Goal: Task Accomplishment & Management: Use online tool/utility

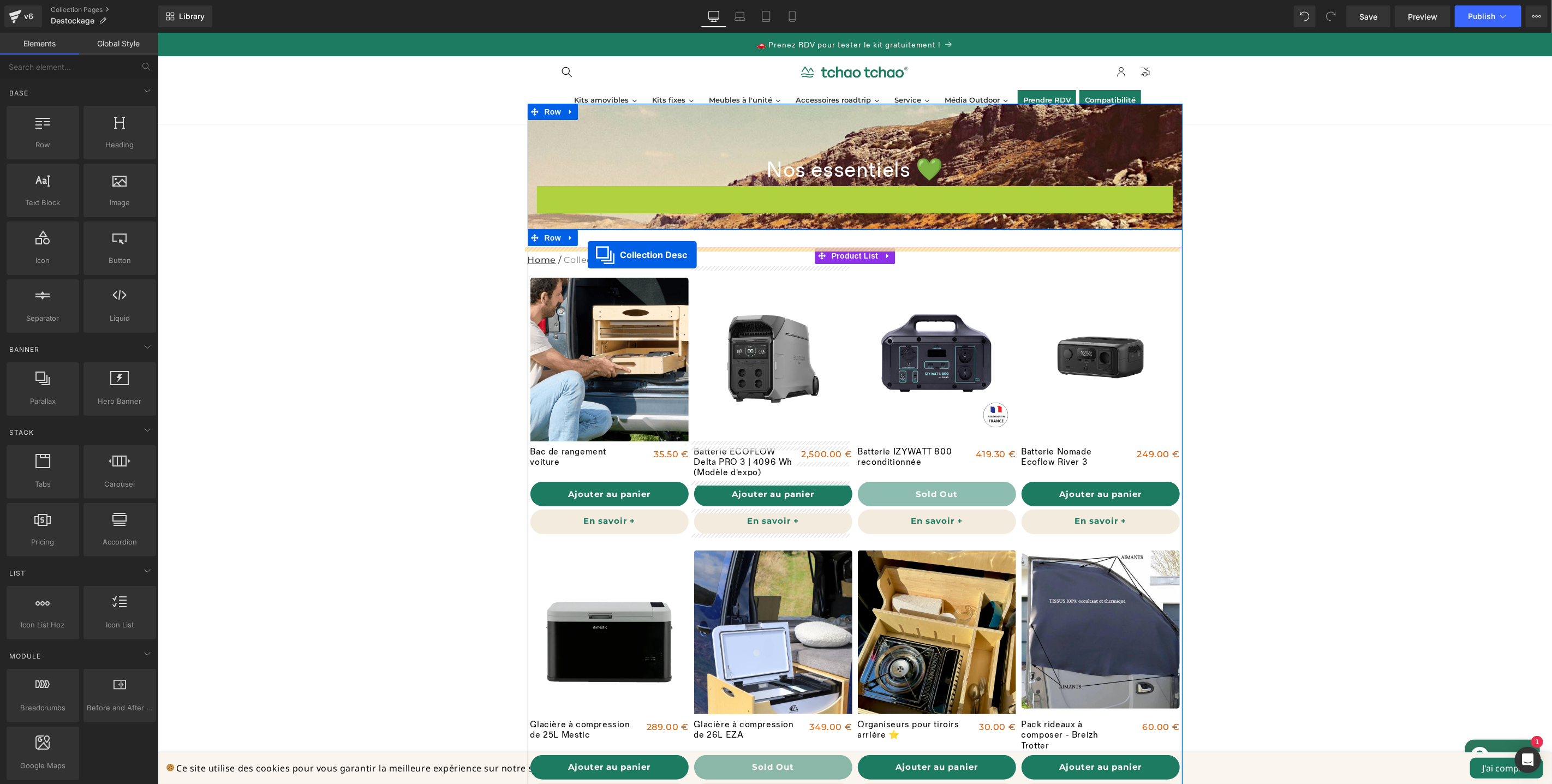
drag, startPoint x: 808, startPoint y: 197, endPoint x: 587, endPoint y: 254, distance: 228.2
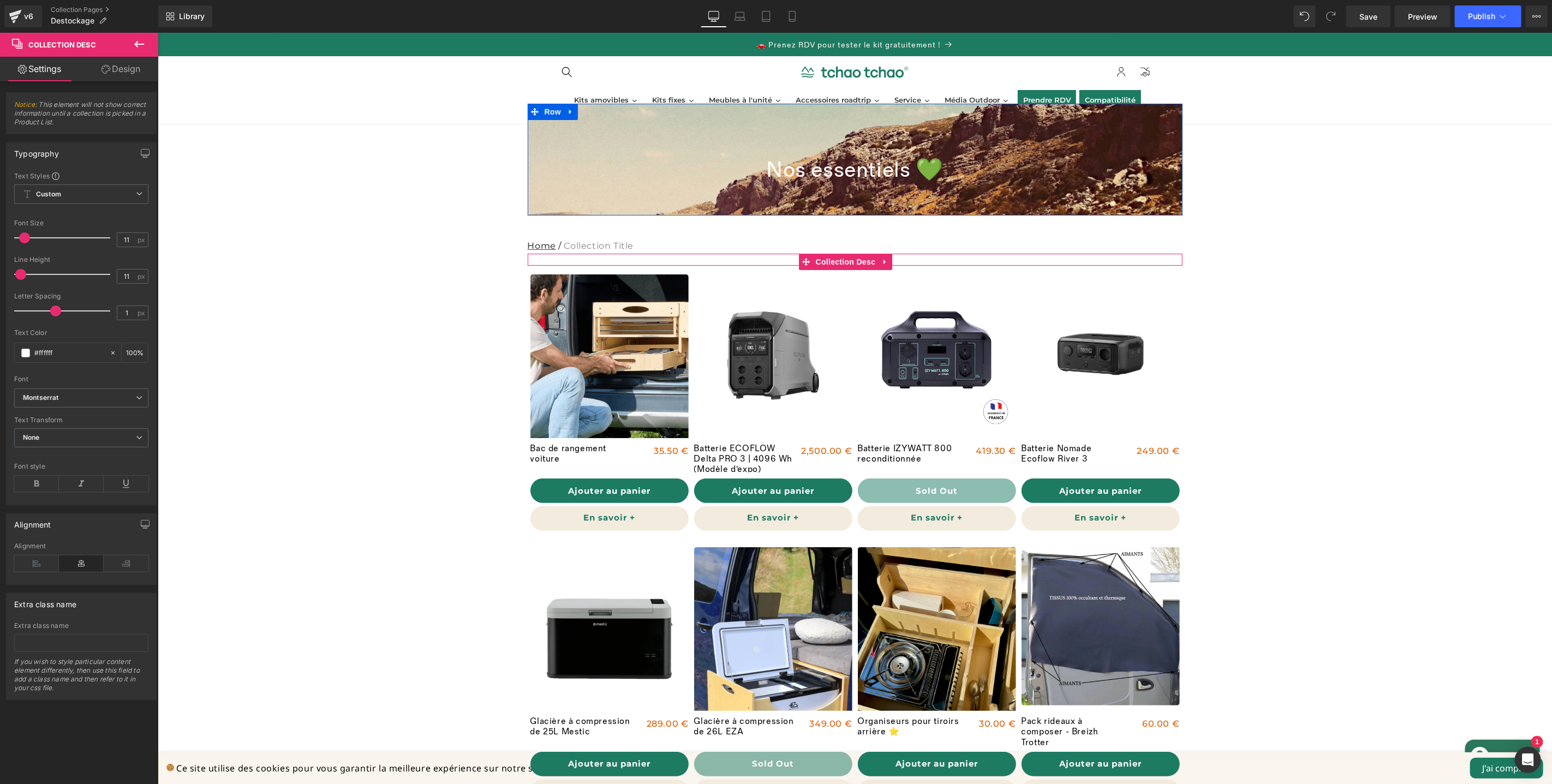
click at [1039, 141] on div "Nos essentiels 💚 Collection Title" at bounding box center [855, 170] width 654 height 58
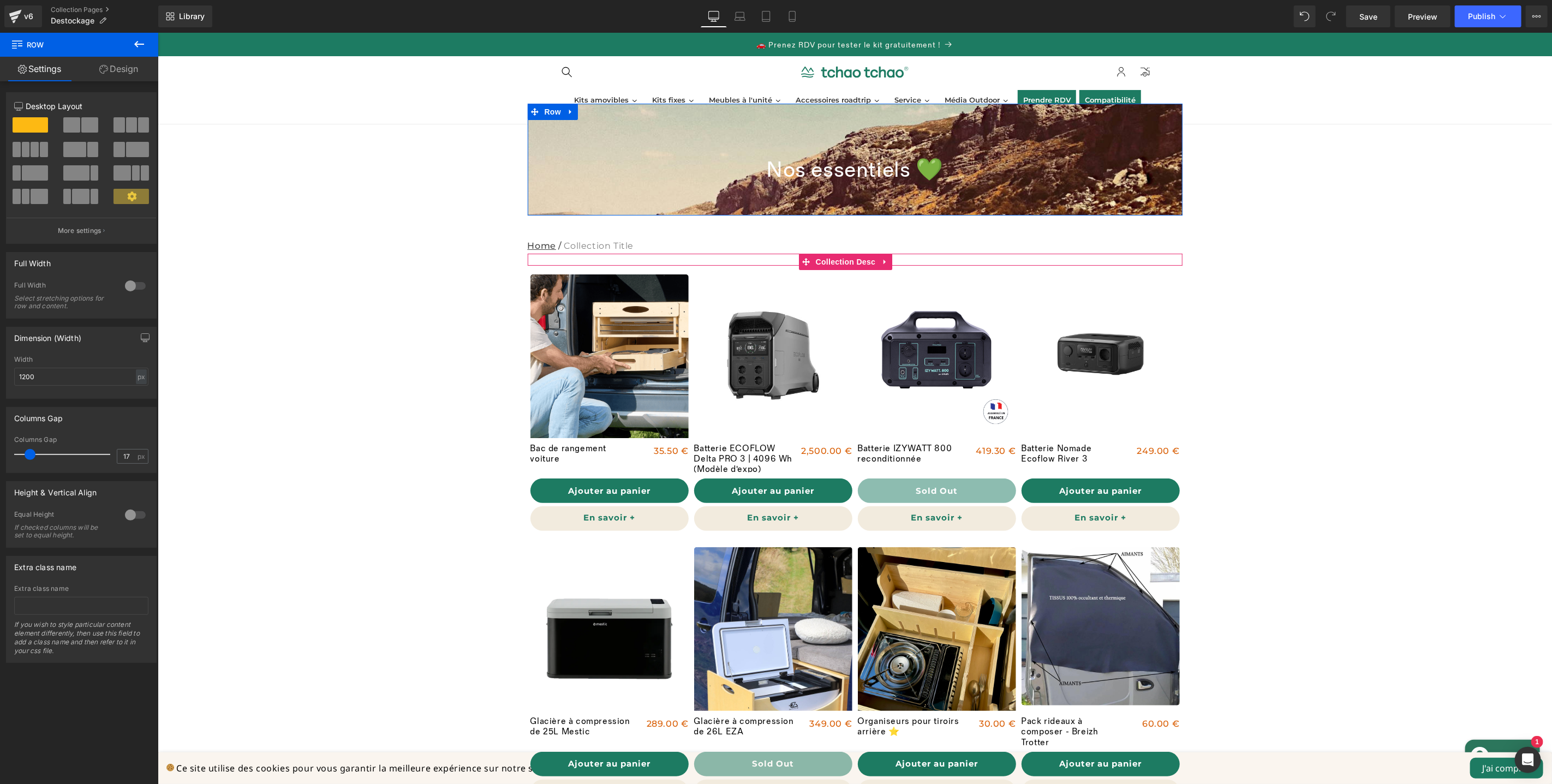
click at [585, 186] on div "Nos essentiels 💚 Collection Title" at bounding box center [855, 170] width 654 height 58
click at [552, 114] on span "Row" at bounding box center [552, 111] width 22 height 17
click at [133, 79] on link "Design" at bounding box center [118, 69] width 79 height 25
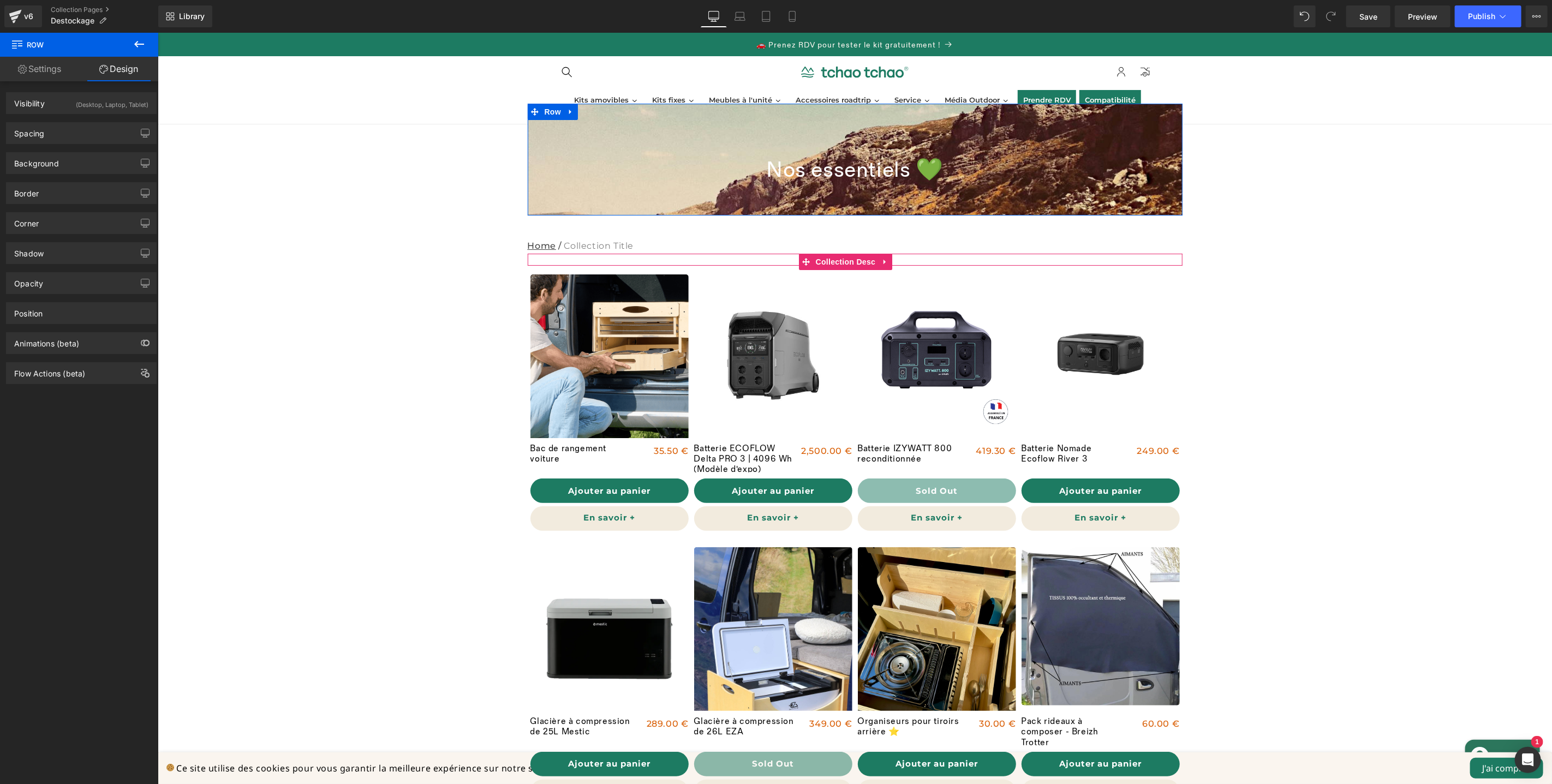
type input "https://ucarecdn.com/31c2d972-9b26-429f-84d1-bb0f6c6f7015/-/format/auto/-/previ…"
click at [87, 153] on div "Background Color & Image color transparent Color transparent 0 % https://ucarec…" at bounding box center [82, 163] width 151 height 22
click at [86, 159] on div "Background" at bounding box center [81, 163] width 149 height 21
click at [133, 195] on icon at bounding box center [139, 192] width 19 height 14
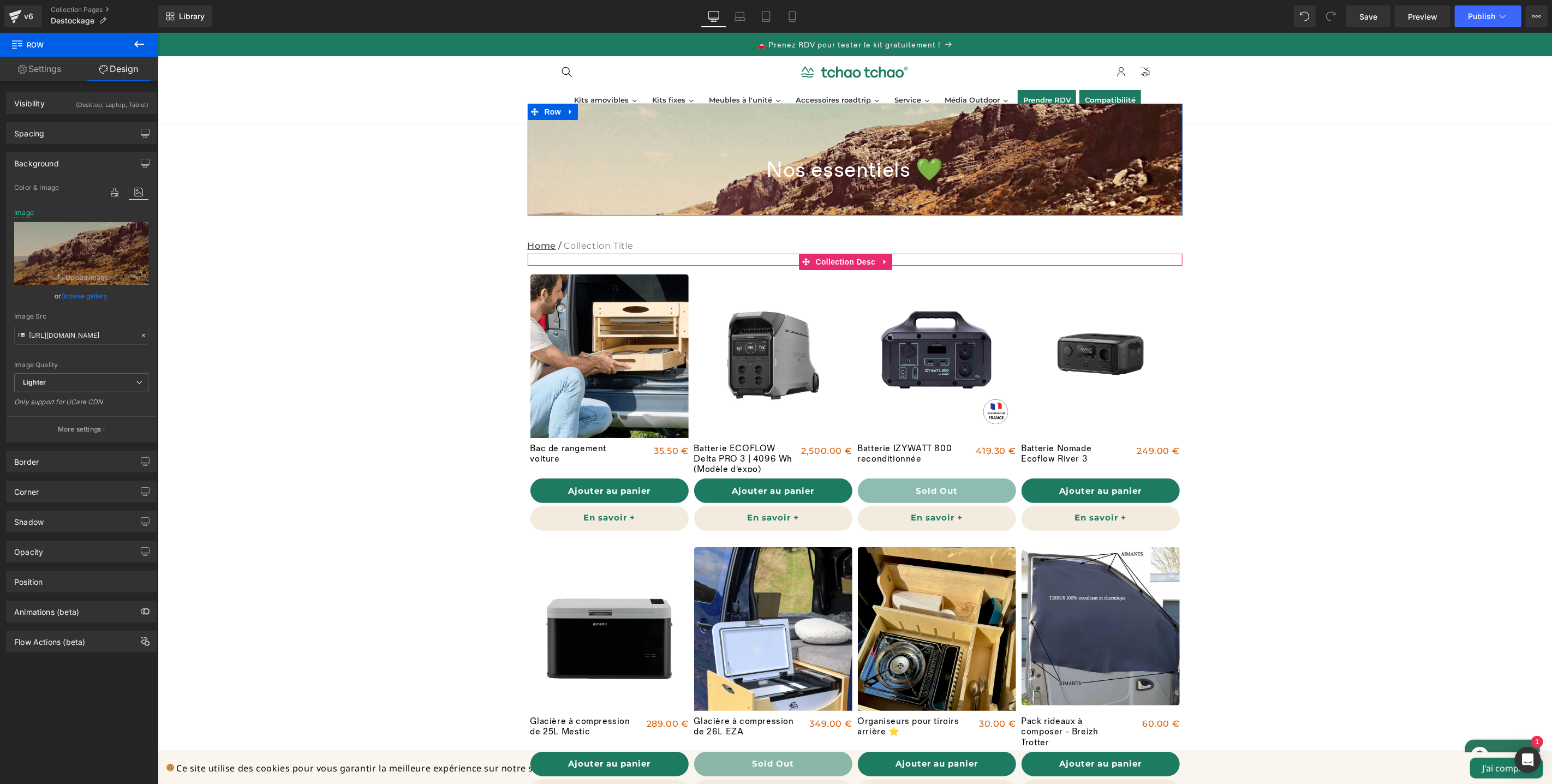
click at [79, 293] on link "Browse gallery" at bounding box center [84, 296] width 46 height 19
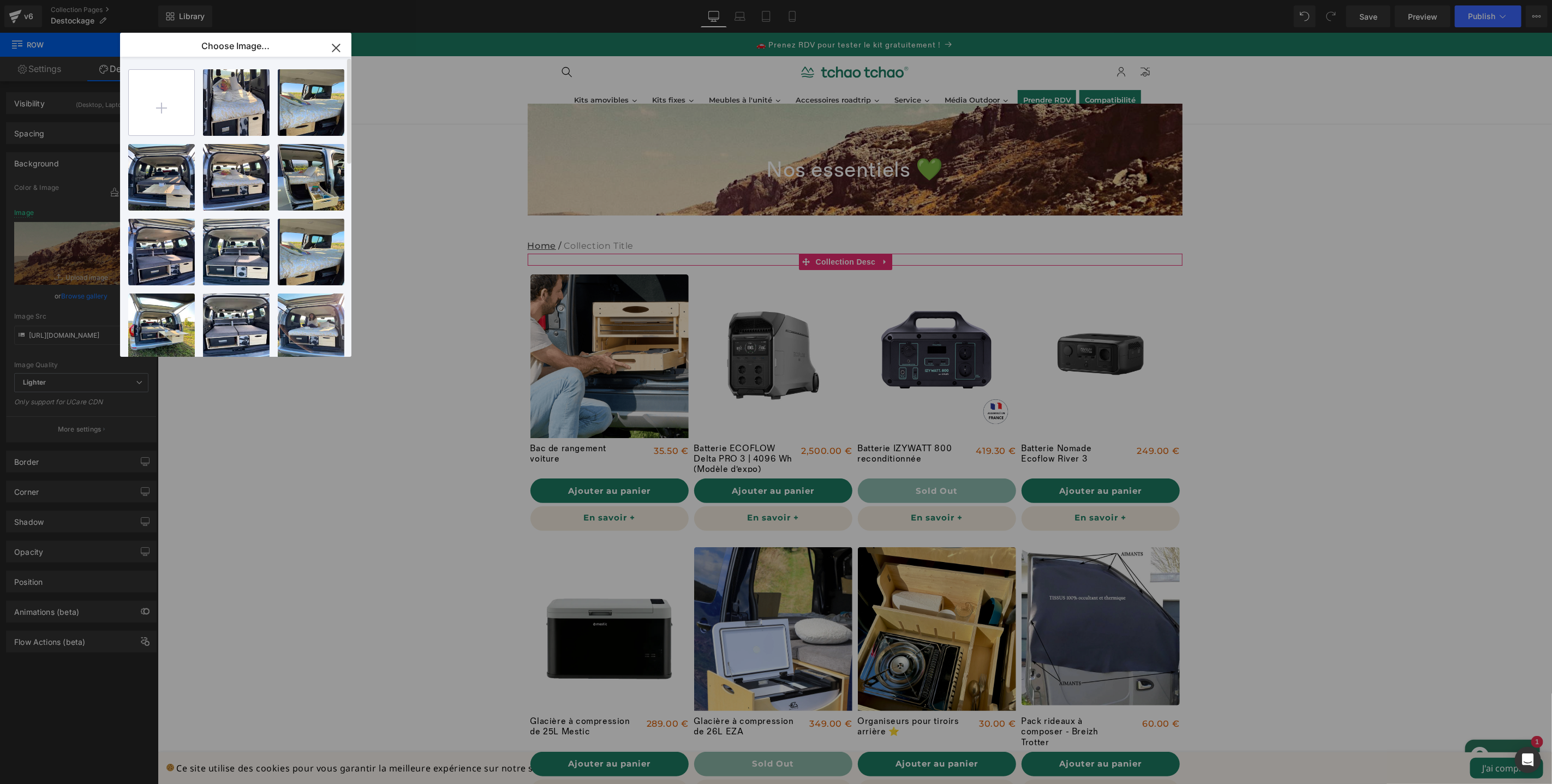
click at [142, 120] on input "file" at bounding box center [161, 103] width 66 height 66
type input "C:\fakepath\Design sans titre (24).png"
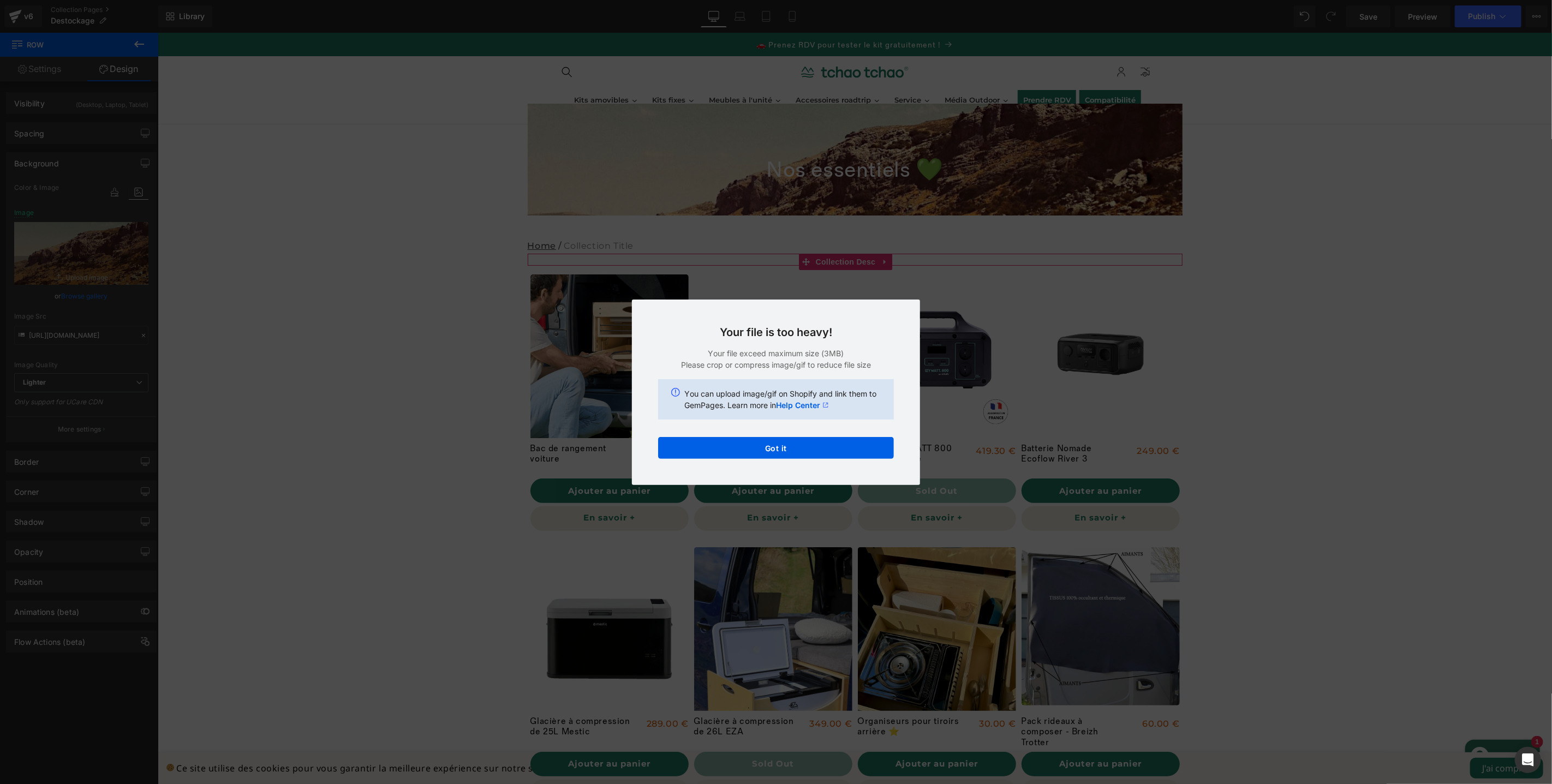
click at [819, 0] on div "Text Color Highlight Color #333333 Choose Image... Back to Library Insert kango…" at bounding box center [776, 0] width 1552 height 0
click at [1320, 317] on div "Back to Library Insert Your file is too heavy! Your file exceed maximum size (3…" at bounding box center [776, 392] width 1552 height 784
click at [800, 446] on button "Got it" at bounding box center [776, 447] width 236 height 22
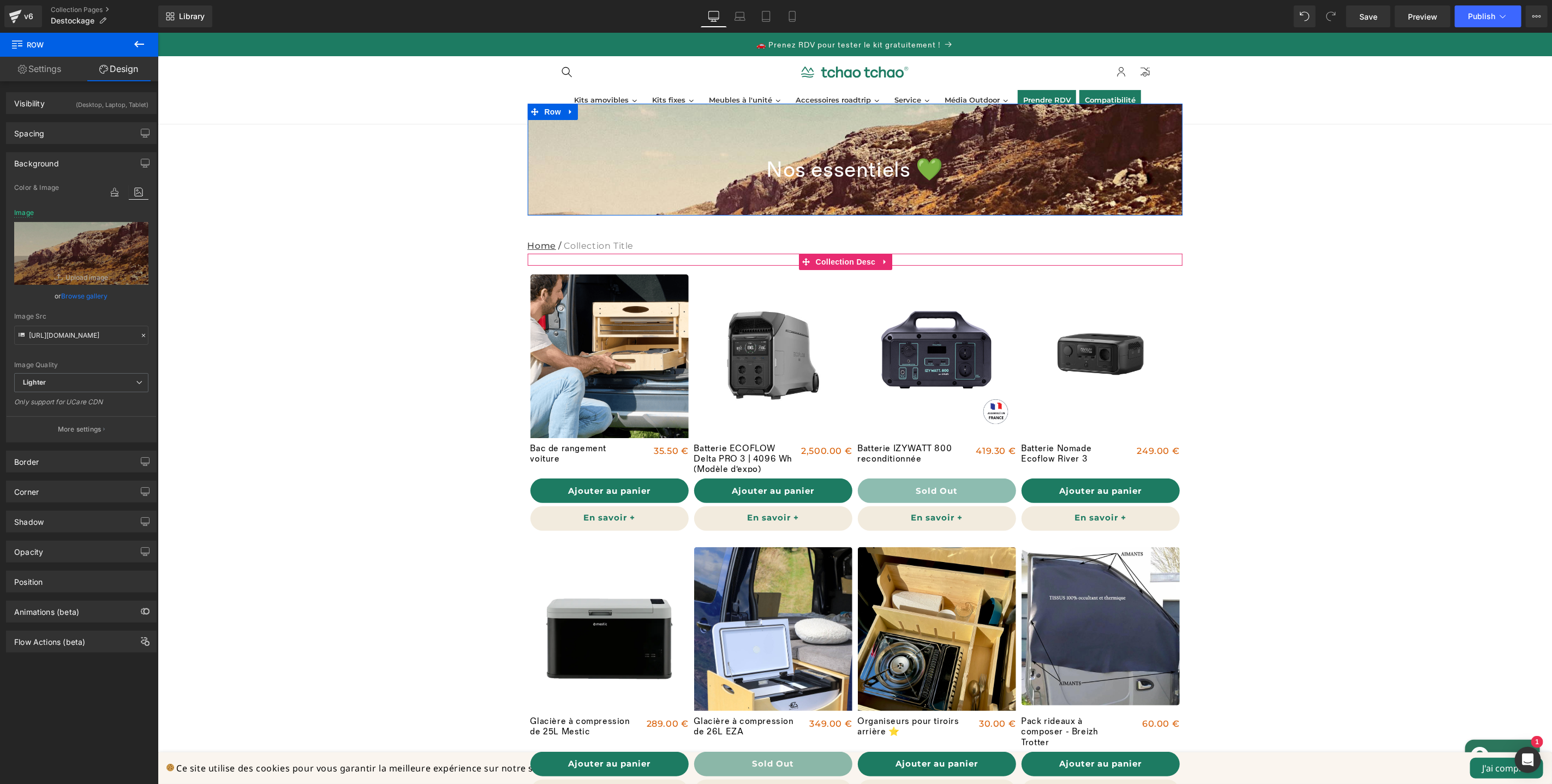
click at [99, 295] on link "Browse gallery" at bounding box center [84, 296] width 46 height 19
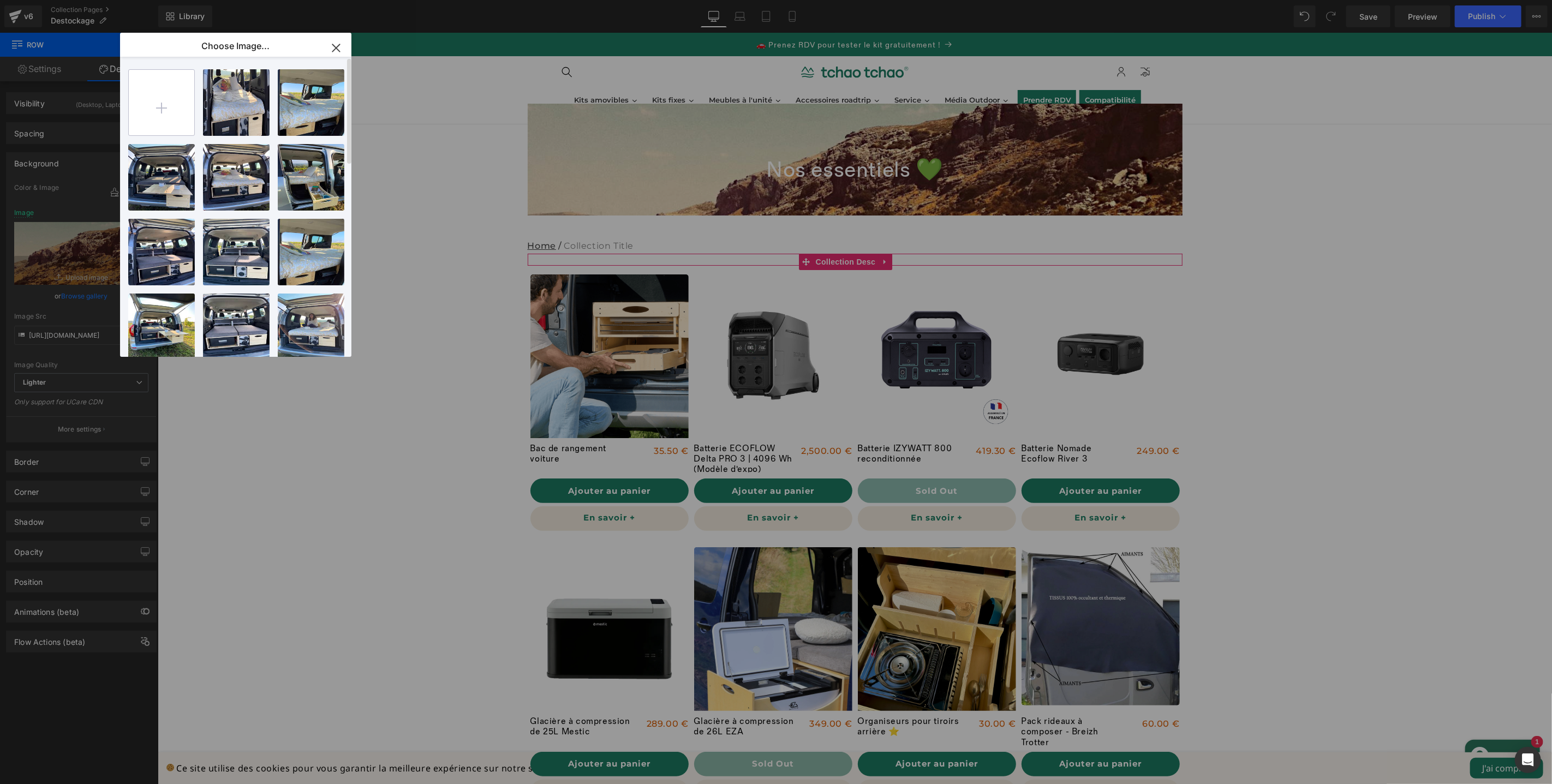
click at [171, 118] on input "file" at bounding box center [161, 103] width 66 height 66
click at [161, 99] on input "file" at bounding box center [161, 103] width 66 height 66
type input "C:\fakepath\tinywow_Design sans titre (25)_84110429.webp"
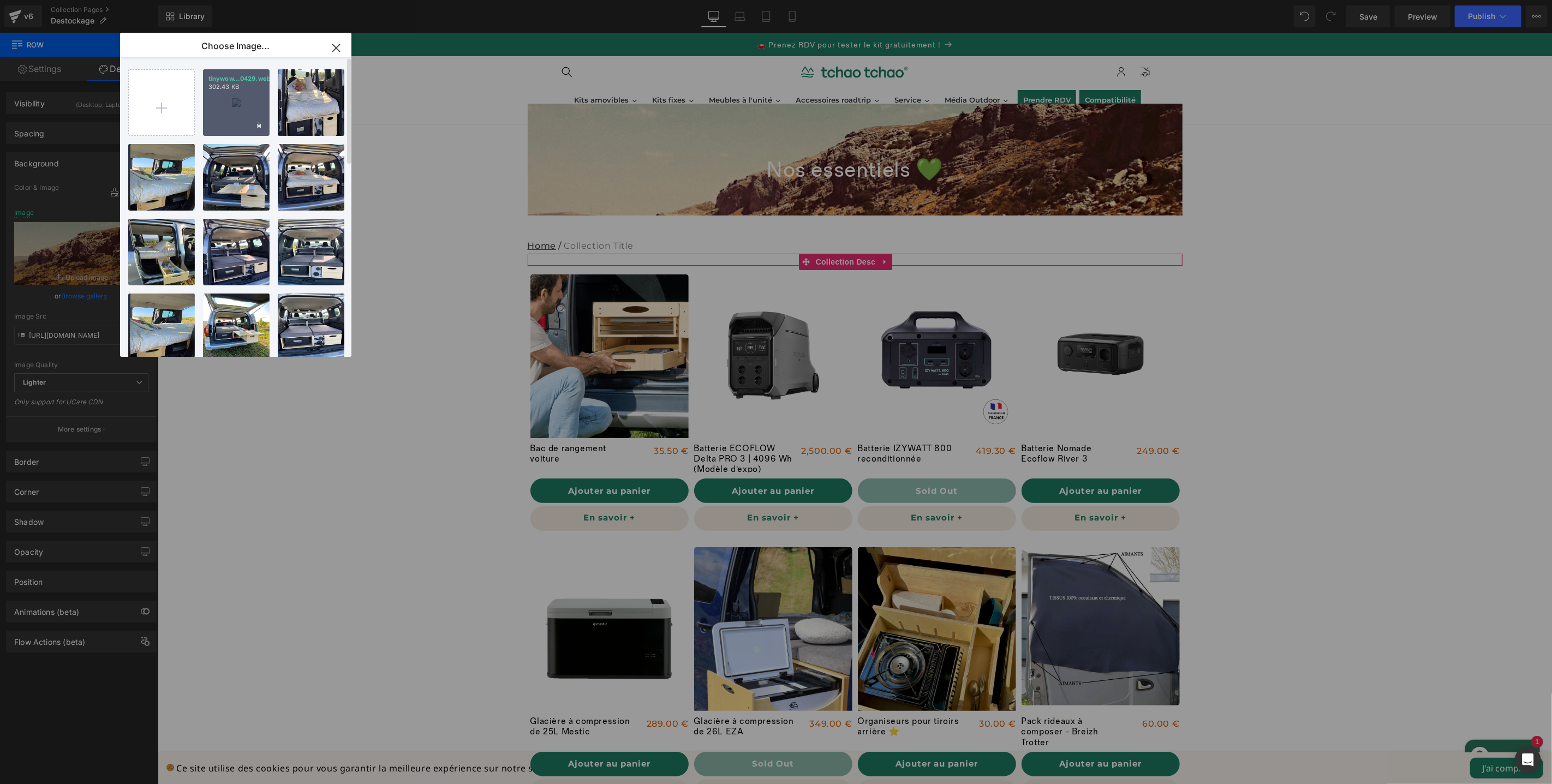
click at [229, 102] on div "tinywow...0429.webp 302.43 KB" at bounding box center [236, 103] width 67 height 67
type input "https://ucarecdn.com/5cab0503-c28b-497a-9f23-7e689df0fbad/-/format/auto/-/previ…"
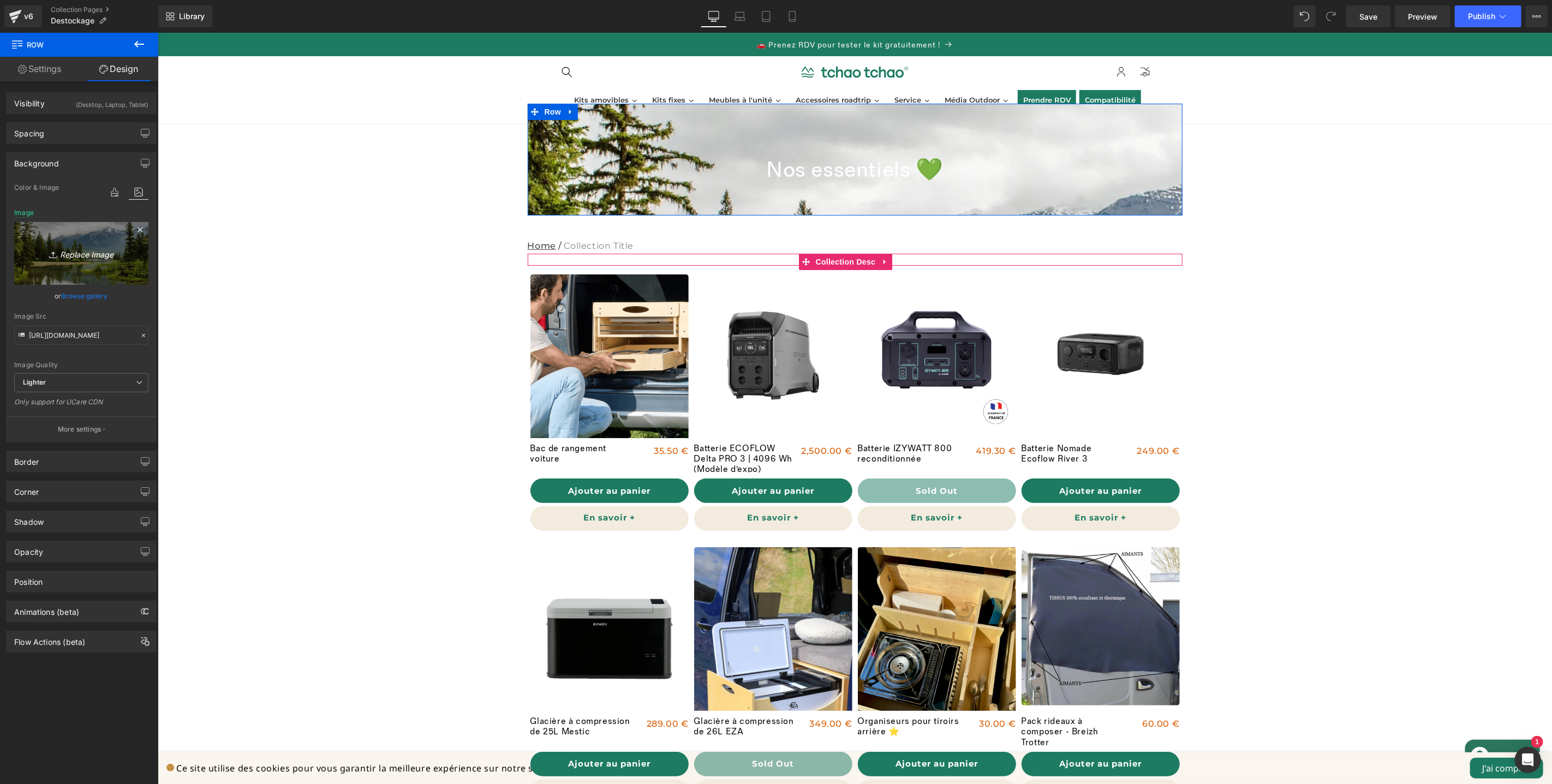
click at [80, 266] on link "Replace Image" at bounding box center [81, 253] width 134 height 63
click at [95, 292] on link "Browse gallery" at bounding box center [84, 296] width 46 height 19
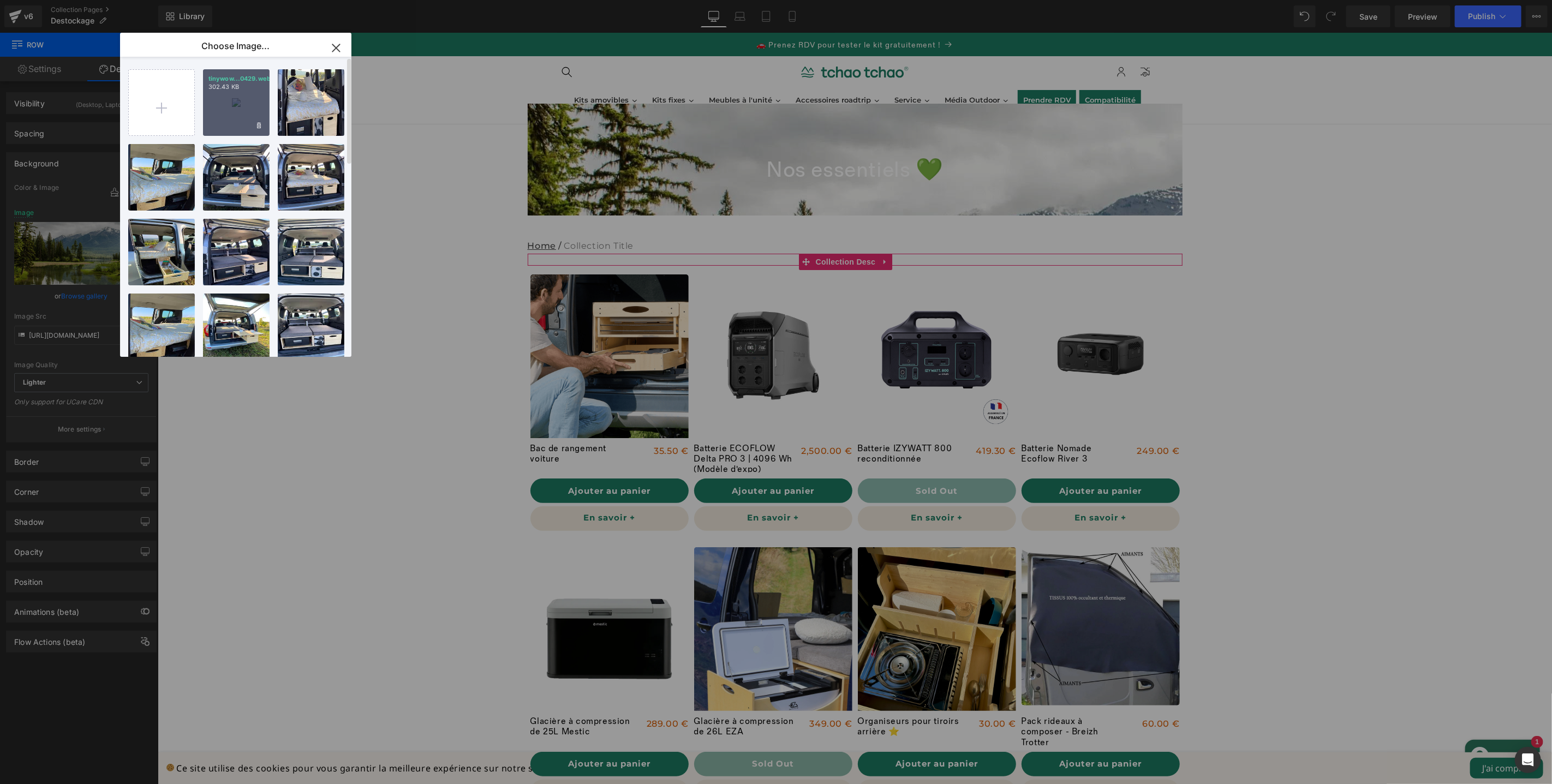
click at [254, 104] on div "tinywow...0429.webp 302.43 KB" at bounding box center [236, 103] width 67 height 67
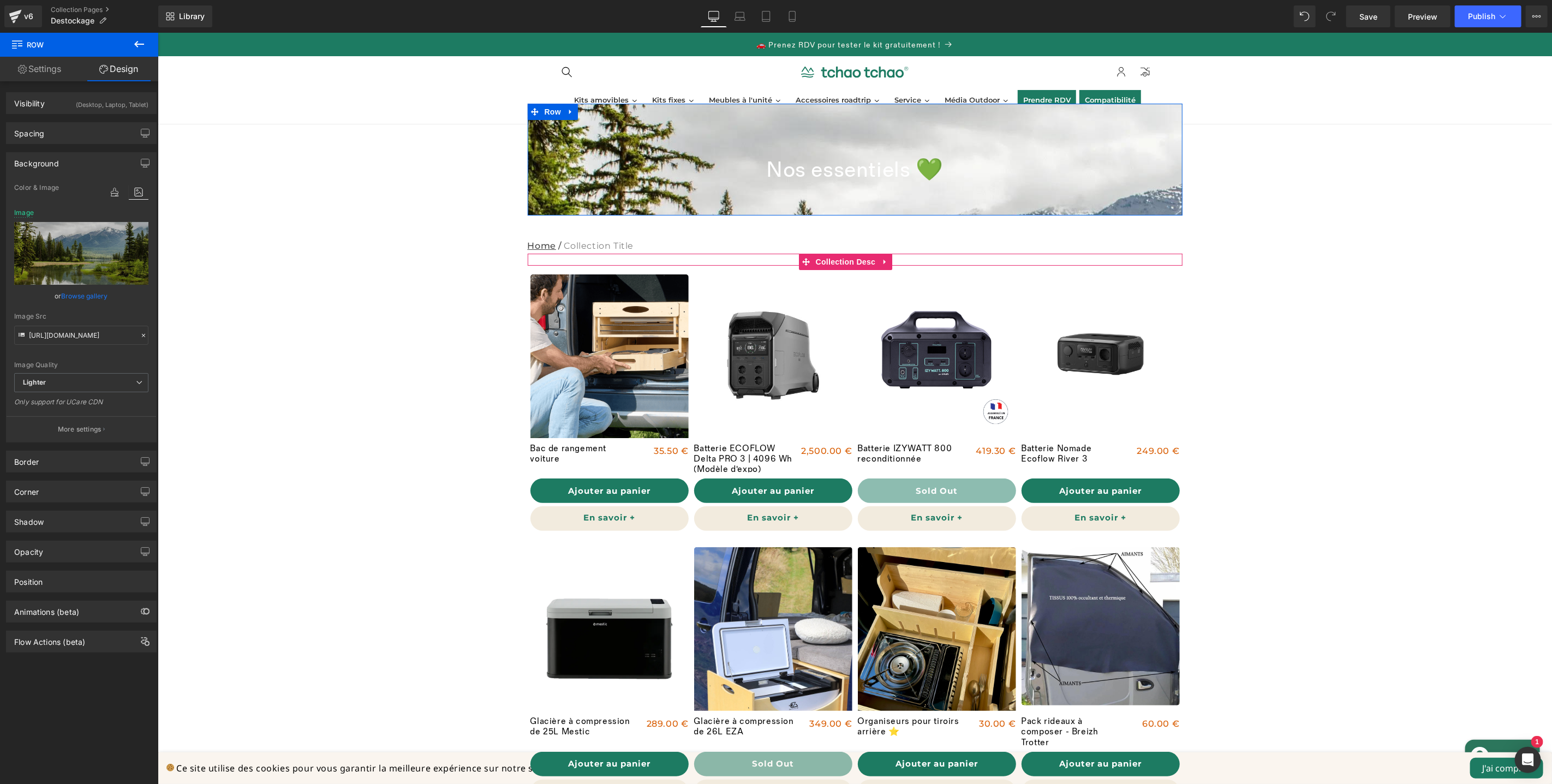
click at [86, 296] on link "Browse gallery" at bounding box center [84, 296] width 46 height 19
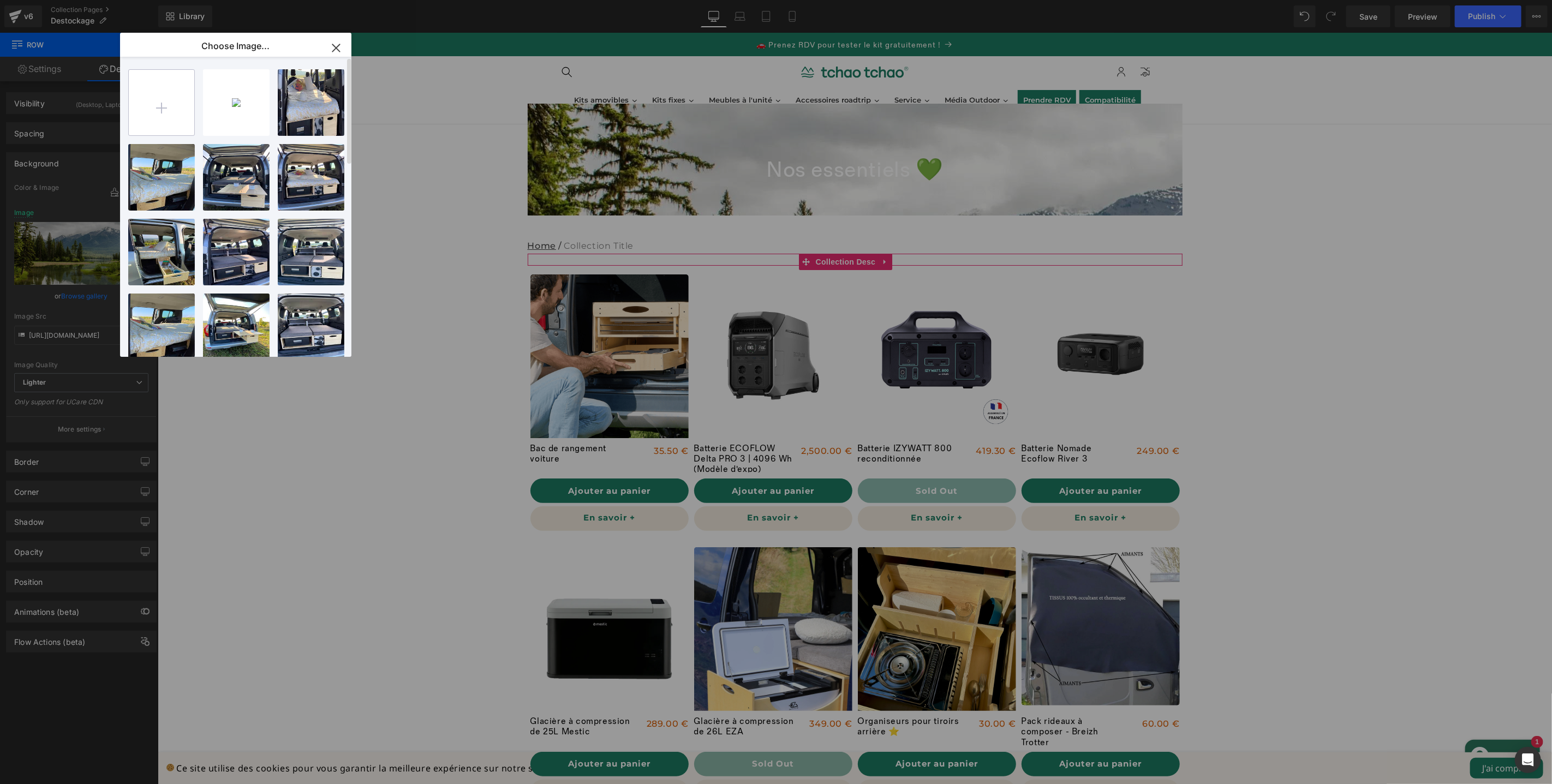
click at [164, 113] on input "file" at bounding box center [161, 103] width 66 height 66
type input "C:\fakepath\Capture d’écran 2025-09-11 à 09.20.28.png"
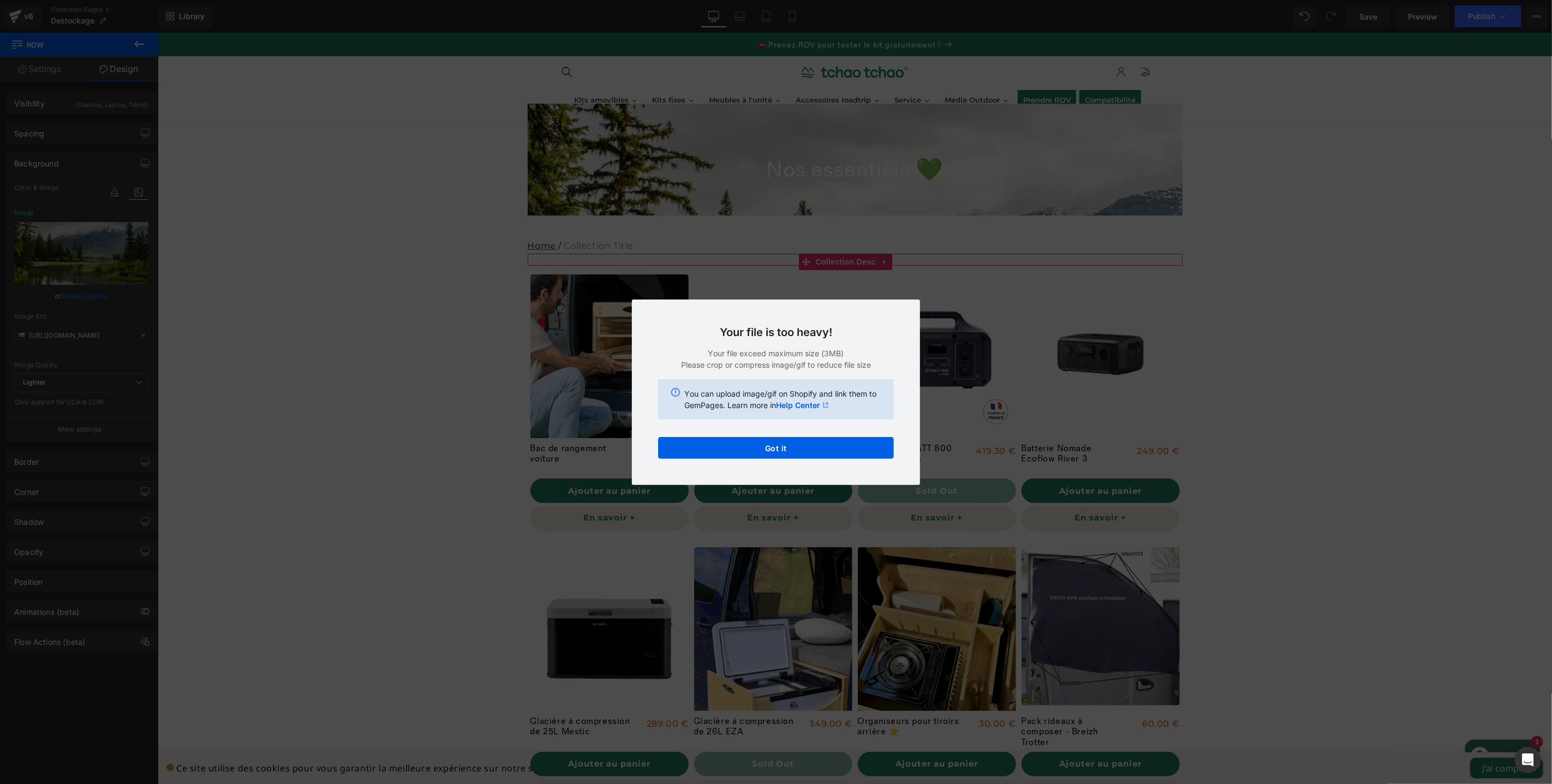
click at [818, 0] on div "Text Color Highlight Color #333333 Choose Image... Back to Library Insert tinyw…" at bounding box center [776, 0] width 1552 height 0
click at [801, 453] on button "Got it" at bounding box center [776, 447] width 236 height 22
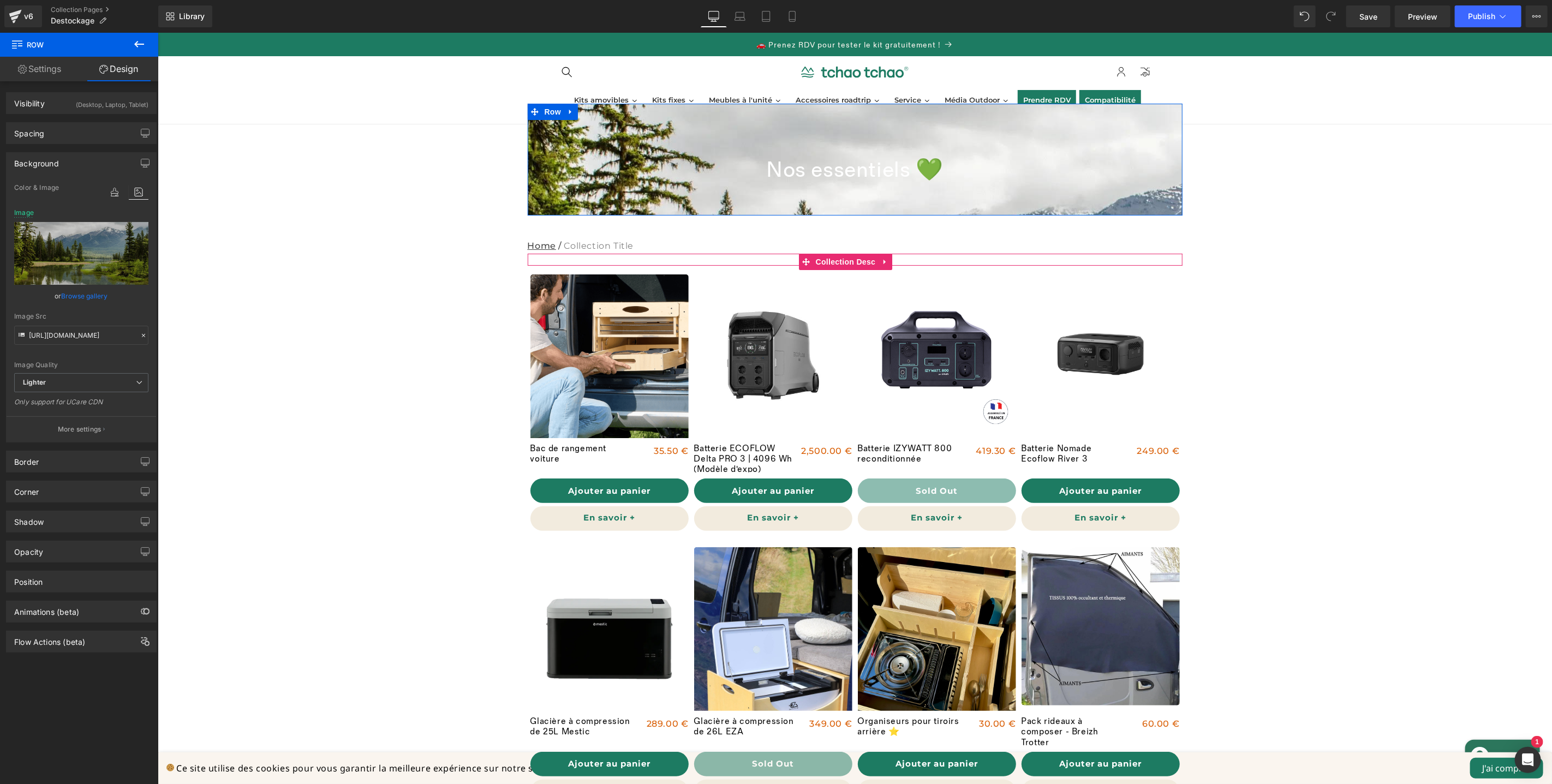
click at [88, 298] on link "Browse gallery" at bounding box center [84, 296] width 46 height 19
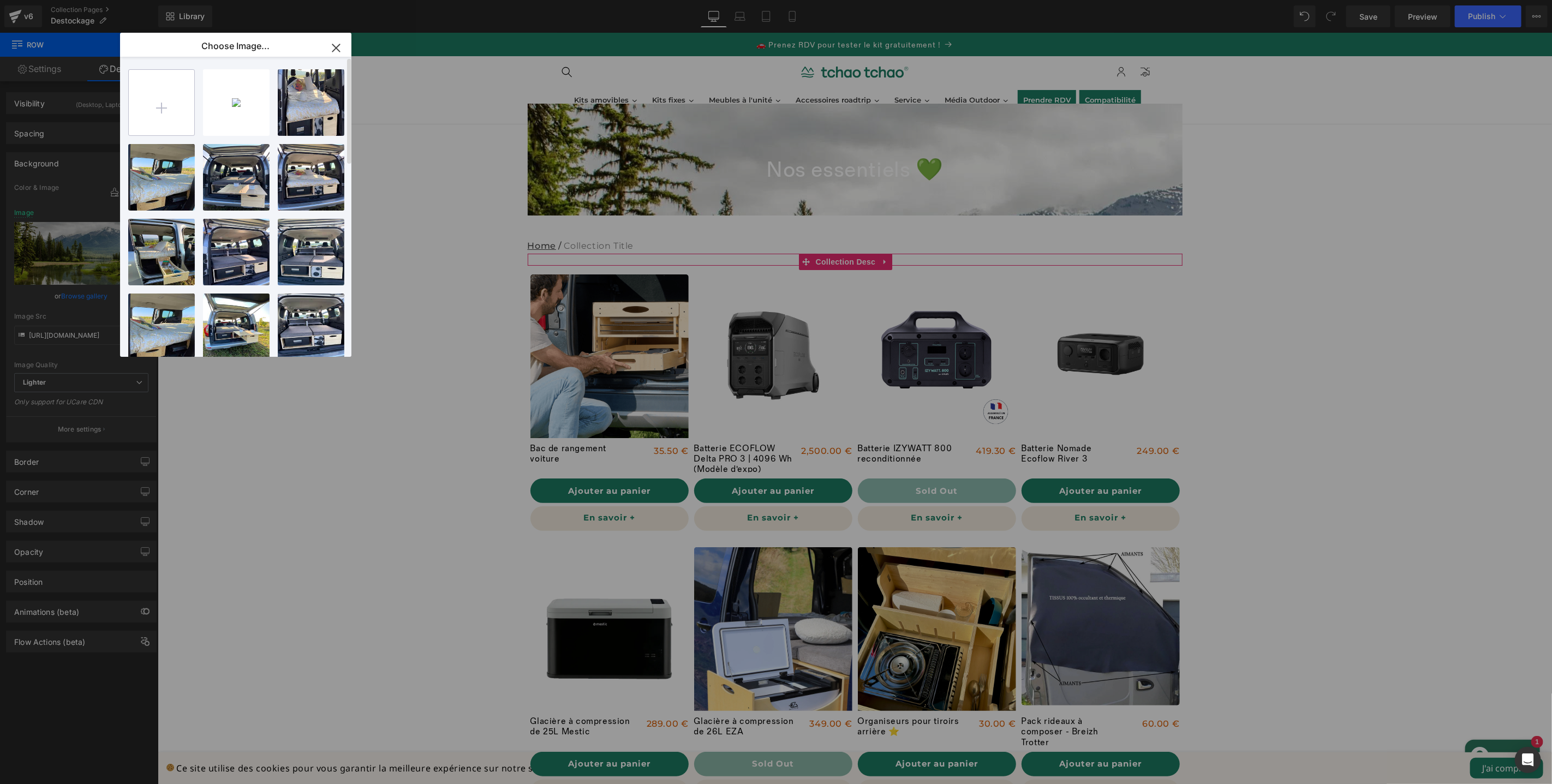
click at [178, 106] on input "file" at bounding box center [161, 103] width 66 height 66
drag, startPoint x: 339, startPoint y: 50, endPoint x: 181, endPoint y: 18, distance: 161.2
click at [339, 50] on icon "button" at bounding box center [336, 47] width 7 height 7
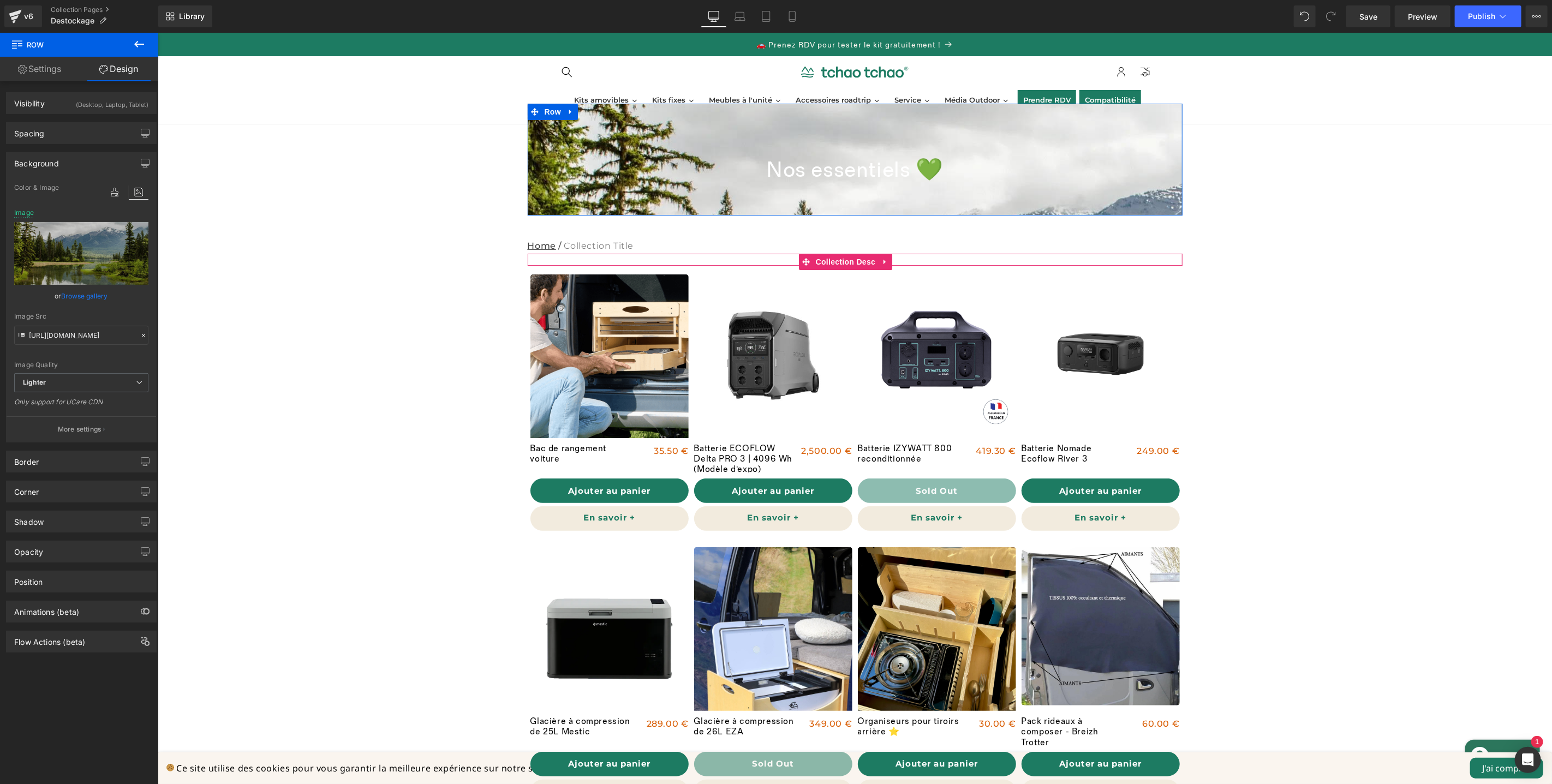
click at [97, 296] on link "Browse gallery" at bounding box center [84, 296] width 46 height 19
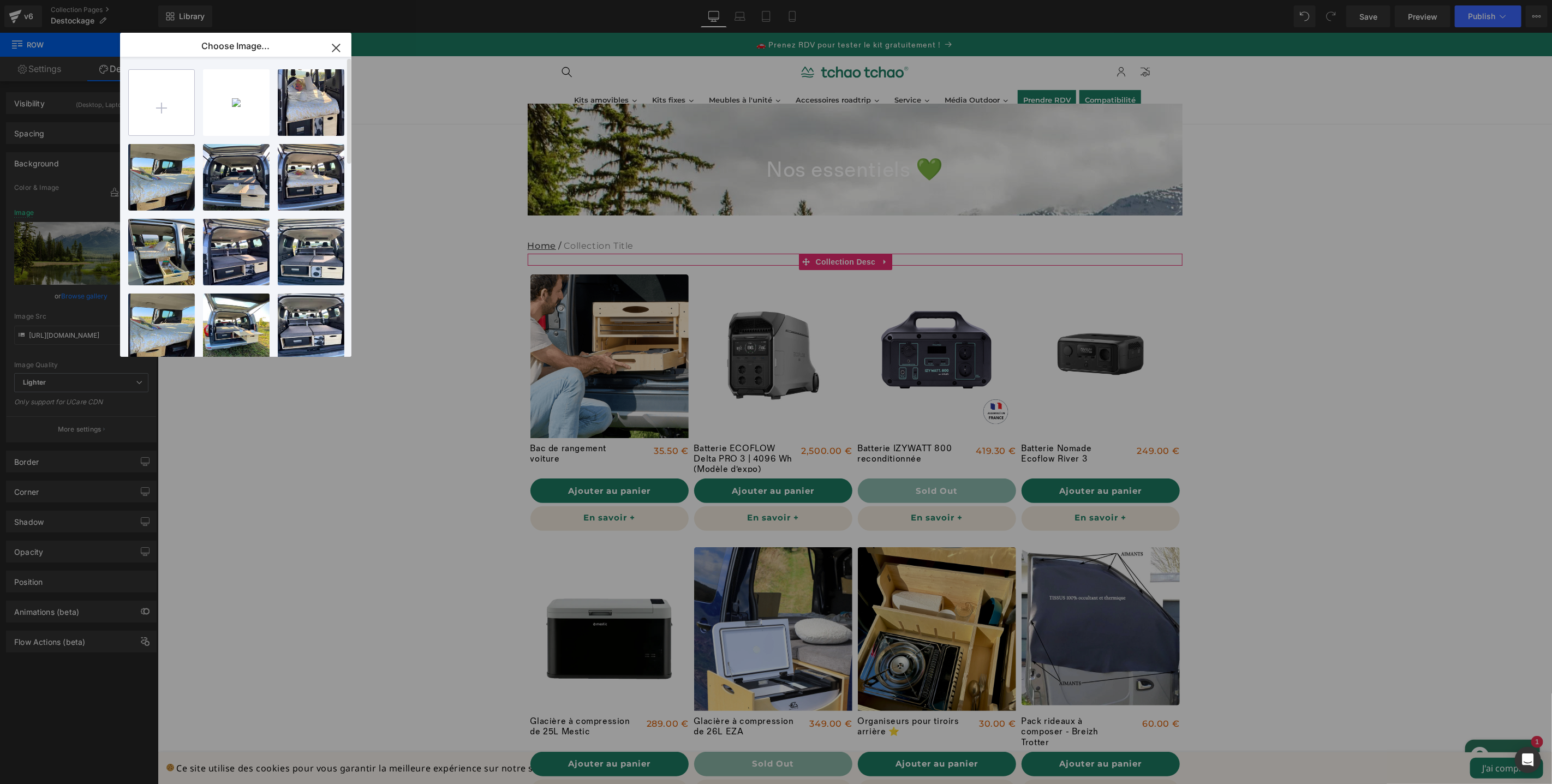
click at [173, 106] on input "file" at bounding box center [161, 103] width 66 height 66
type input "C:\fakepath\tinywow_Capture d’écran 2025-09-11 à 09.20.28_84110767.webp"
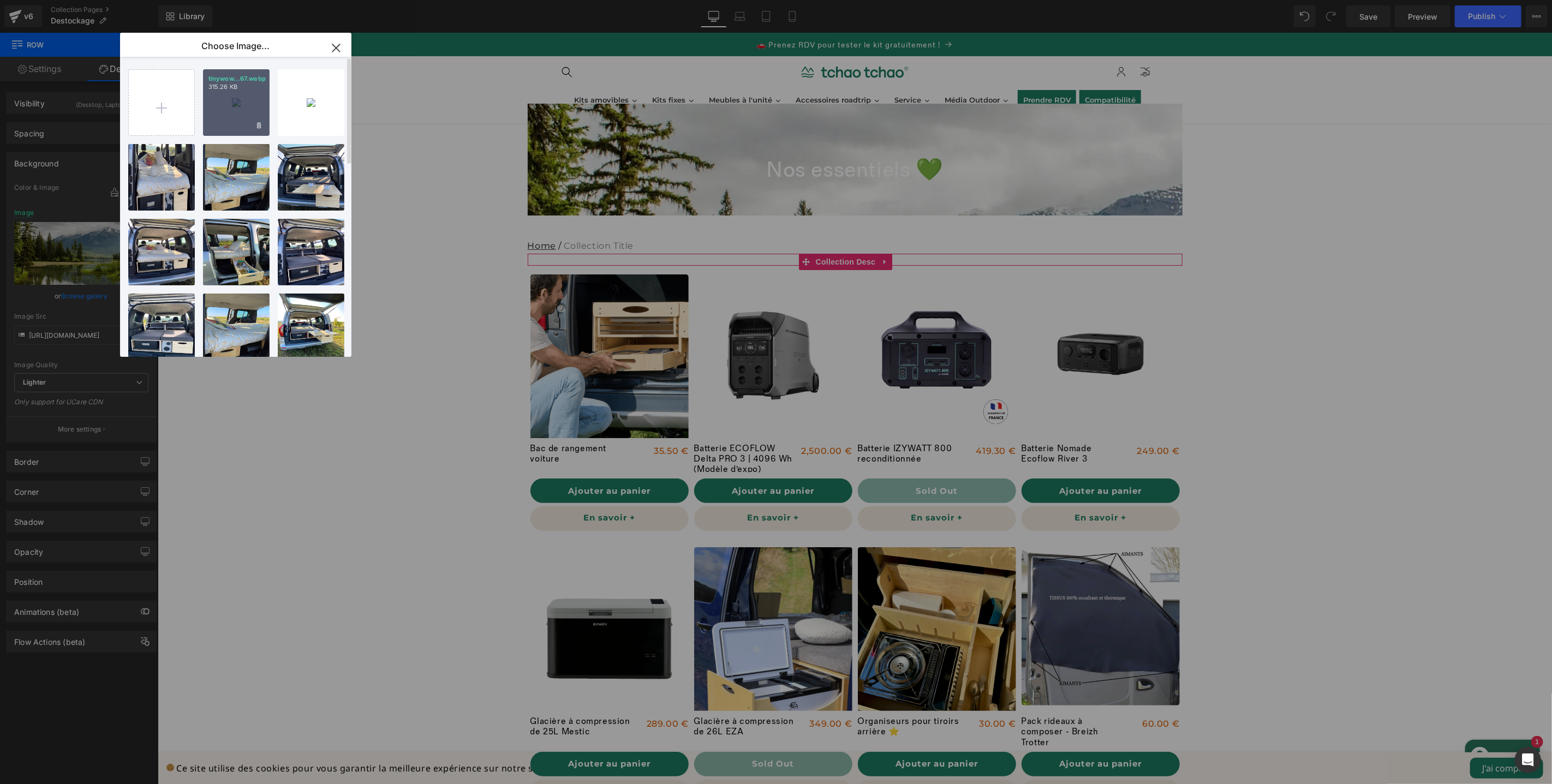
click at [246, 103] on div "tinywow...67.webp 315.26 KB" at bounding box center [236, 103] width 67 height 67
type input "https://ucarecdn.com/71a6c778-4a1a-43ad-9530-01b56828c60d/-/format/auto/-/previ…"
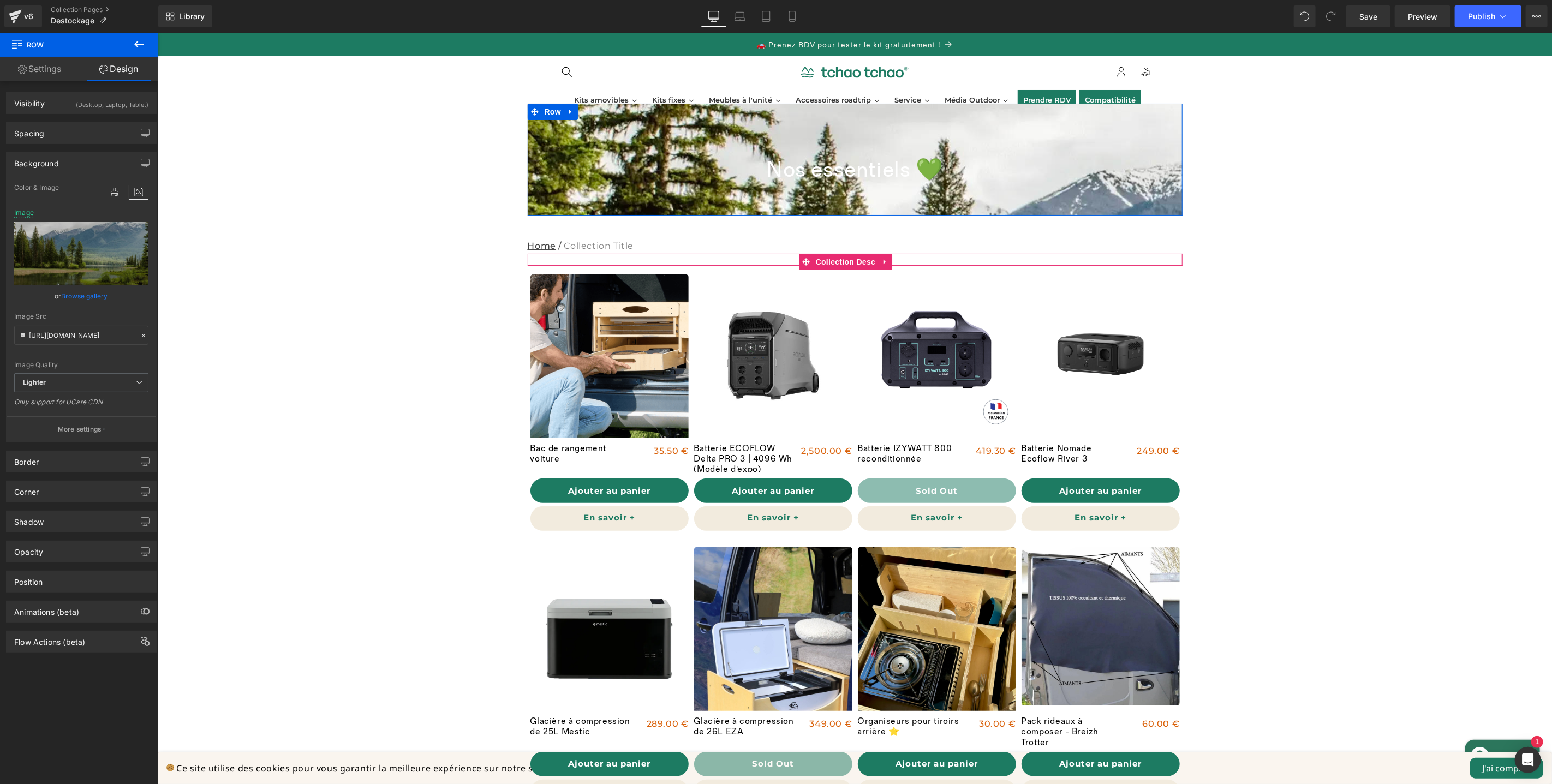
click at [96, 296] on link "Browse gallery" at bounding box center [84, 296] width 46 height 19
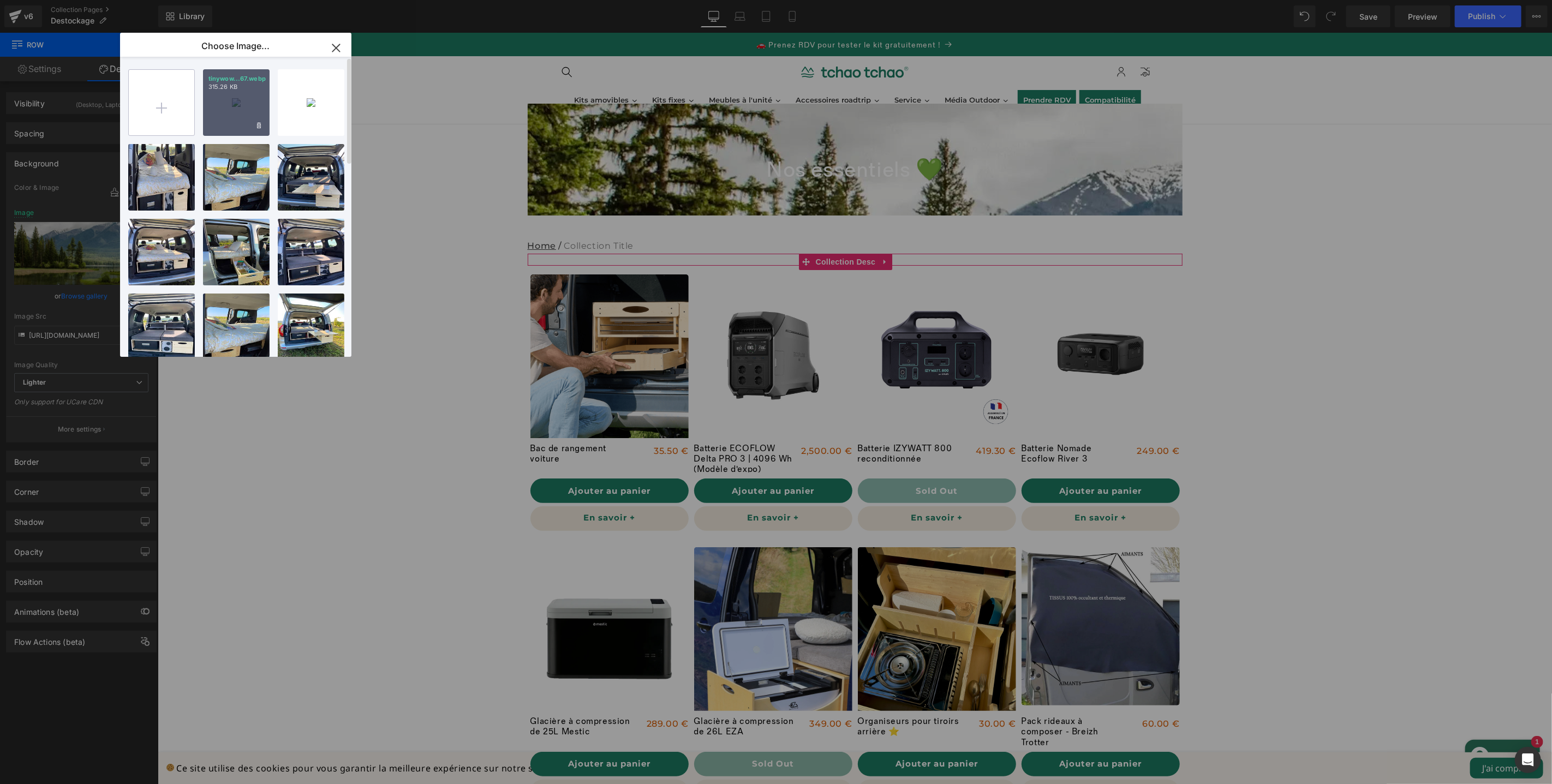
click at [168, 103] on input "file" at bounding box center [161, 103] width 66 height 66
type input "C:\fakepath\Capture d’écran 2025-09-11 à 09.29.30.png"
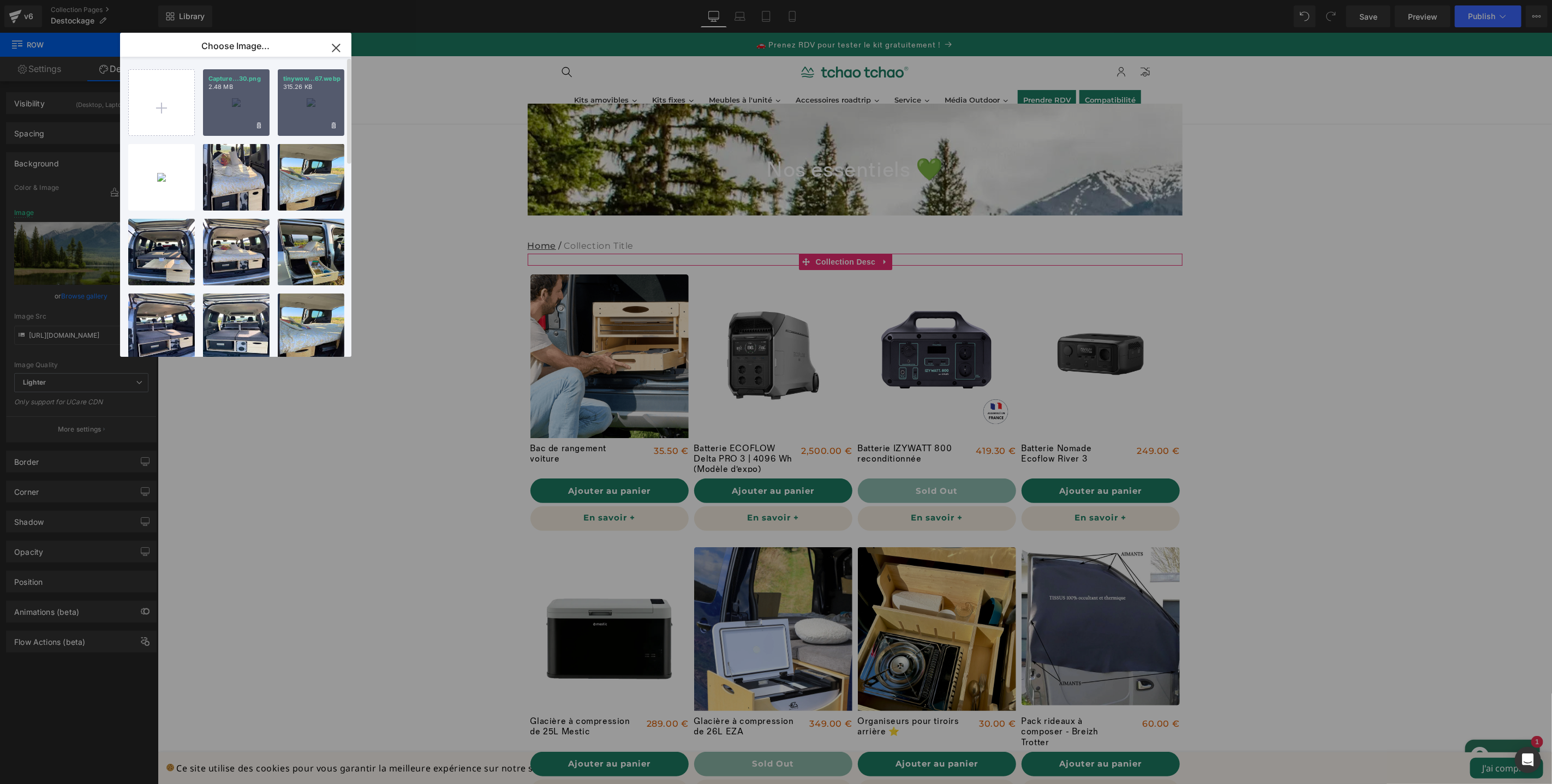
click at [247, 114] on div "Capture...30.png 2.48 MB" at bounding box center [236, 103] width 67 height 67
type input "https://ucarecdn.com/3bbd0ff7-ffec-46de-be61-75d44d382593/-/format/auto/-/previ…"
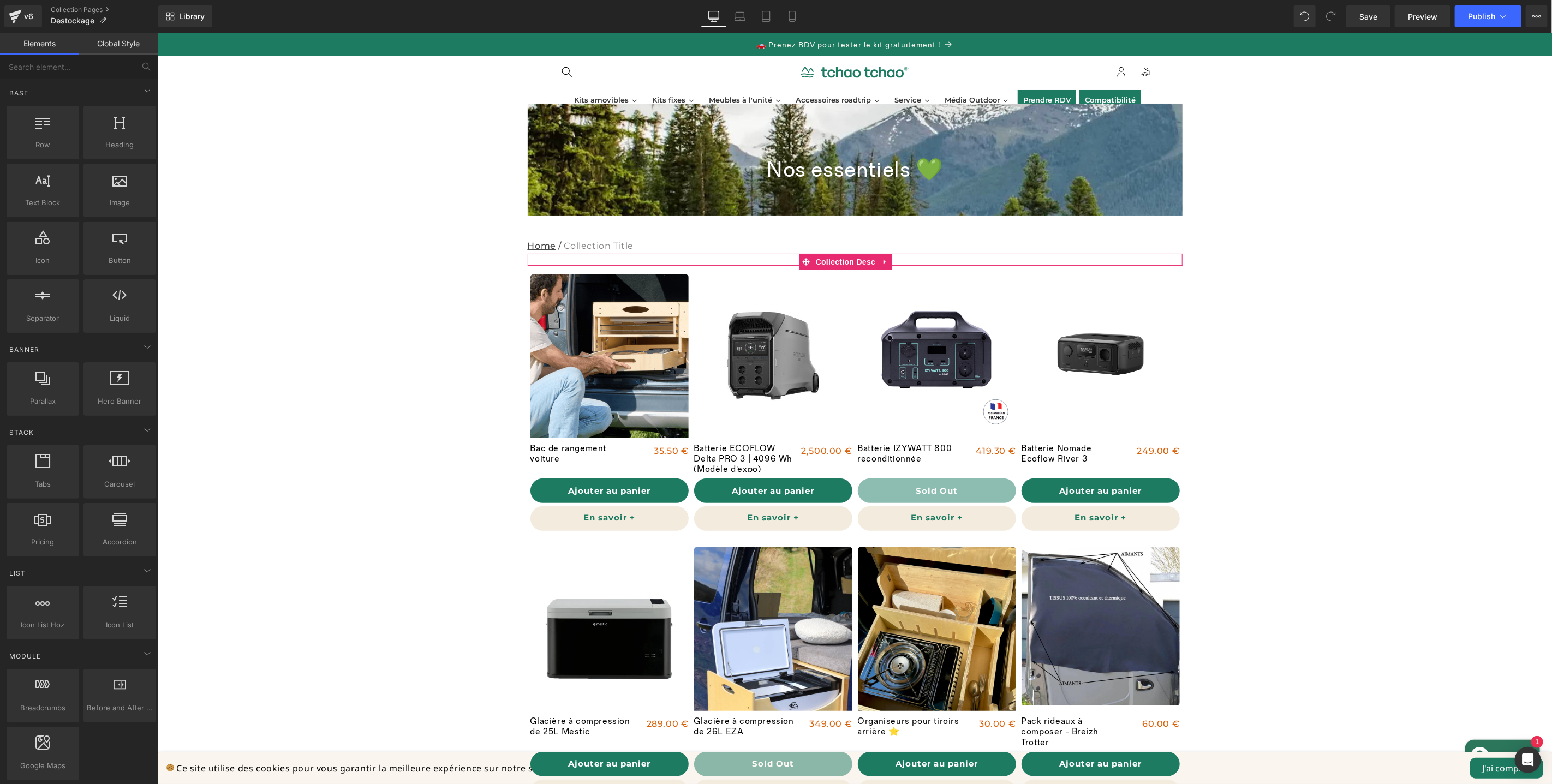
click at [1498, 19] on icon at bounding box center [1503, 16] width 11 height 11
click at [847, 260] on div "Sale Off (P) Image Batterie ECOFLOW Delta PRO 3 | 4096 Wh (Modèle d'expo) (P) T…" at bounding box center [772, 396] width 164 height 273
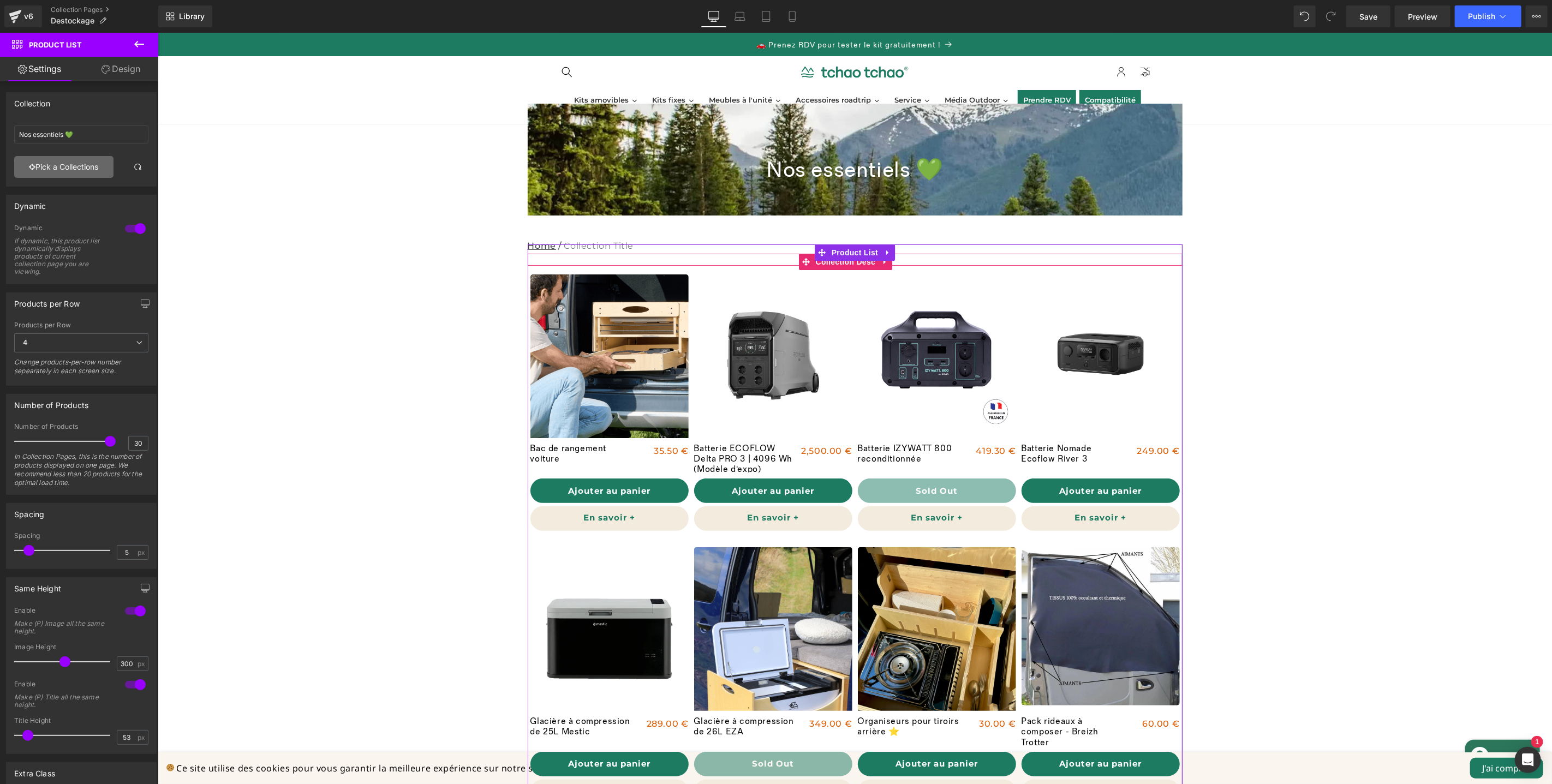
click at [88, 174] on link "Pick a Collections" at bounding box center [63, 167] width 99 height 22
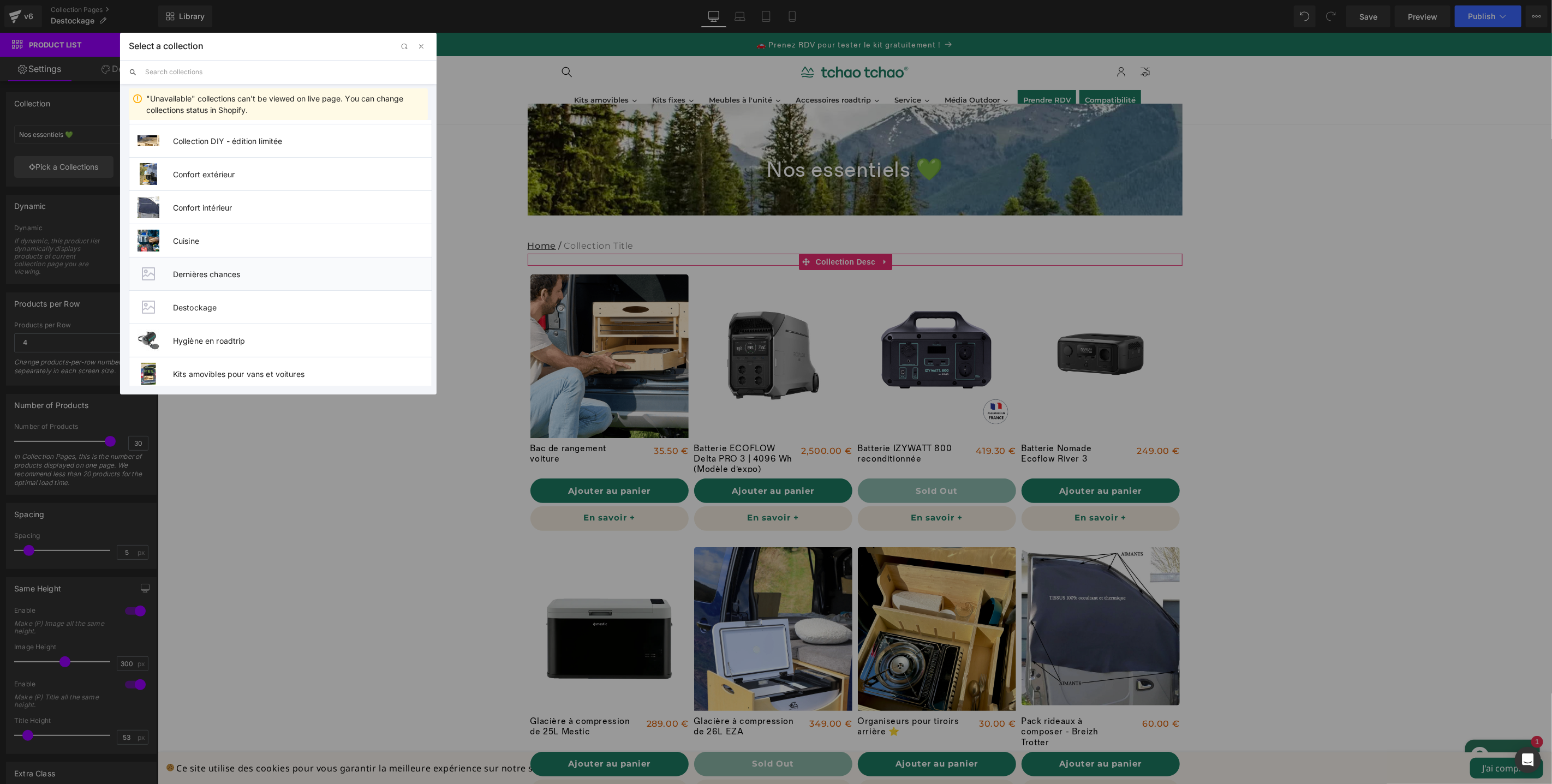
scroll to position [284, 0]
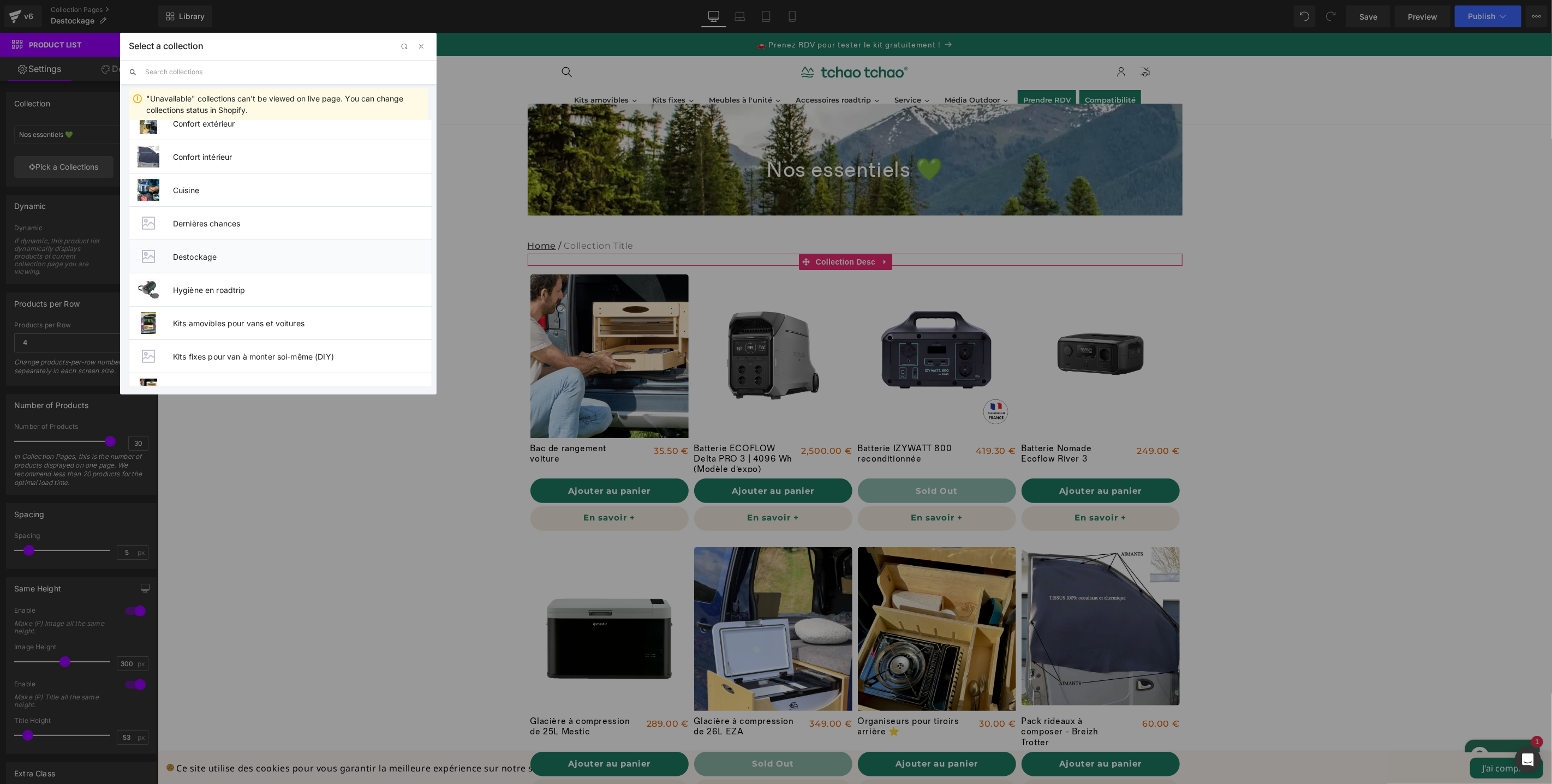
click at [291, 253] on span "Destockage" at bounding box center [302, 256] width 259 height 10
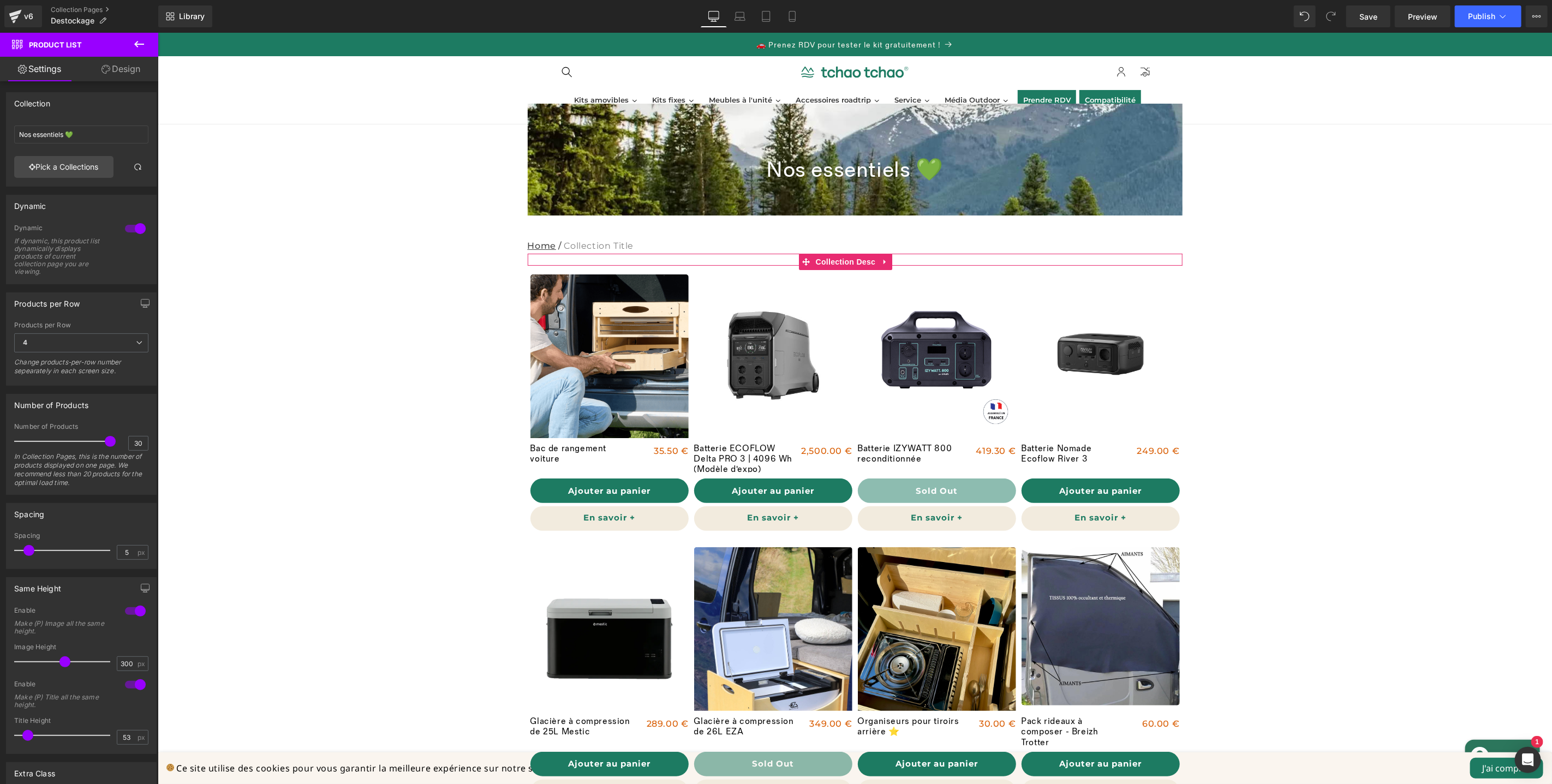
type input "Destockage"
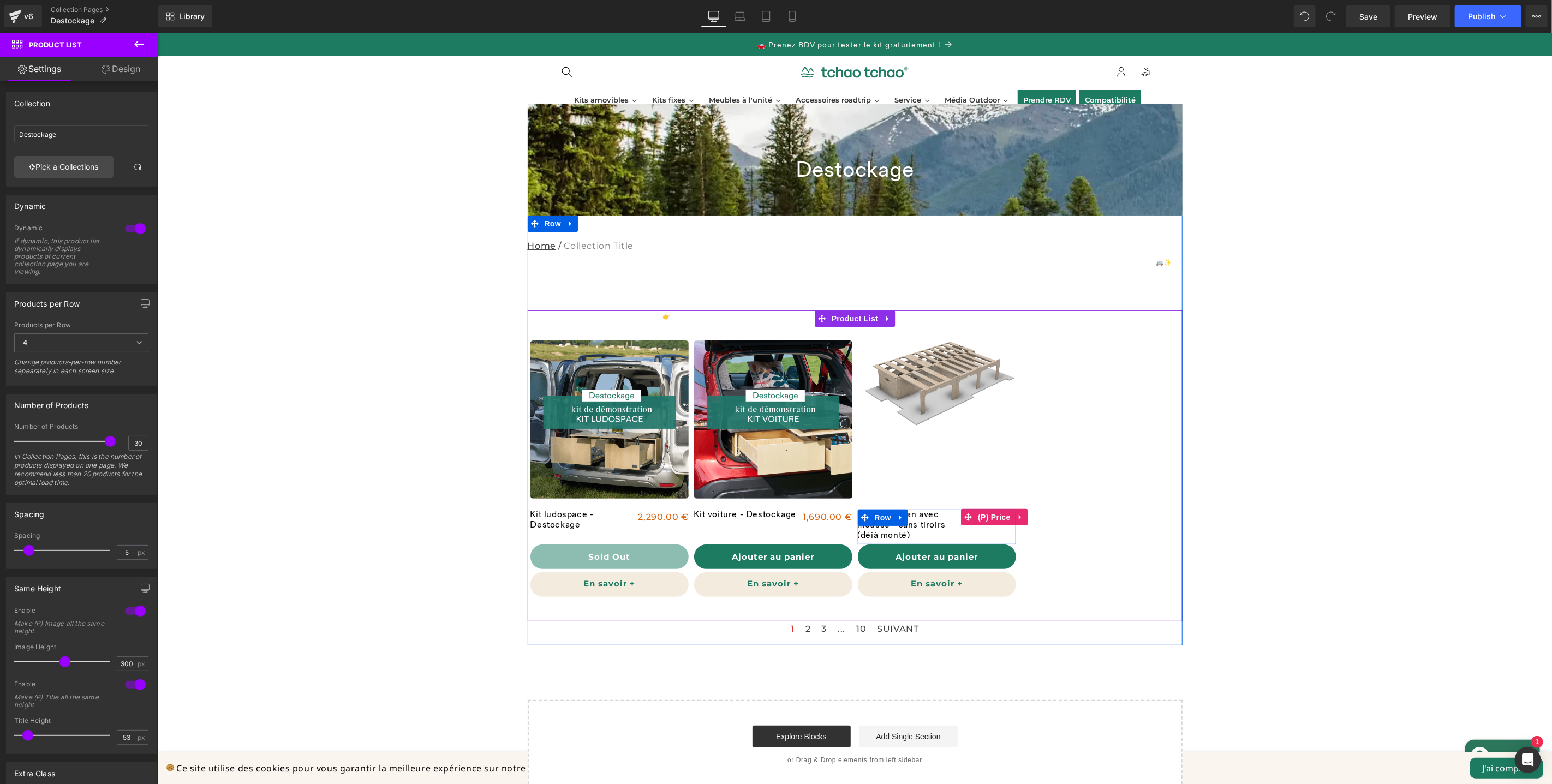
click at [998, 519] on link "(P) Price" at bounding box center [987, 517] width 53 height 17
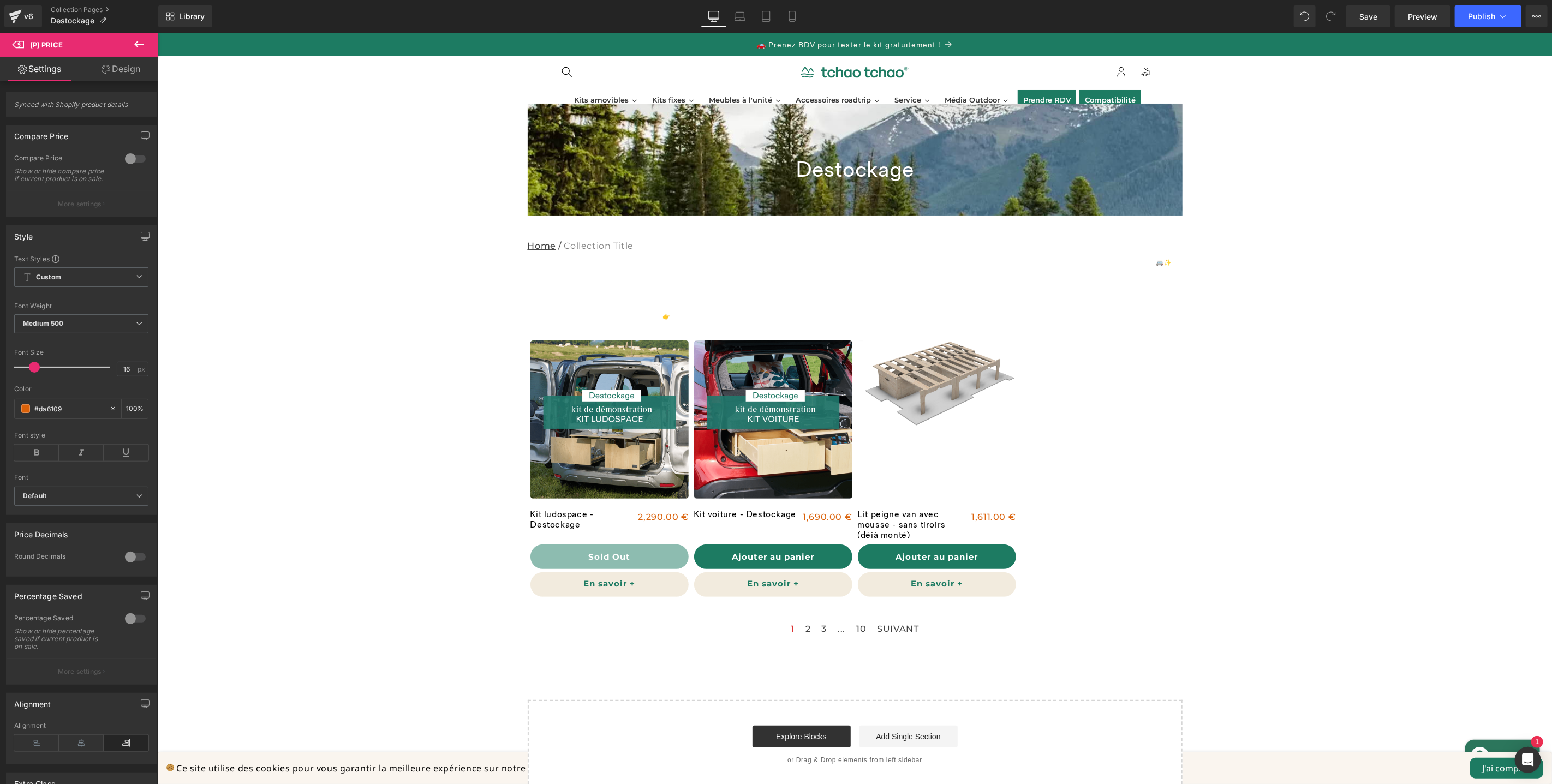
click at [144, 44] on icon at bounding box center [139, 44] width 10 height 6
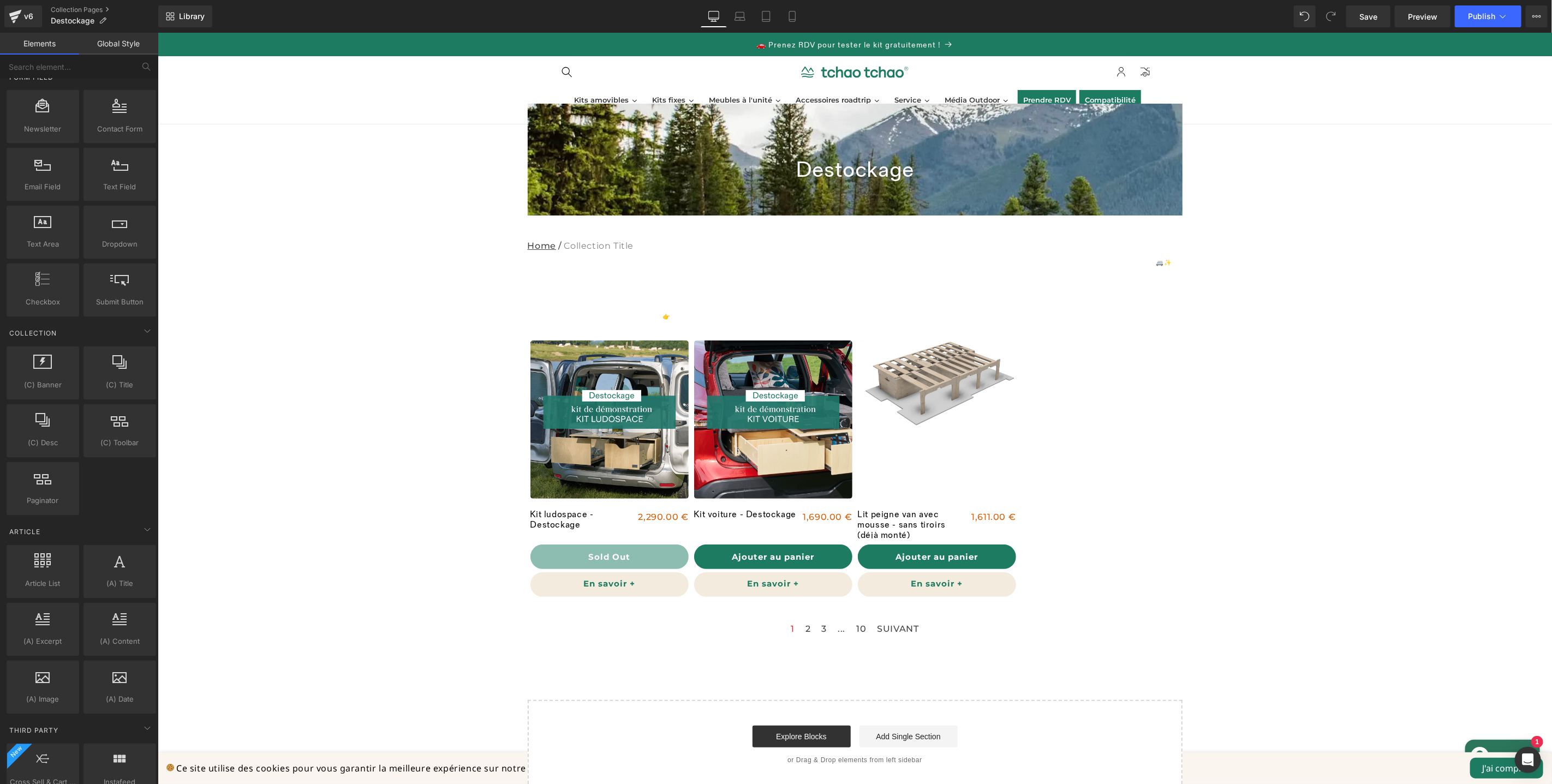
scroll to position [1642, 0]
click at [79, 69] on input "text" at bounding box center [67, 66] width 134 height 24
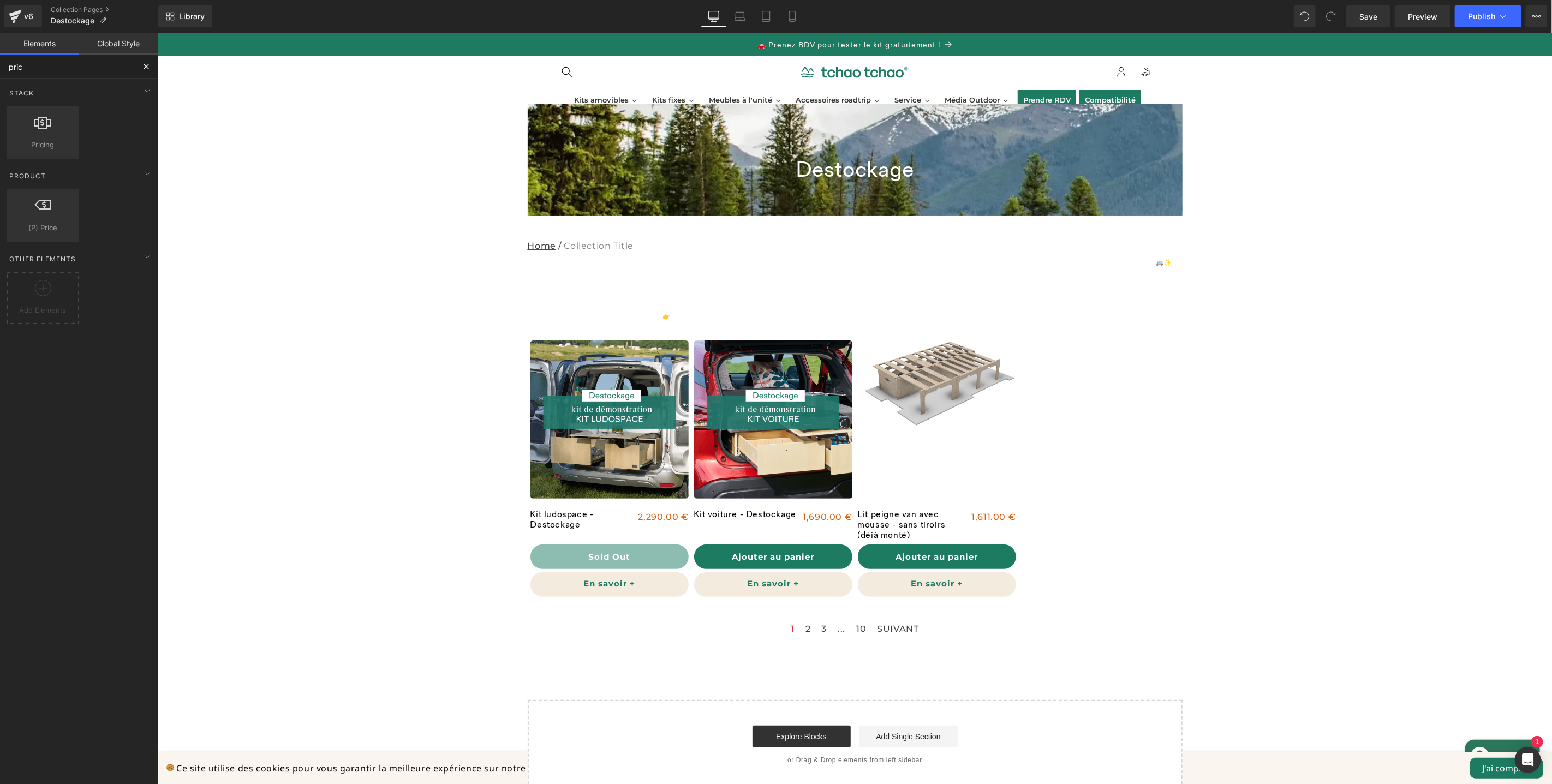
scroll to position [0, 0]
type input "price"
drag, startPoint x: 217, startPoint y: 173, endPoint x: 997, endPoint y: 517, distance: 852.5
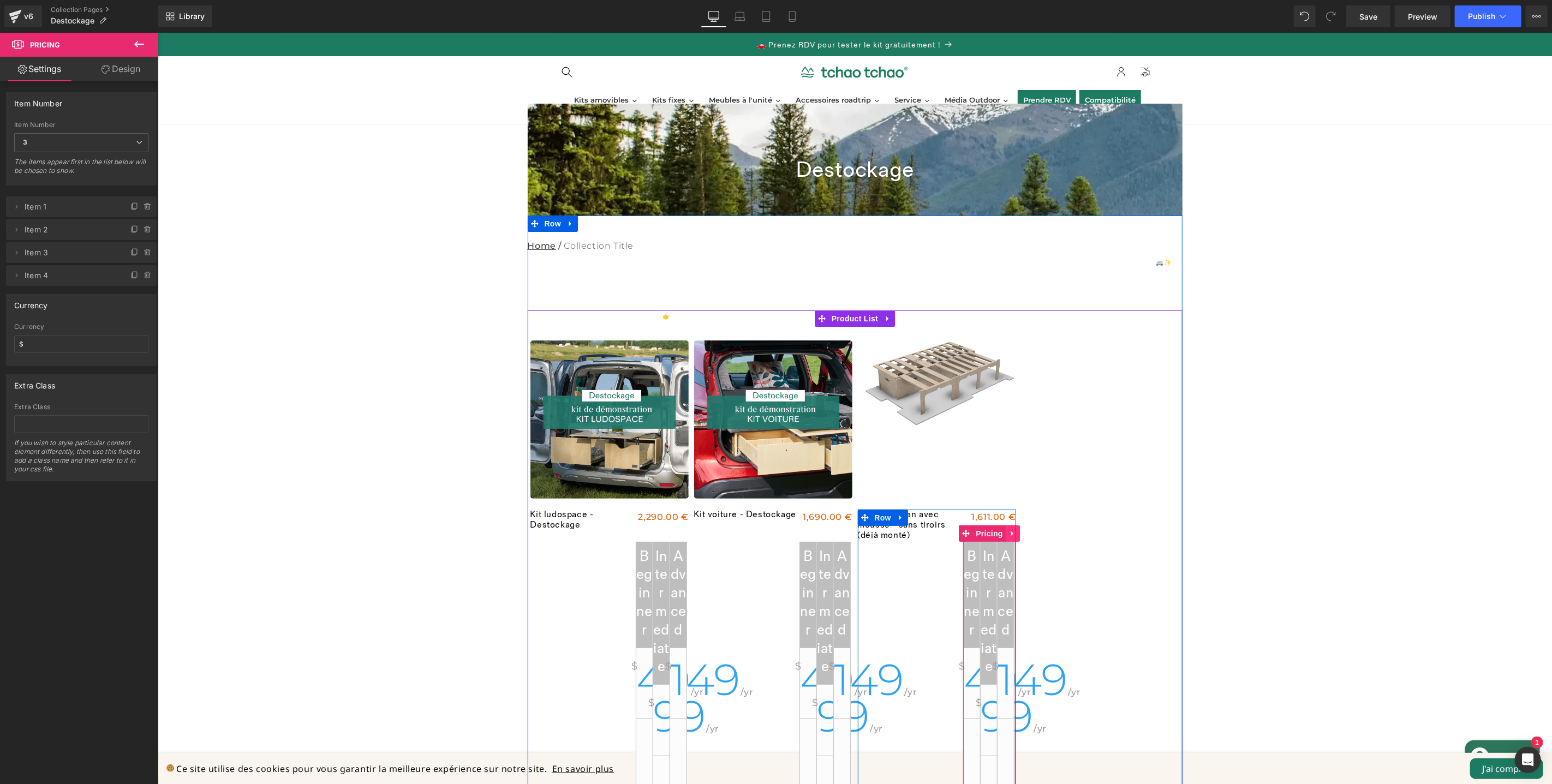
click at [1005, 531] on link at bounding box center [1012, 532] width 14 height 17
click at [847, 533] on icon at bounding box center [848, 533] width 2 height 5
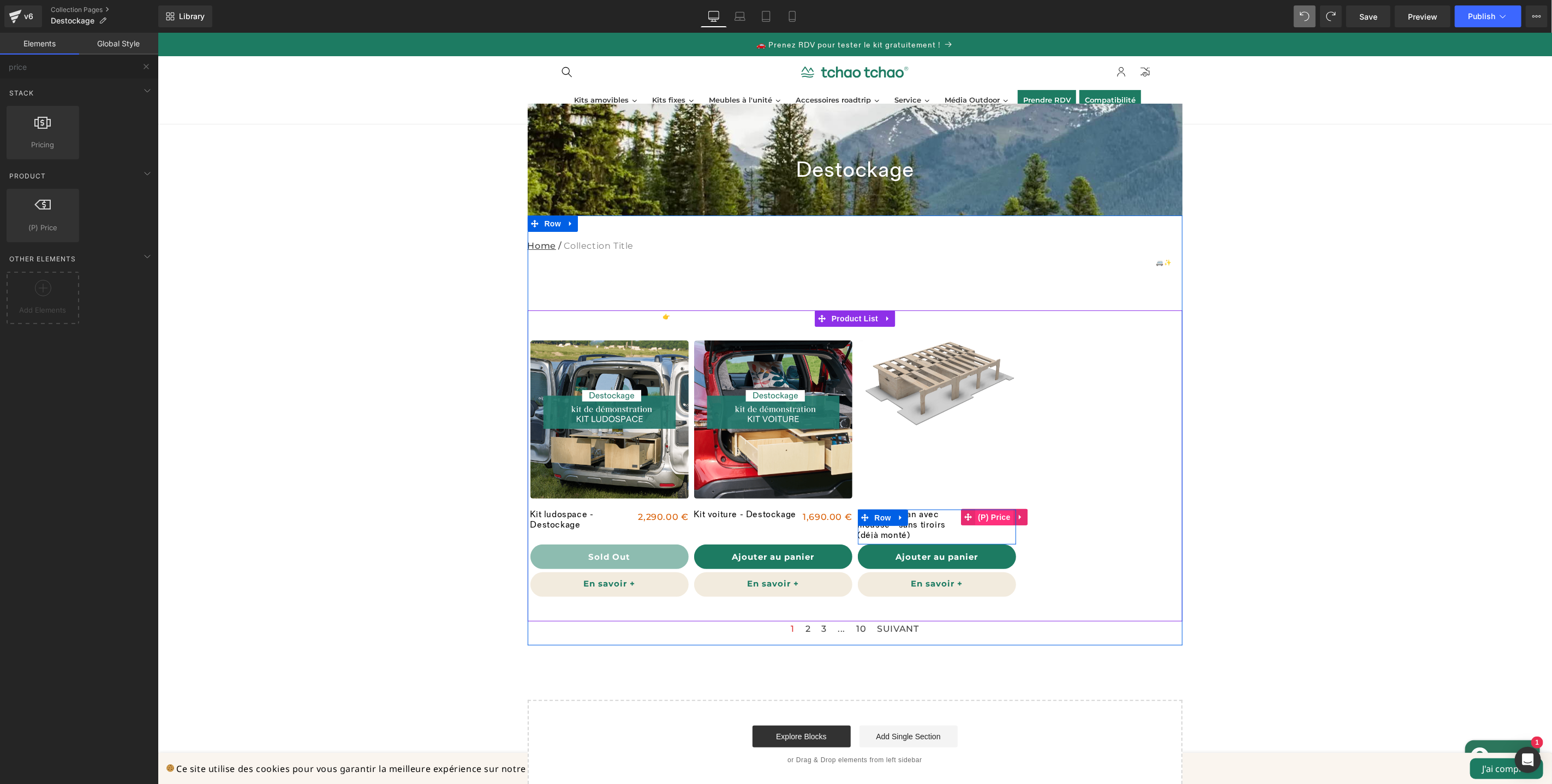
click at [989, 517] on div "1,611.00 € (P) Price" at bounding box center [989, 517] width 53 height 16
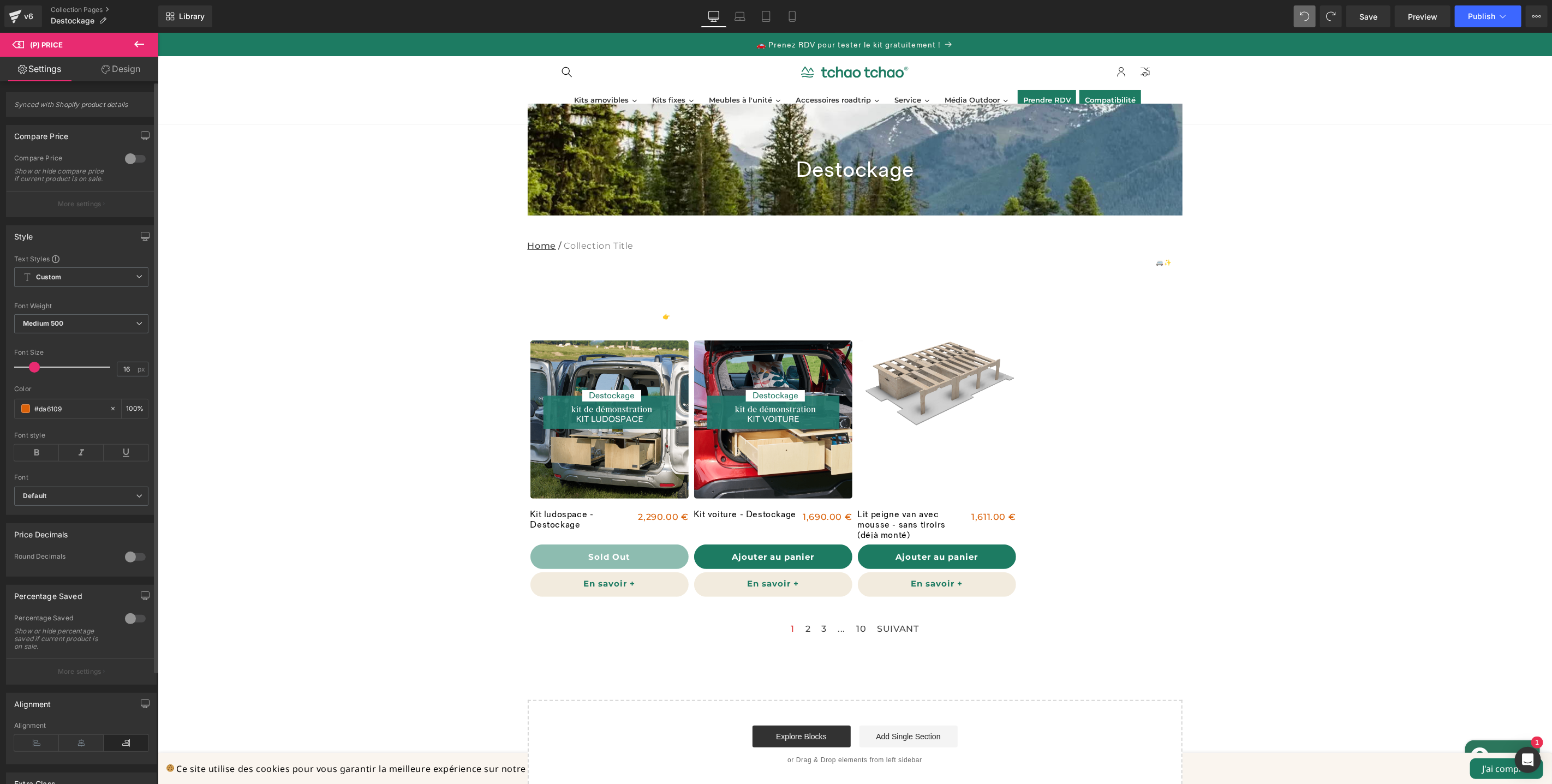
click at [132, 160] on div at bounding box center [135, 159] width 26 height 18
click at [100, 217] on button "More settings" at bounding box center [81, 203] width 149 height 25
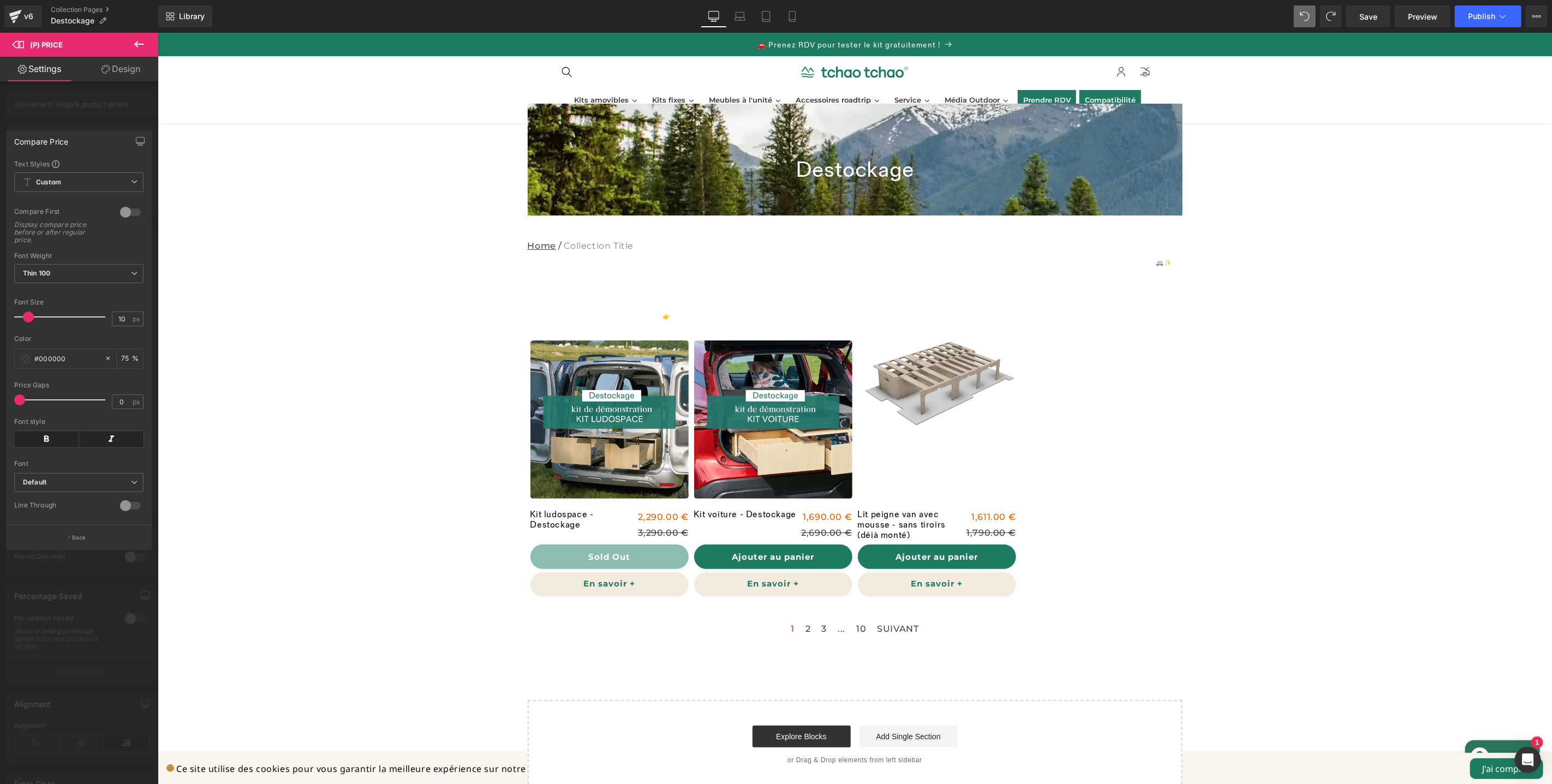
click at [135, 215] on div at bounding box center [131, 212] width 26 height 18
click at [141, 46] on icon at bounding box center [139, 44] width 13 height 13
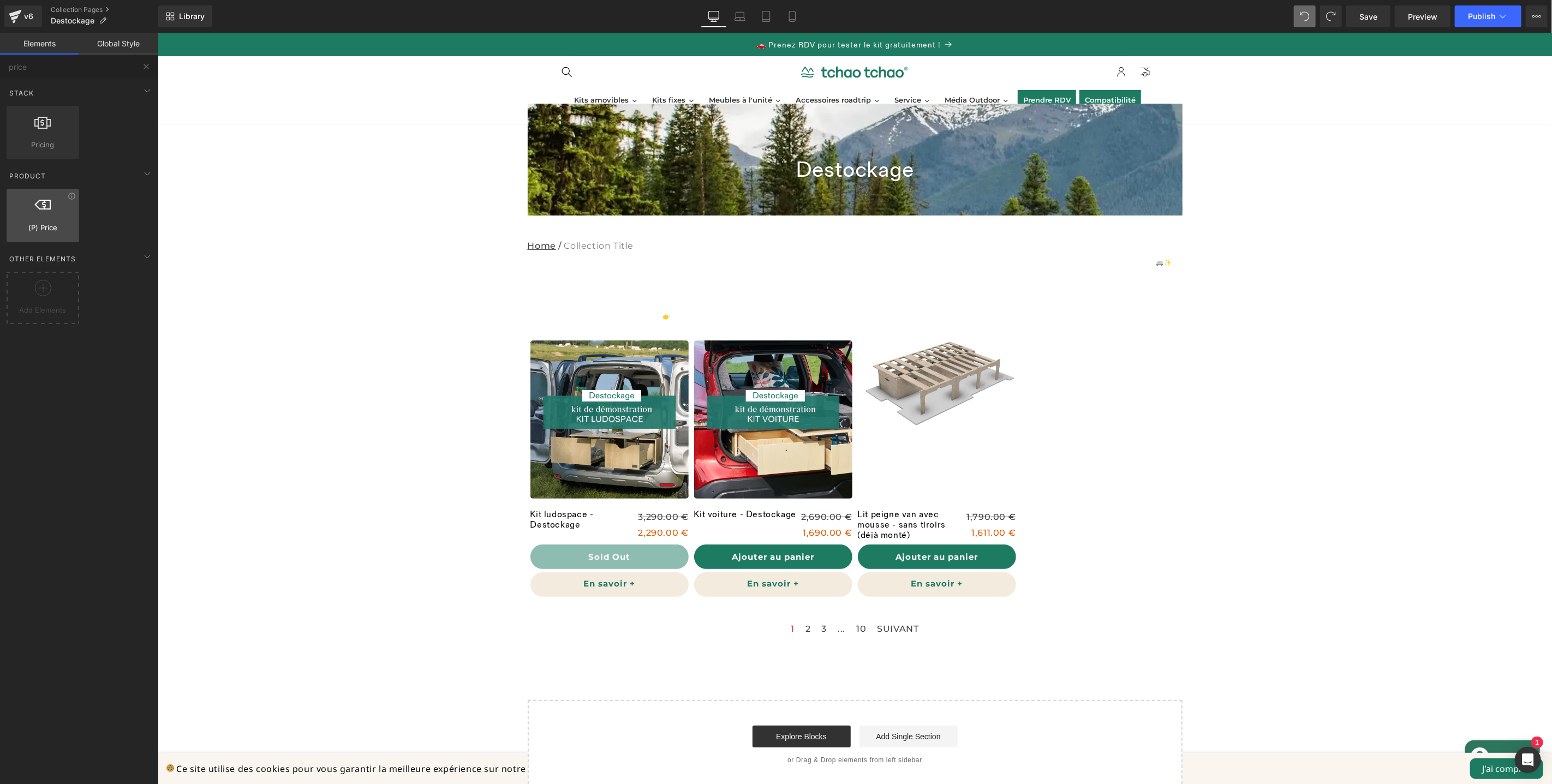
click at [50, 217] on div at bounding box center [42, 210] width 66 height 25
click at [991, 527] on link "(P) Price" at bounding box center [987, 524] width 53 height 17
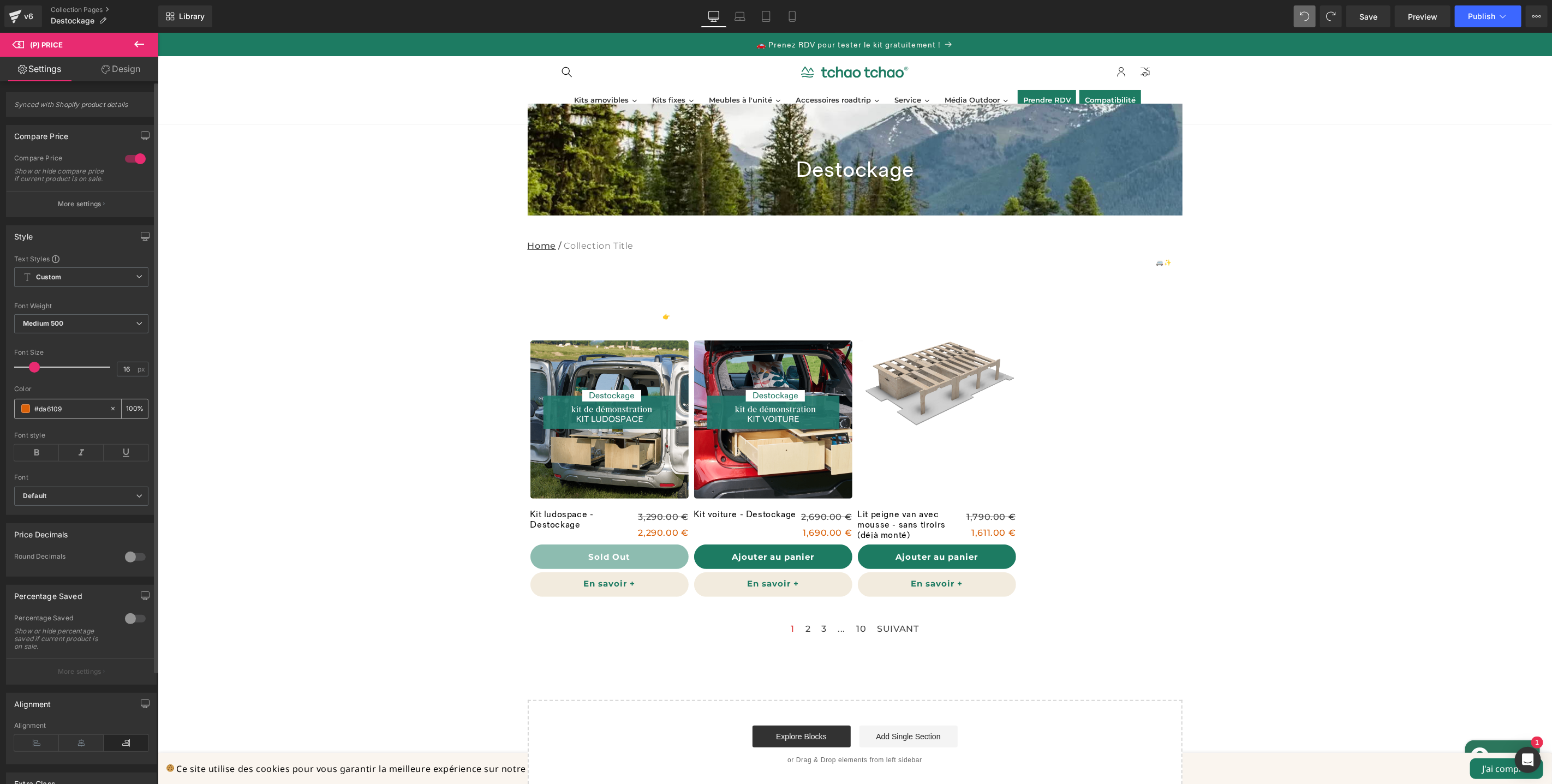
click at [31, 418] on div "#da6109" at bounding box center [62, 409] width 95 height 19
click at [23, 413] on span at bounding box center [25, 409] width 9 height 9
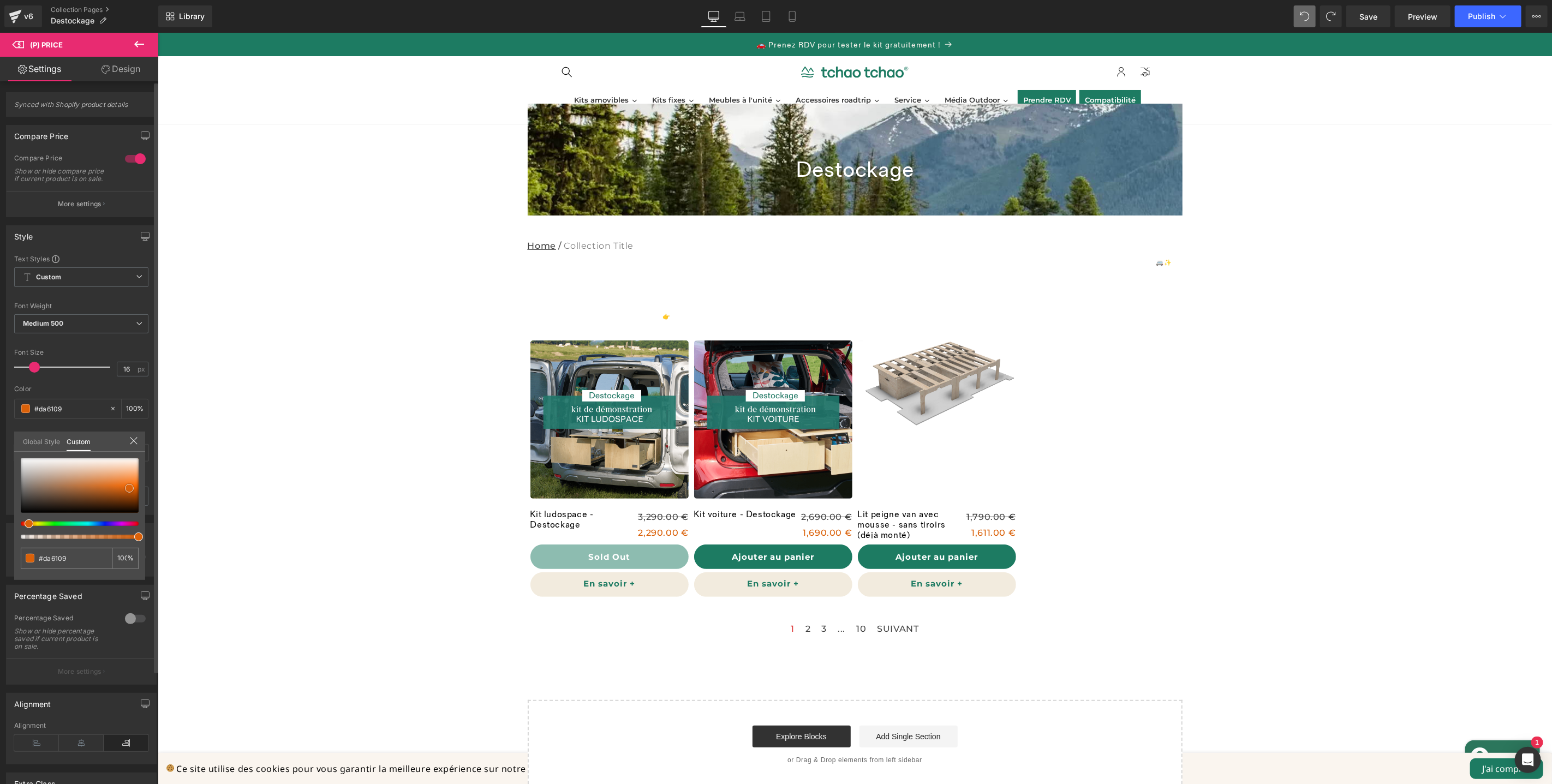
type input "#533927"
type input "#553c2a"
type input "#3e2e22"
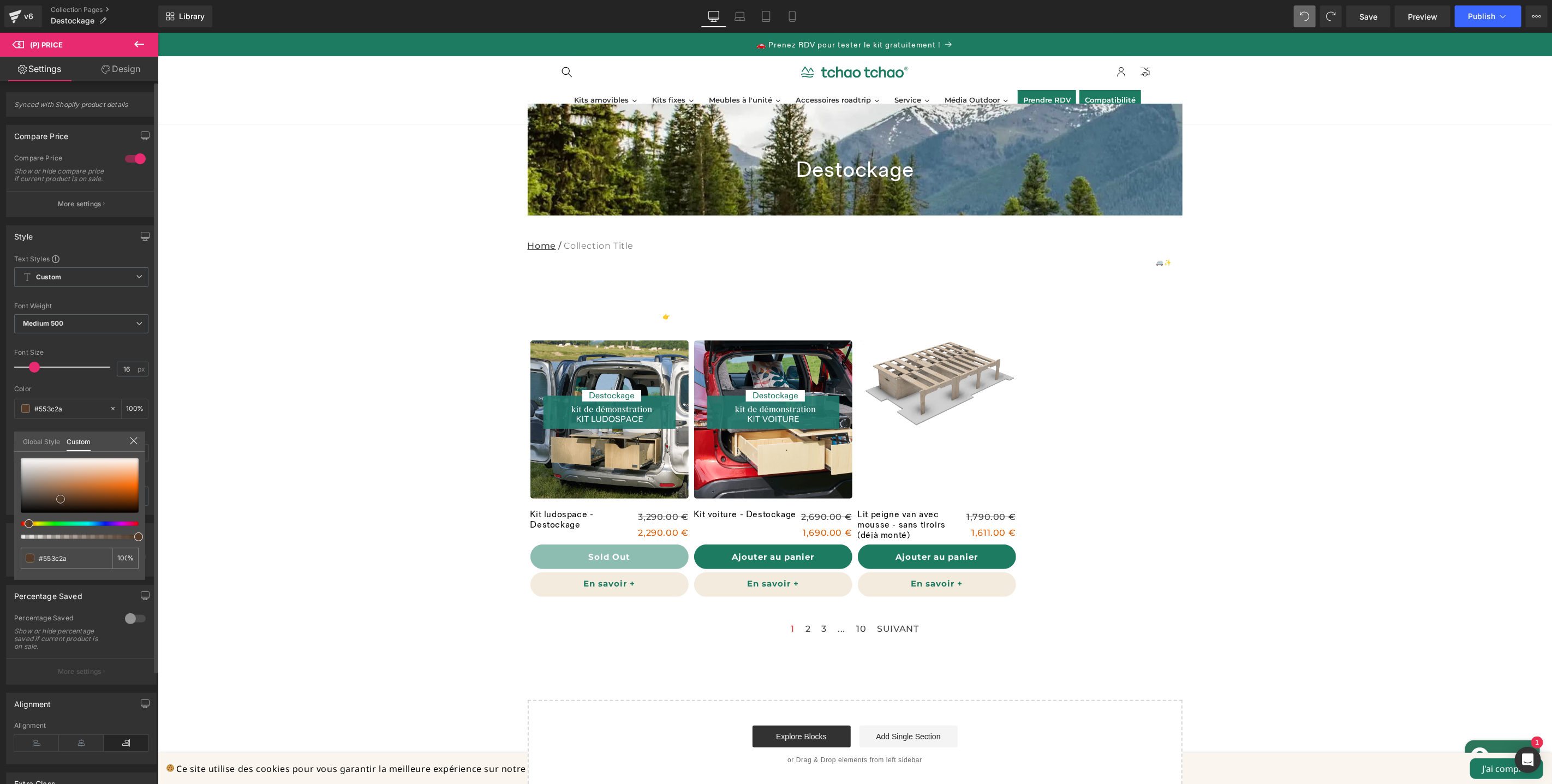
type input "#3e2e22"
type input "#1d1815"
type input "#0d0c0c"
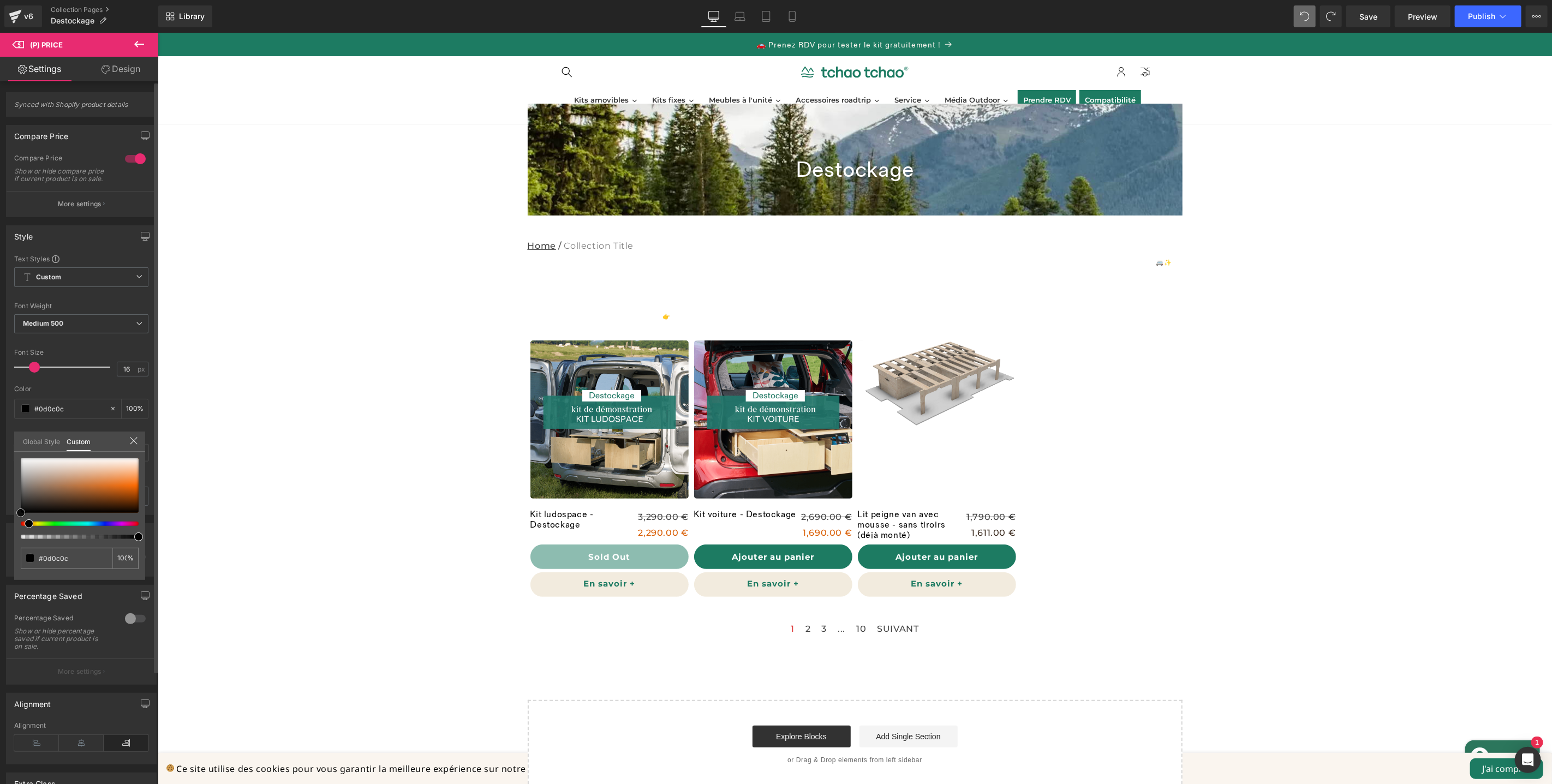
type input "#050505"
type input "#000000"
drag, startPoint x: 61, startPoint y: 499, endPoint x: 14, endPoint y: 512, distance: 48.8
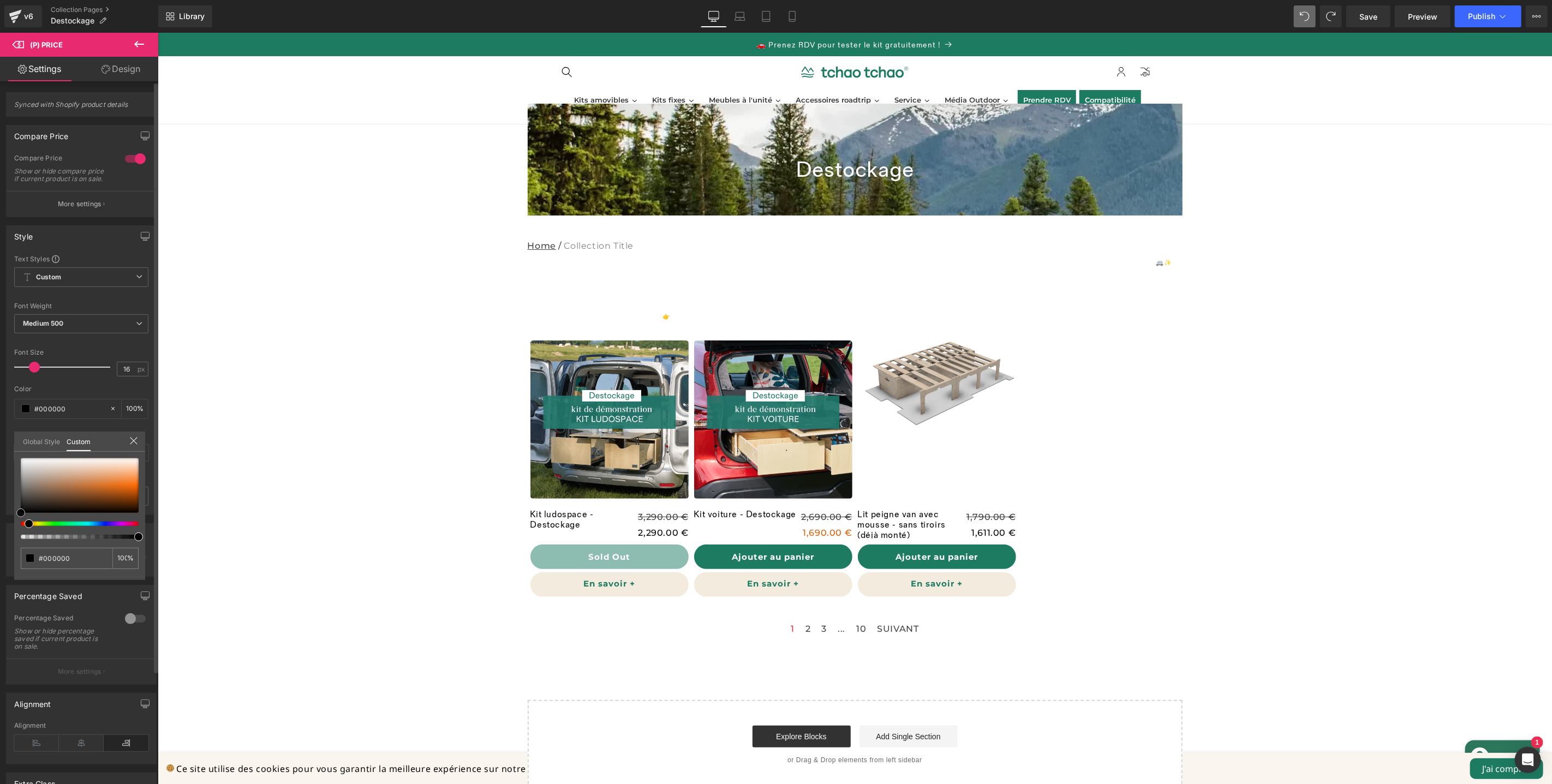
click at [14, 512] on div "#000000 100 %" at bounding box center [79, 518] width 131 height 122
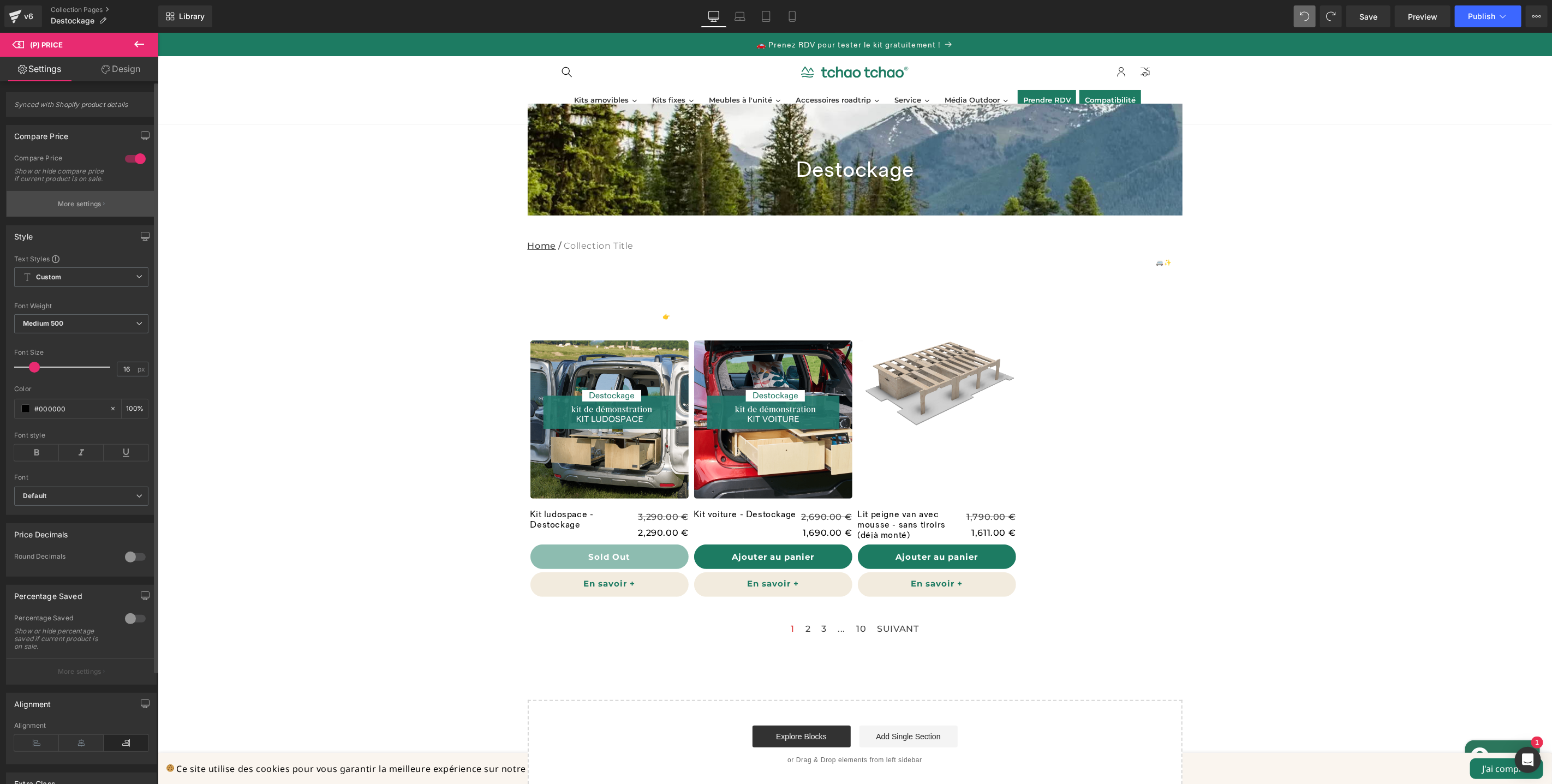
click at [89, 209] on p "More settings" at bounding box center [80, 203] width 44 height 10
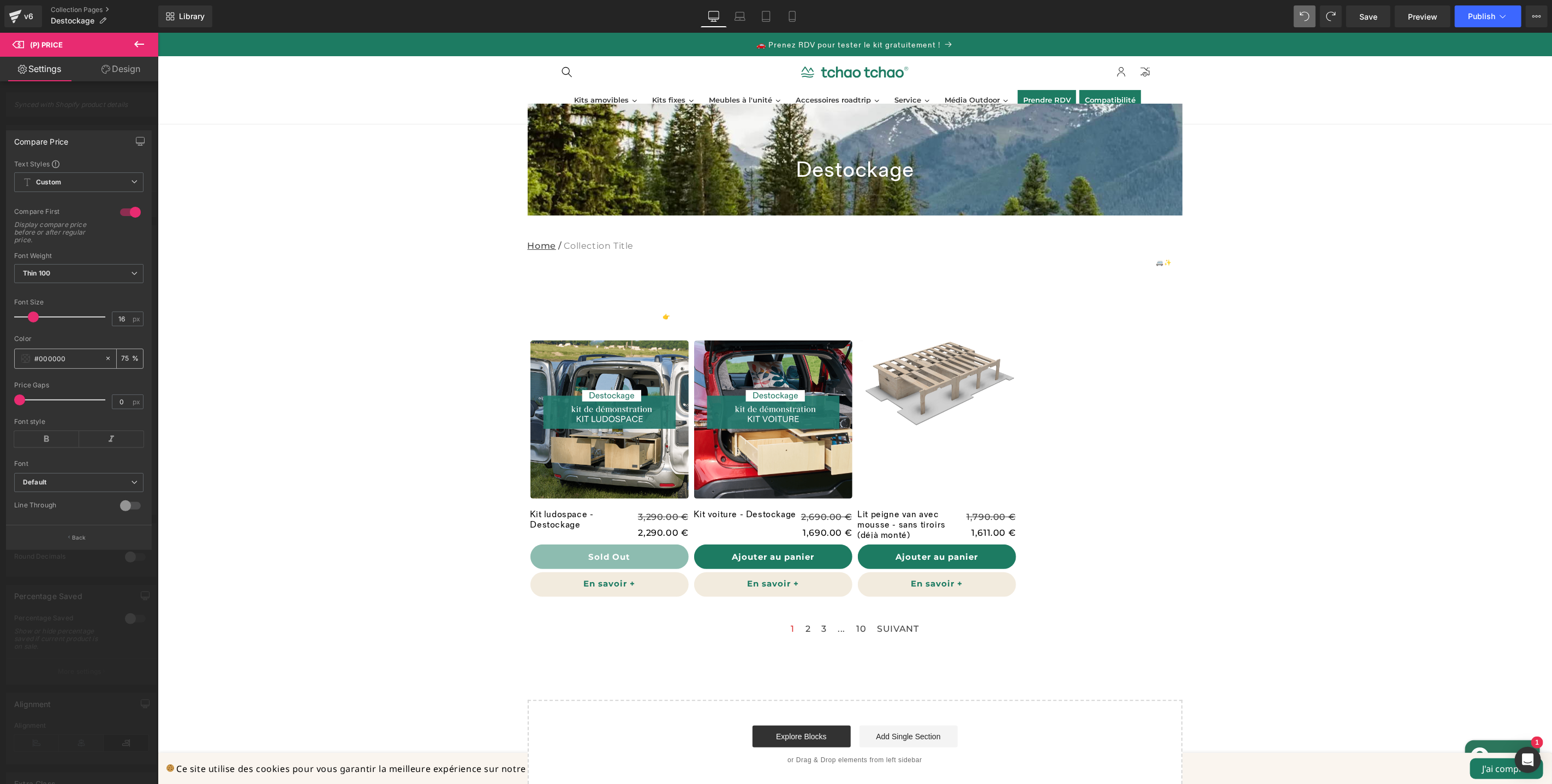
click at [26, 360] on span at bounding box center [25, 359] width 9 height 9
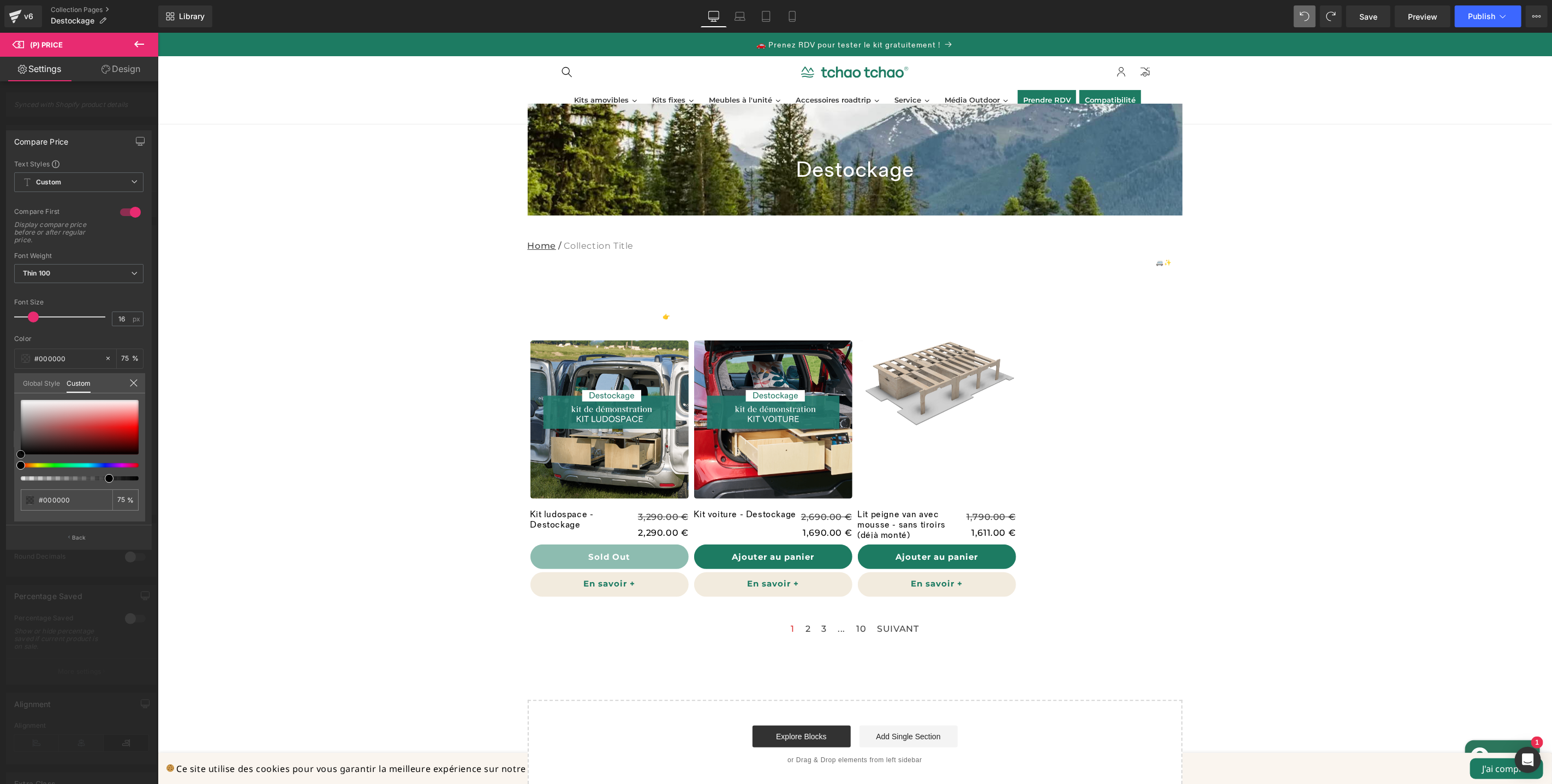
type input "#da1f1f"
type input "#de1616"
type input "#ed0707"
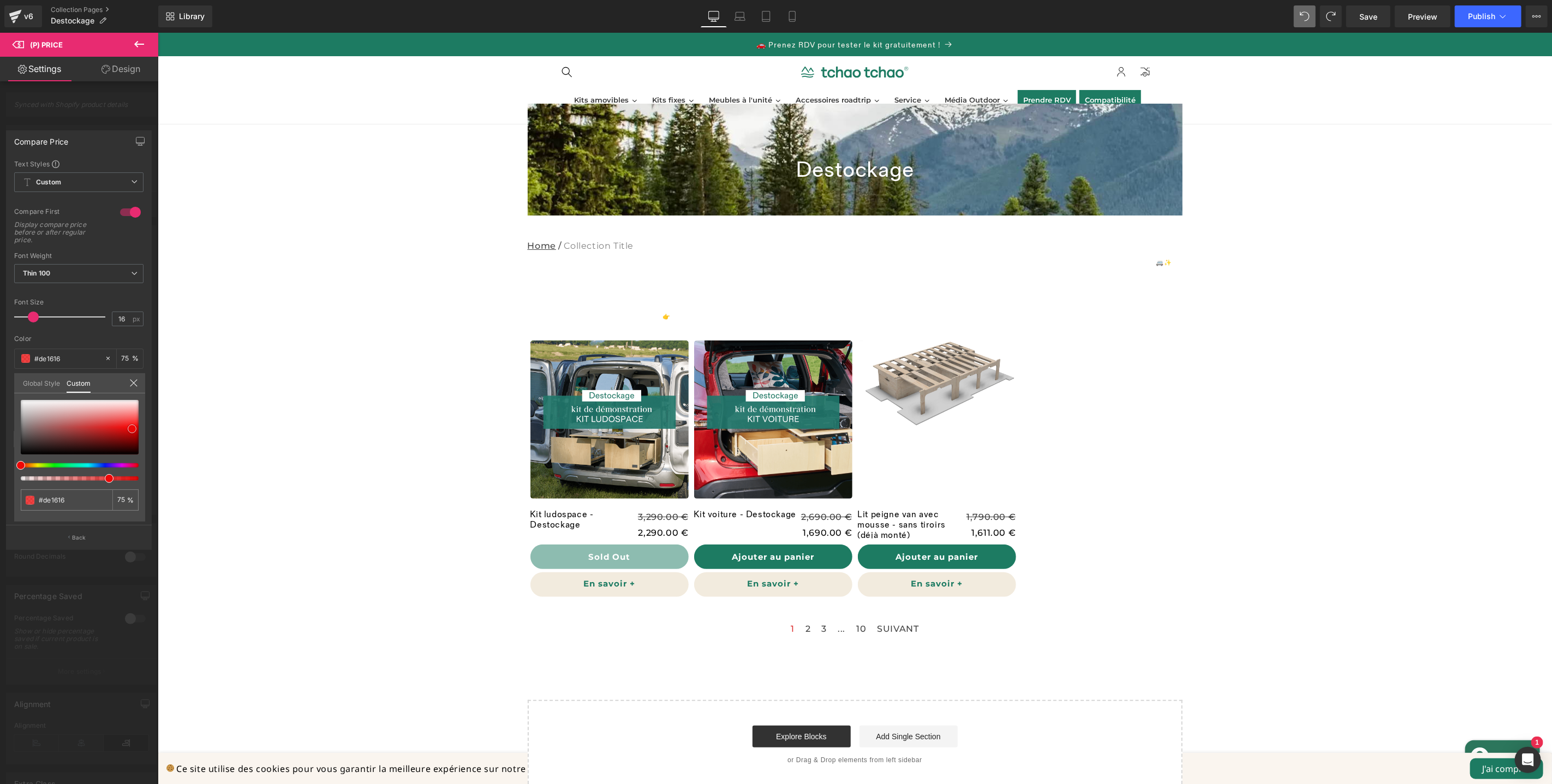
type input "#ed0707"
type input "#f40000"
type input "#ef0000"
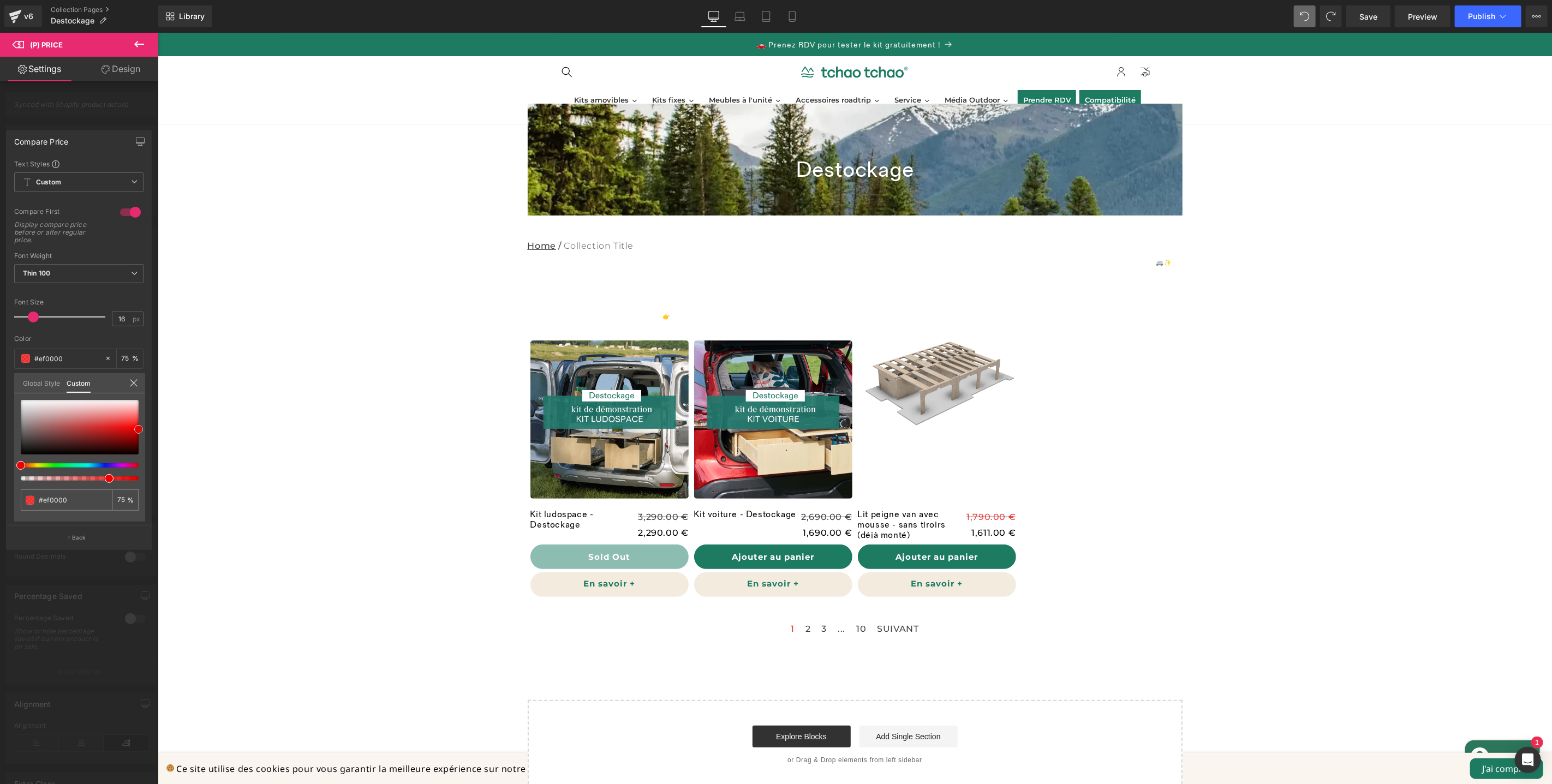
drag, startPoint x: 132, startPoint y: 428, endPoint x: 140, endPoint y: 429, distance: 8.1
click at [139, 429] on div at bounding box center [80, 427] width 118 height 54
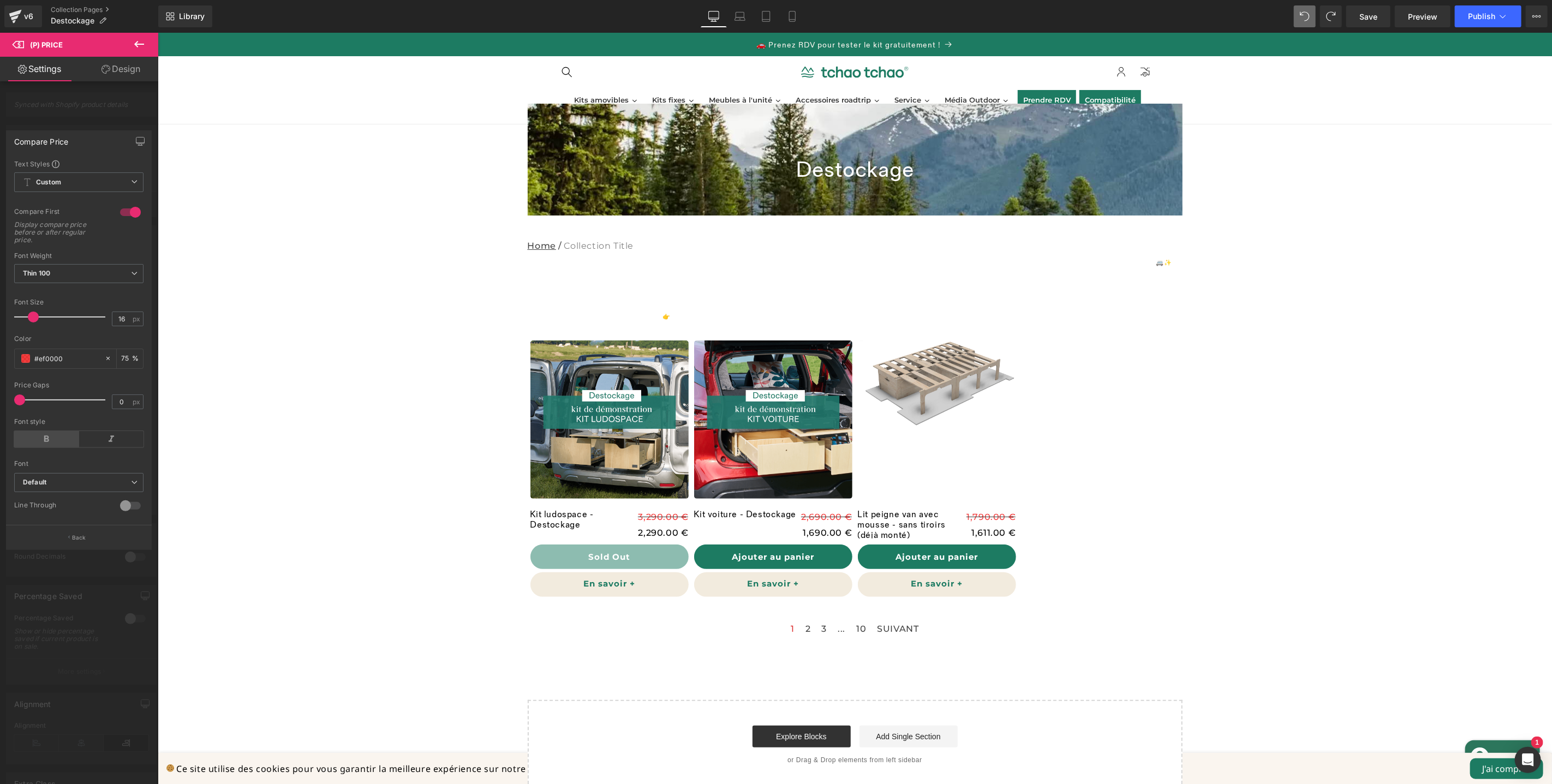
click at [47, 439] on icon at bounding box center [46, 438] width 65 height 17
click at [133, 509] on div at bounding box center [131, 506] width 26 height 18
type input "0"
drag, startPoint x: 82, startPoint y: 588, endPoint x: 60, endPoint y: 588, distance: 22.0
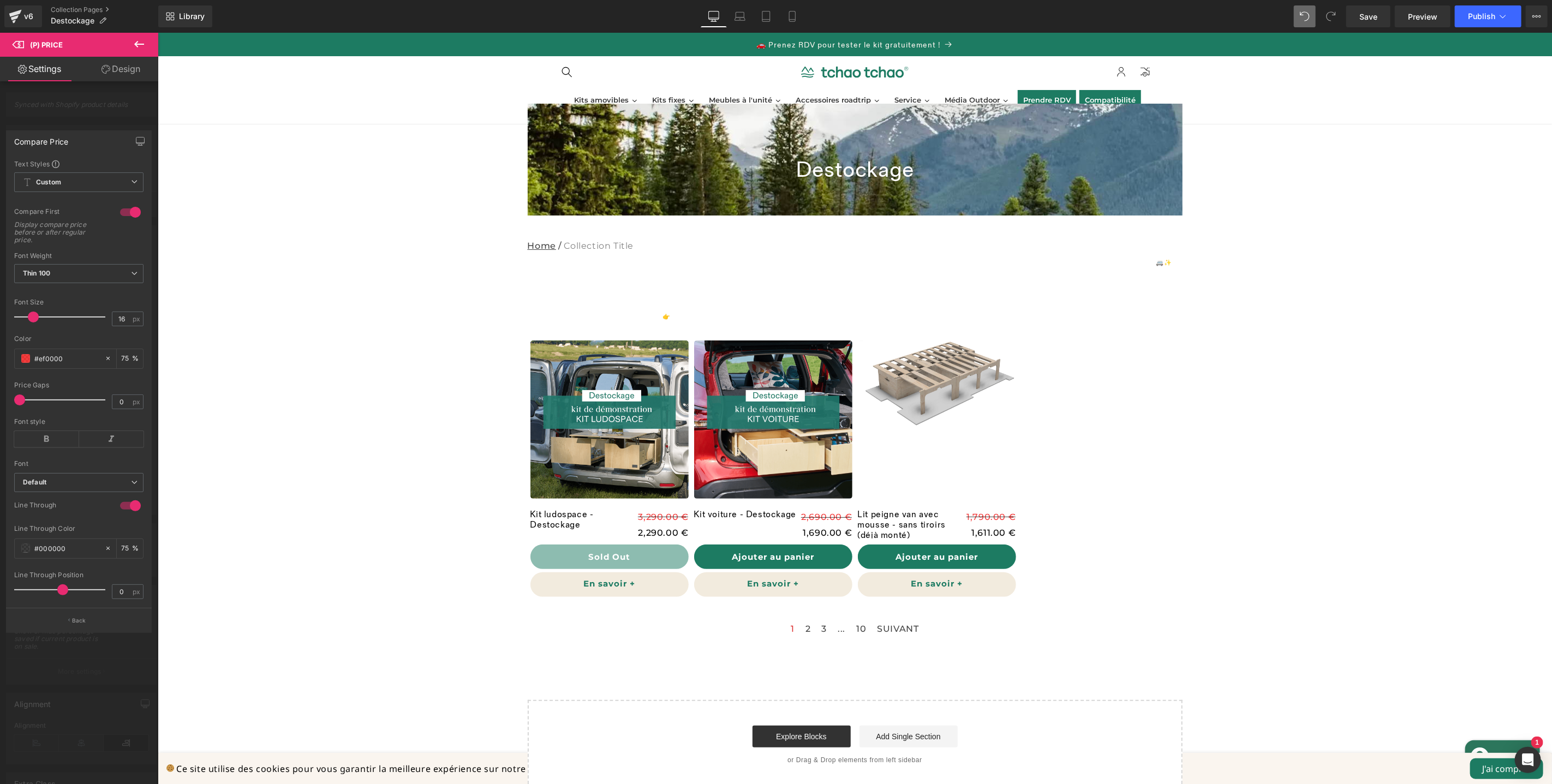
click at [60, 588] on span at bounding box center [62, 589] width 11 height 11
click at [59, 545] on input "#000000" at bounding box center [67, 548] width 65 height 12
click at [29, 550] on span at bounding box center [25, 548] width 9 height 9
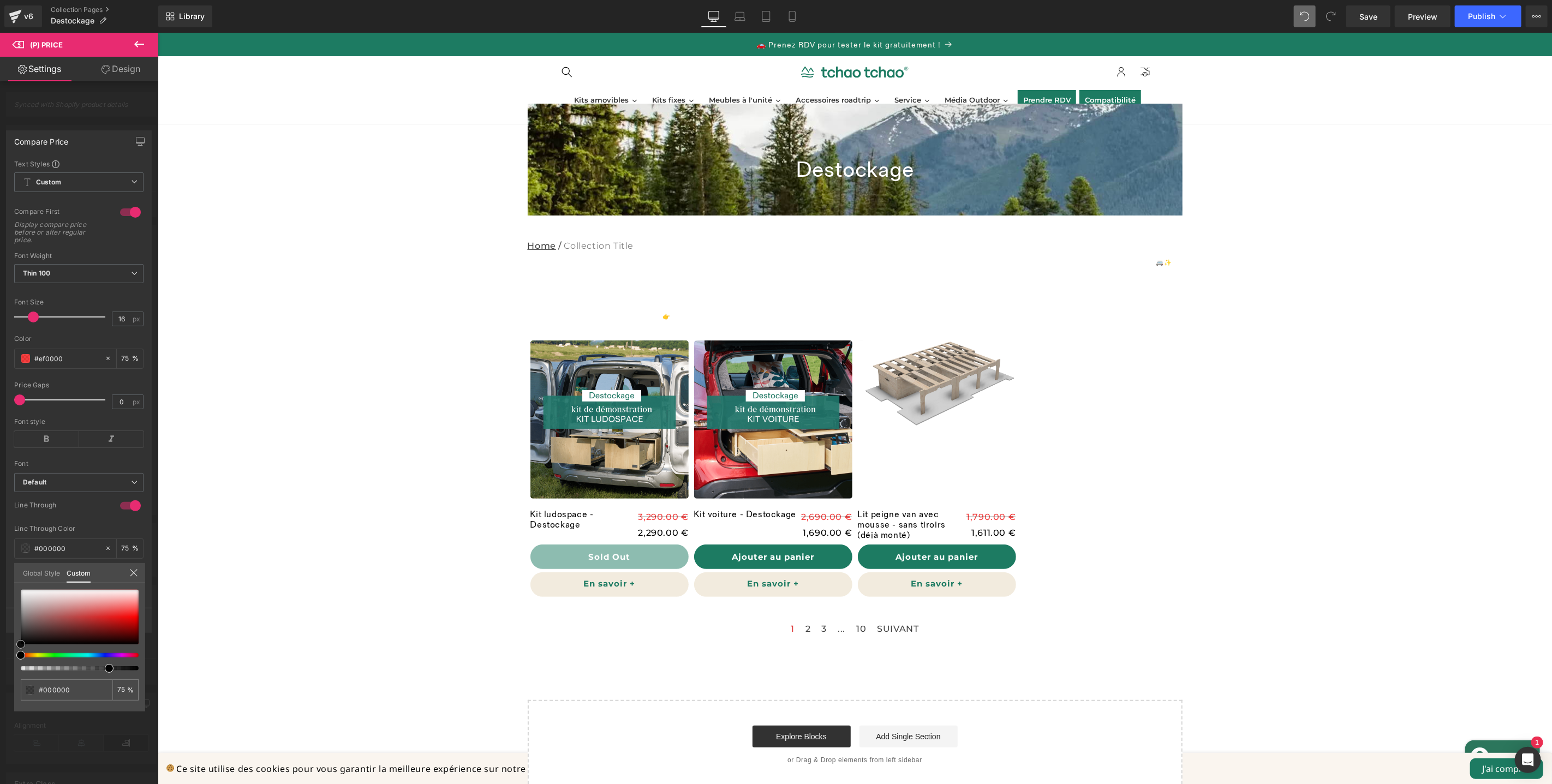
type input "#edbebe"
type input "#e68888"
type input "#ea2e2e"
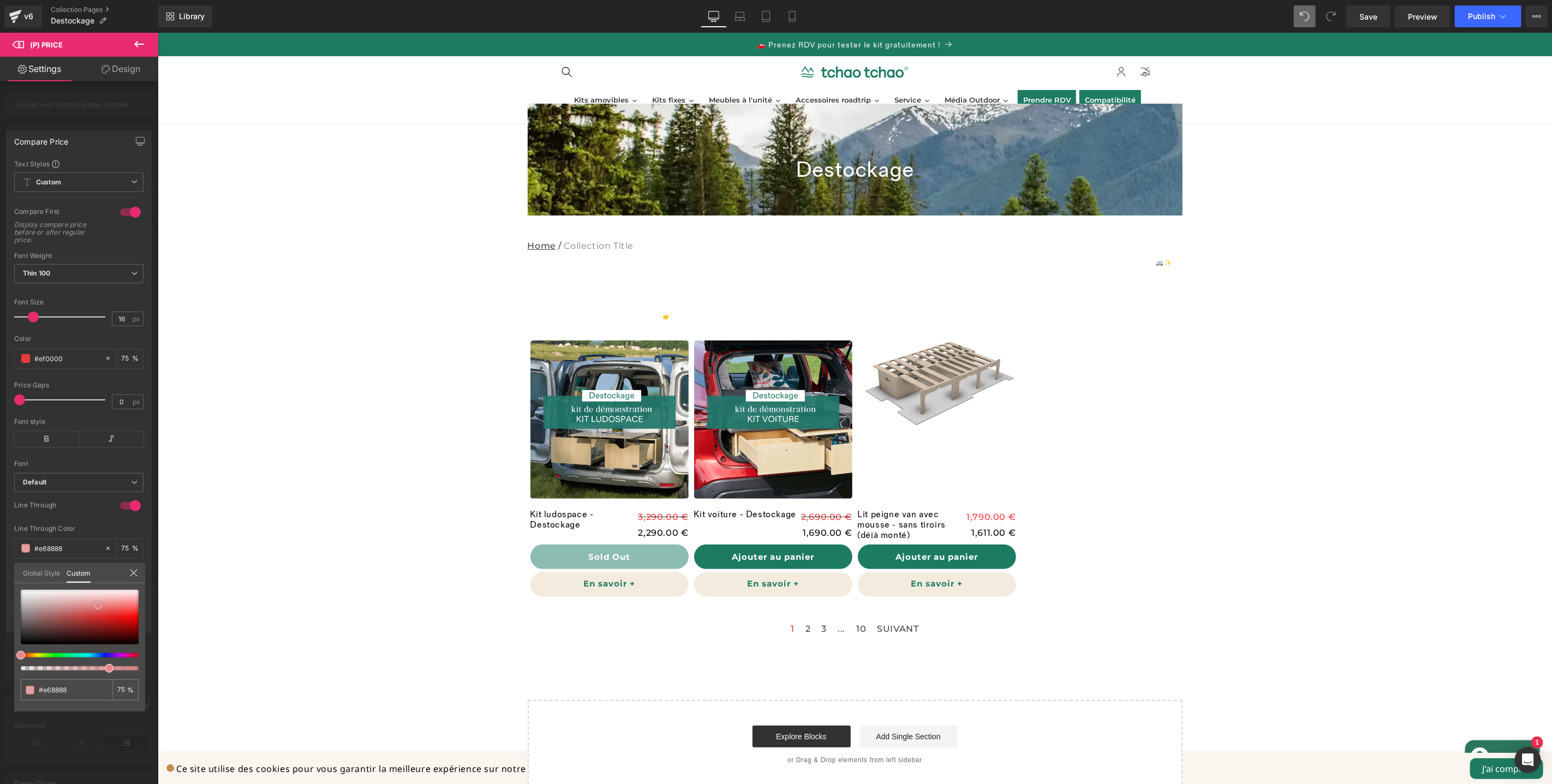
type input "#ea2e2e"
type input "#e70808"
type input "#e30707"
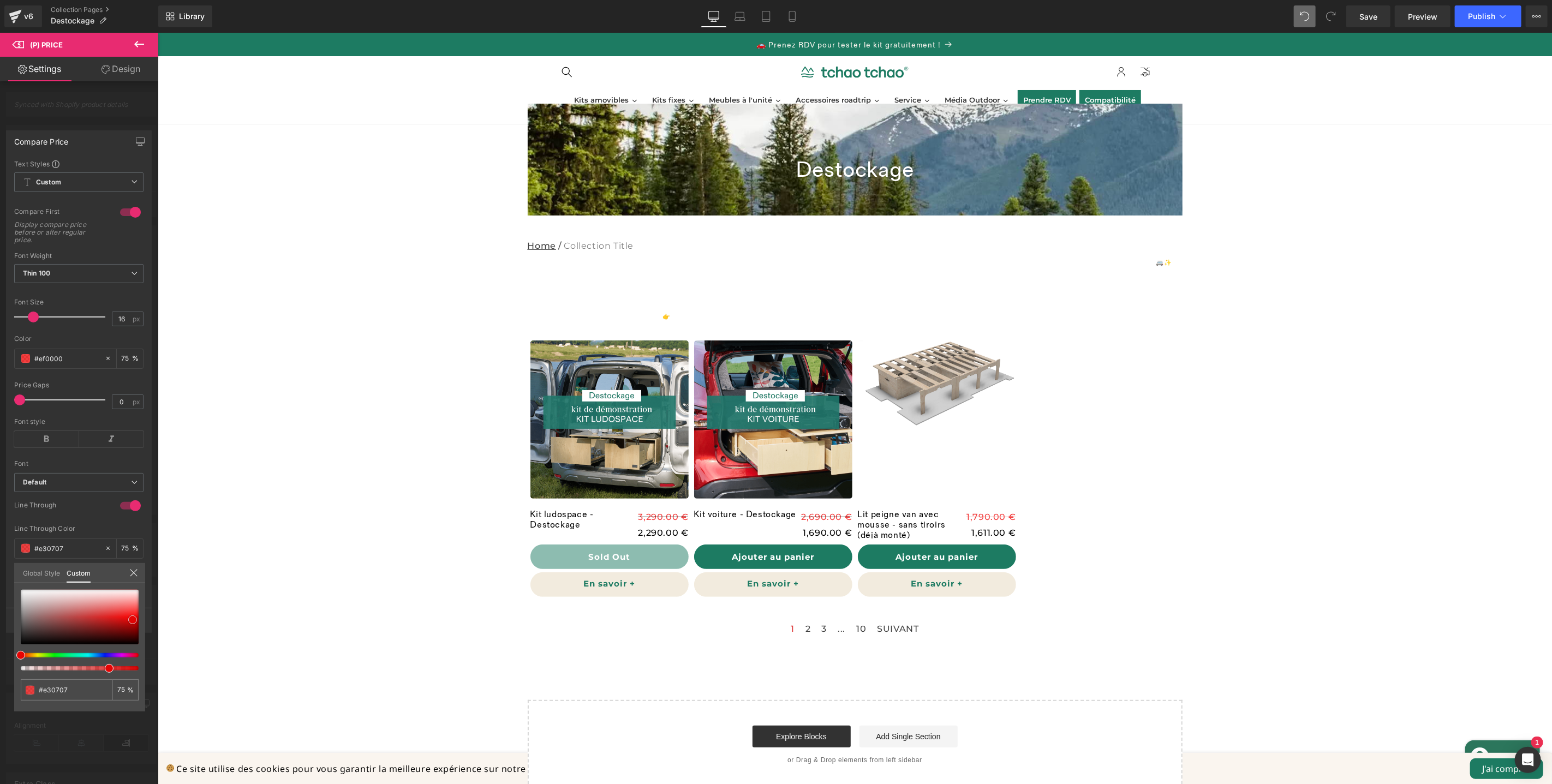
type input "#e50404"
drag, startPoint x: 98, startPoint y: 605, endPoint x: 138, endPoint y: 618, distance: 42.1
click at [138, 618] on div at bounding box center [80, 617] width 118 height 54
type input "#ec0303"
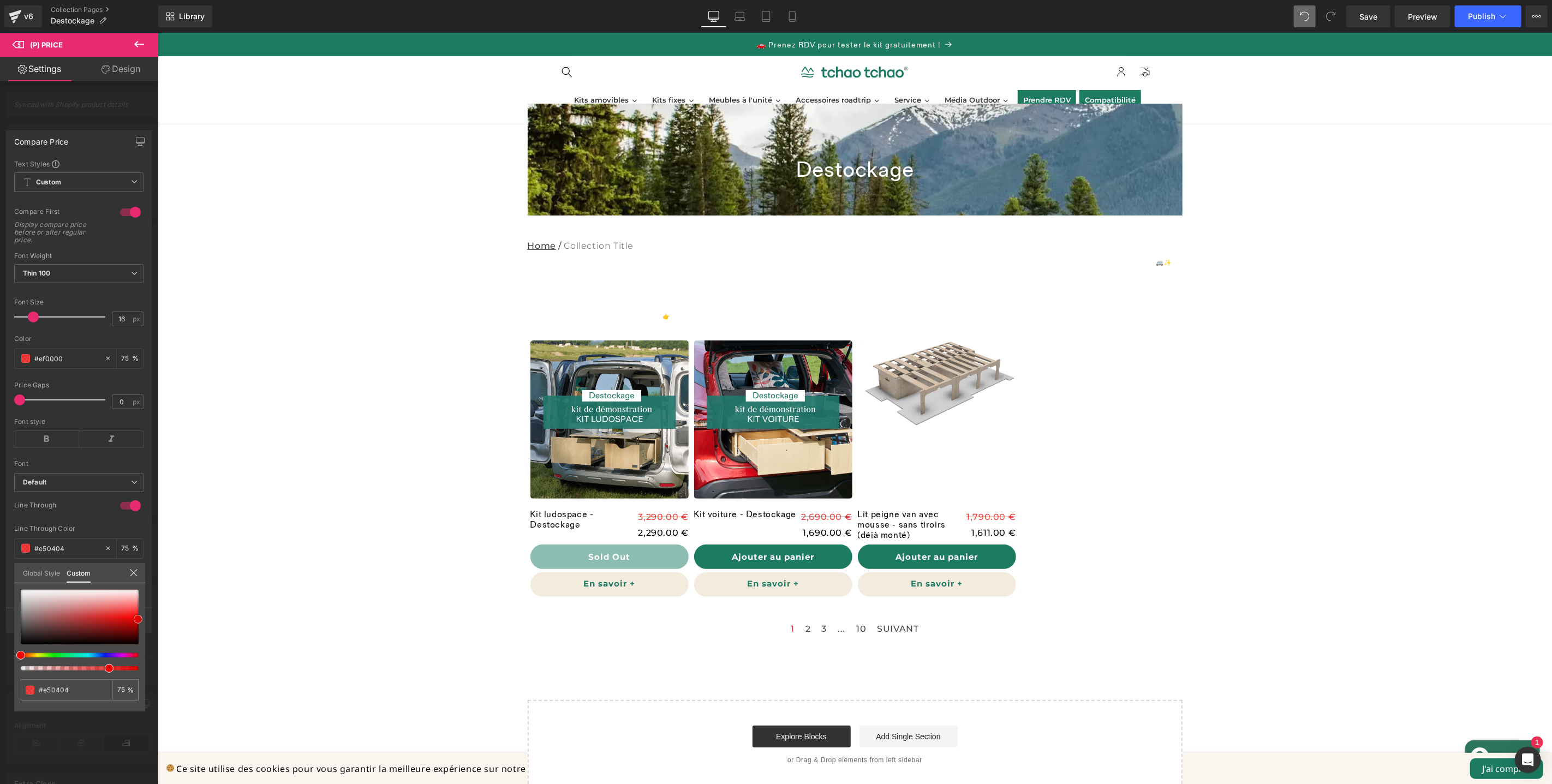
type input "#ec0303"
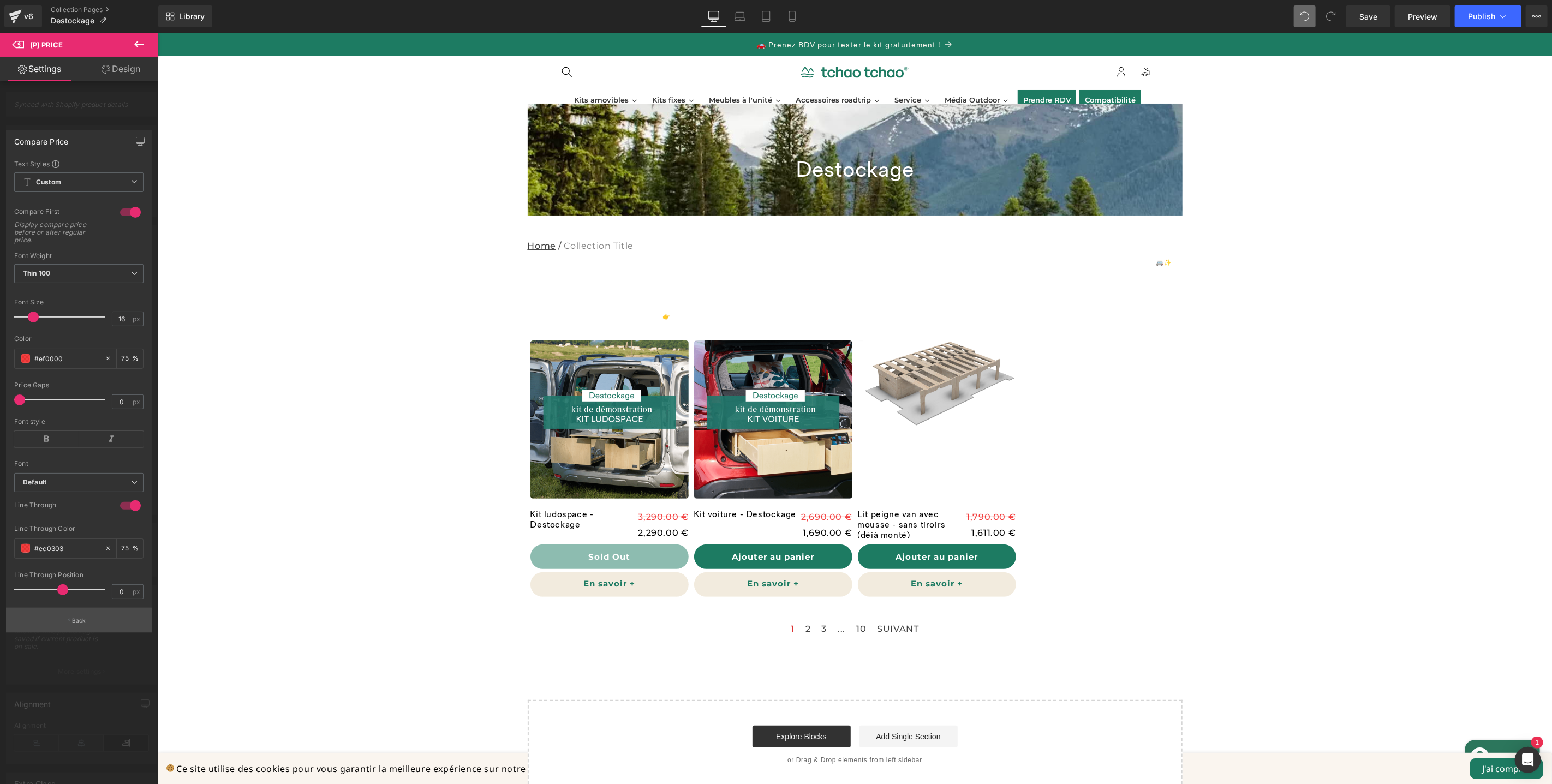
click at [79, 617] on p "Back" at bounding box center [79, 620] width 14 height 8
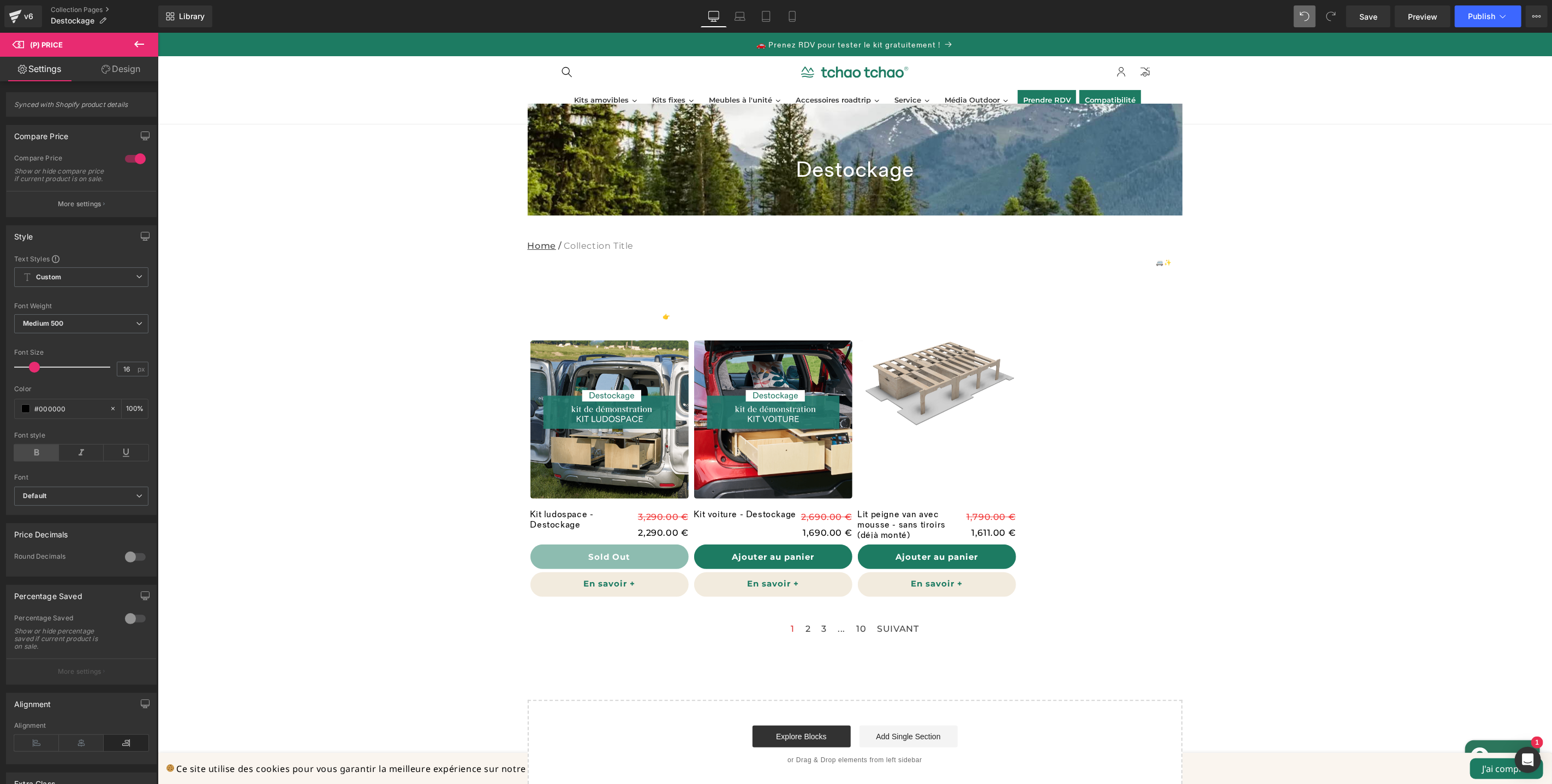
click at [33, 461] on icon at bounding box center [36, 453] width 45 height 17
click at [1380, 17] on link "Save" at bounding box center [1369, 16] width 44 height 22
click at [1420, 17] on span "Preview" at bounding box center [1423, 16] width 30 height 11
click at [138, 44] on icon at bounding box center [139, 44] width 10 height 6
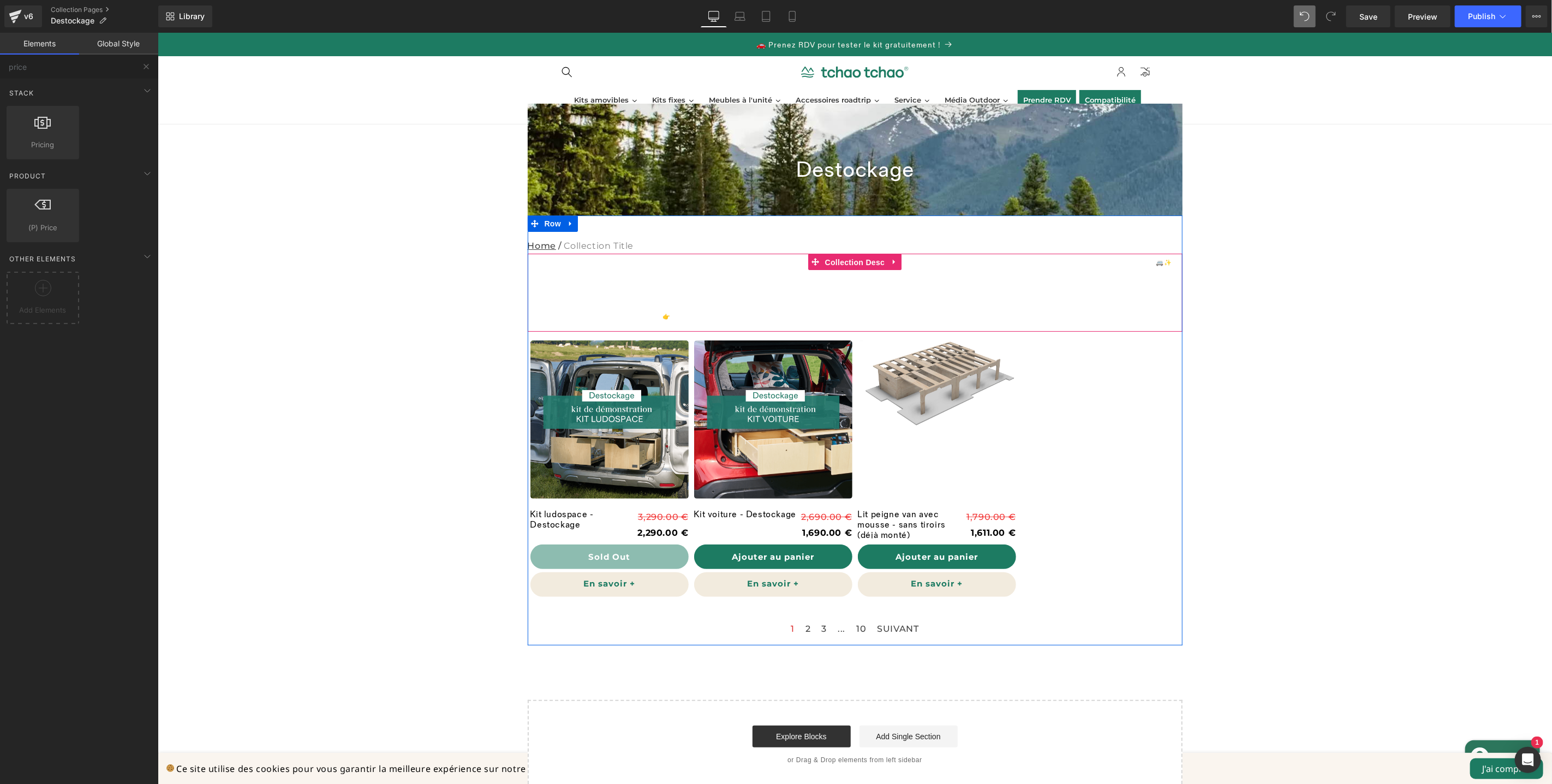
click at [840, 264] on div "Envie d’un kit malin à prix réduit ? Bienvenue dans notre espace Déstockage , o…" at bounding box center [855, 292] width 654 height 78
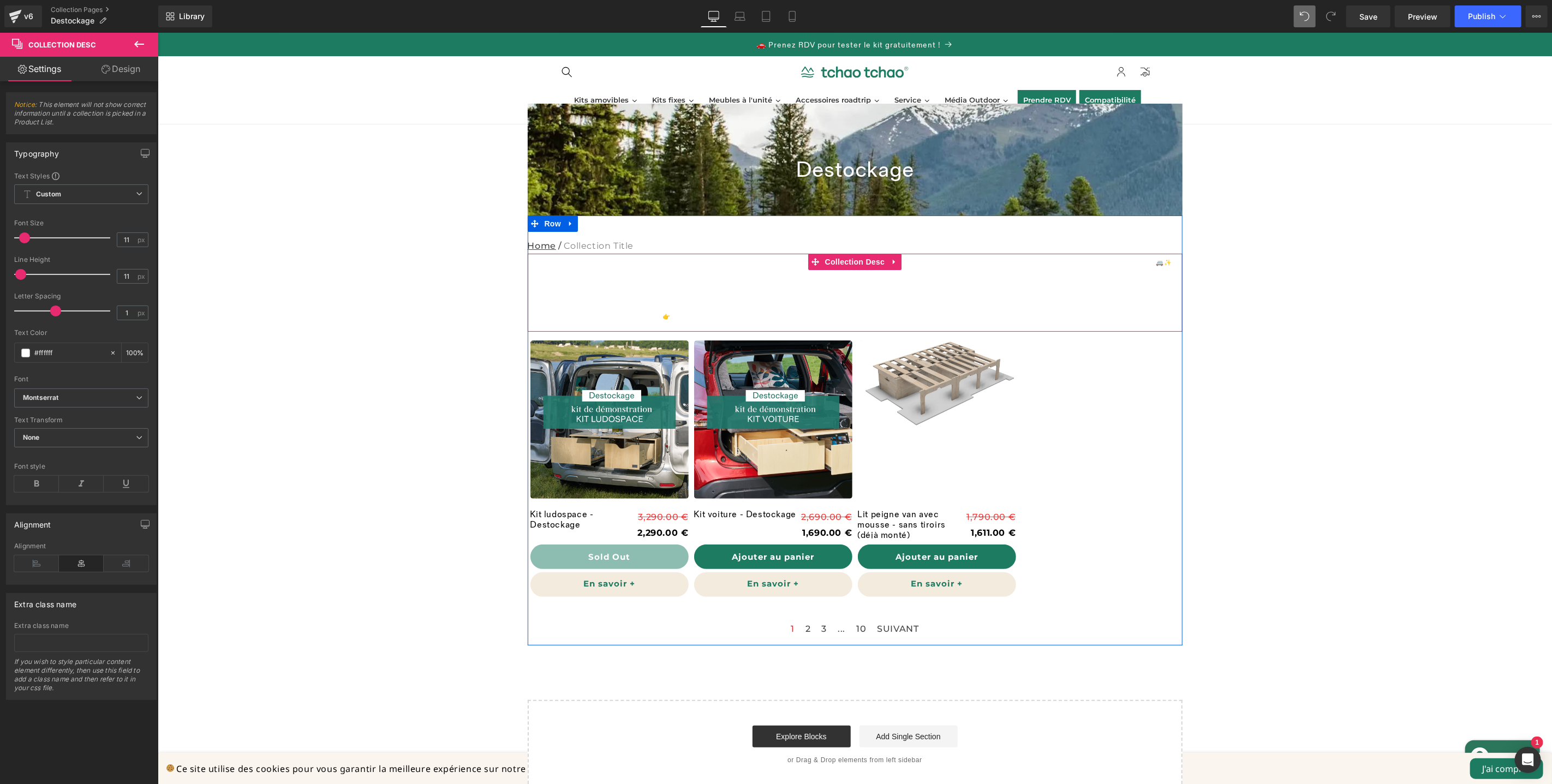
click at [683, 289] on p "Kits en bon état : 100 % fonctionnels, mais avec quelques défauts esthétiques (…" at bounding box center [855, 286] width 654 height 6
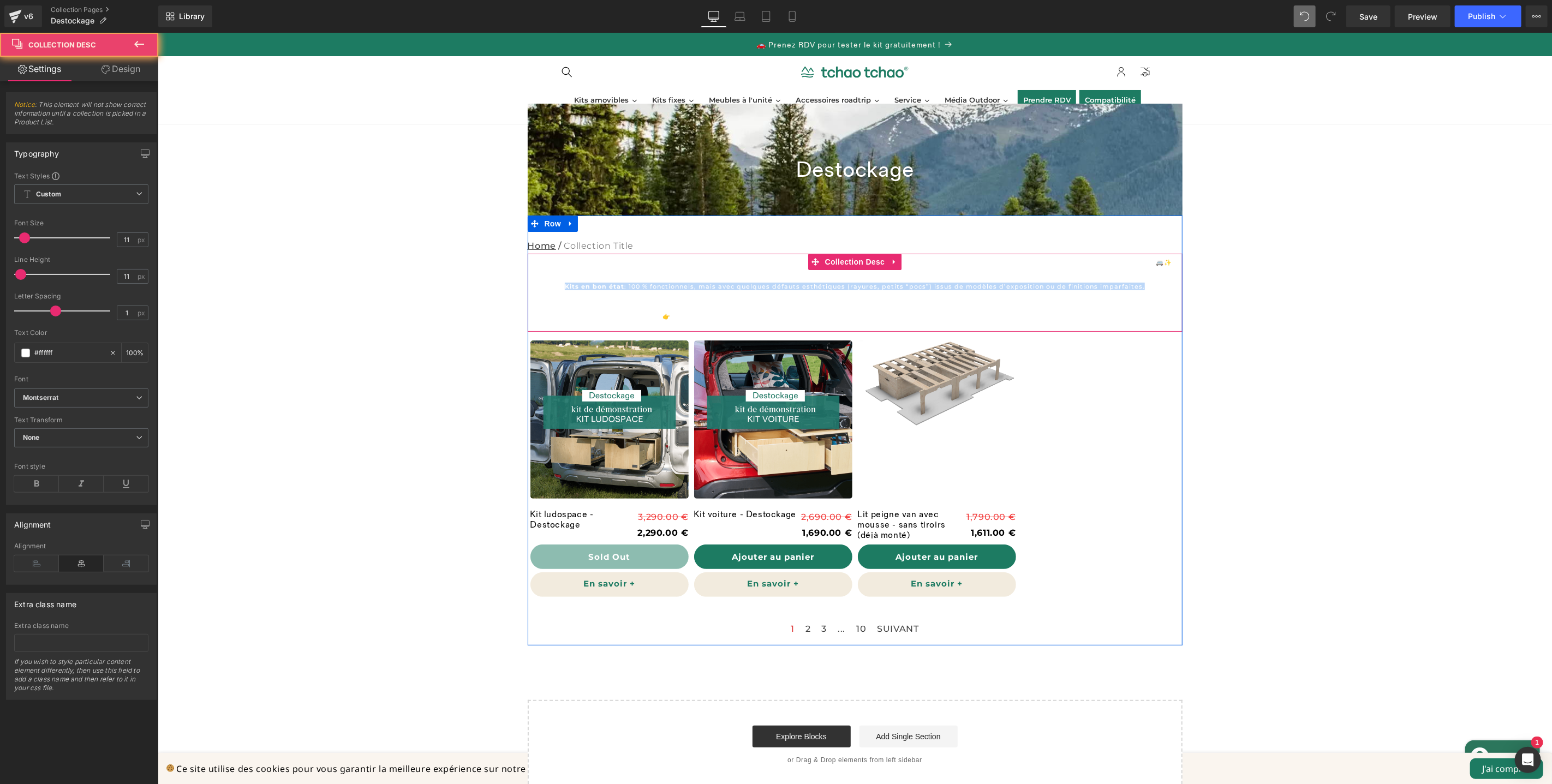
click at [683, 289] on p "Kits en bon état : 100 % fonctionnels, mais avec quelques défauts esthétiques (…" at bounding box center [855, 286] width 654 height 6
click at [633, 279] on div "Envie d’un kit malin à prix réduit ? Bienvenue dans notre espace Déstockage , o…" at bounding box center [855, 292] width 654 height 78
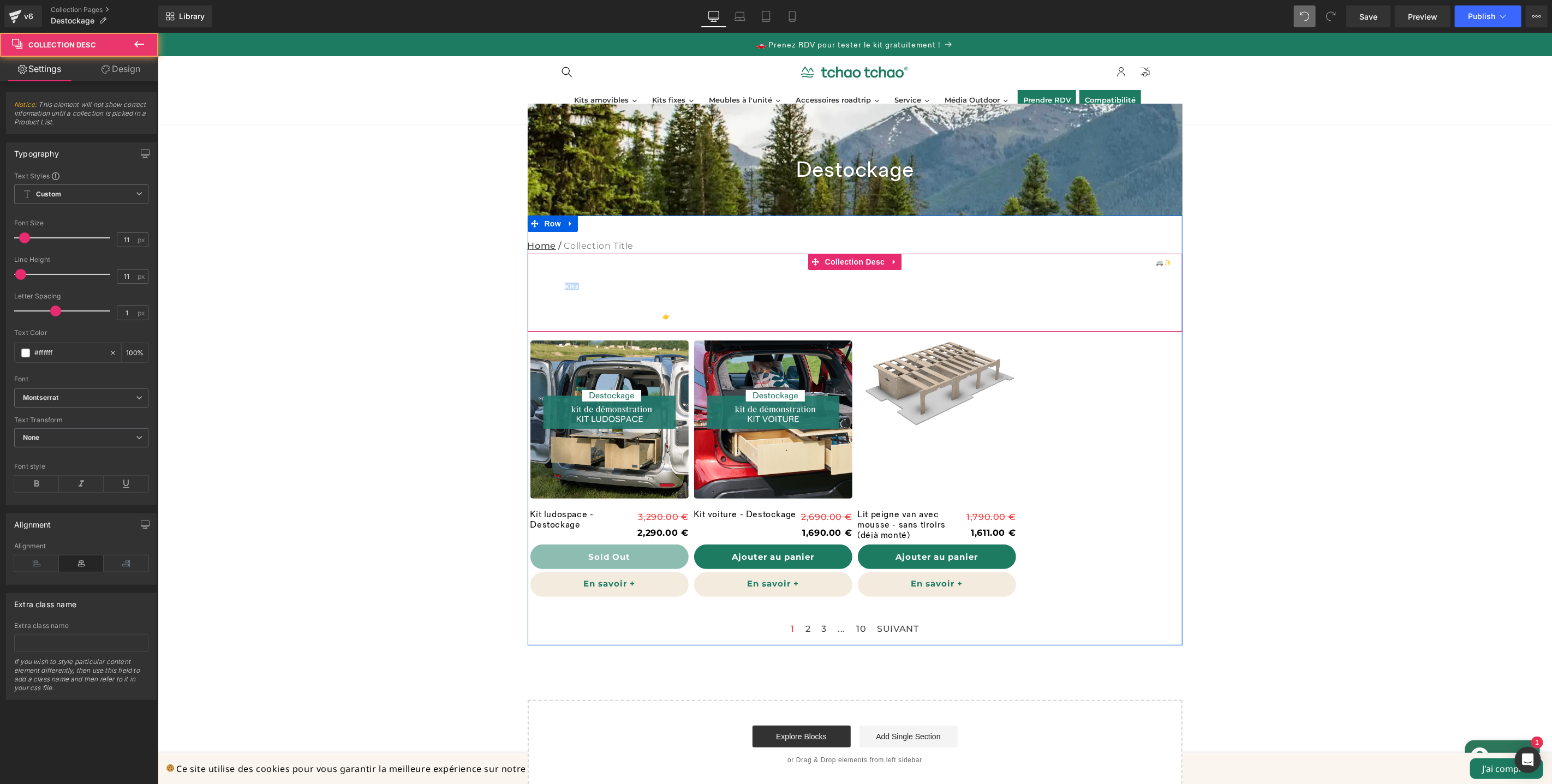
click at [633, 279] on div "Envie d’un kit malin à prix réduit ? Bienvenue dans notre espace Déstockage , o…" at bounding box center [855, 292] width 654 height 78
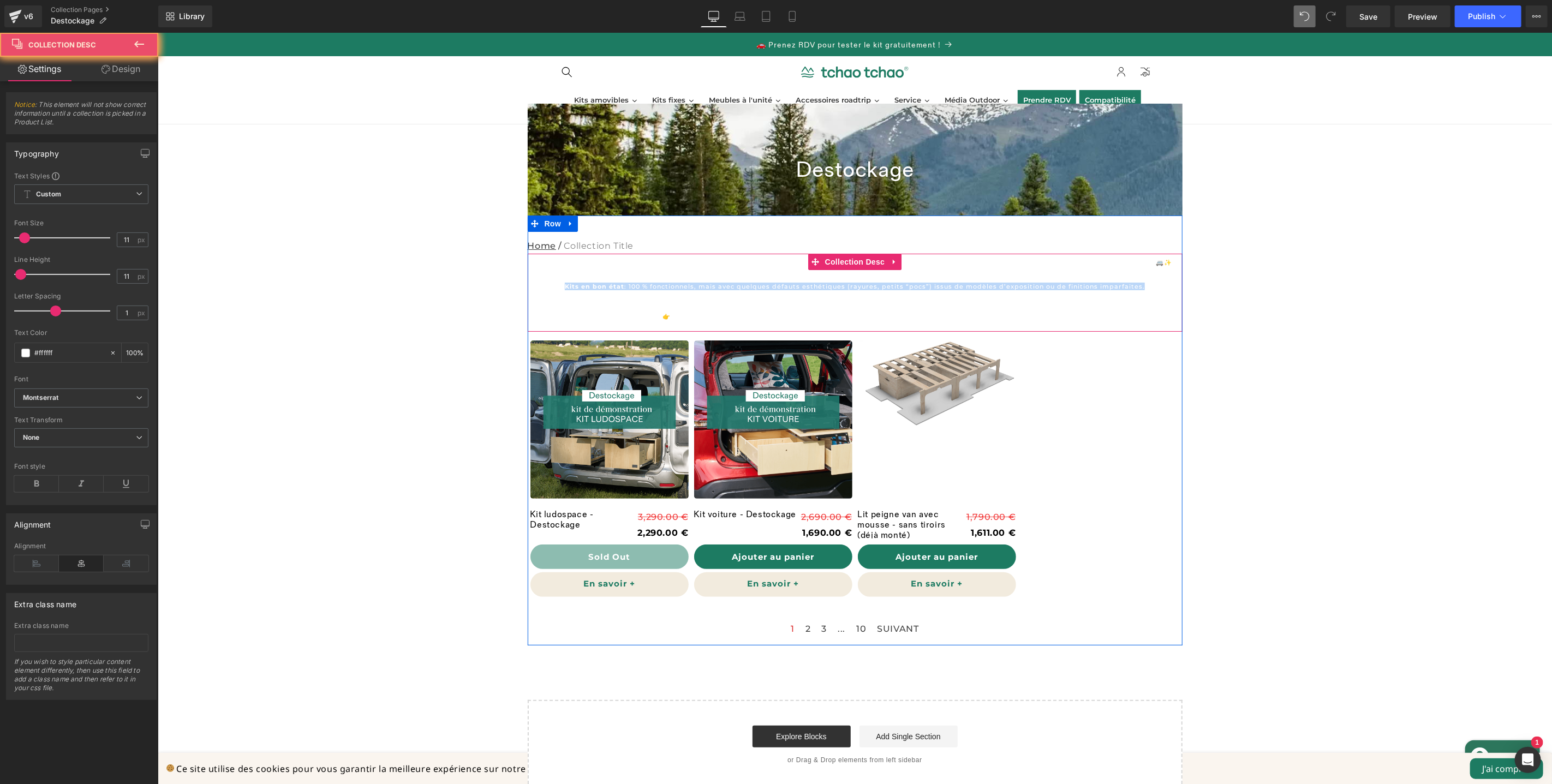
click at [633, 279] on div "Envie d’un kit malin à prix réduit ? Bienvenue dans notre espace Déstockage , o…" at bounding box center [855, 292] width 654 height 78
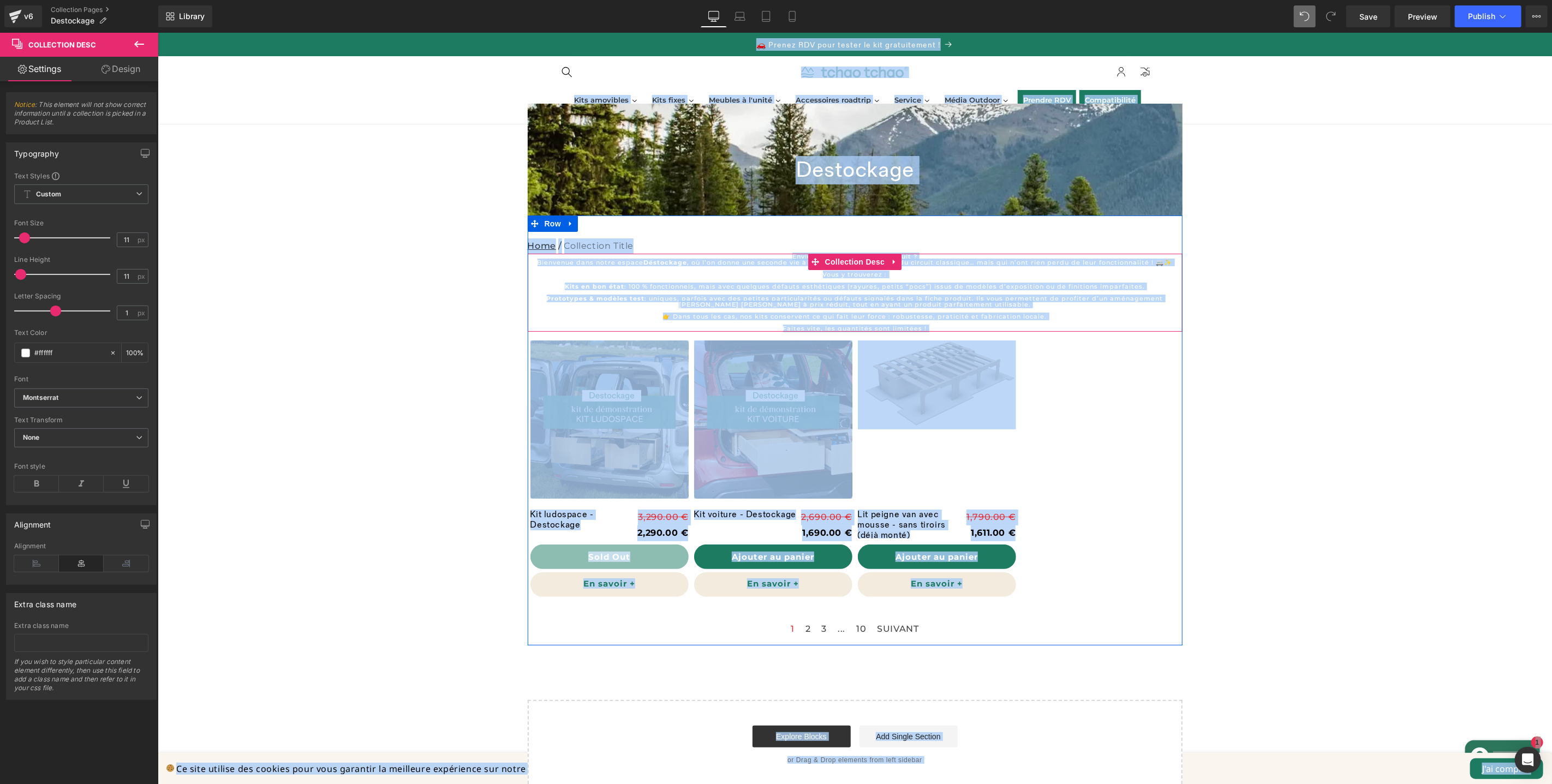
click at [633, 278] on div "Envie d’un kit malin à prix réduit ? Bienvenue dans notre espace Déstockage , o…" at bounding box center [855, 292] width 654 height 78
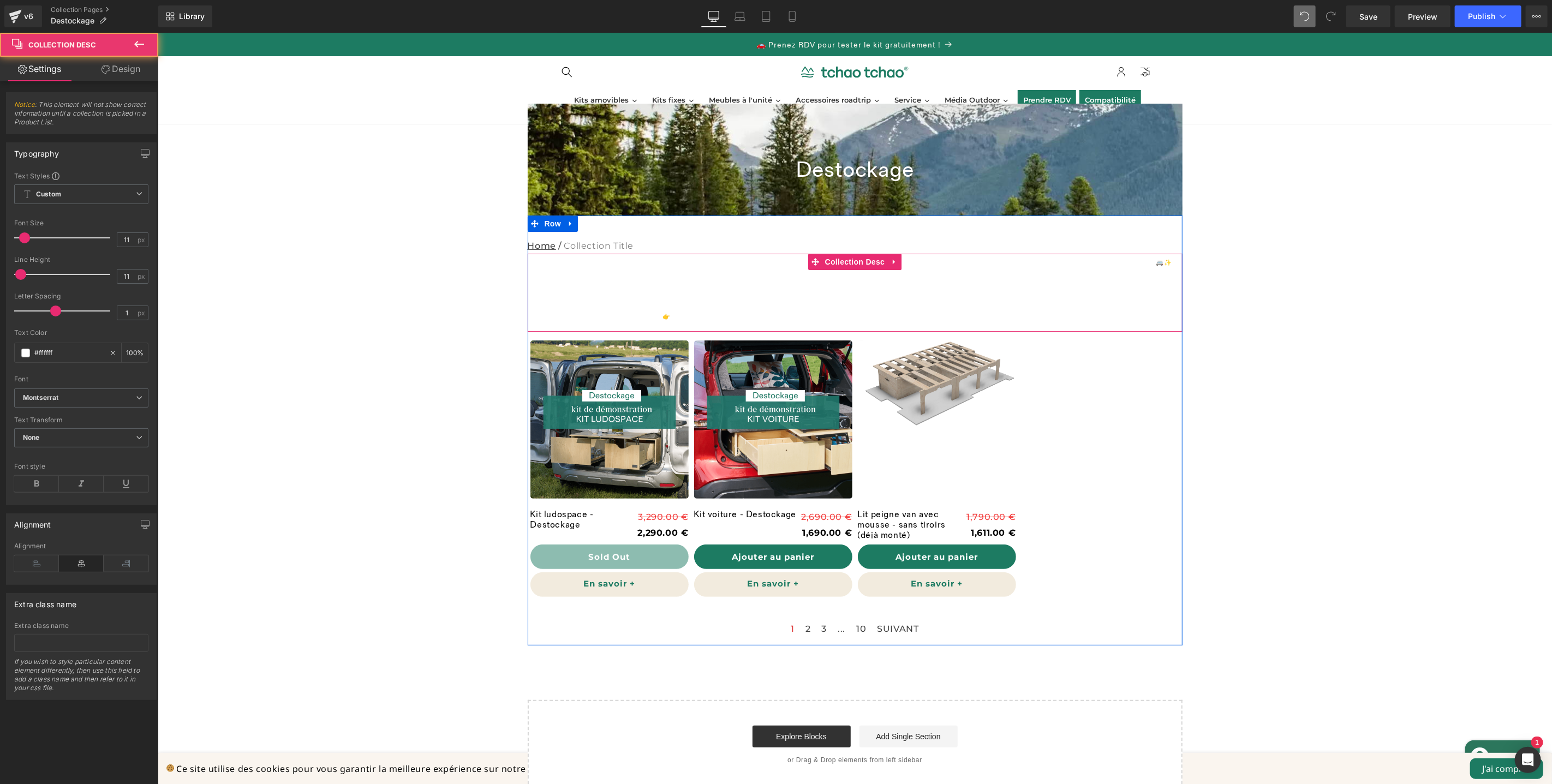
click at [589, 277] on div "Envie d’un kit malin à prix réduit ? Bienvenue dans notre espace Déstockage , o…" at bounding box center [855, 292] width 654 height 78
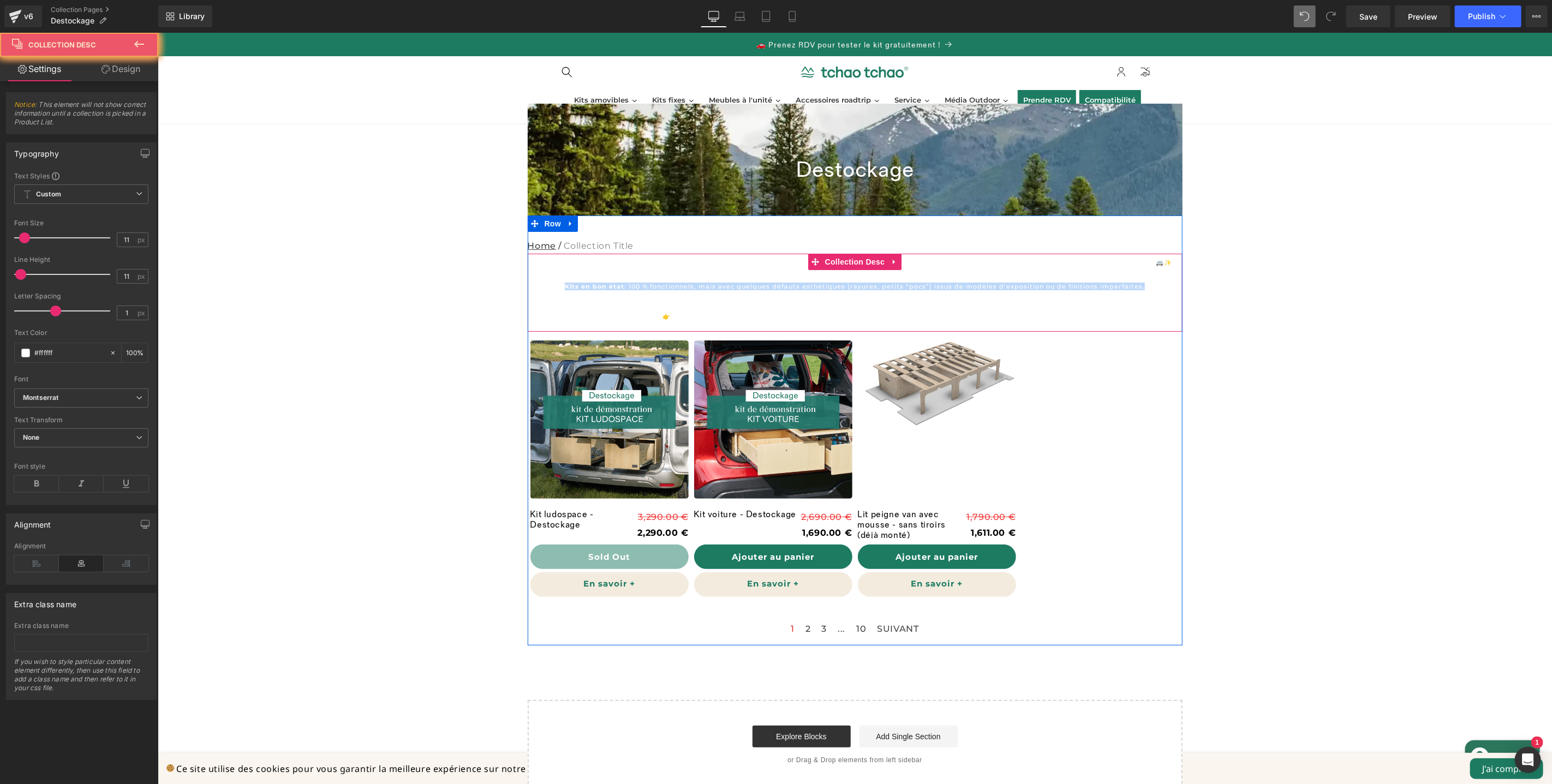
click at [589, 277] on div "Envie d’un kit malin à prix réduit ? Bienvenue dans notre espace Déstockage , o…" at bounding box center [855, 292] width 654 height 78
click at [572, 272] on p "Vous y trouverez :" at bounding box center [855, 274] width 654 height 6
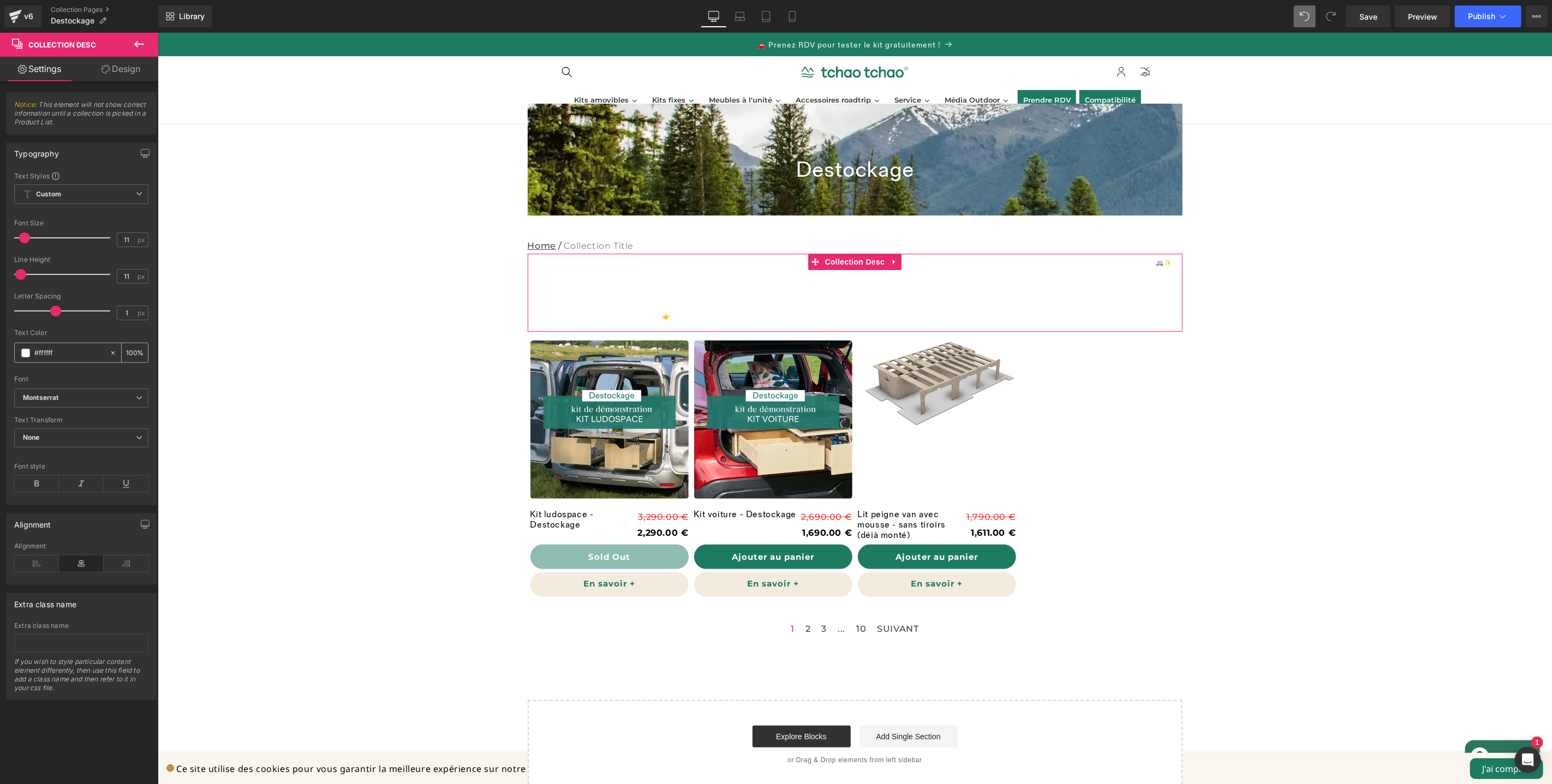
click at [26, 356] on span at bounding box center [25, 353] width 9 height 9
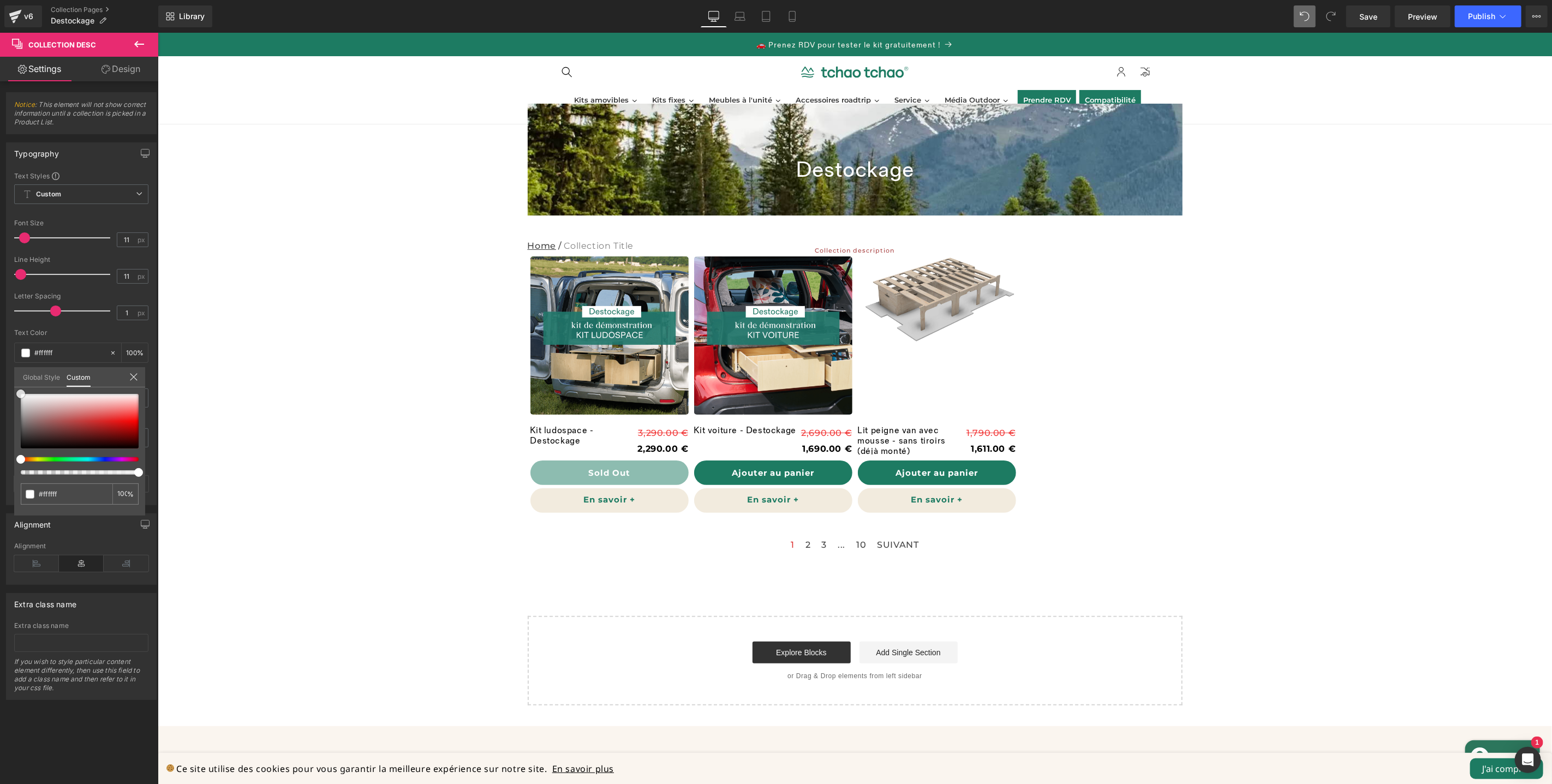
type input "#a84141"
type input "#382828"
type input "#020202"
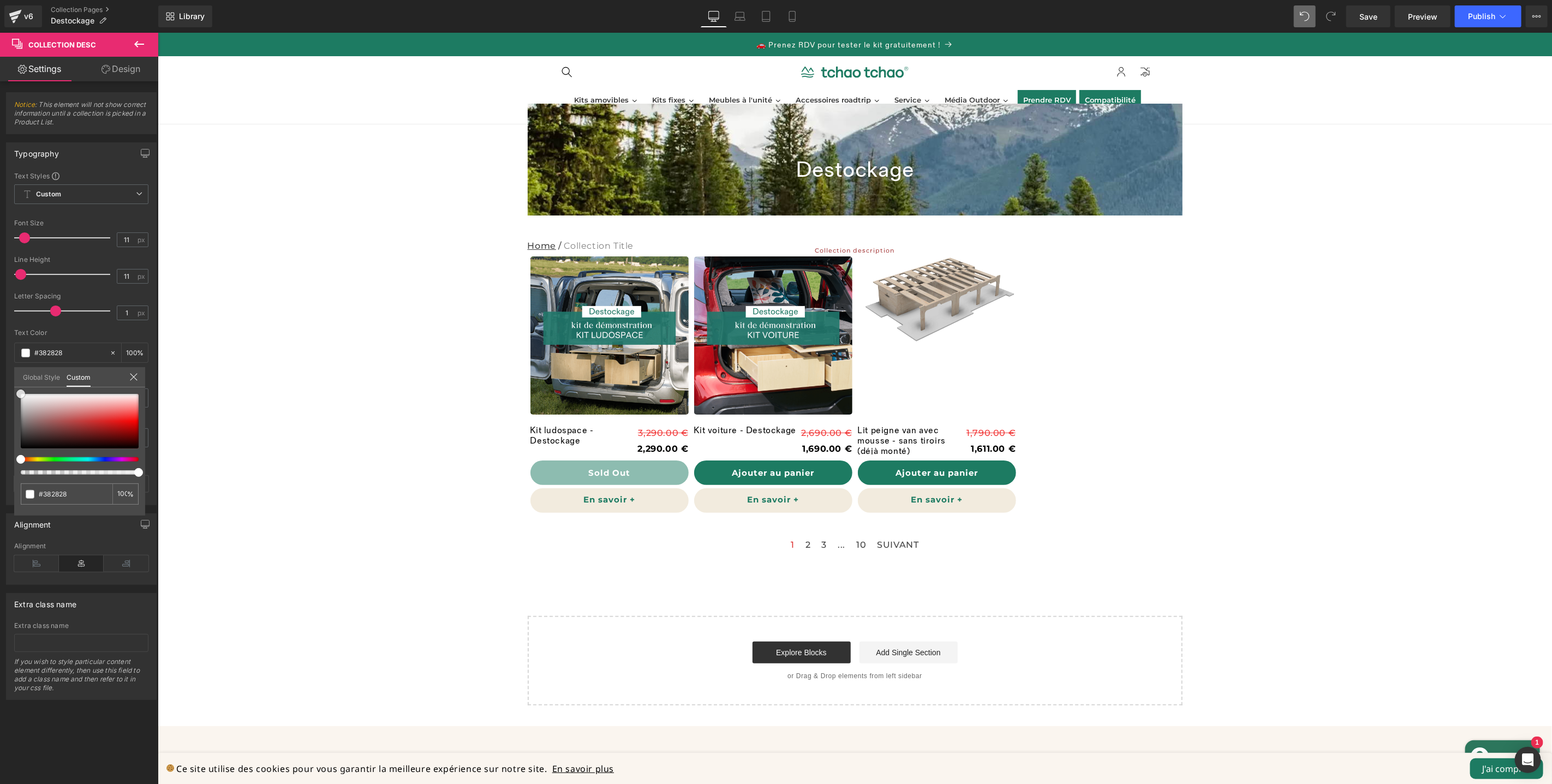
type input "#020202"
type input "#000000"
drag, startPoint x: 70, startPoint y: 424, endPoint x: 0, endPoint y: 457, distance: 77.4
click at [0, 457] on div "Typography Text Styles Custom Custom Setup Global Style Custom Setup Global Sty…" at bounding box center [82, 319] width 163 height 371
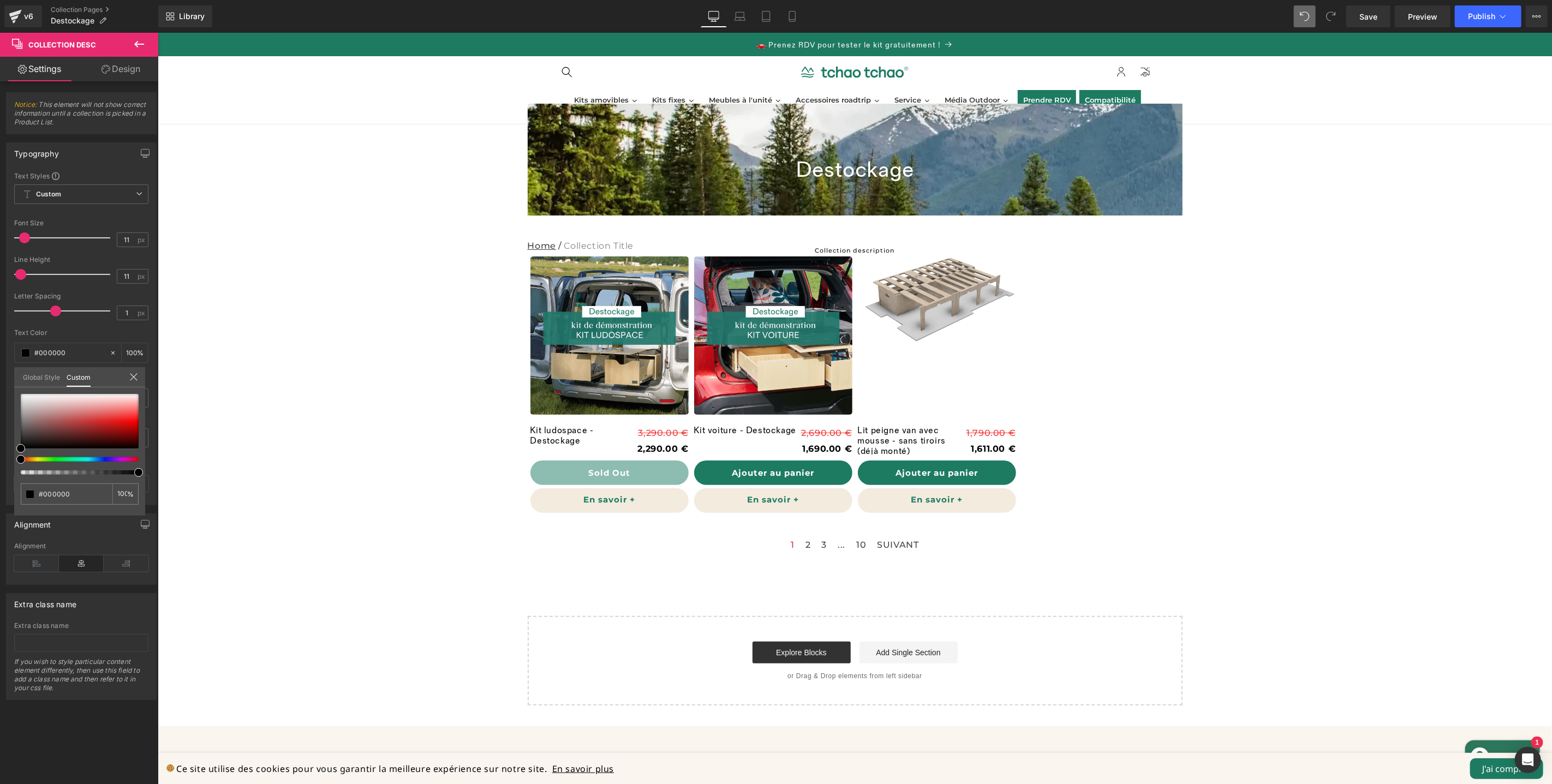
click at [467, 247] on body "🎁 Gagnez jusqu'à 100 euros de cadeaux Entrez votre mail et tentez votre chance …" at bounding box center [854, 519] width 1394 height 974
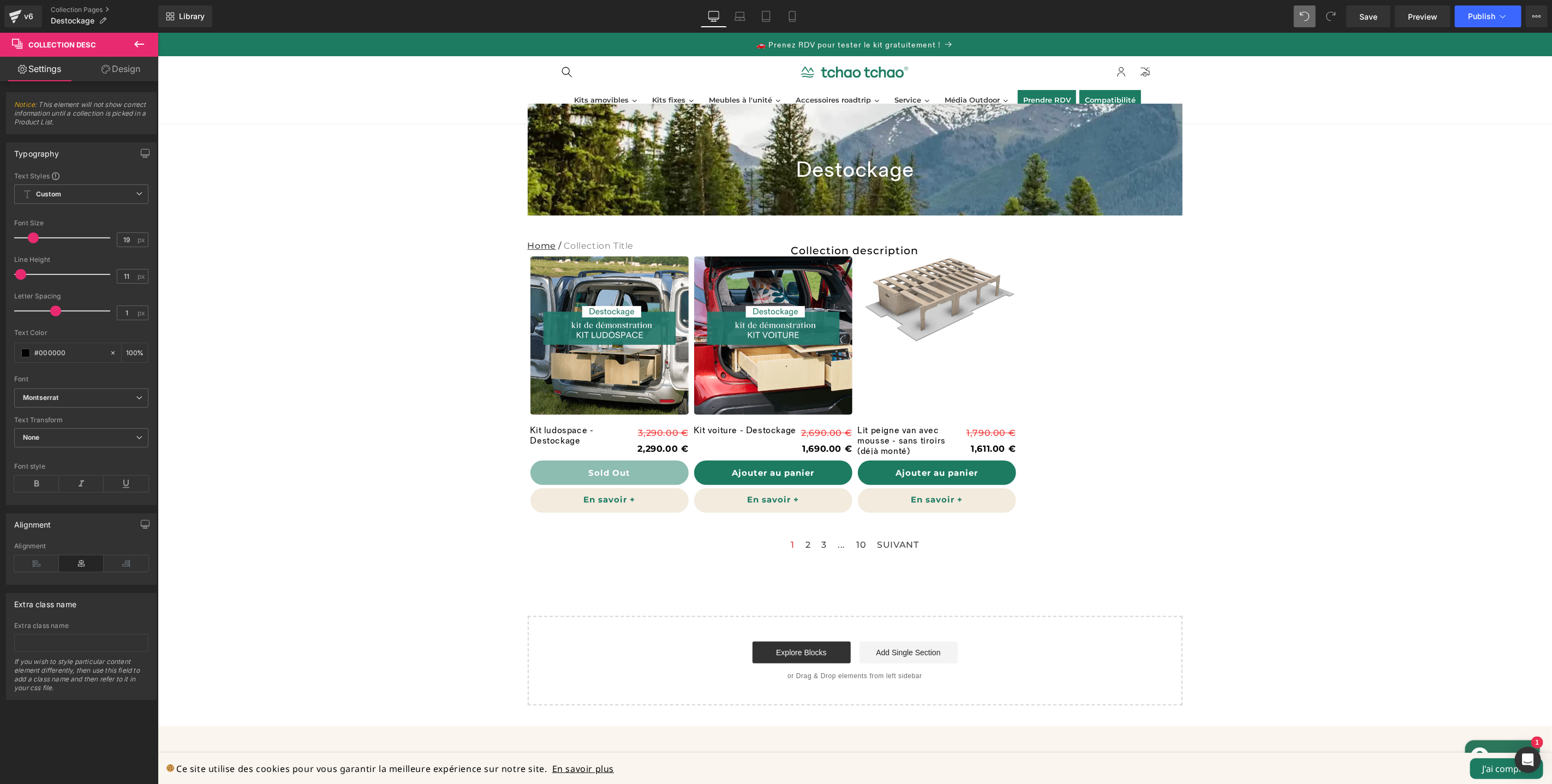
type input "18"
drag, startPoint x: 26, startPoint y: 241, endPoint x: 32, endPoint y: 240, distance: 6.1
click at [32, 240] on span at bounding box center [31, 238] width 11 height 11
click at [90, 396] on b "Montserrat" at bounding box center [79, 397] width 113 height 10
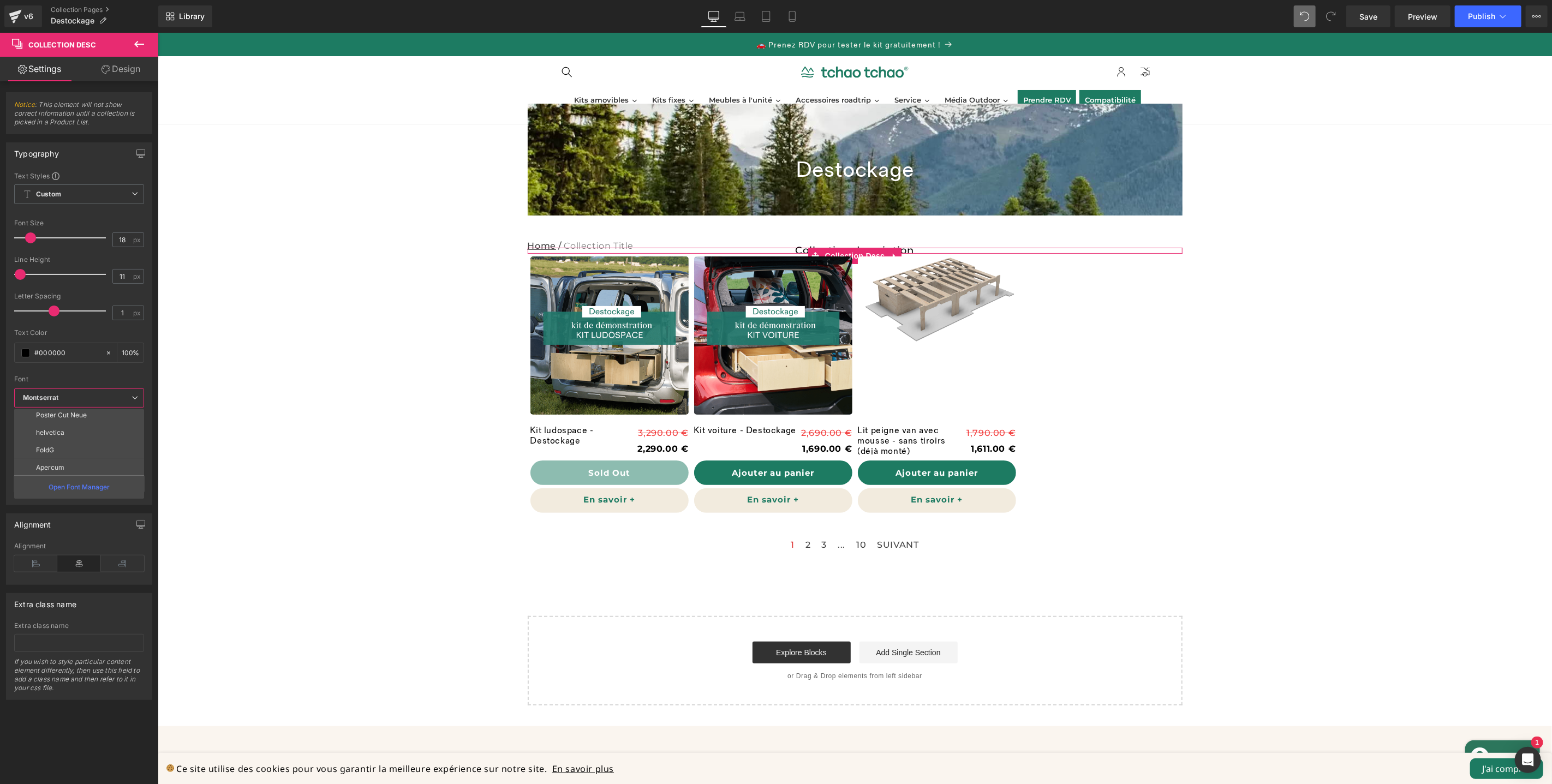
scroll to position [74, 0]
click at [77, 446] on li "FoldG" at bounding box center [82, 449] width 135 height 18
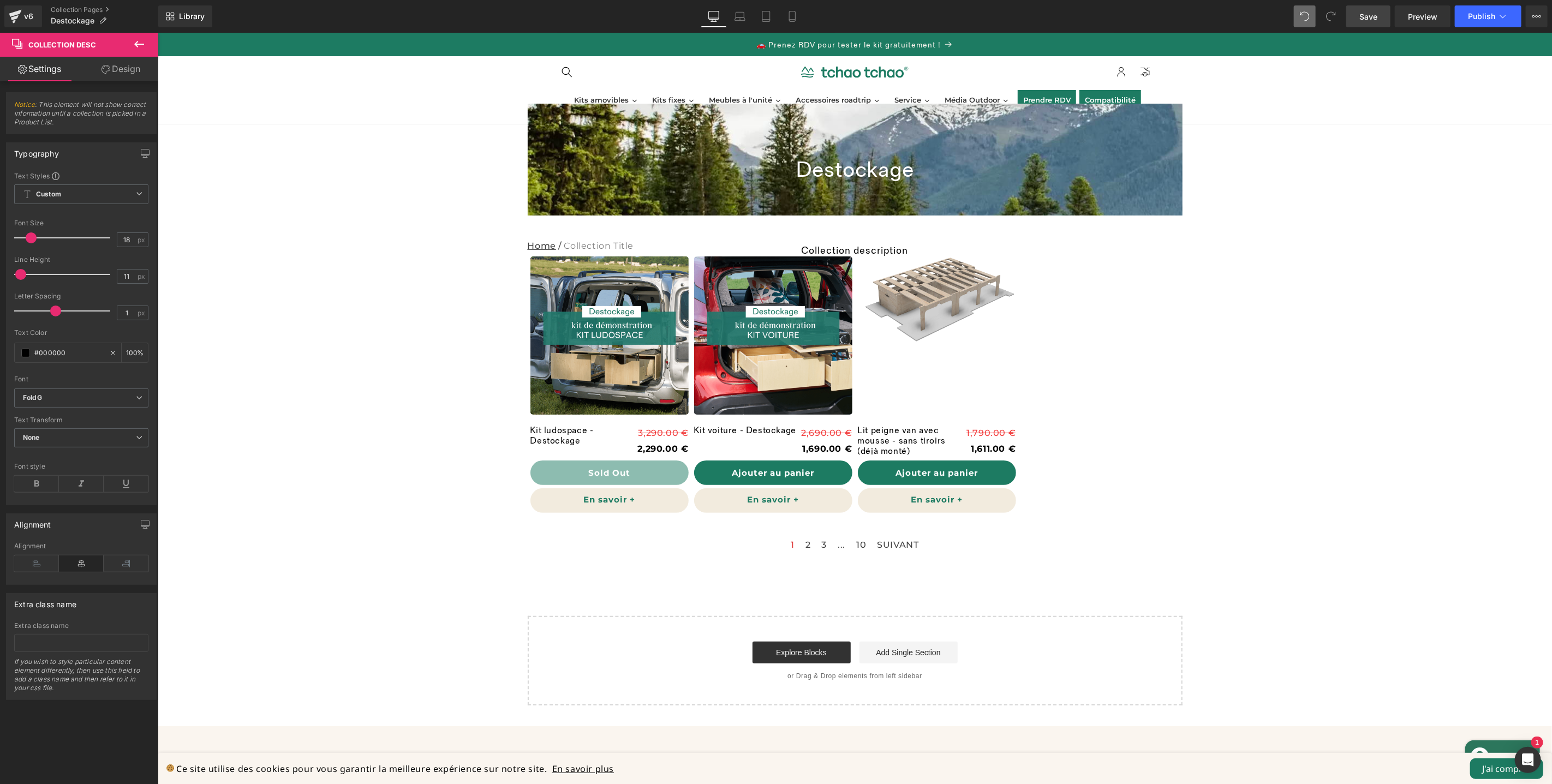
click at [1377, 24] on link "Save" at bounding box center [1369, 16] width 44 height 22
click at [1423, 22] on span "Preview" at bounding box center [1423, 16] width 30 height 11
click at [880, 250] on div "Sale Off (P) Image Lit peigne van avec mousse - sans tiroirs (déjà monté) (P) T…" at bounding box center [936, 378] width 158 height 267
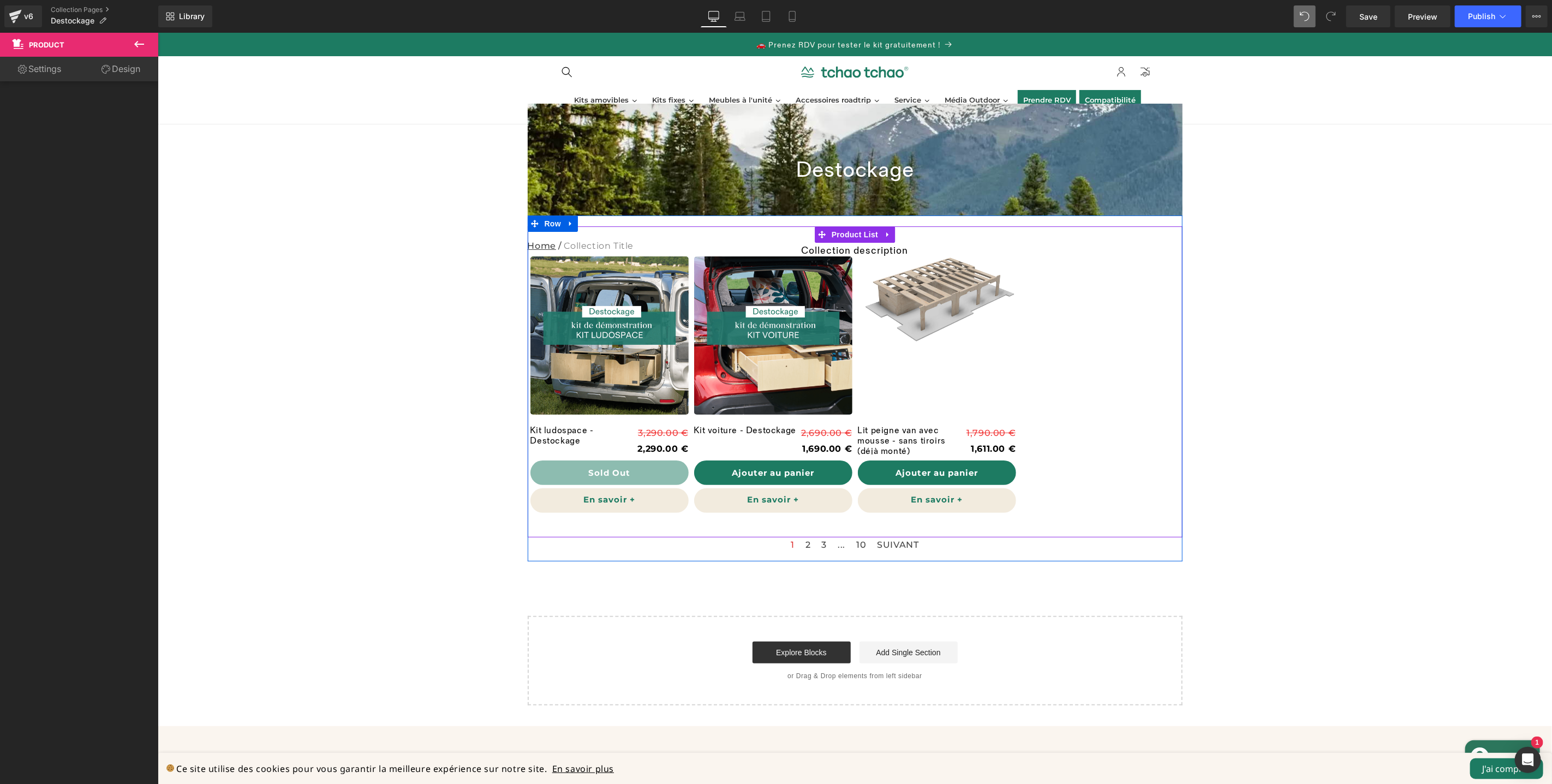
click at [691, 241] on div "Sale Off (P) Image Kit ludospace - Destockage (P) Title 3,290.00 € 2,290.00 € (…" at bounding box center [855, 374] width 654 height 295
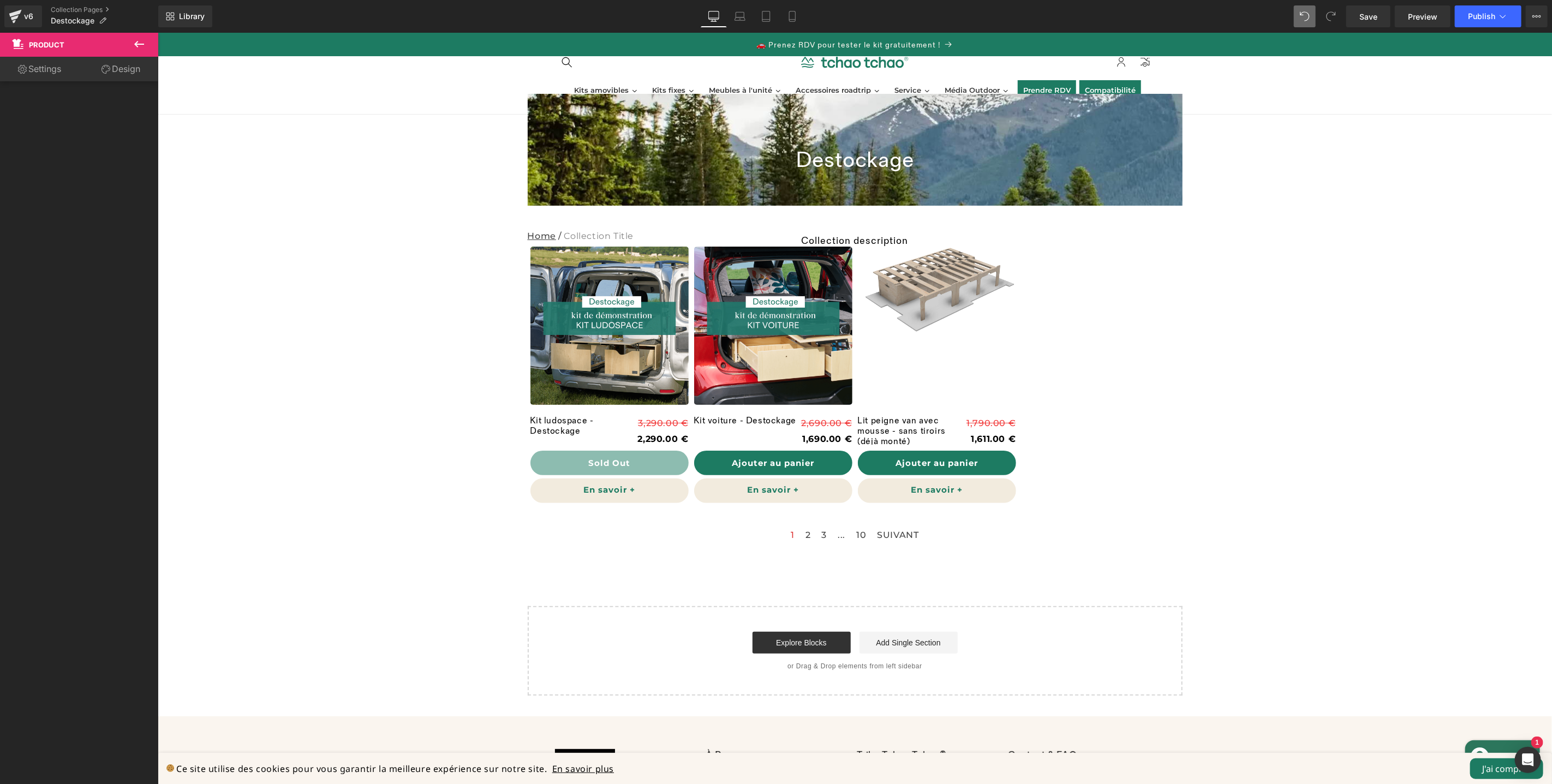
scroll to position [19, 0]
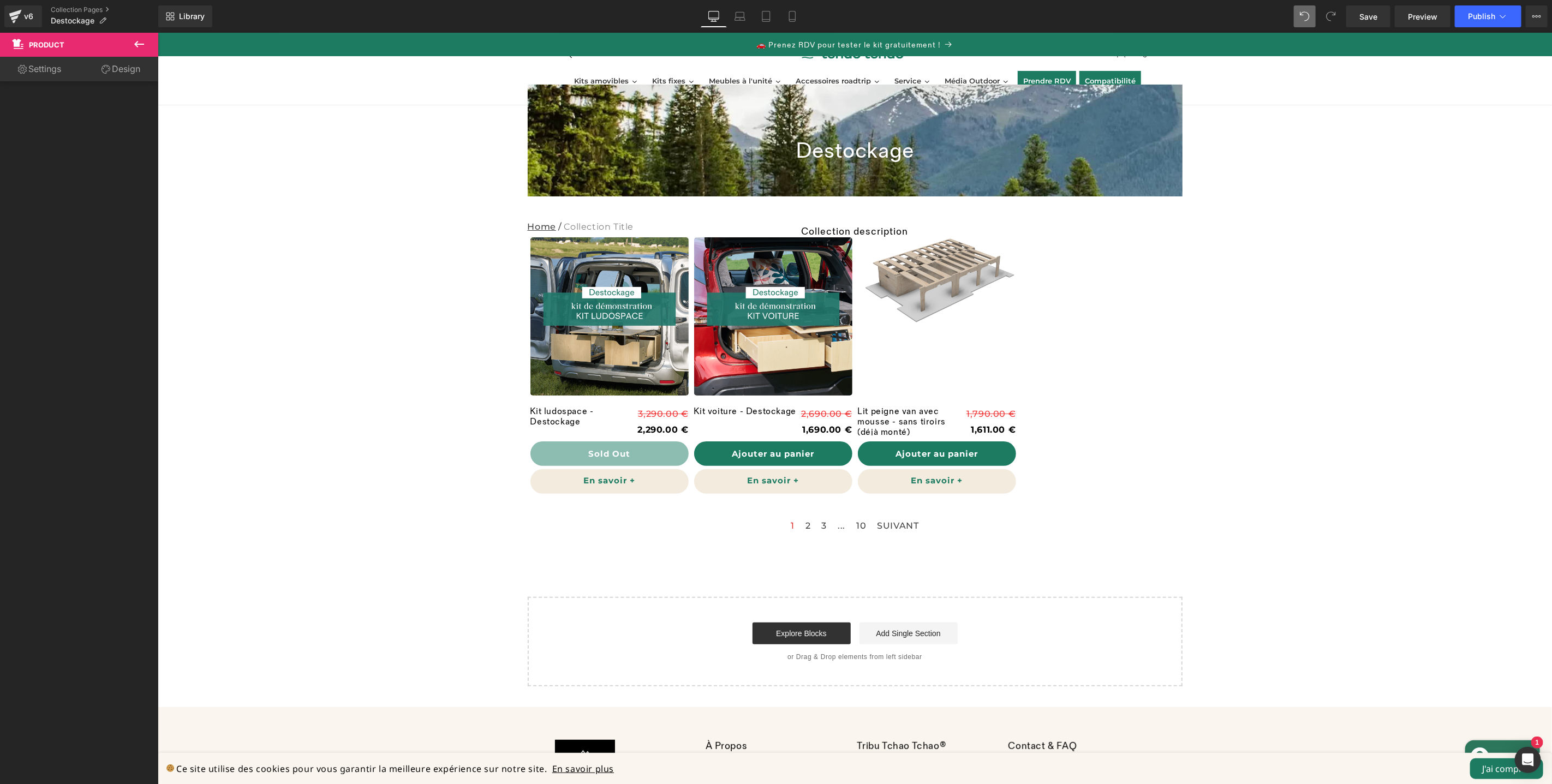
click at [143, 43] on icon at bounding box center [139, 44] width 10 height 6
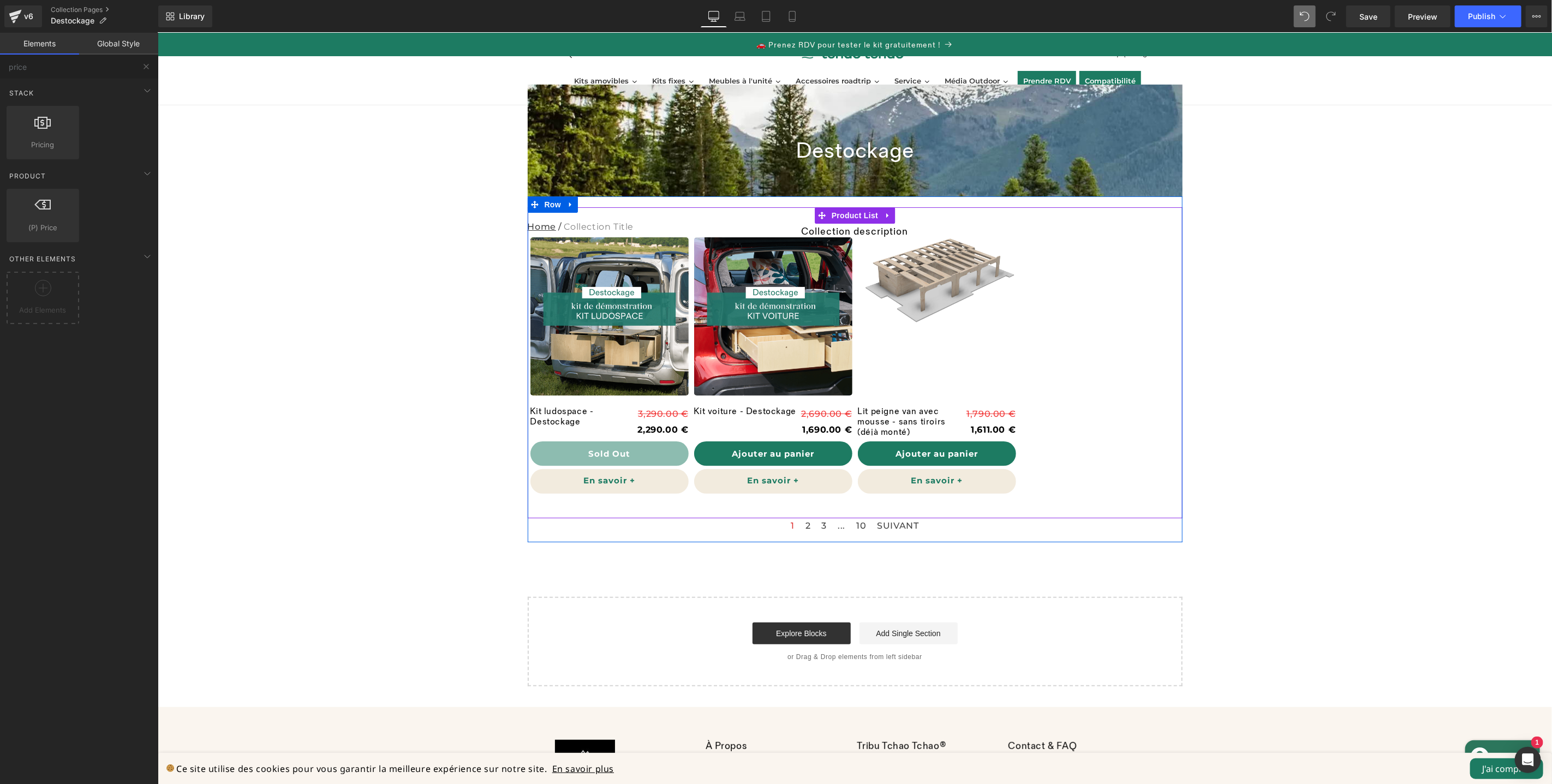
click at [883, 232] on div "Sale Off (P) Image Lit peigne van avec mousse - sans tiroirs (déjà monté) (P) T…" at bounding box center [936, 360] width 158 height 267
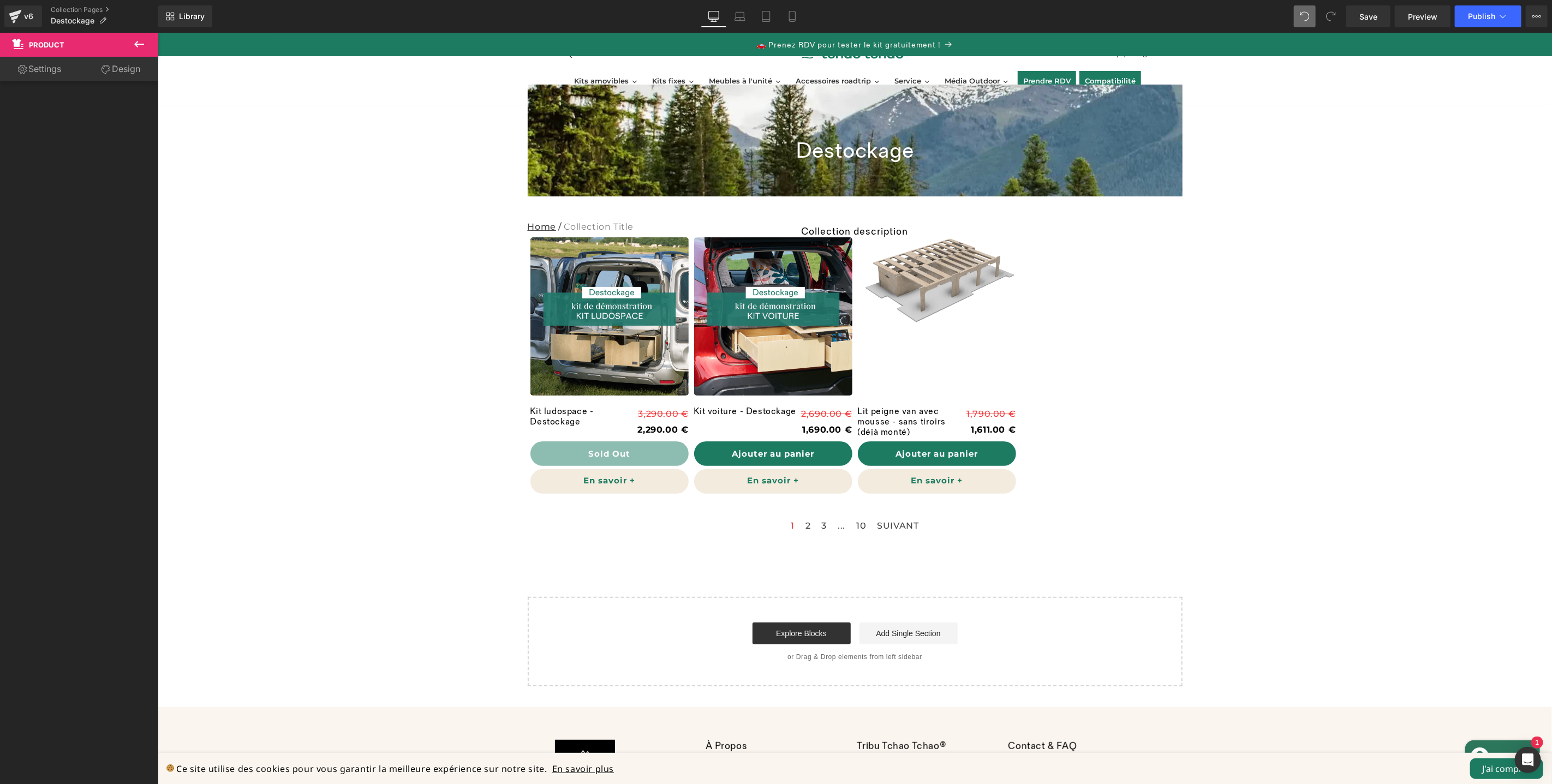
click at [139, 40] on icon at bounding box center [139, 44] width 13 height 13
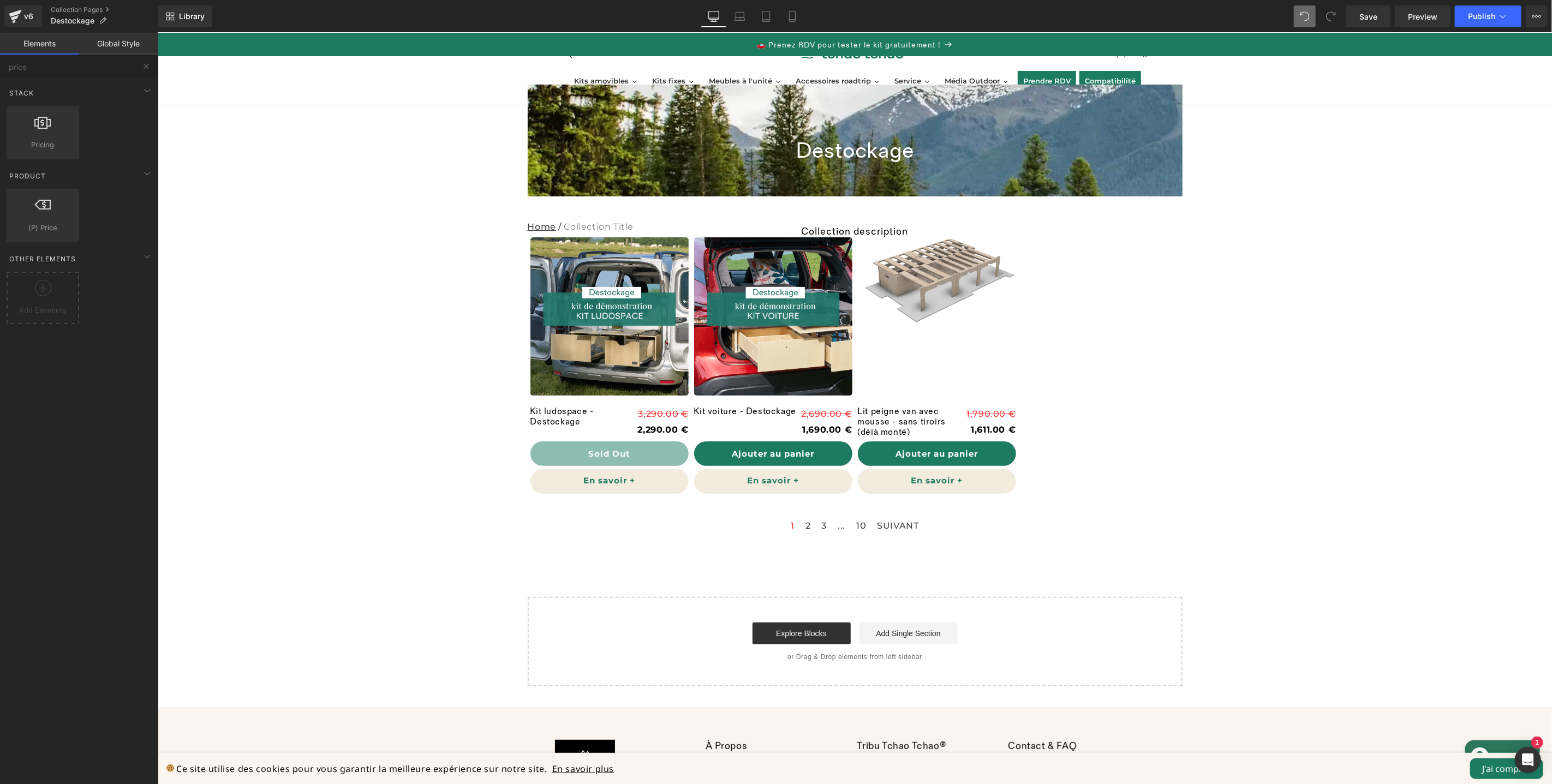
click at [122, 42] on link "Global Style" at bounding box center [118, 43] width 79 height 22
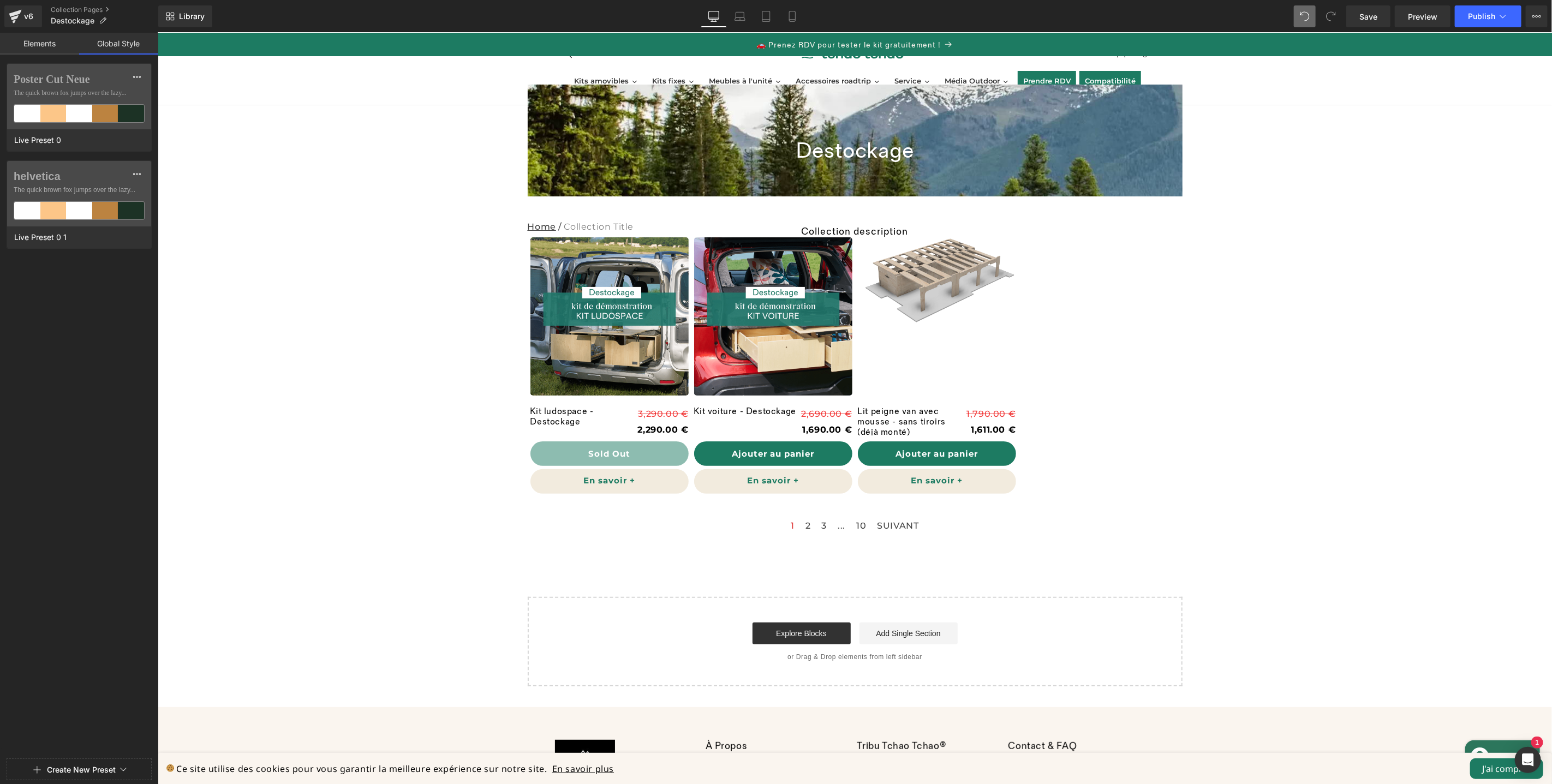
click at [39, 46] on link "Elements" at bounding box center [39, 43] width 79 height 22
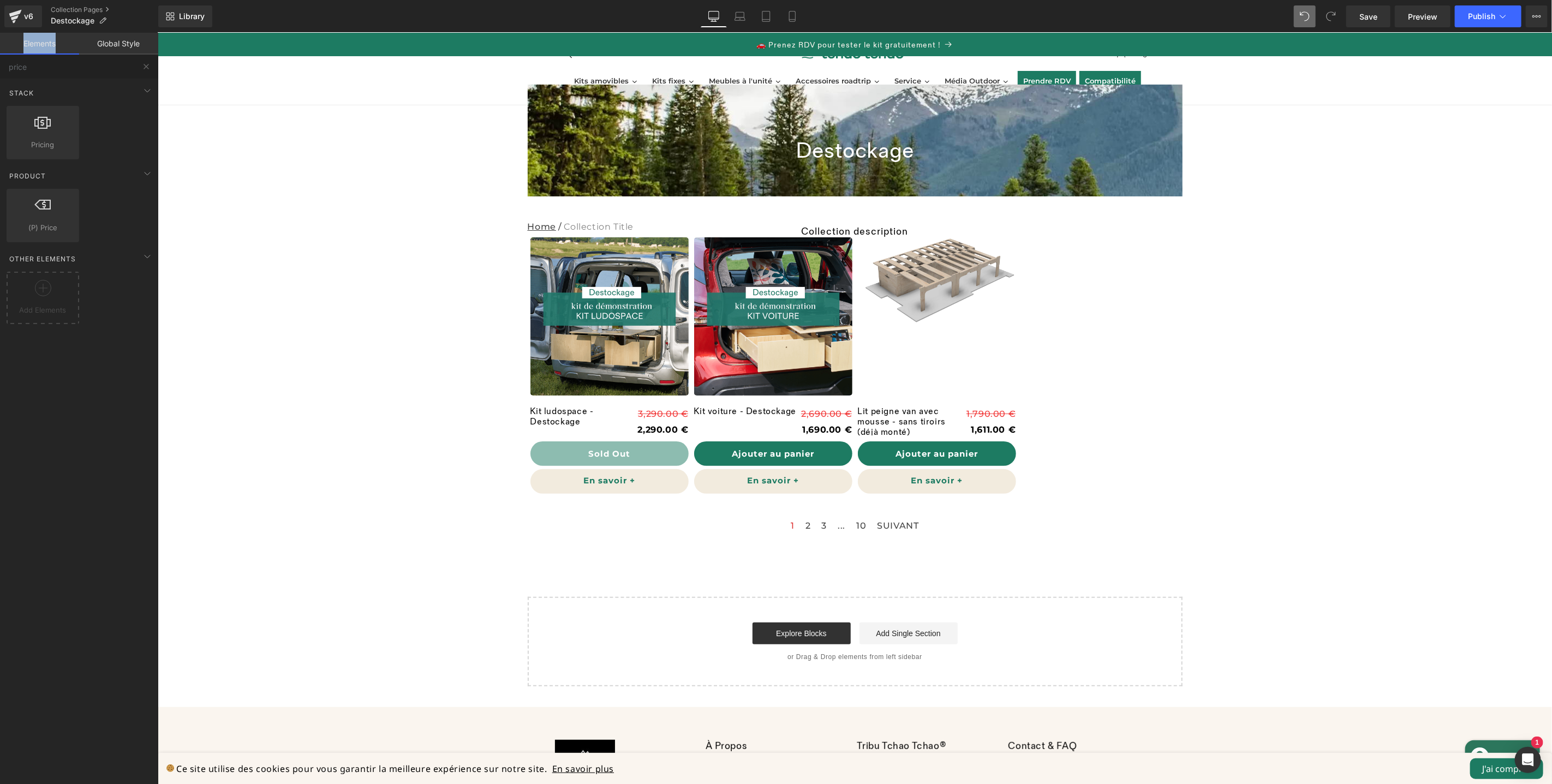
click at [39, 46] on link "Elements" at bounding box center [39, 43] width 79 height 22
click at [487, 182] on div "Destockage Collection Title Row 70px Home / Collection Title Breadcrumbs Collec…" at bounding box center [854, 385] width 1394 height 602
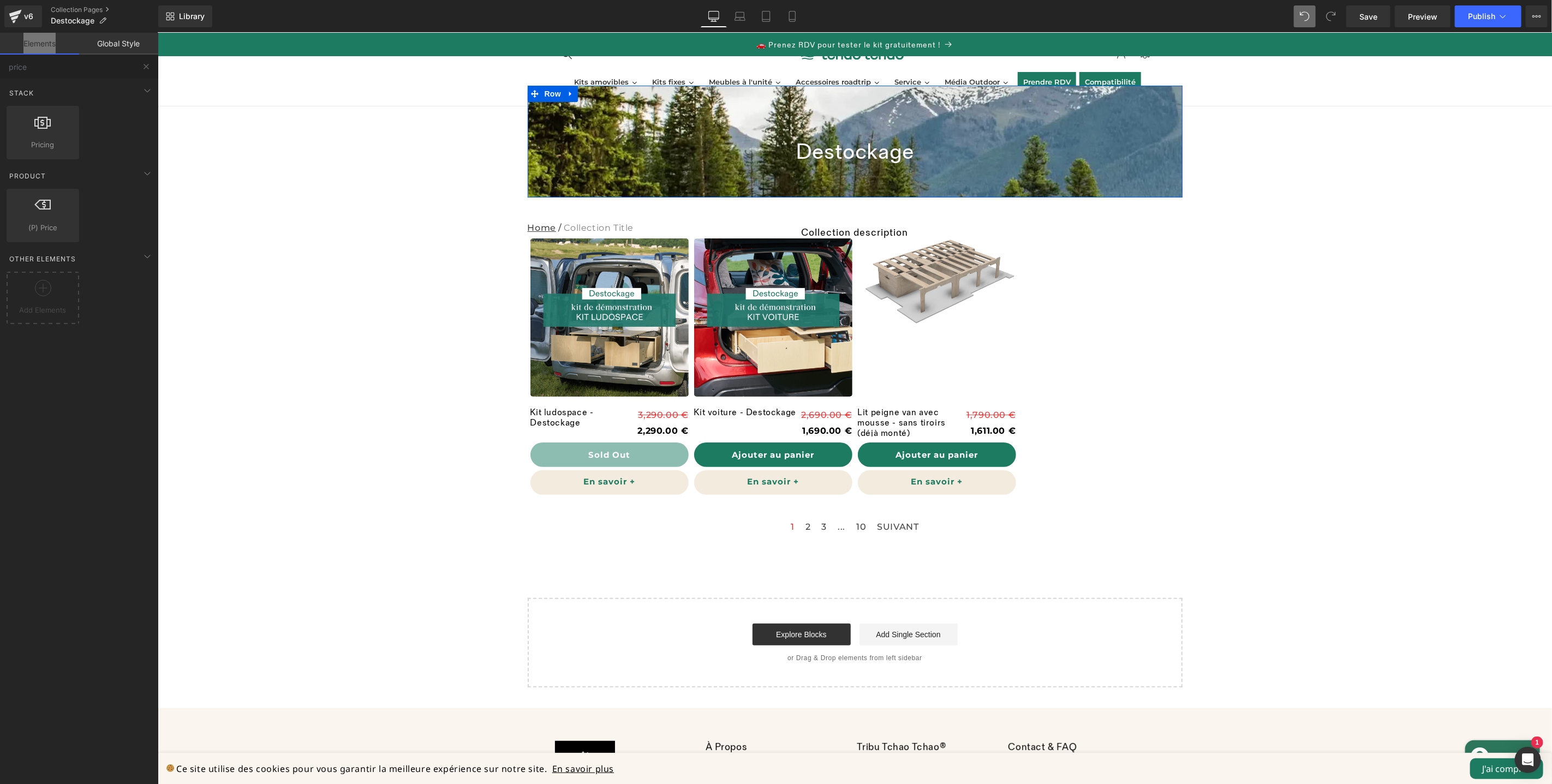
scroll to position [0, 0]
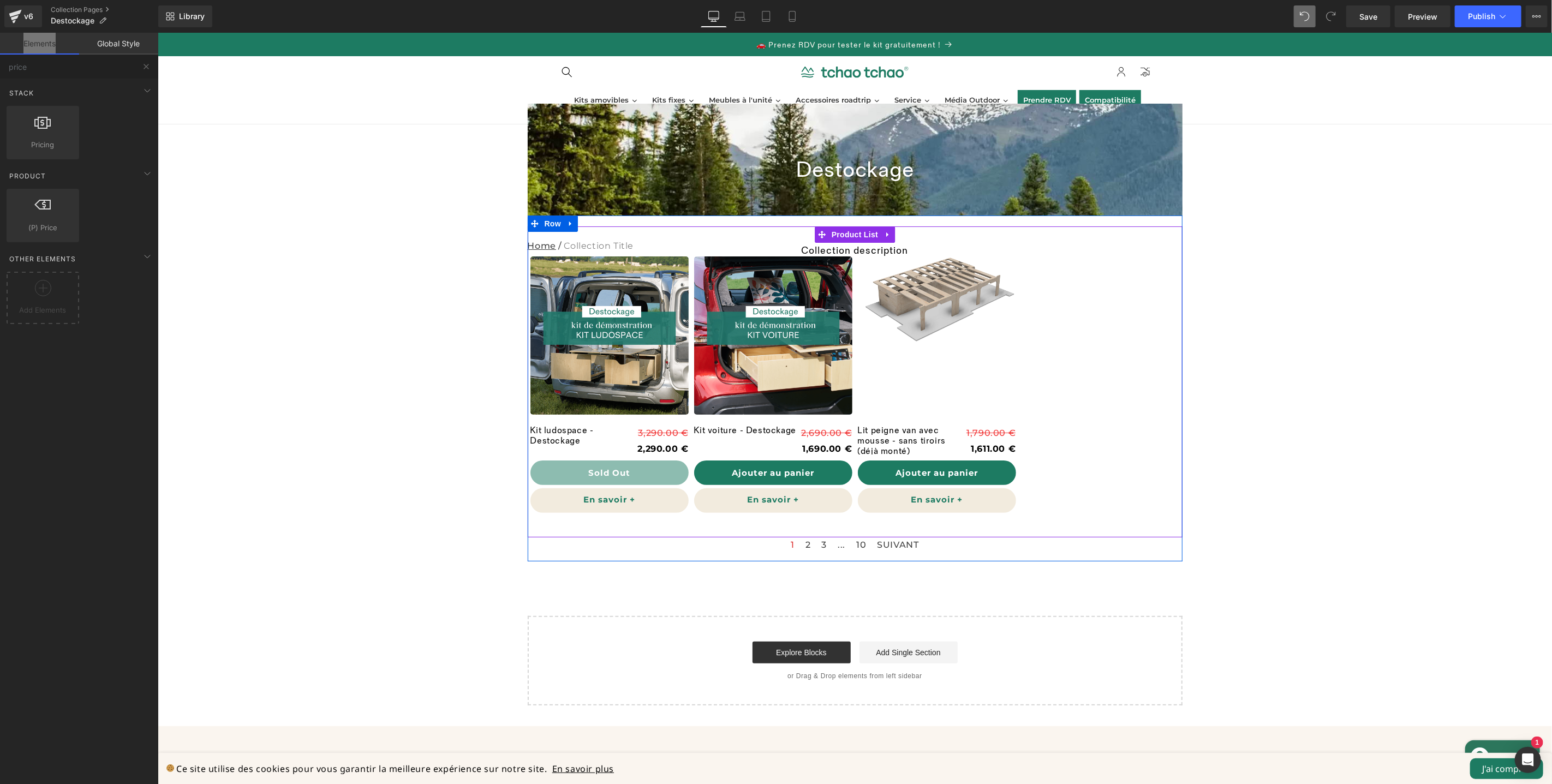
click at [855, 252] on div "Sale Off (P) Image Lit peigne van avec mousse - sans tiroirs (déjà monté) (P) T…" at bounding box center [936, 378] width 164 height 273
click at [847, 232] on span "Product List" at bounding box center [854, 234] width 52 height 17
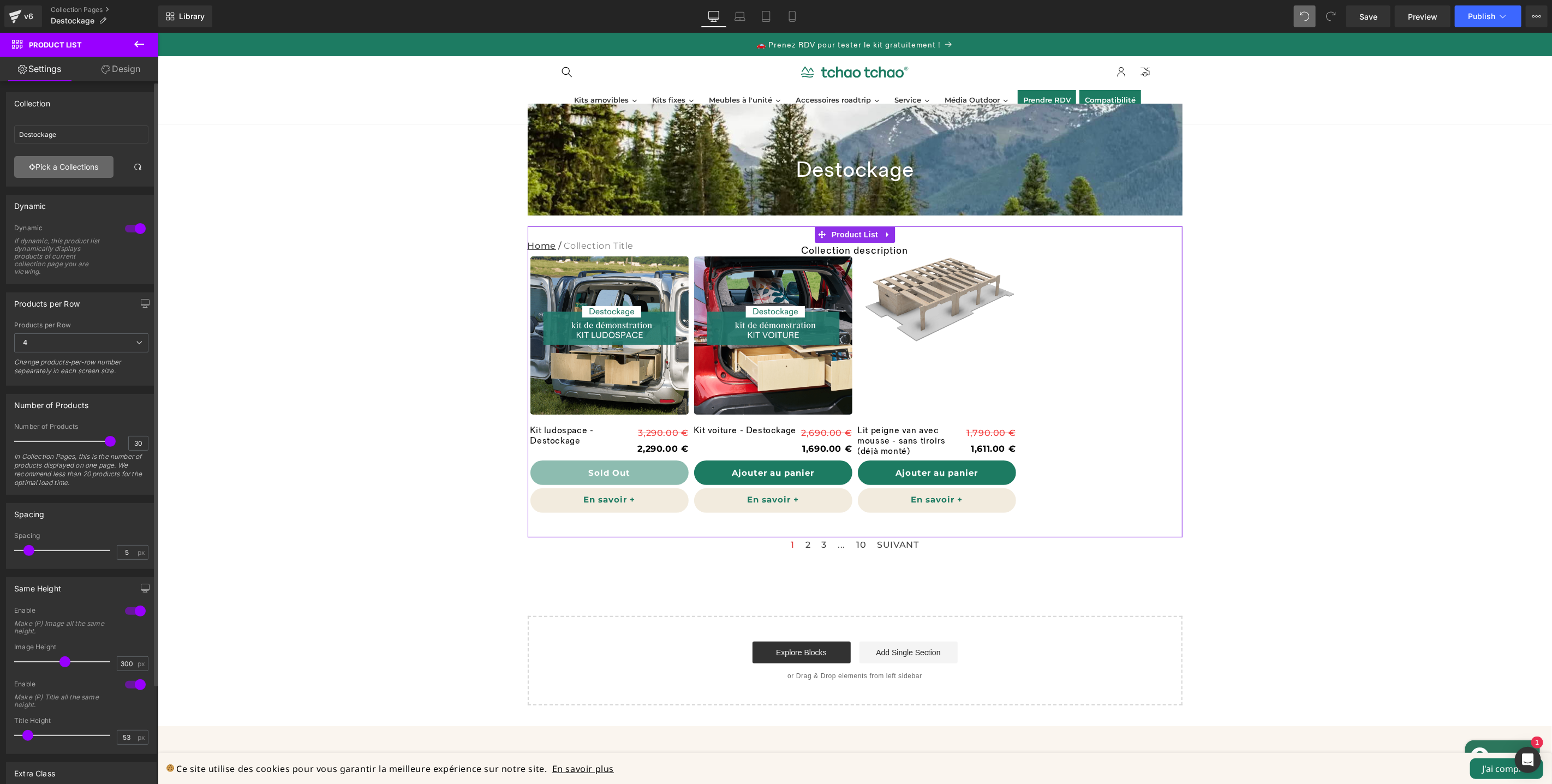
click at [75, 169] on link "Pick a Collections" at bounding box center [63, 167] width 99 height 22
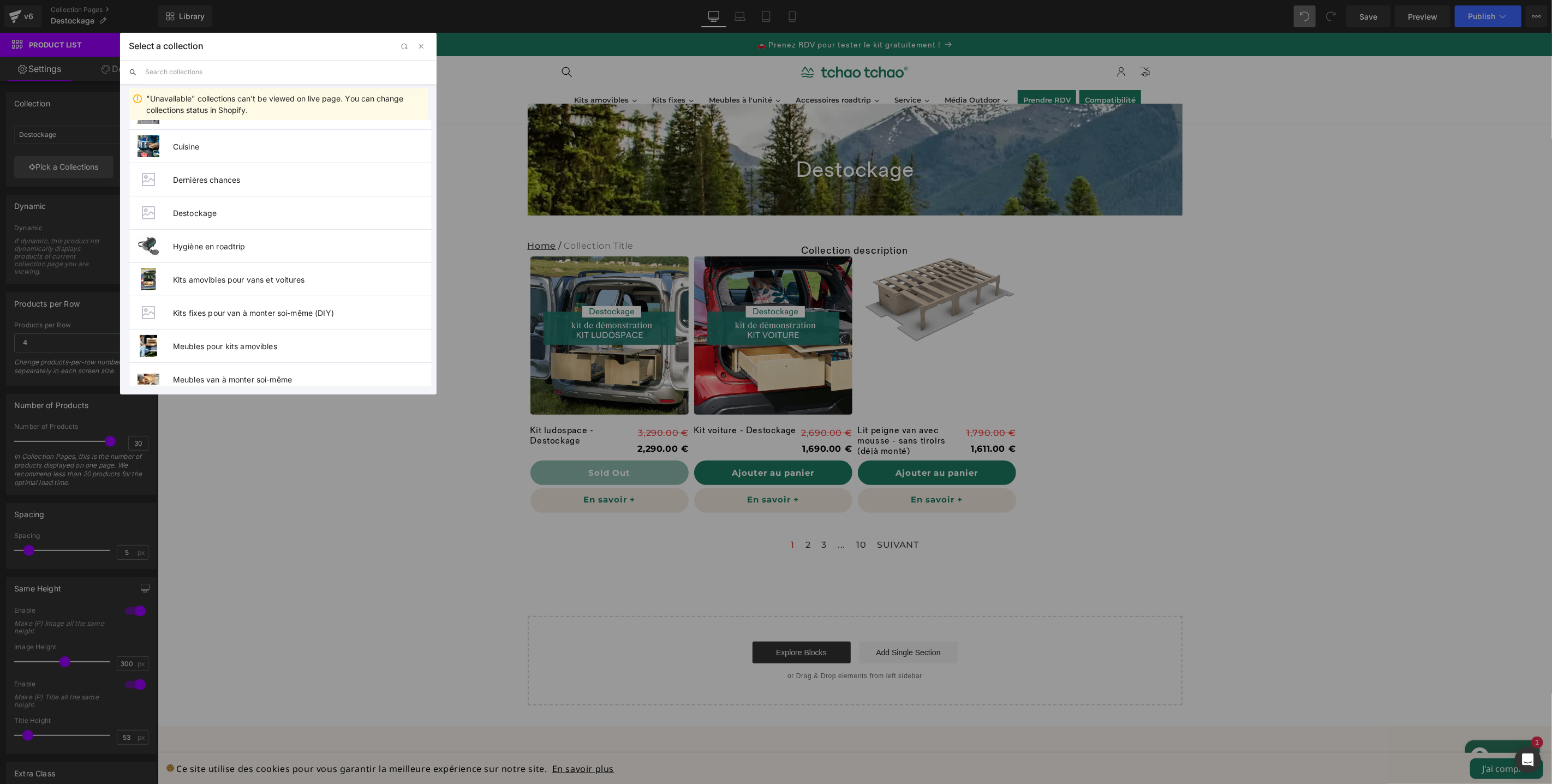
scroll to position [313, 0]
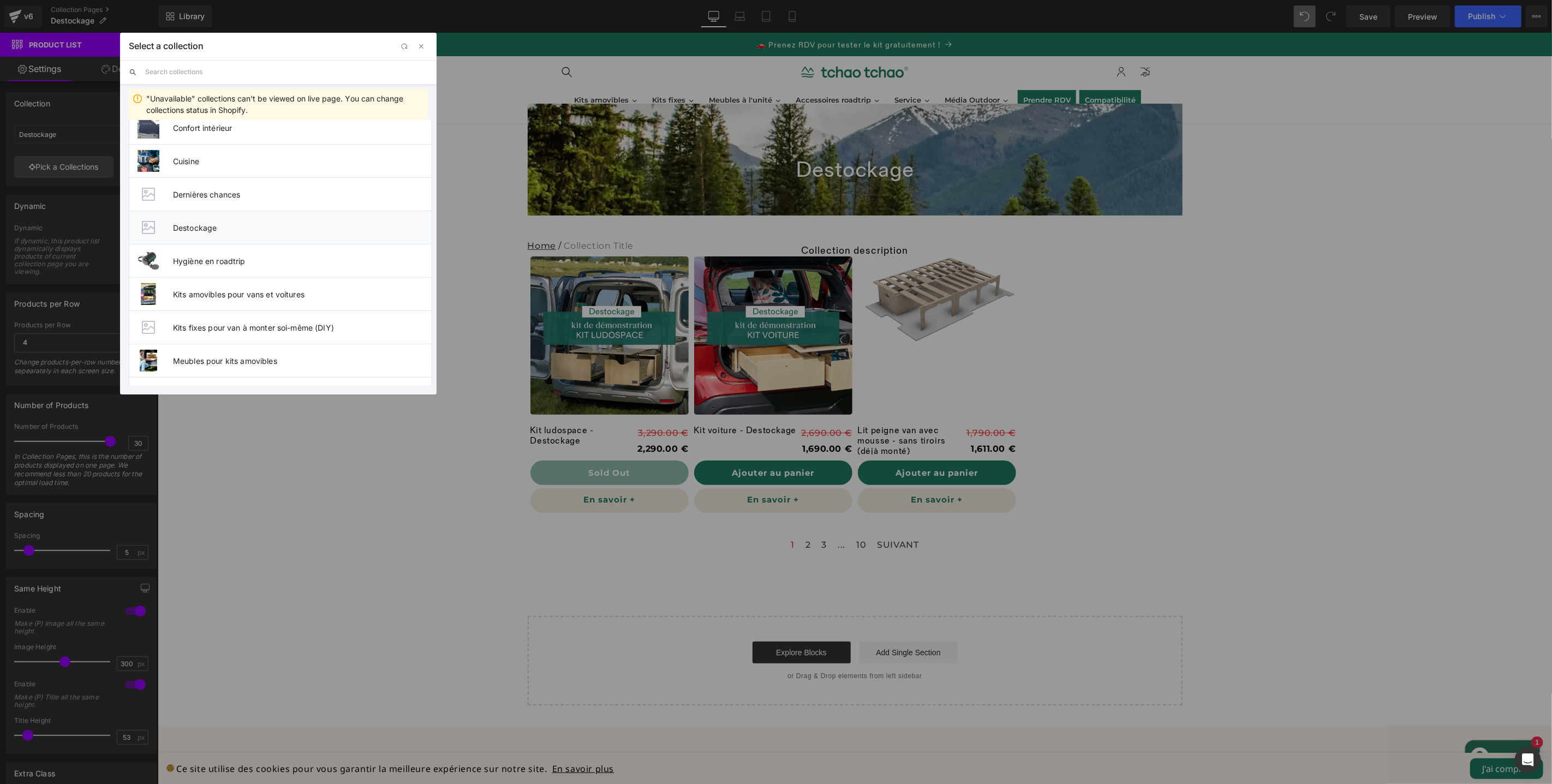
click at [236, 220] on li "Destockage" at bounding box center [281, 227] width 304 height 33
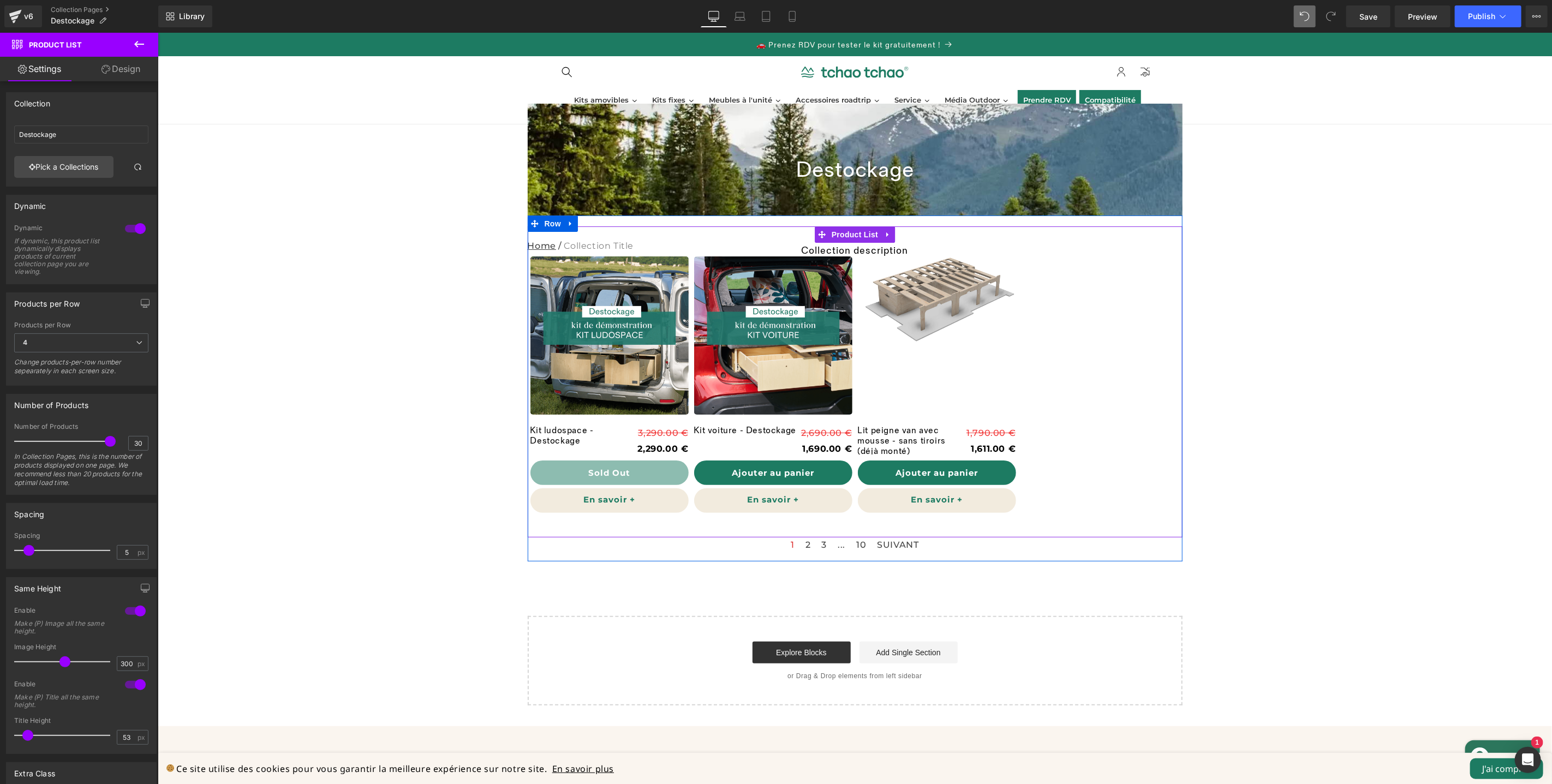
click at [668, 240] on div "Sale Off (P) Image Kit ludospace - Destockage (P) Title 3,290.00 € 2,290.00 € (…" at bounding box center [855, 374] width 654 height 295
click at [867, 252] on div "Sale Off (P) Image Lit peigne van avec mousse - sans tiroirs (déjà monté) (P) T…" at bounding box center [936, 378] width 158 height 267
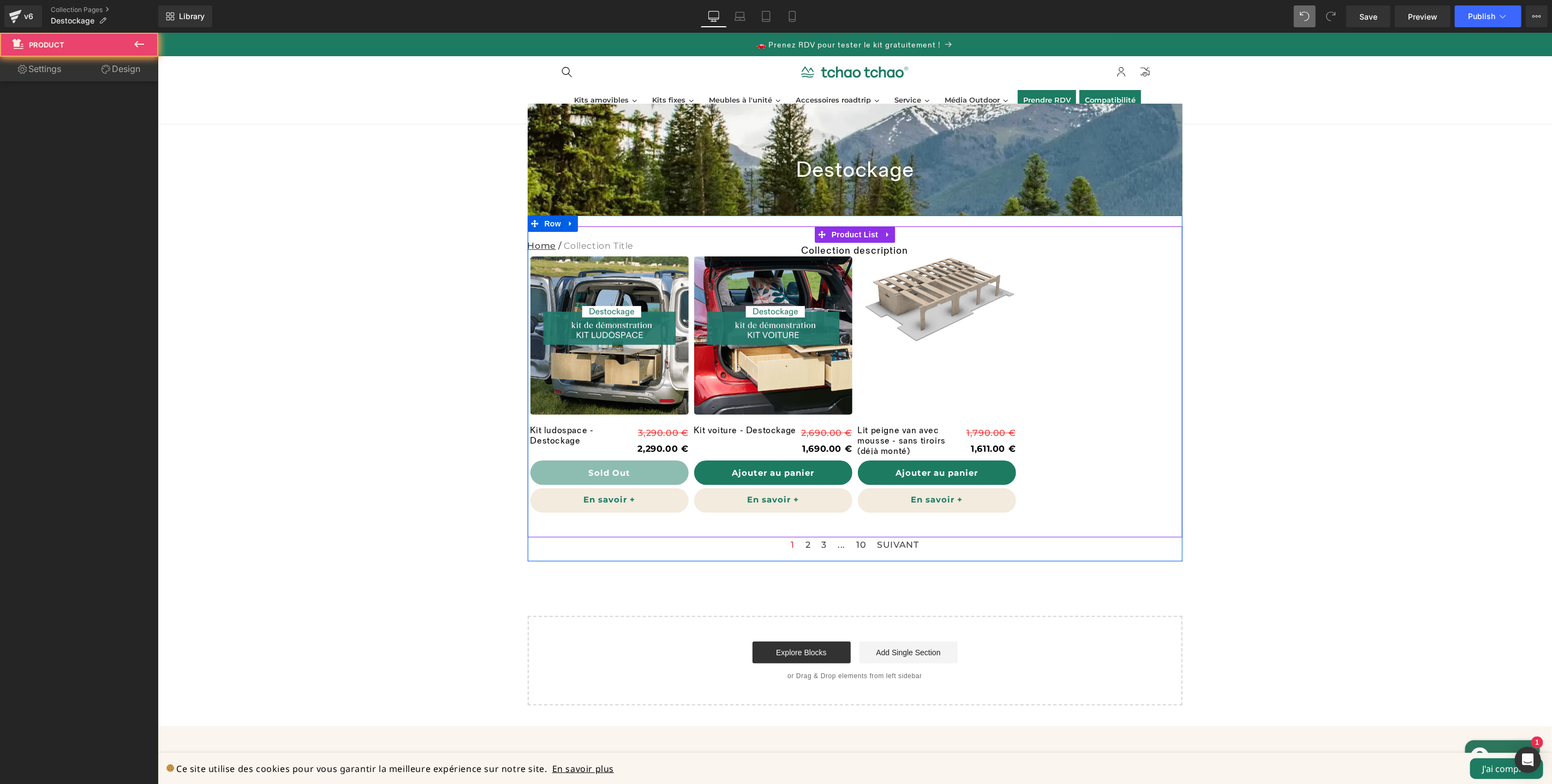
click at [876, 252] on div "Sale Off (P) Image Lit peigne van avec mousse - sans tiroirs (déjà monté) (P) T…" at bounding box center [936, 378] width 158 height 267
click at [882, 252] on div "Sale Off (P) Image Lit peigne van avec mousse - sans tiroirs (déjà monté) (P) T…" at bounding box center [936, 378] width 158 height 267
click at [867, 303] on img at bounding box center [936, 300] width 158 height 89
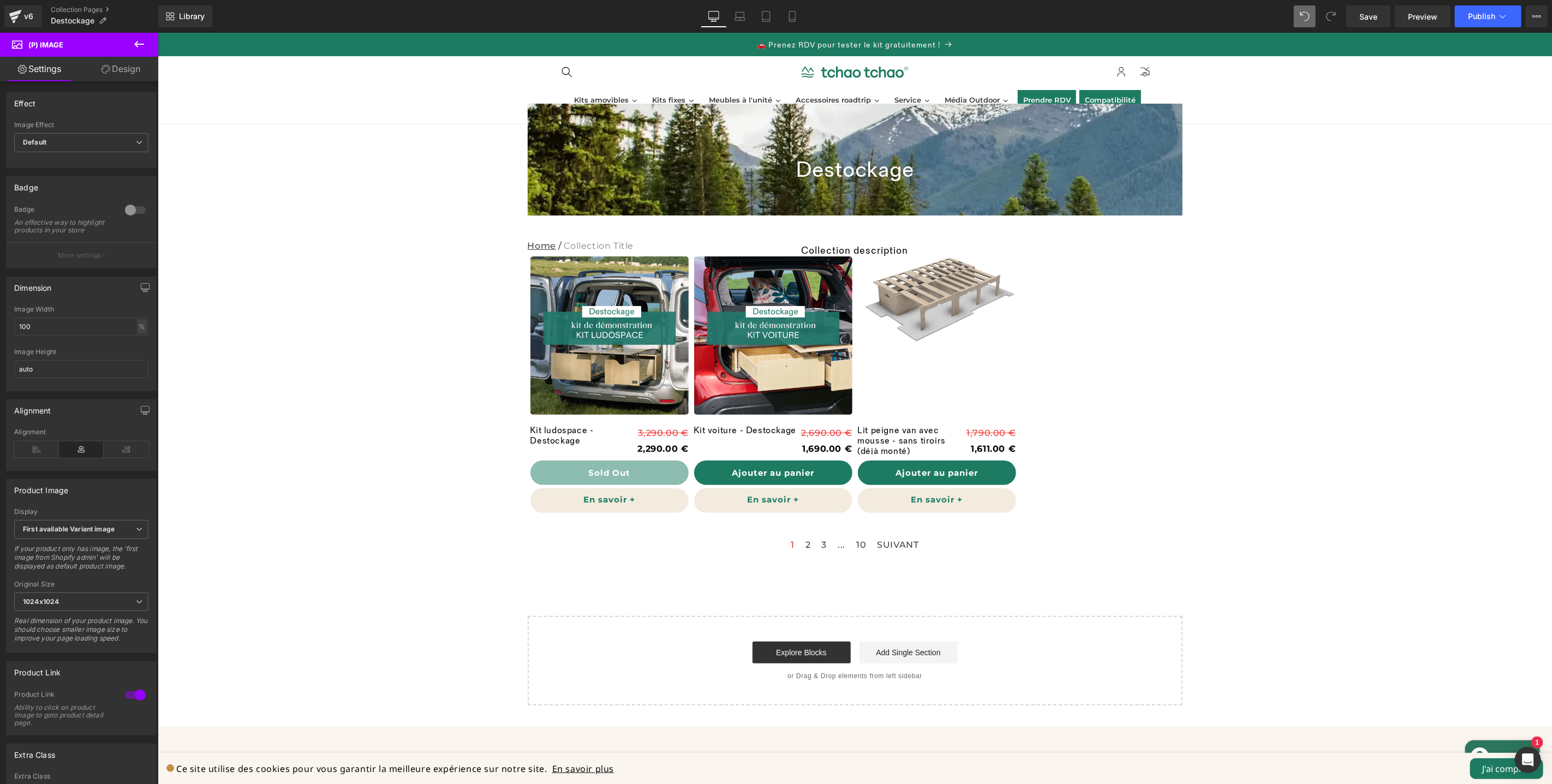
click at [140, 46] on icon at bounding box center [139, 44] width 13 height 13
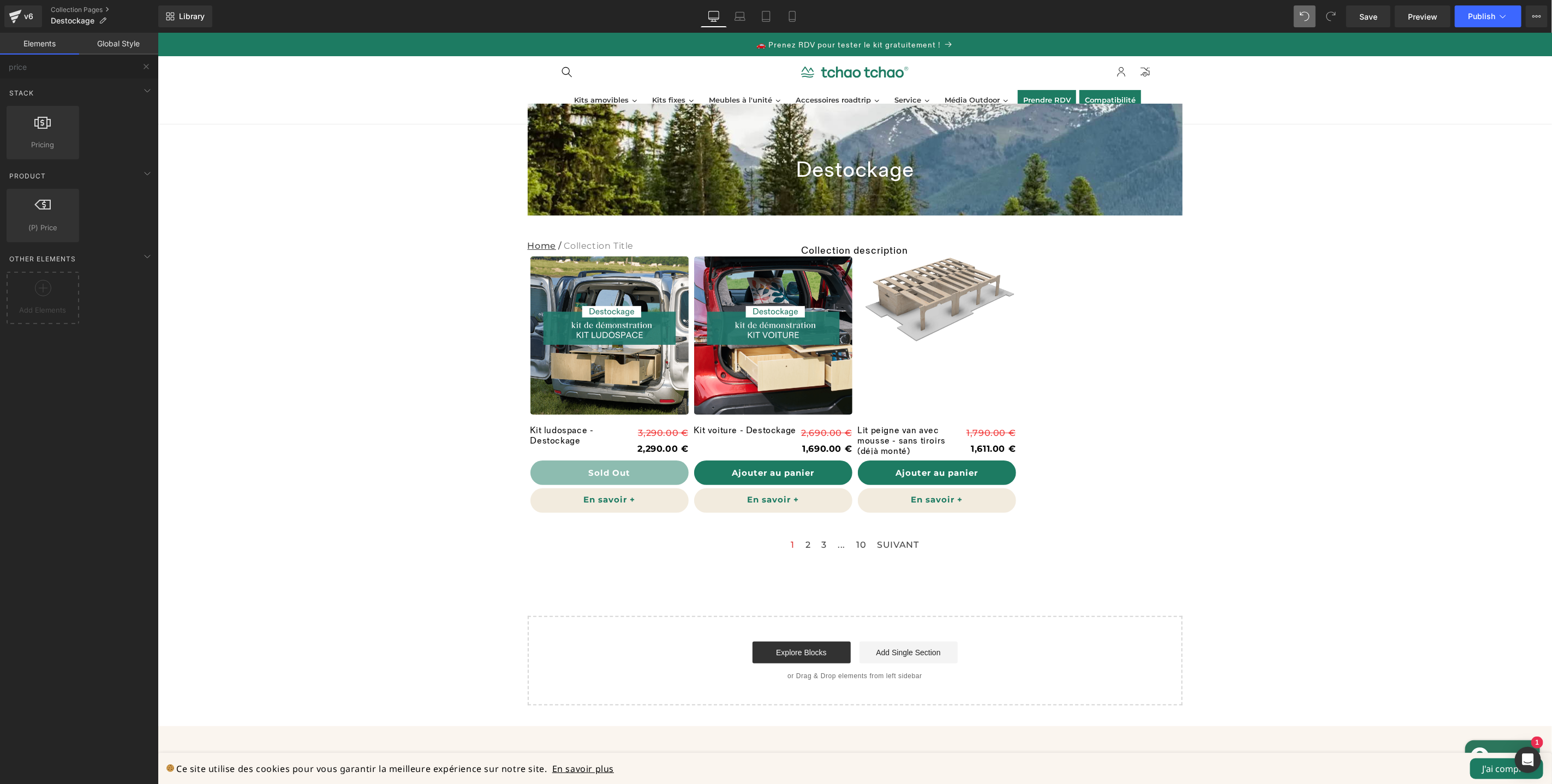
click at [125, 50] on link "Global Style" at bounding box center [118, 43] width 79 height 22
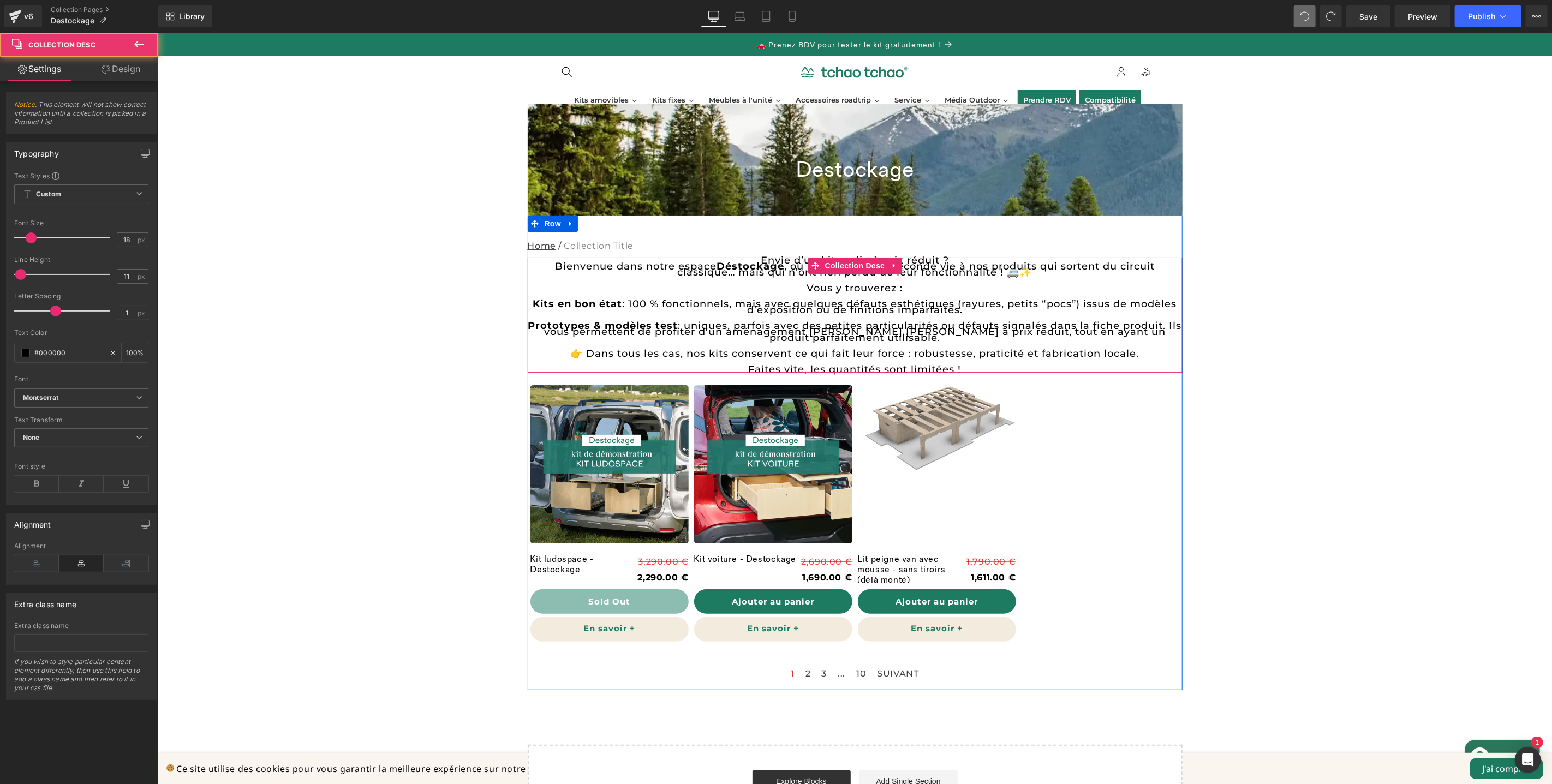
click at [889, 301] on p "Kits en bon état : 100 % fonctionnels, mais avec quelques défauts esthétiques (…" at bounding box center [855, 307] width 654 height 12
click at [890, 265] on icon at bounding box center [894, 264] width 8 height 8
click at [898, 267] on icon at bounding box center [901, 265] width 8 height 8
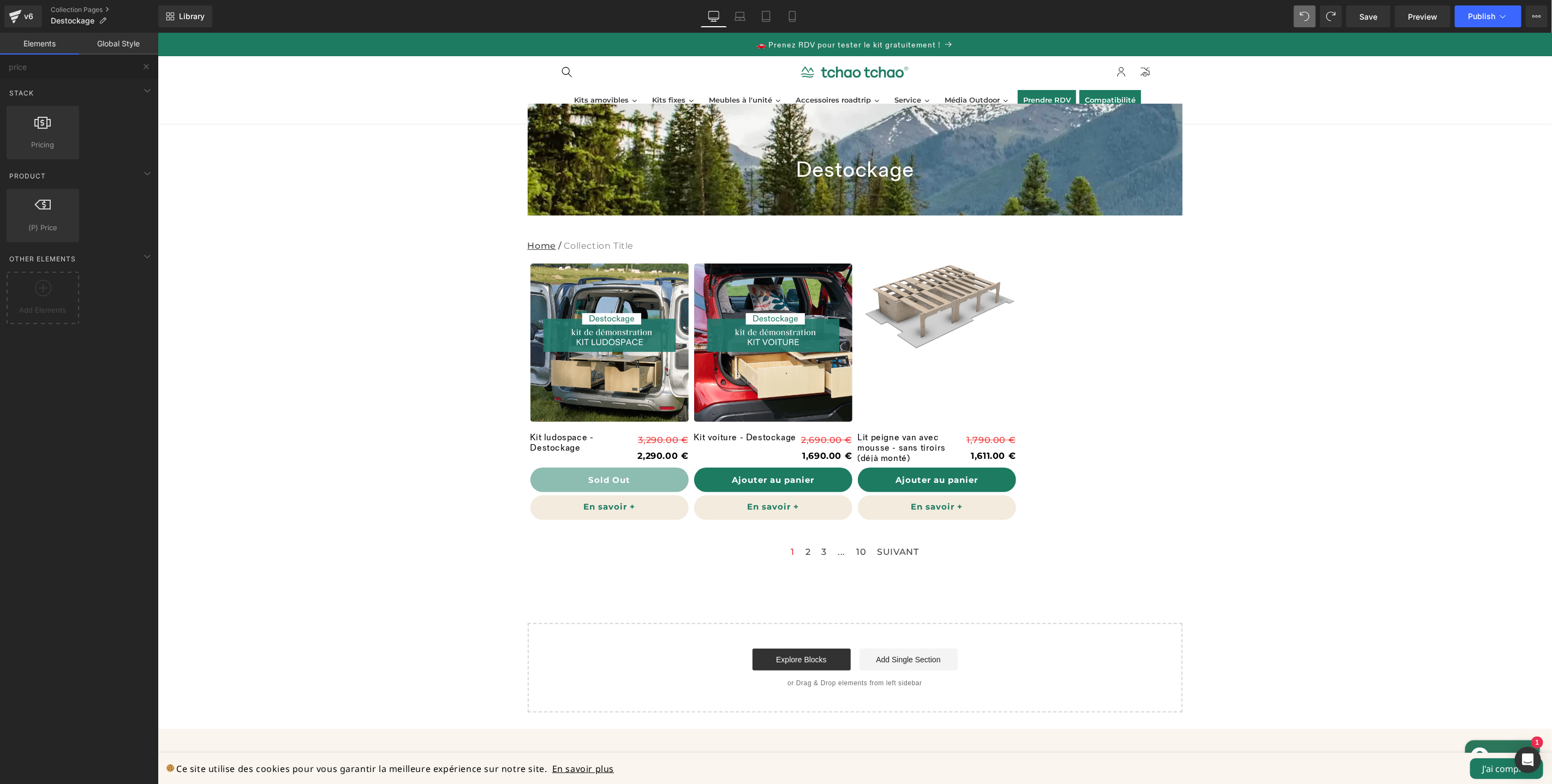
click at [18, 45] on link "Elements" at bounding box center [39, 43] width 79 height 22
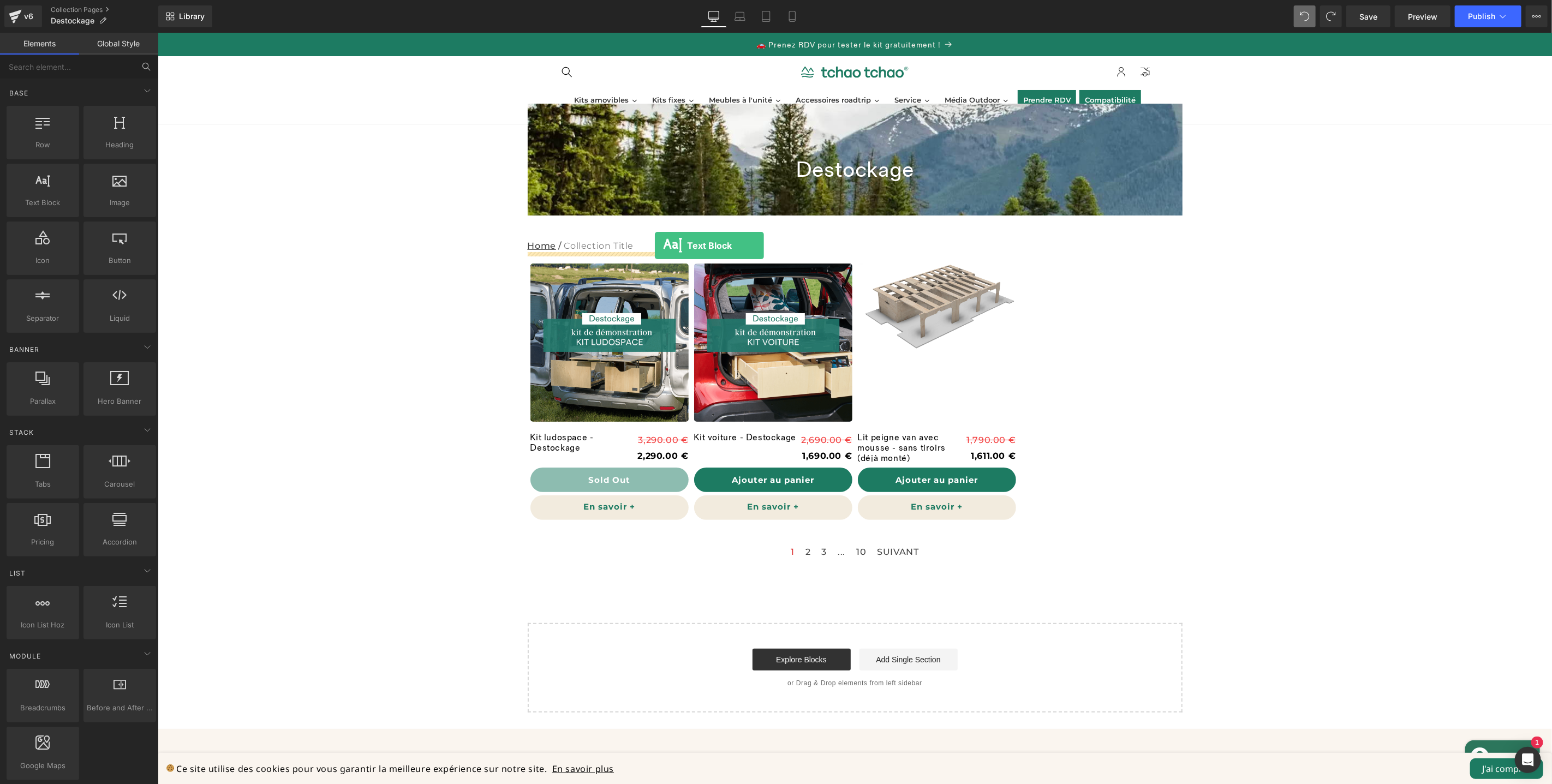
drag, startPoint x: 207, startPoint y: 232, endPoint x: 654, endPoint y: 245, distance: 447.2
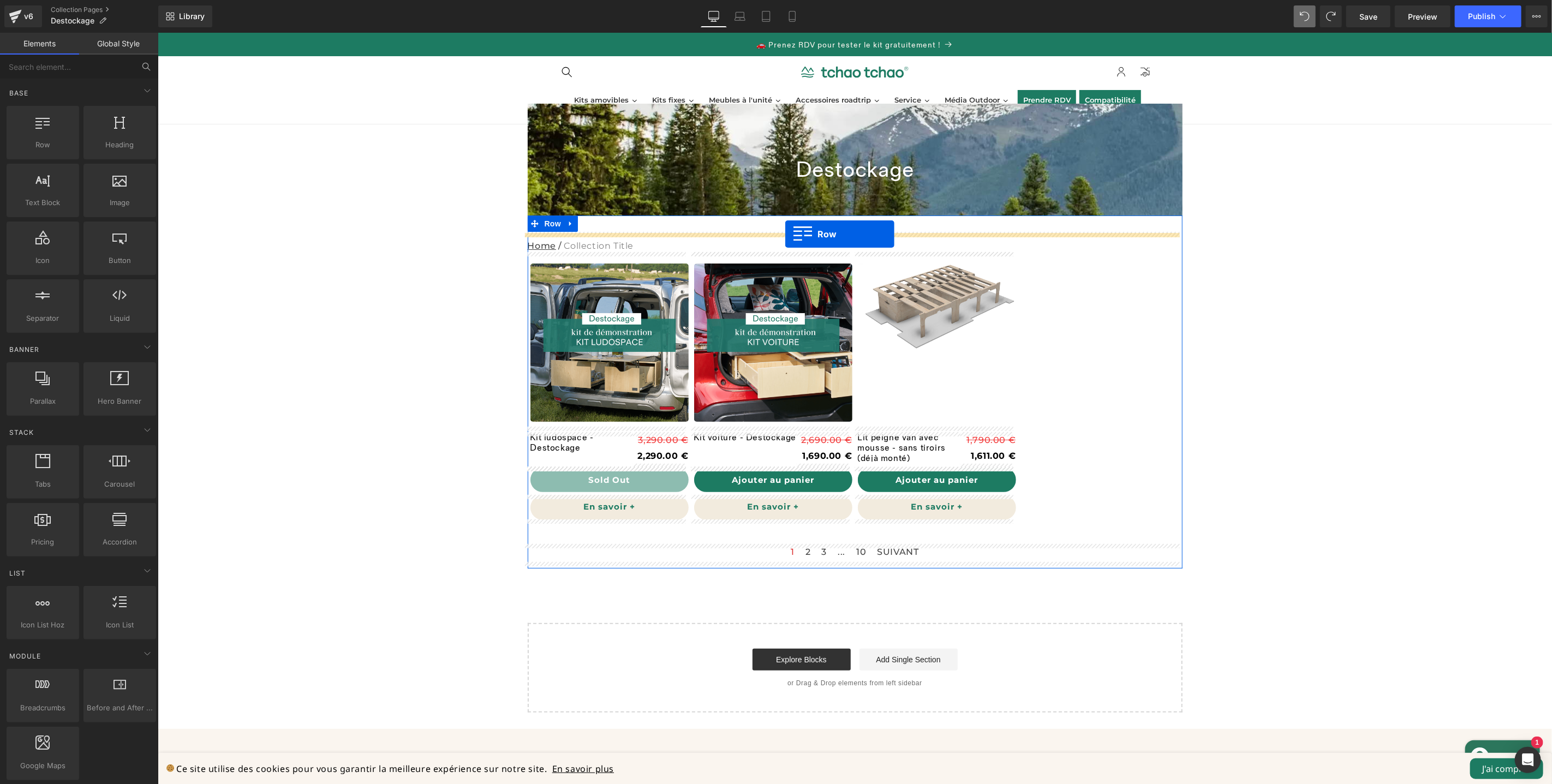
drag, startPoint x: 205, startPoint y: 177, endPoint x: 784, endPoint y: 233, distance: 581.7
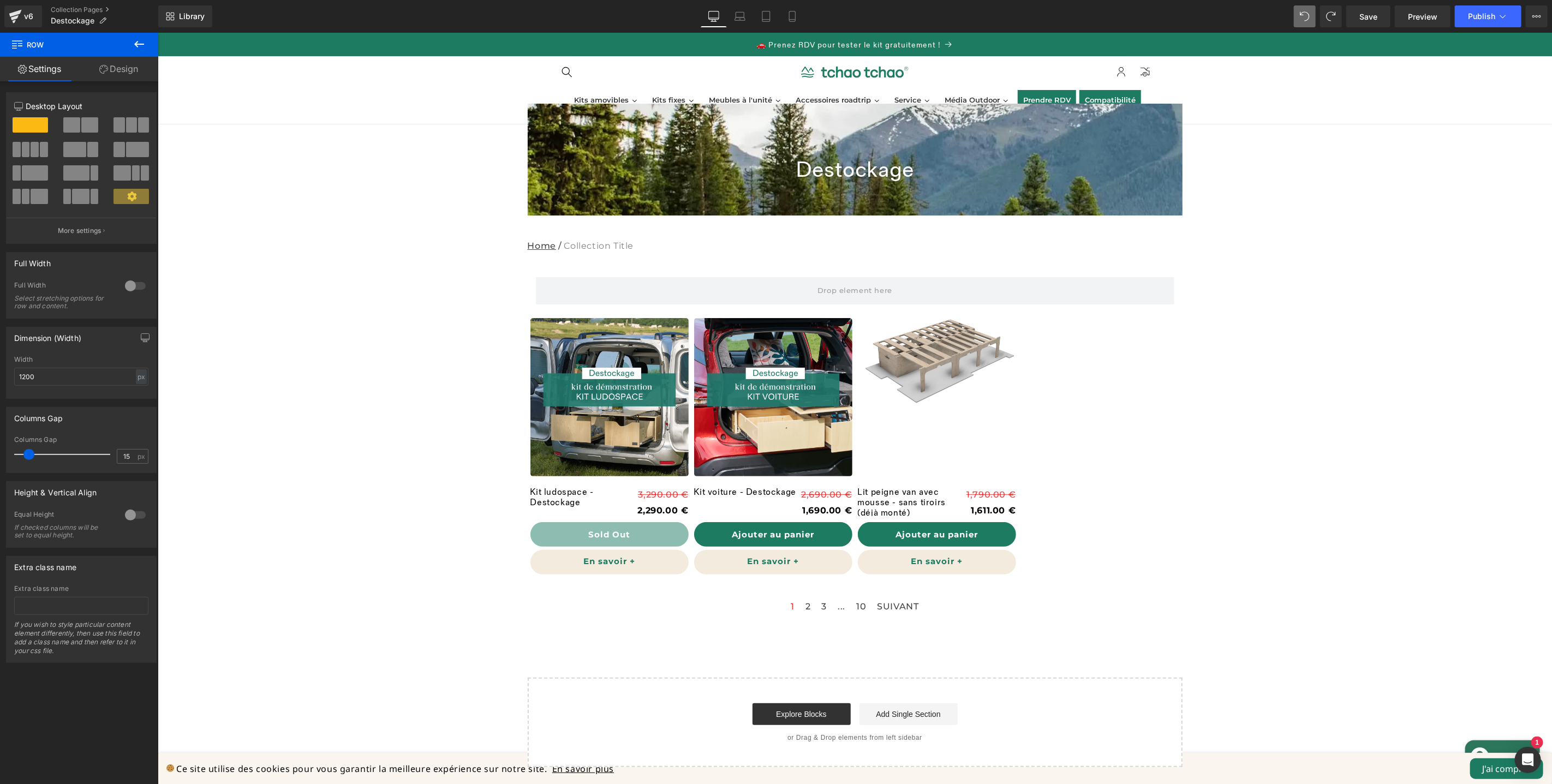
click at [140, 46] on icon at bounding box center [139, 44] width 13 height 13
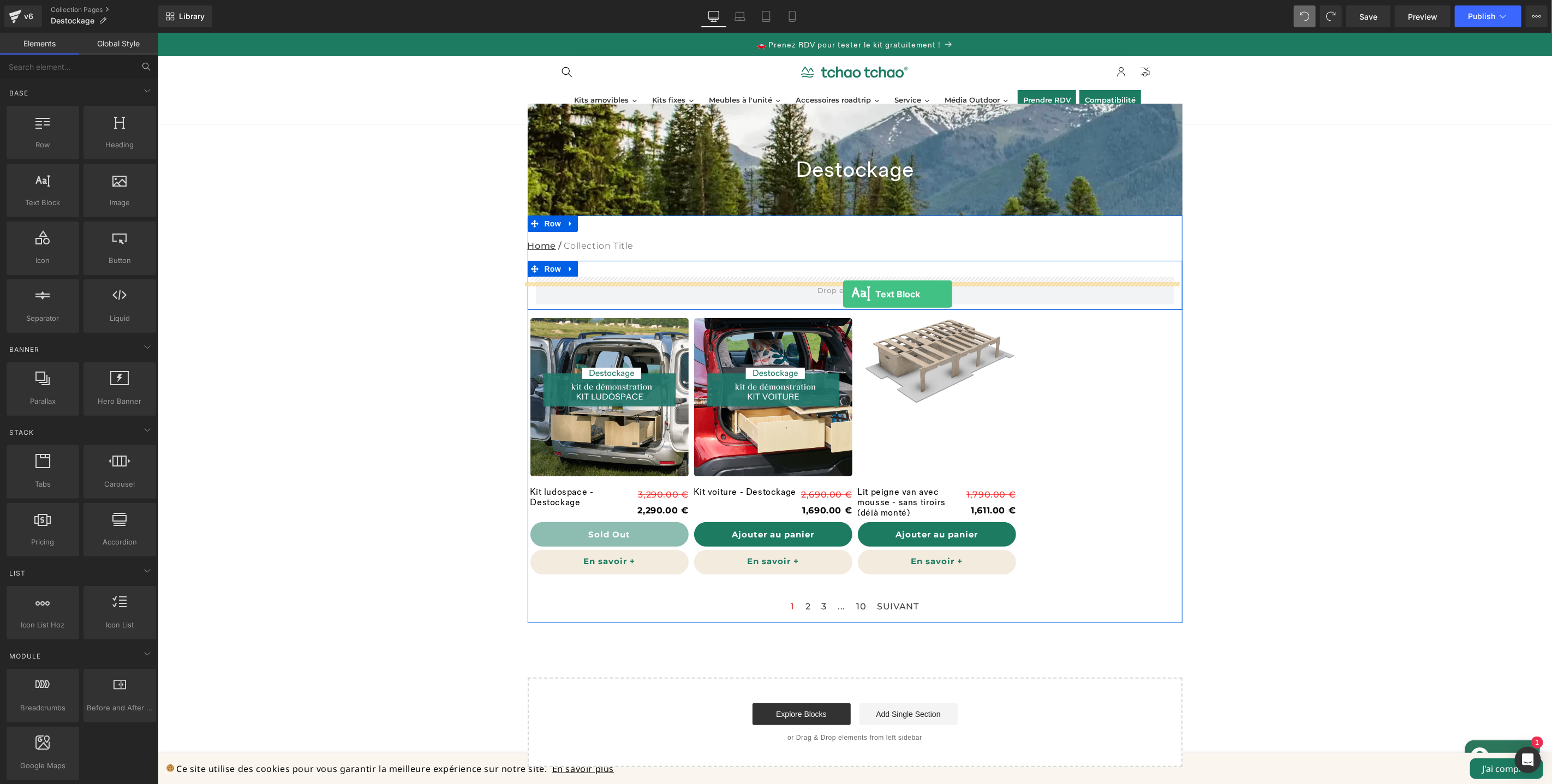
drag, startPoint x: 213, startPoint y: 237, endPoint x: 842, endPoint y: 294, distance: 631.6
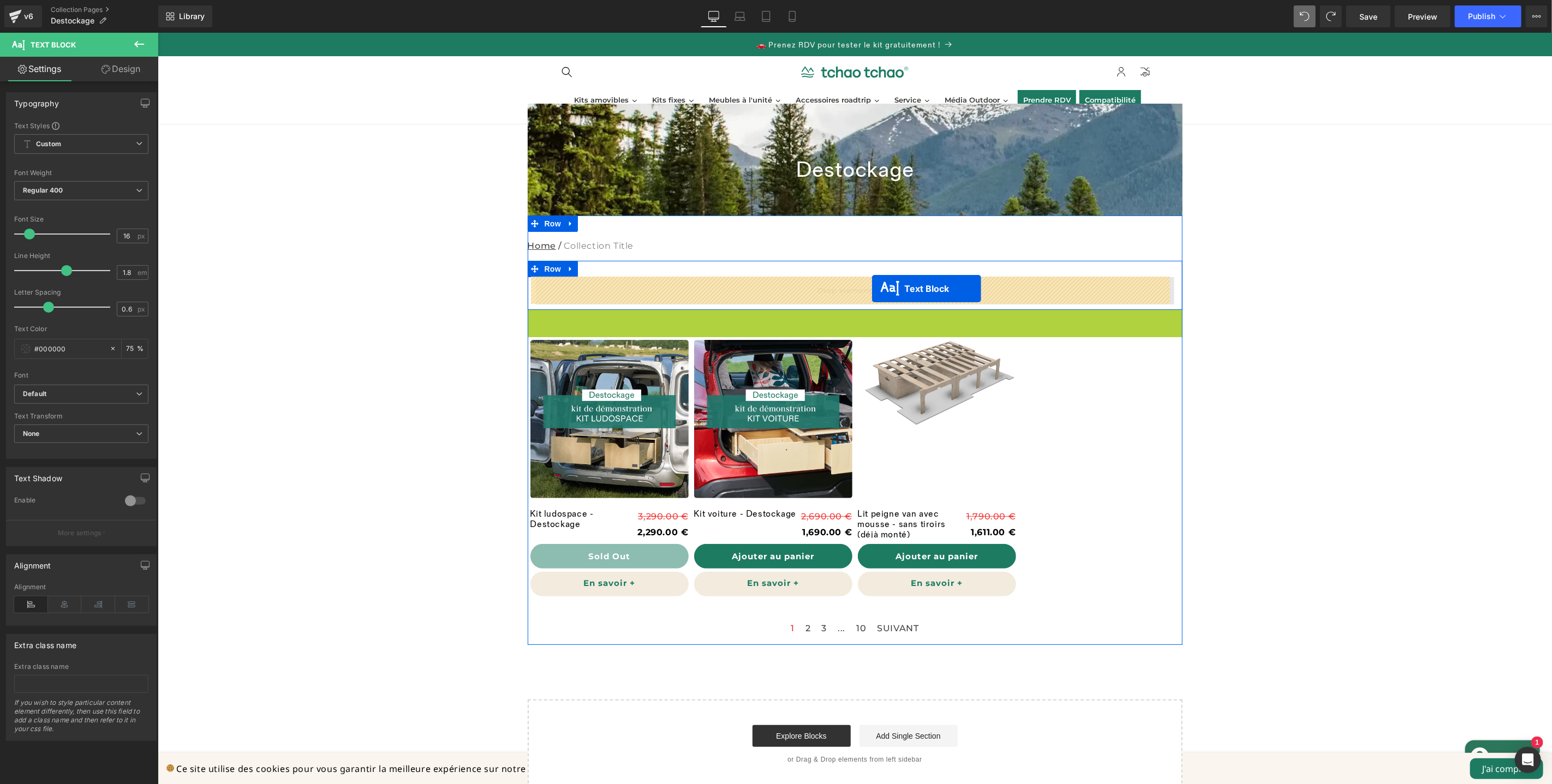
drag, startPoint x: 821, startPoint y: 340, endPoint x: 871, endPoint y: 288, distance: 72.1
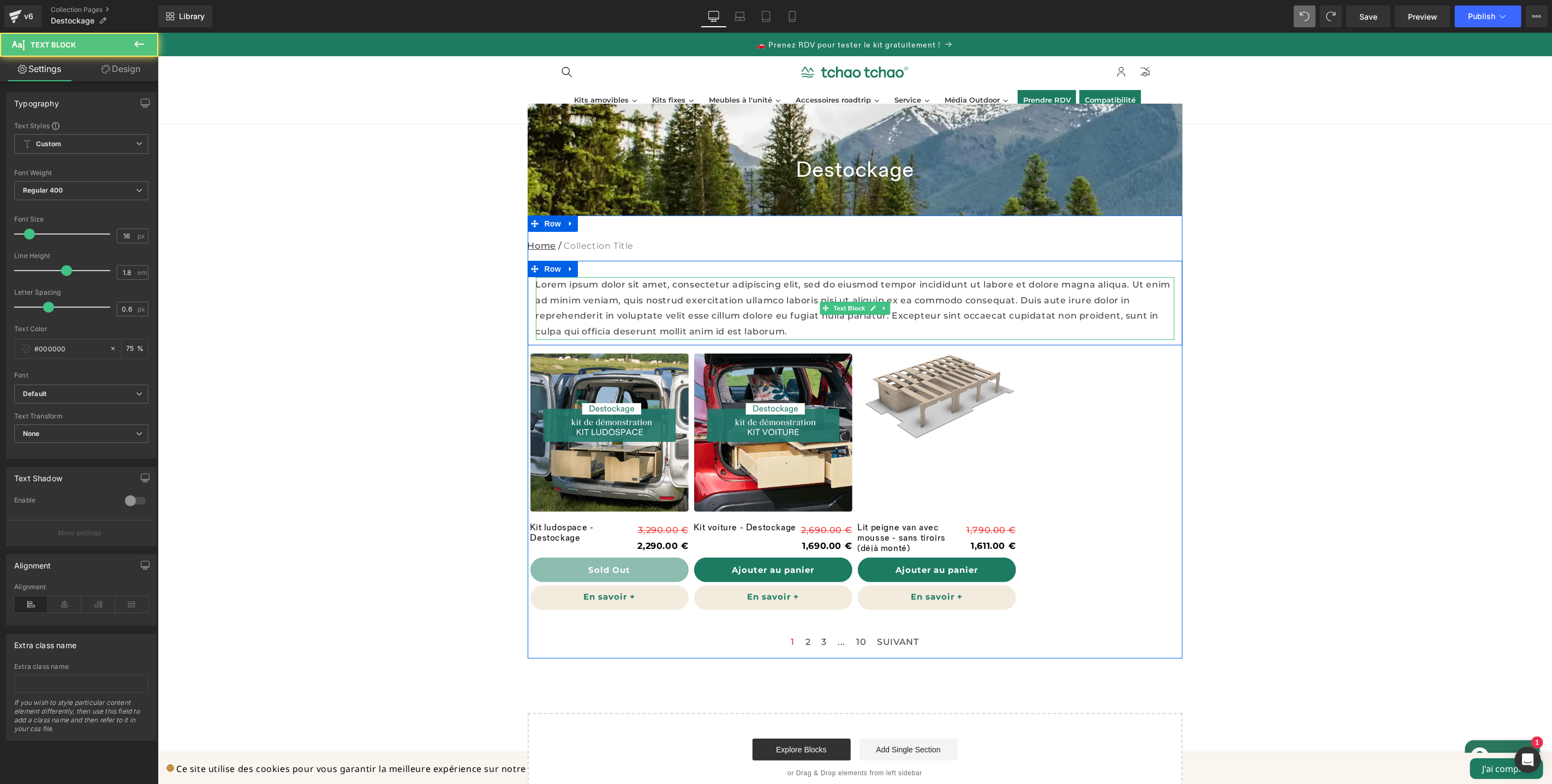
click at [745, 299] on p "Lorem ipsum dolor sit amet, consectetur adipiscing elit, sed do eiusmod tempor …" at bounding box center [855, 308] width 639 height 63
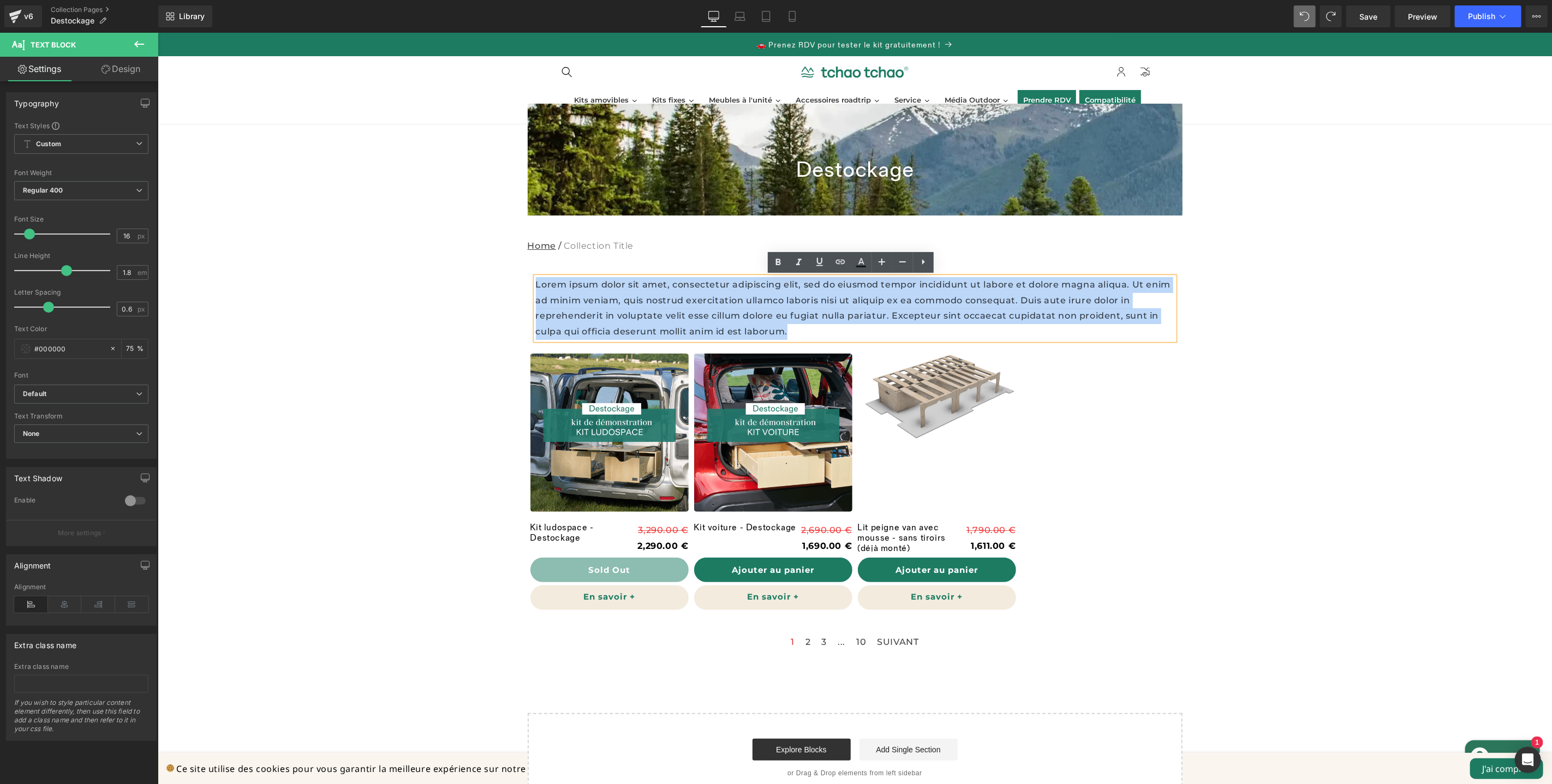
click at [745, 299] on p "Lorem ipsum dolor sit amet, consectetur adipiscing elit, sed do eiusmod tempor …" at bounding box center [855, 308] width 639 height 63
click at [745, 300] on p "Lorem ipsum dolor sit amet, consectetur adipiscing elit, sed do eiusmod tempor …" at bounding box center [855, 308] width 639 height 63
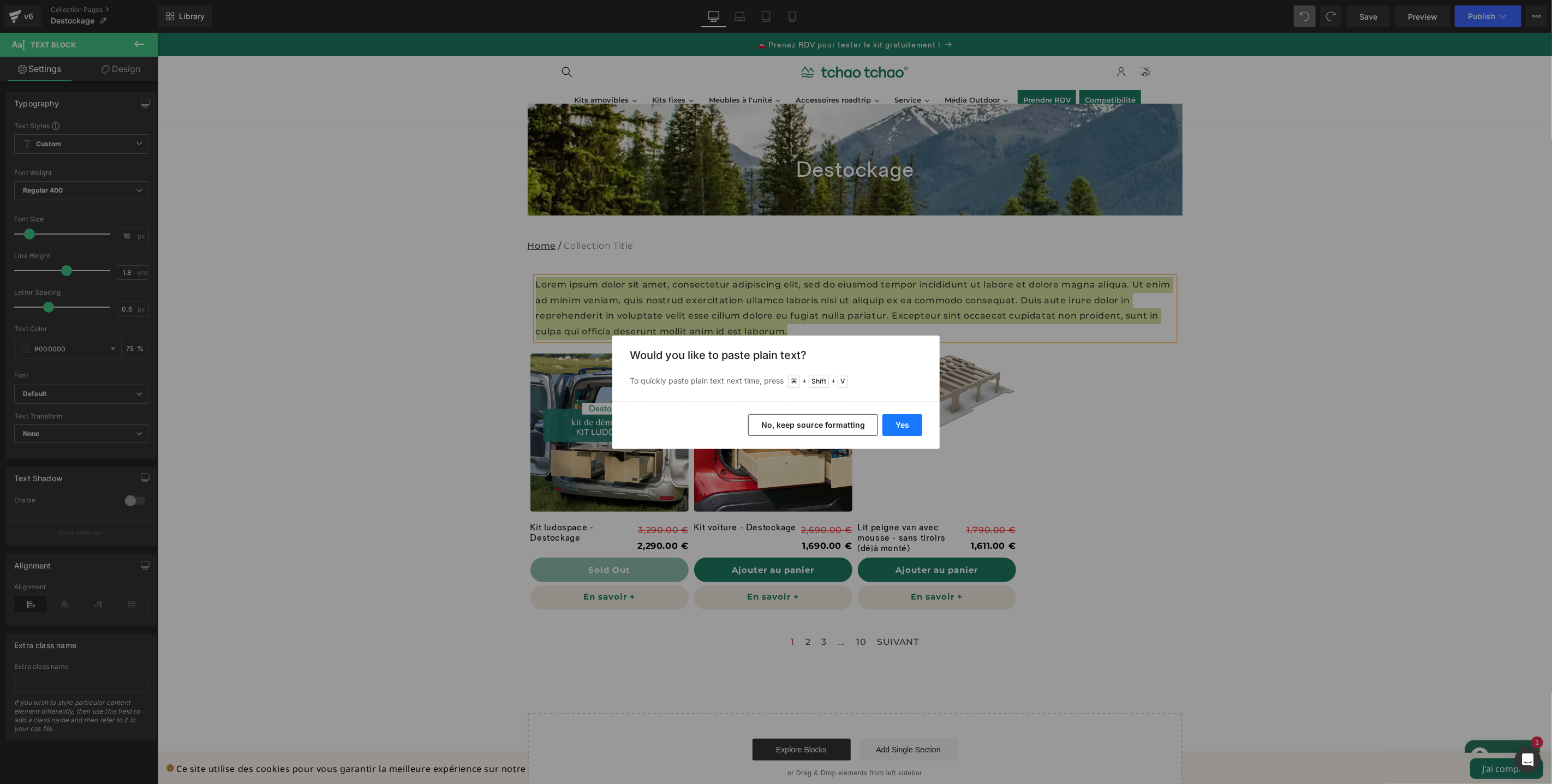
click at [918, 428] on button "Yes" at bounding box center [902, 424] width 39 height 22
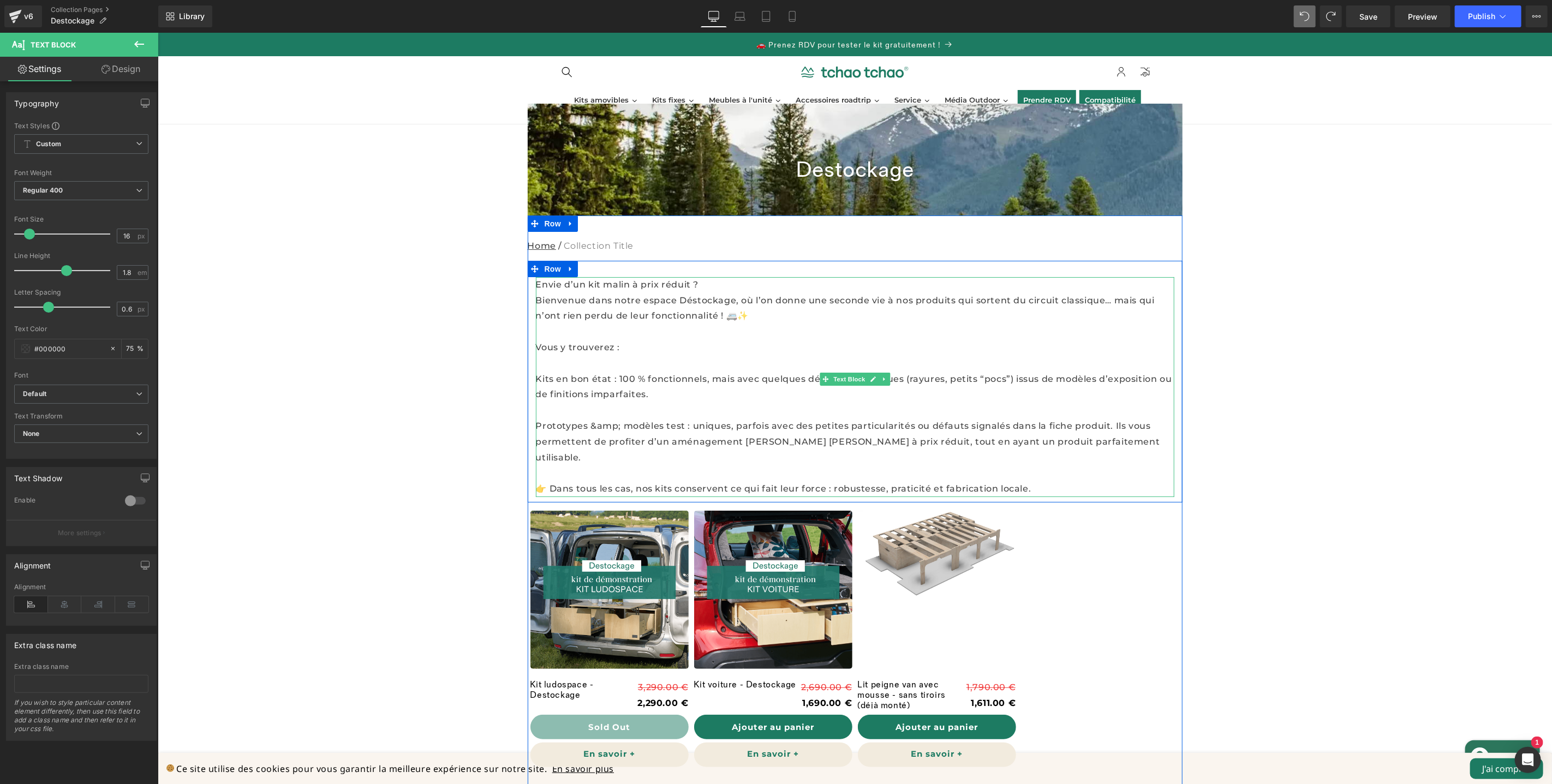
click at [744, 355] on p at bounding box center [855, 363] width 639 height 16
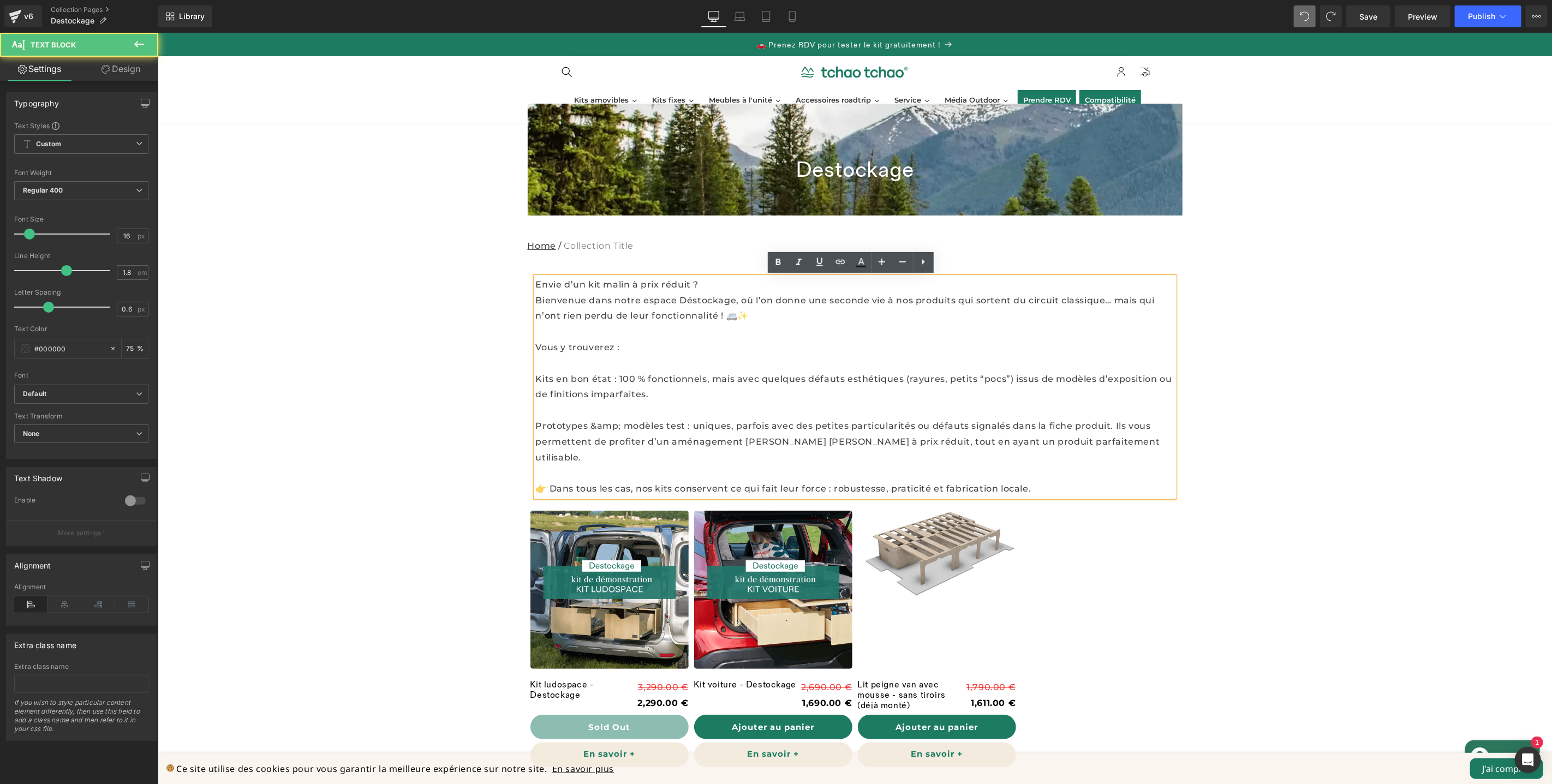
click at [677, 322] on p "Bienvenue dans notre espace Déstockage, où l’on donne une seconde vie à nos pro…" at bounding box center [855, 308] width 639 height 32
click at [650, 326] on p at bounding box center [855, 331] width 639 height 16
drag, startPoint x: 713, startPoint y: 287, endPoint x: 532, endPoint y: 281, distance: 181.1
click at [535, 281] on p "Envie d’un kit malin à prix réduit ?" at bounding box center [855, 284] width 639 height 16
click at [774, 259] on icon at bounding box center [778, 262] width 13 height 13
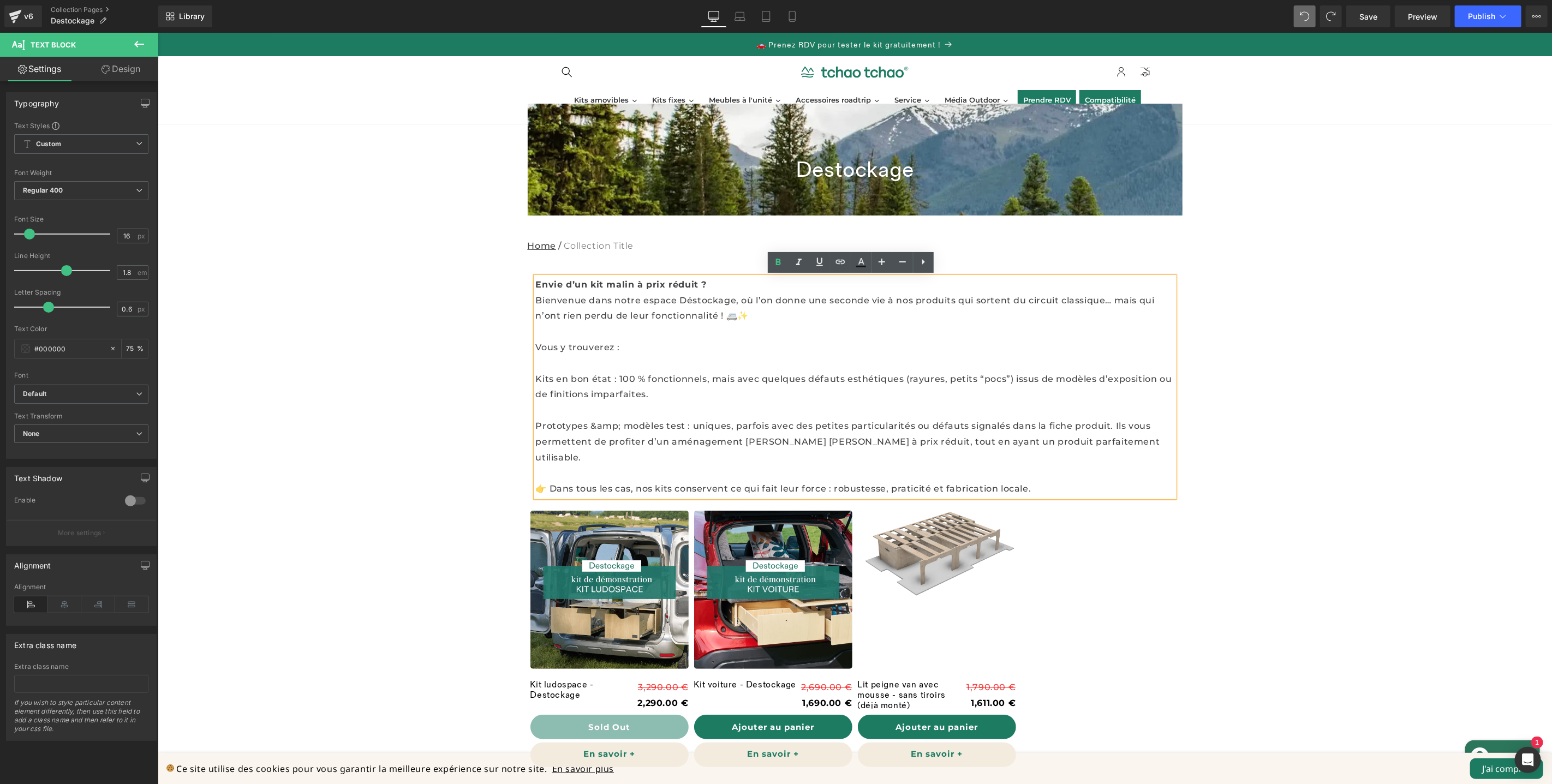
click at [634, 331] on p at bounding box center [855, 331] width 639 height 16
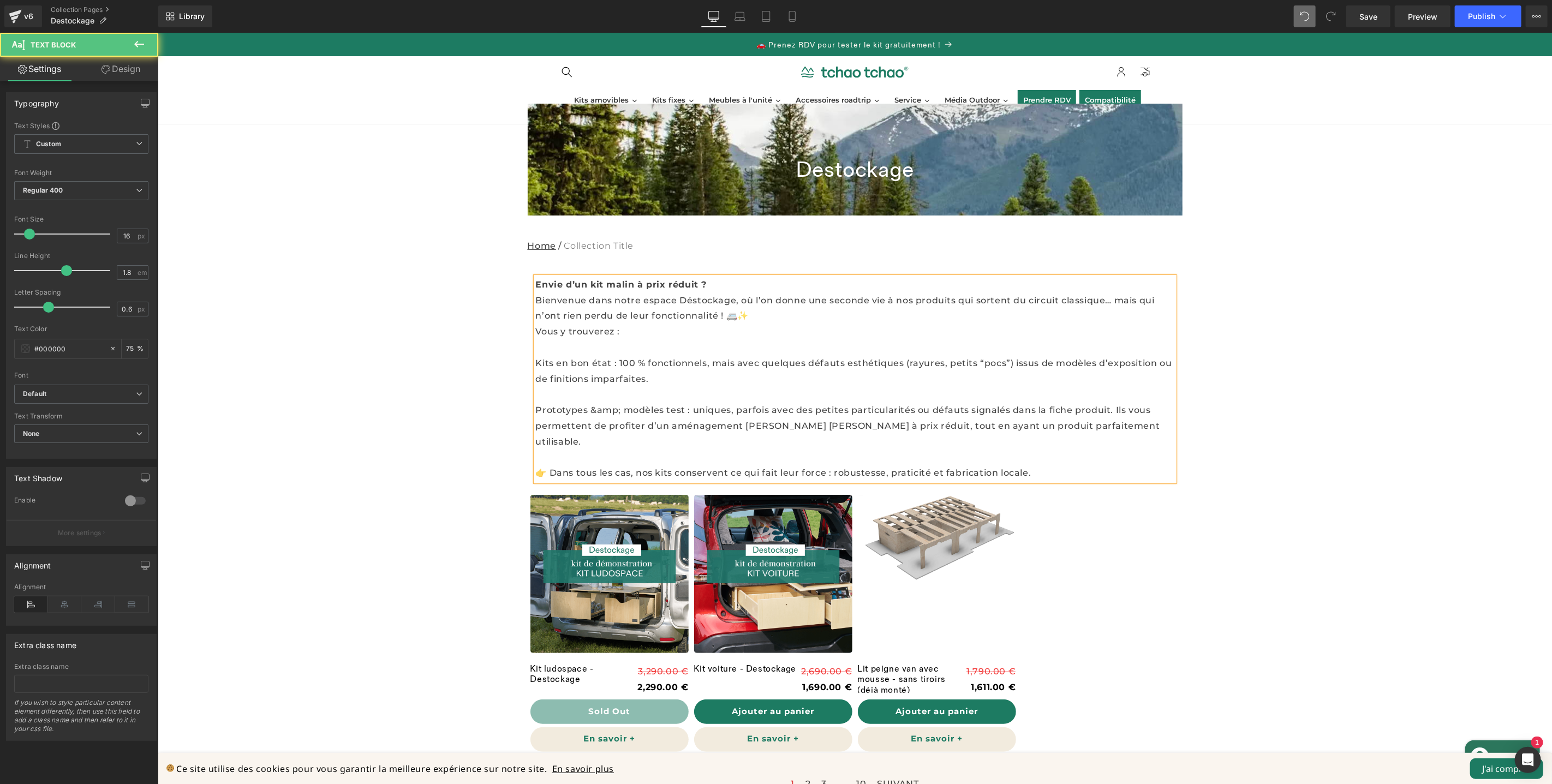
click at [535, 363] on p "Kits en bon état : 100 % fonctionnels, mais avec quelques défauts esthétiques (…" at bounding box center [855, 371] width 639 height 32
drag, startPoint x: 608, startPoint y: 363, endPoint x: 566, endPoint y: 363, distance: 42.0
click at [566, 363] on p "Kits en bon état : 100 % fonctionnels, mais avec quelques défauts esthétiques (…" at bounding box center [855, 371] width 639 height 32
click at [685, 384] on p "Kits en bon état : 100 % fonctionnels, mais avec quelques défauts esthétiques (…" at bounding box center [855, 371] width 639 height 32
drag, startPoint x: 533, startPoint y: 360, endPoint x: 546, endPoint y: 363, distance: 13.3
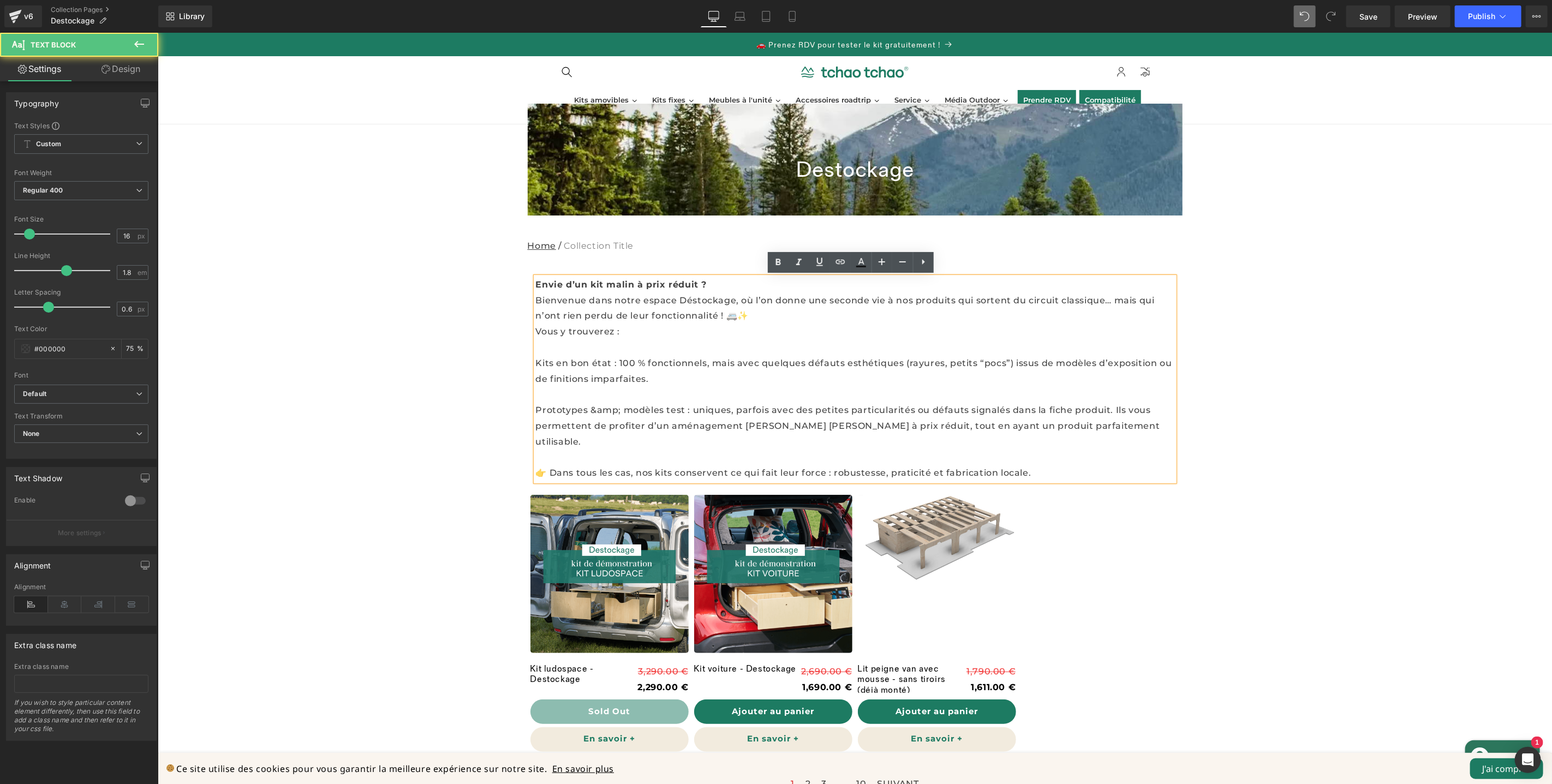
click at [535, 360] on p "Kits en bon état : 100 % fonctionnels, mais avec quelques défauts esthétiques (…" at bounding box center [855, 371] width 639 height 32
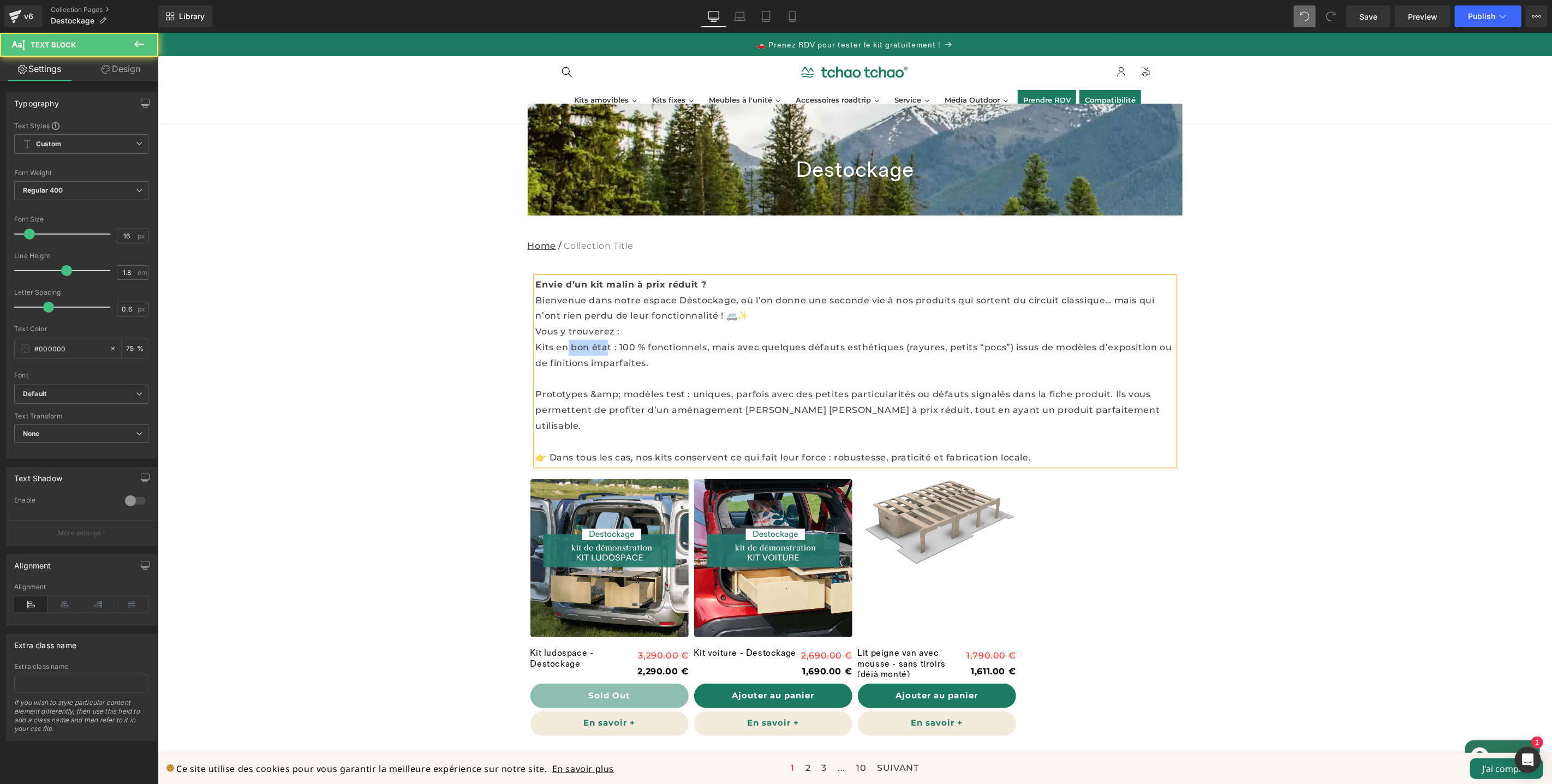
drag, startPoint x: 604, startPoint y: 346, endPoint x: 567, endPoint y: 347, distance: 37.0
click at [564, 346] on p "Kits en bon état : 100 % fonctionnels, mais avec quelques défauts esthétiques (…" at bounding box center [855, 355] width 639 height 32
drag, startPoint x: 607, startPoint y: 349, endPoint x: 568, endPoint y: 349, distance: 39.0
click at [568, 349] on p "Kits en bon état : 100 % fonctionnels, mais avec quelques défauts esthétiques (…" at bounding box center [855, 355] width 639 height 32
click at [780, 262] on icon at bounding box center [778, 262] width 13 height 13
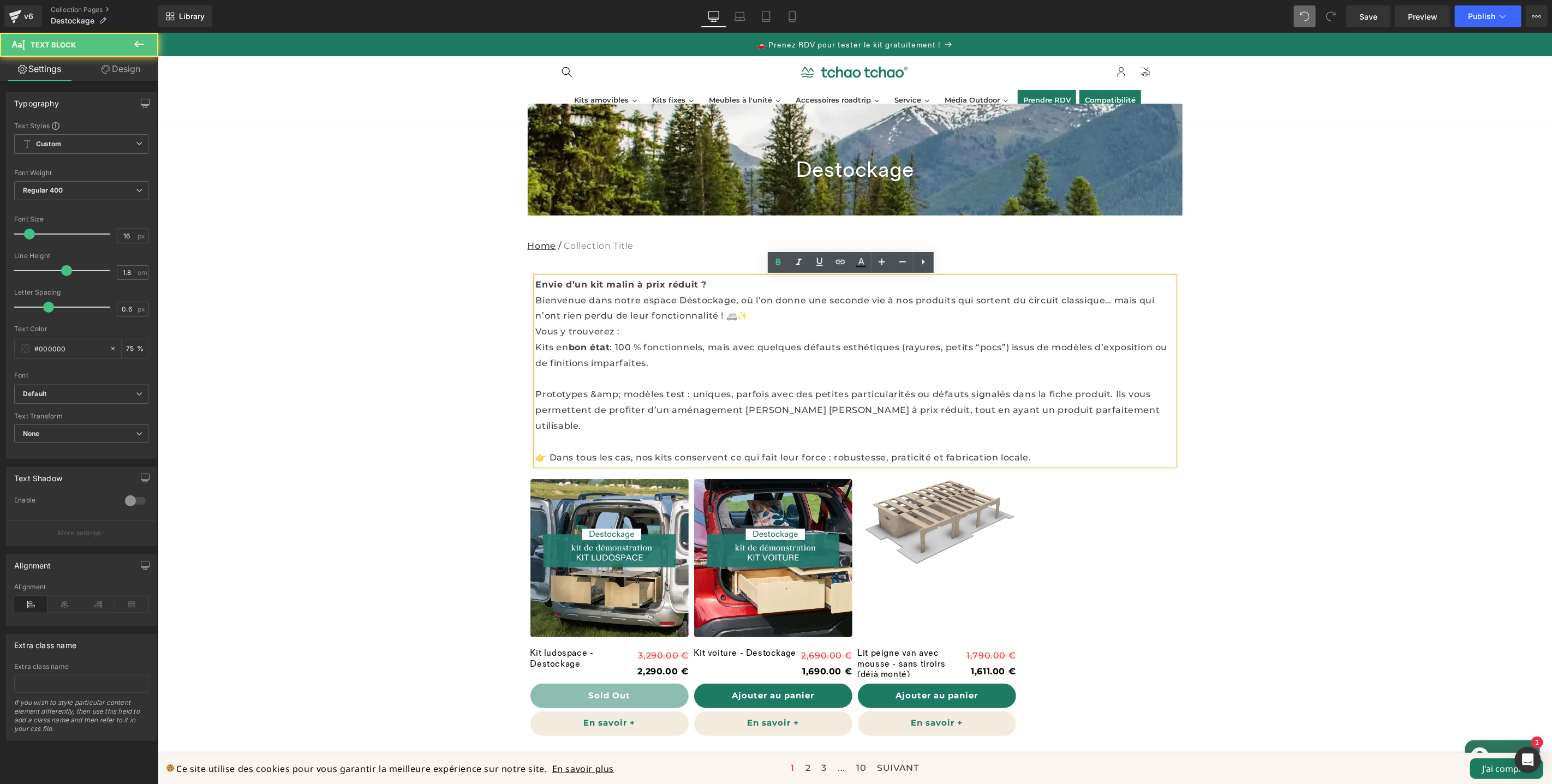
click at [535, 345] on p "Kits en bon état : 100 % fonctionnels, mais avec quelques défauts esthétiques (…" at bounding box center [855, 355] width 639 height 32
drag, startPoint x: 623, startPoint y: 347, endPoint x: 723, endPoint y: 346, distance: 100.0
click at [623, 347] on p "👉 Kits en bon état : 100 % fonctionnels, mais avec quelques défauts esthétiques…" at bounding box center [855, 355] width 639 height 32
drag, startPoint x: 582, startPoint y: 346, endPoint x: 672, endPoint y: 355, distance: 90.4
click at [582, 346] on strong "bon état" at bounding box center [602, 346] width 41 height 11
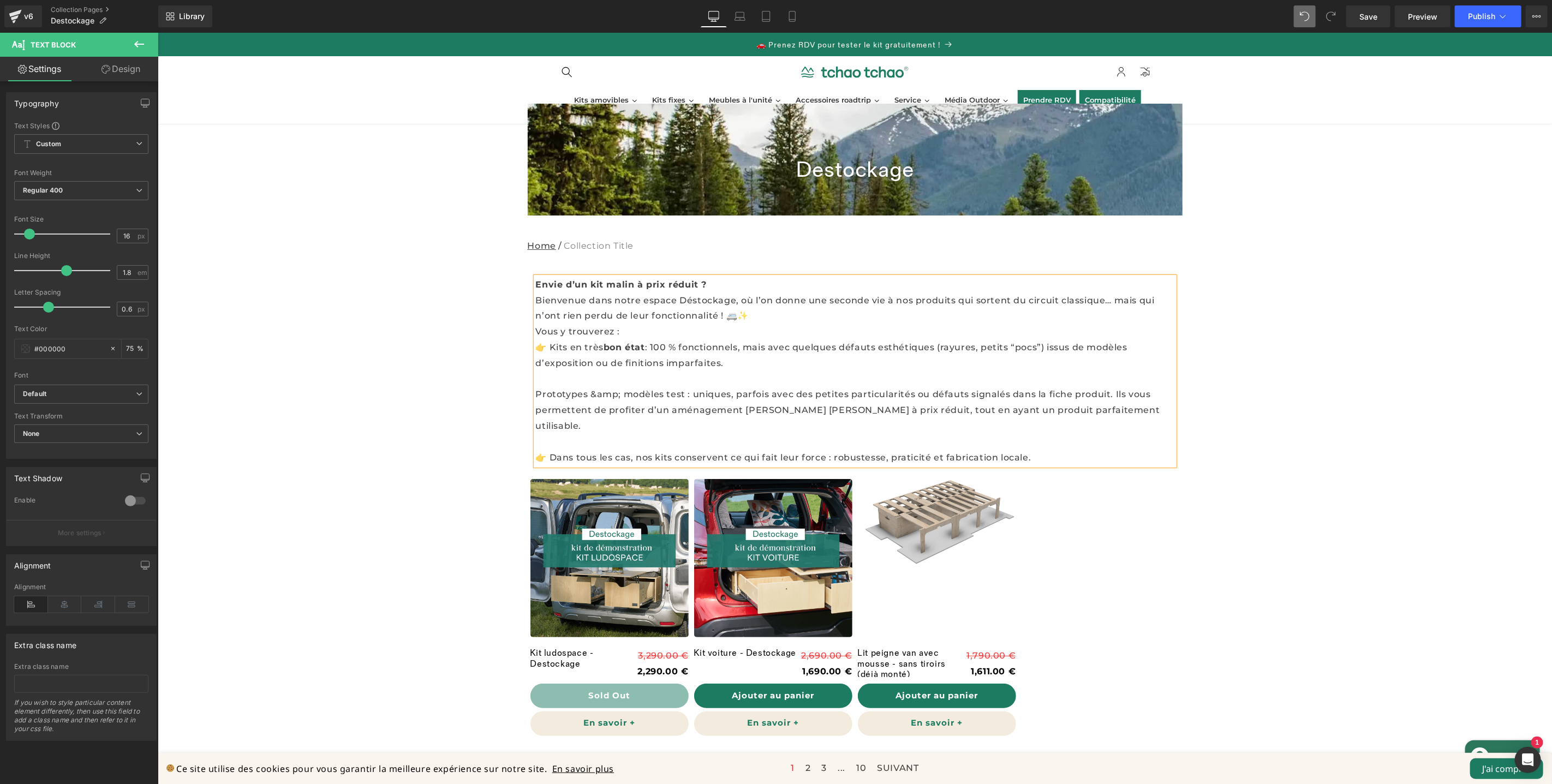
click at [605, 345] on strong "bon état" at bounding box center [623, 346] width 41 height 11
drag, startPoint x: 642, startPoint y: 347, endPoint x: 581, endPoint y: 346, distance: 61.0
click at [581, 346] on p "👉 Kits en très bon état : 100 % fonctionnels, mais avec quelques défauts esthét…" at bounding box center [855, 355] width 639 height 32
click at [777, 256] on icon at bounding box center [778, 262] width 13 height 13
drag, startPoint x: 642, startPoint y: 347, endPoint x: 773, endPoint y: 330, distance: 132.1
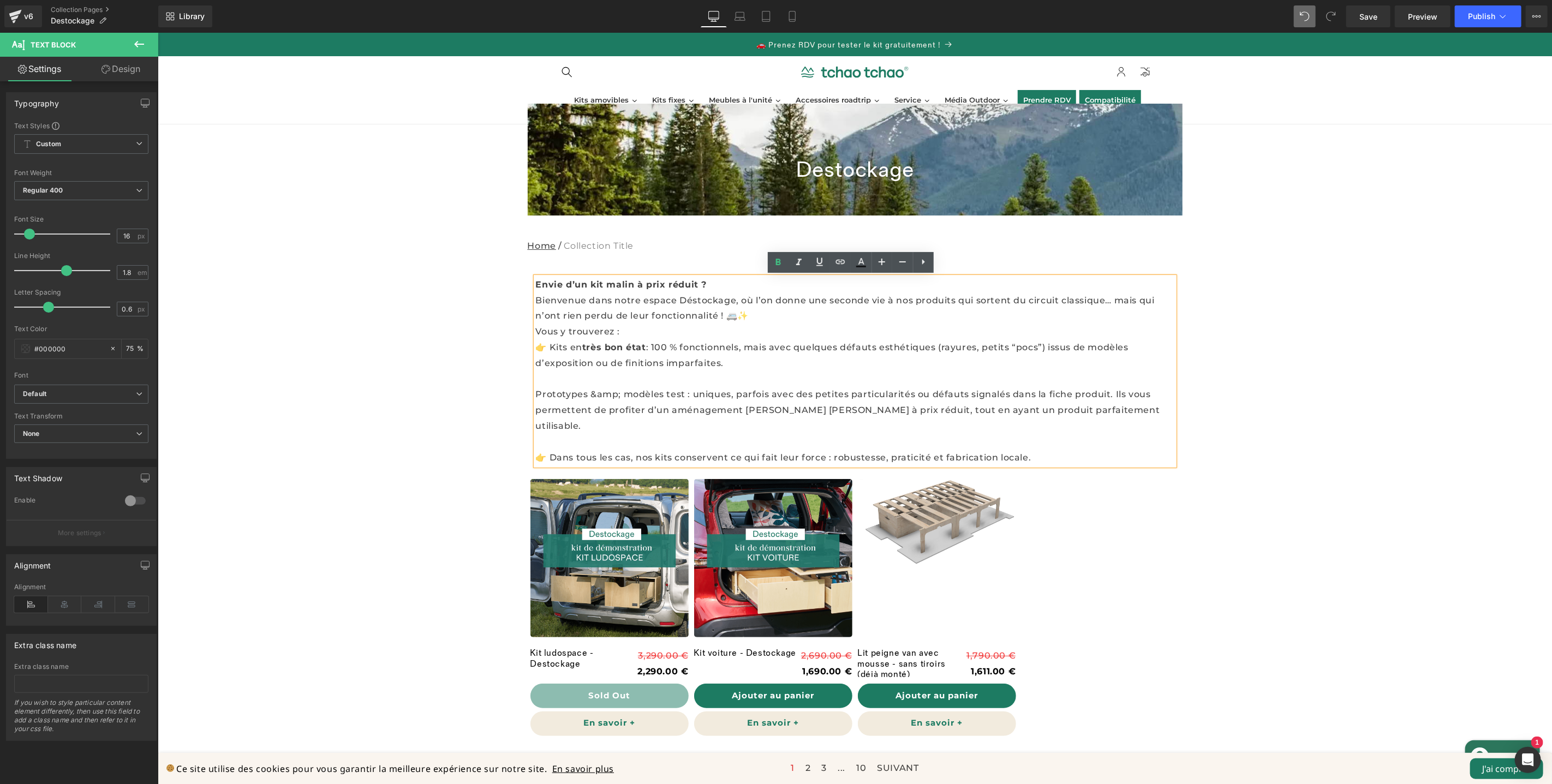
click at [643, 347] on p "👉 Kits en très bon état : 100 % fonctionnels, mais avec quelques défauts esthét…" at bounding box center [855, 355] width 639 height 32
click at [777, 360] on p "👉 Kits en très bon état (-10%) : 100 % fonctionnels, mais avec quelques défauts…" at bounding box center [855, 355] width 639 height 32
click at [535, 393] on p "Prototypes &amp; modèles test : uniques, parfois avec des petites particularité…" at bounding box center [855, 409] width 639 height 46
drag, startPoint x: 678, startPoint y: 346, endPoint x: 533, endPoint y: 340, distance: 145.1
click at [535, 340] on p "👉 Kits en très bon état (-10%) : 100 % fonctionnels, mais avec quelques défauts…" at bounding box center [855, 355] width 639 height 32
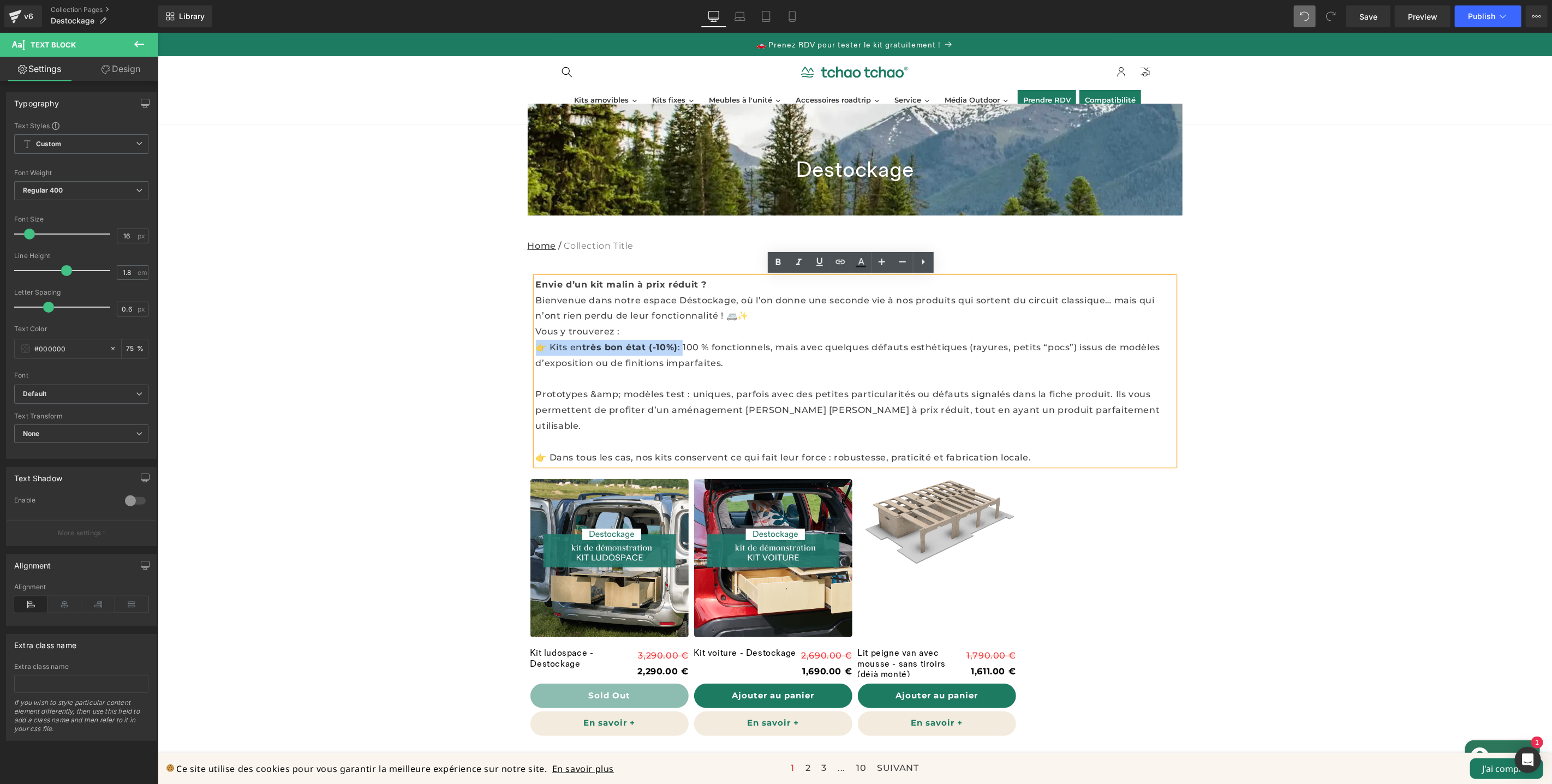
copy p "👉 Kits en très bon état (-10%) :"
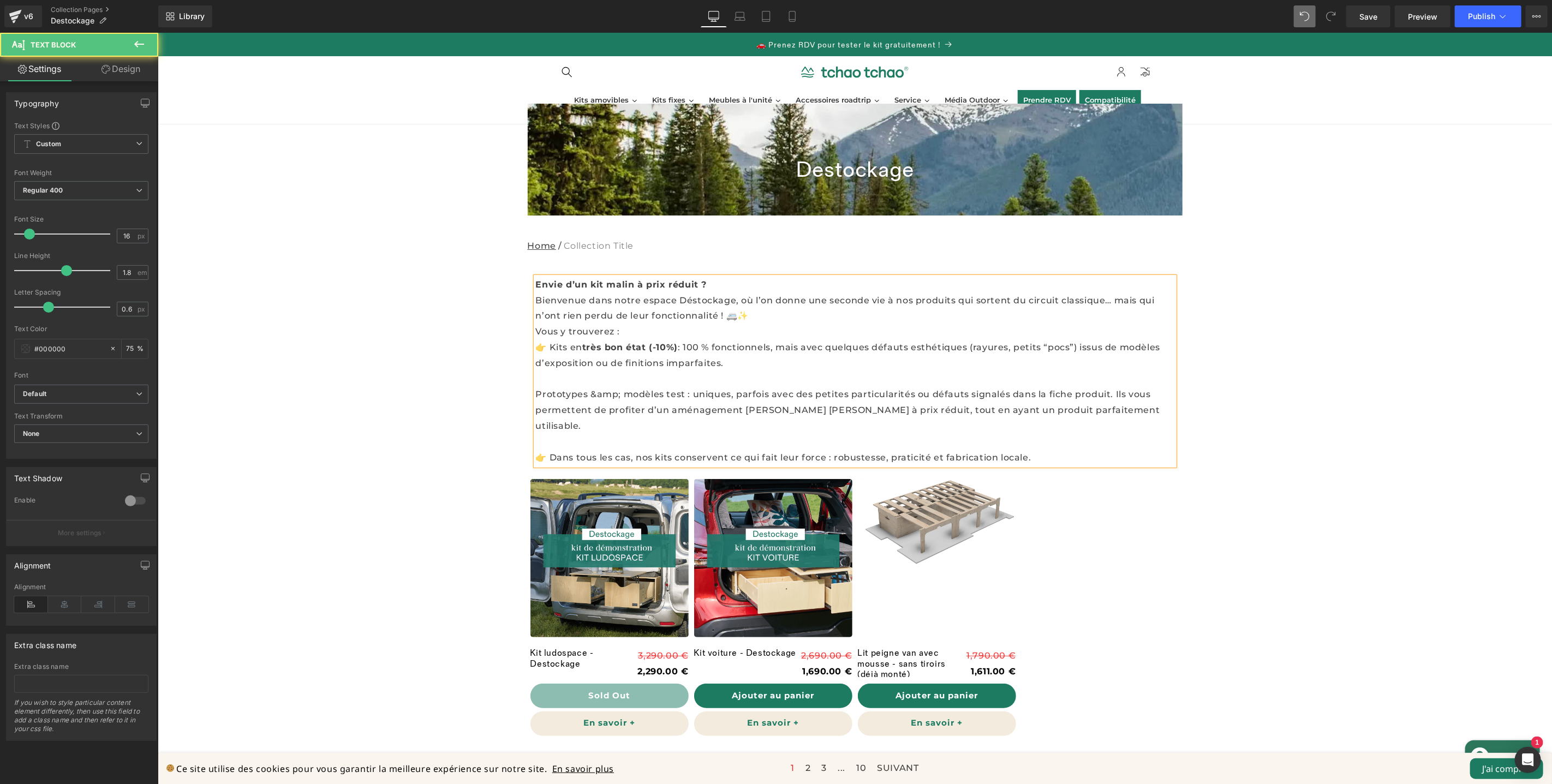
click at [535, 393] on p "Prototypes &amp; modèles test : uniques, parfois avec des petites particularité…" at bounding box center [855, 409] width 639 height 46
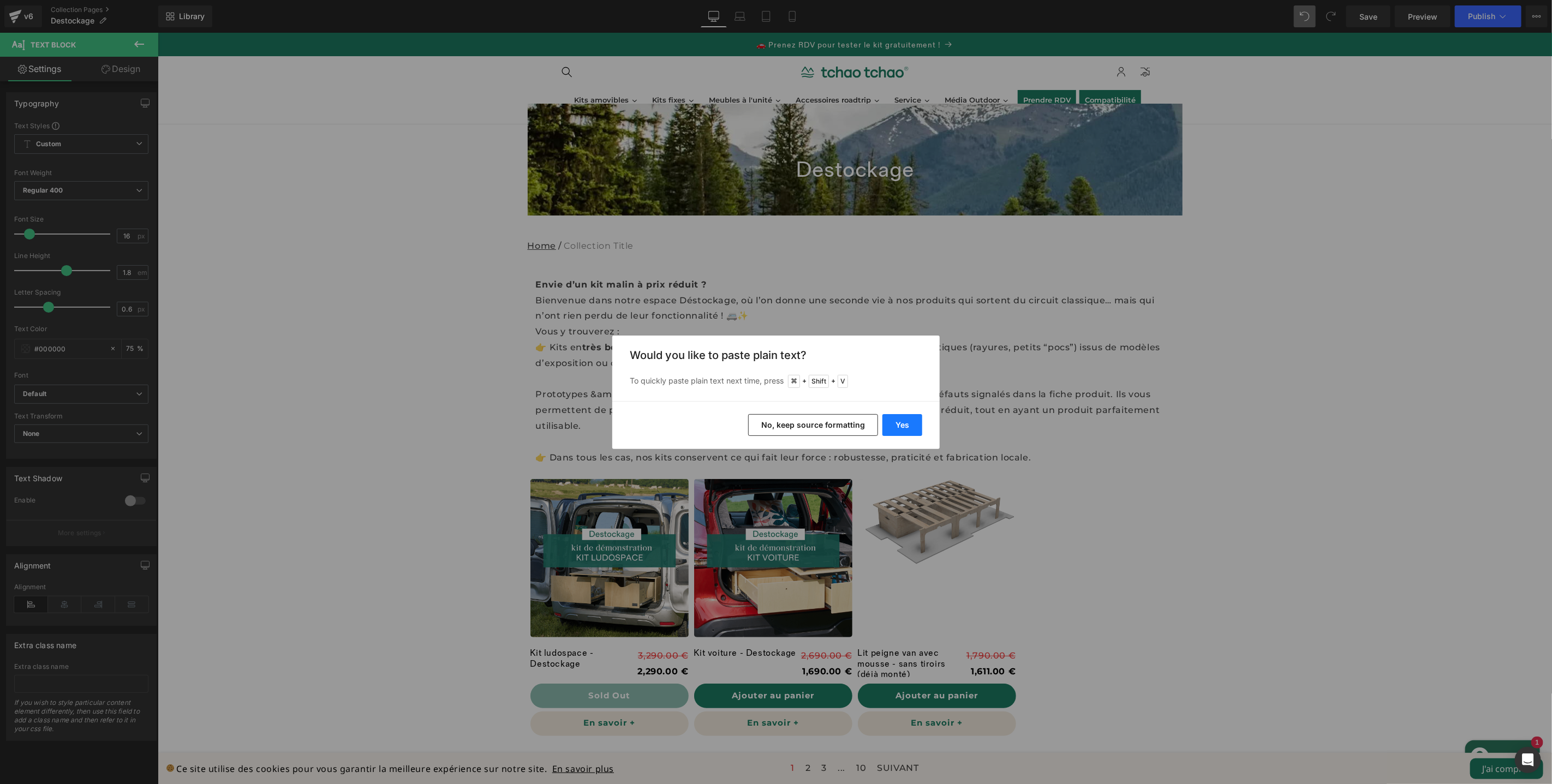
click at [909, 428] on button "Yes" at bounding box center [902, 424] width 39 height 22
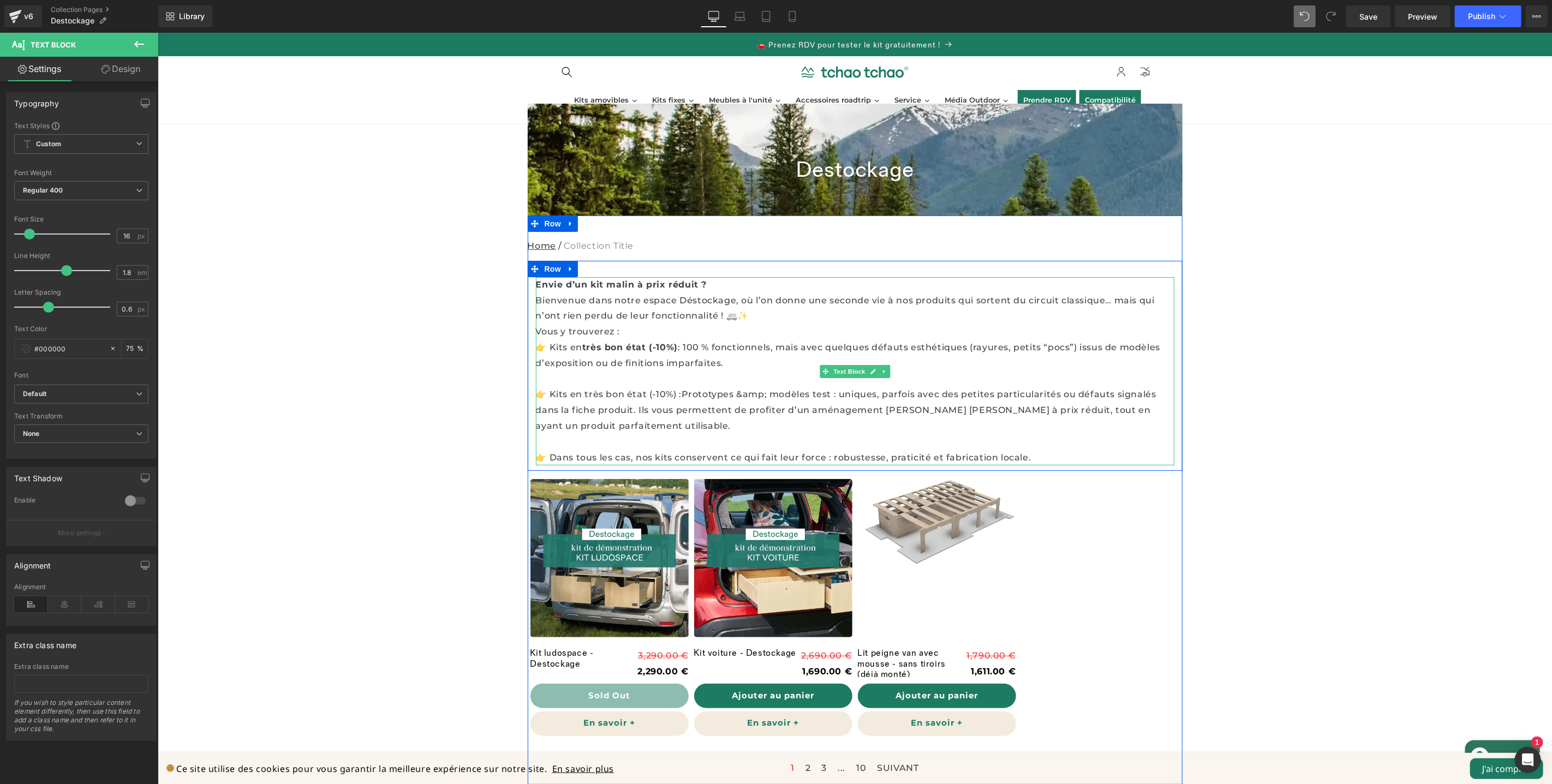
click at [626, 390] on p "👉 Kits en très bon état (-10%) :Prototypes &amp; modèles test : uniques, parfoi…" at bounding box center [855, 409] width 639 height 46
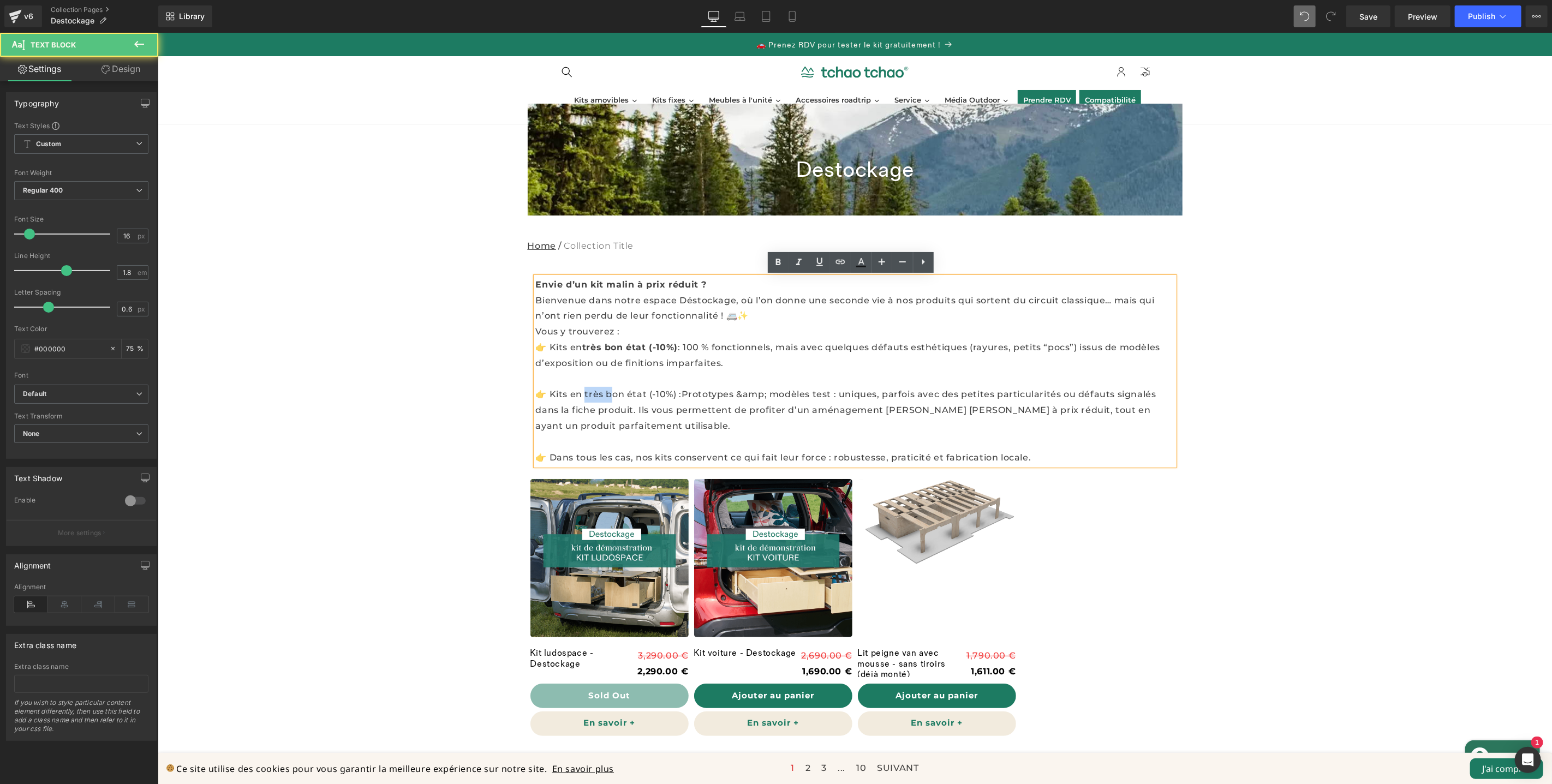
drag, startPoint x: 601, startPoint y: 394, endPoint x: 581, endPoint y: 395, distance: 20.0
click at [581, 395] on p "👉 Kits en très bon état (-10%) :Prototypes &amp; modèles test : uniques, parfoi…" at bounding box center [855, 409] width 639 height 46
click at [635, 396] on p "👉 Kits en bon état (-10%) :Prototypes &amp; modèles test : uniques, parfois ave…" at bounding box center [855, 409] width 639 height 46
click at [640, 405] on p "👉 Kits en bon état (-15%) :Prototypes &amp; modèles test : uniques, parfois ave…" at bounding box center [855, 409] width 639 height 46
click at [623, 379] on p at bounding box center [855, 379] width 639 height 16
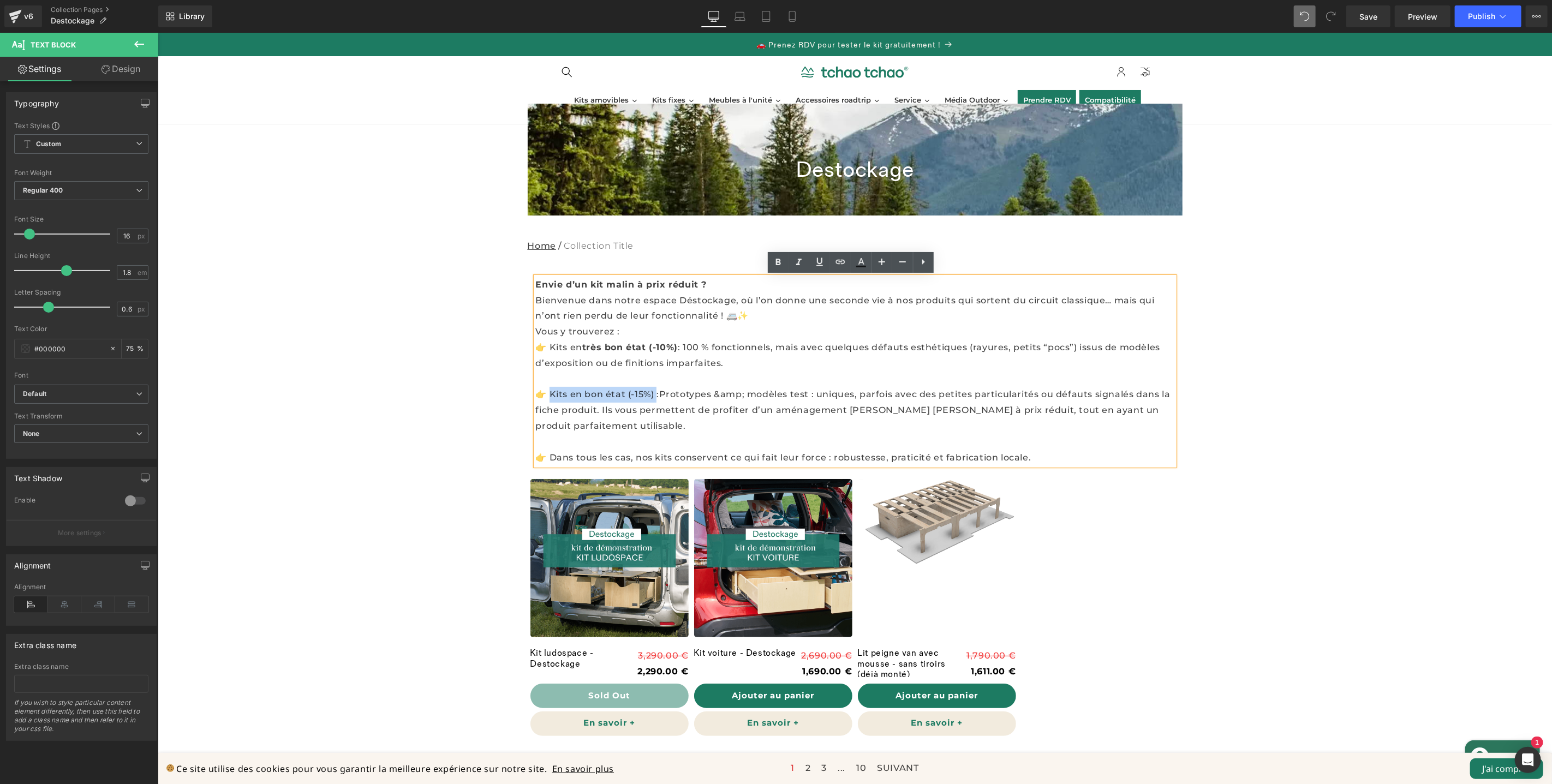
drag, startPoint x: 652, startPoint y: 393, endPoint x: 547, endPoint y: 393, distance: 105.0
click at [547, 393] on p "👉 Kits en bon état (-15%) :Prototypes &amp; modèles test : uniques, parfois ave…" at bounding box center [855, 409] width 639 height 46
drag, startPoint x: 674, startPoint y: 345, endPoint x: 646, endPoint y: 347, distance: 28.1
click at [646, 347] on p "👉 Kits en très bon état (-10%) : 100 % fonctionnels, mais avec quelques défauts…" at bounding box center [855, 355] width 639 height 32
drag, startPoint x: 632, startPoint y: 396, endPoint x: 646, endPoint y: 397, distance: 14.0
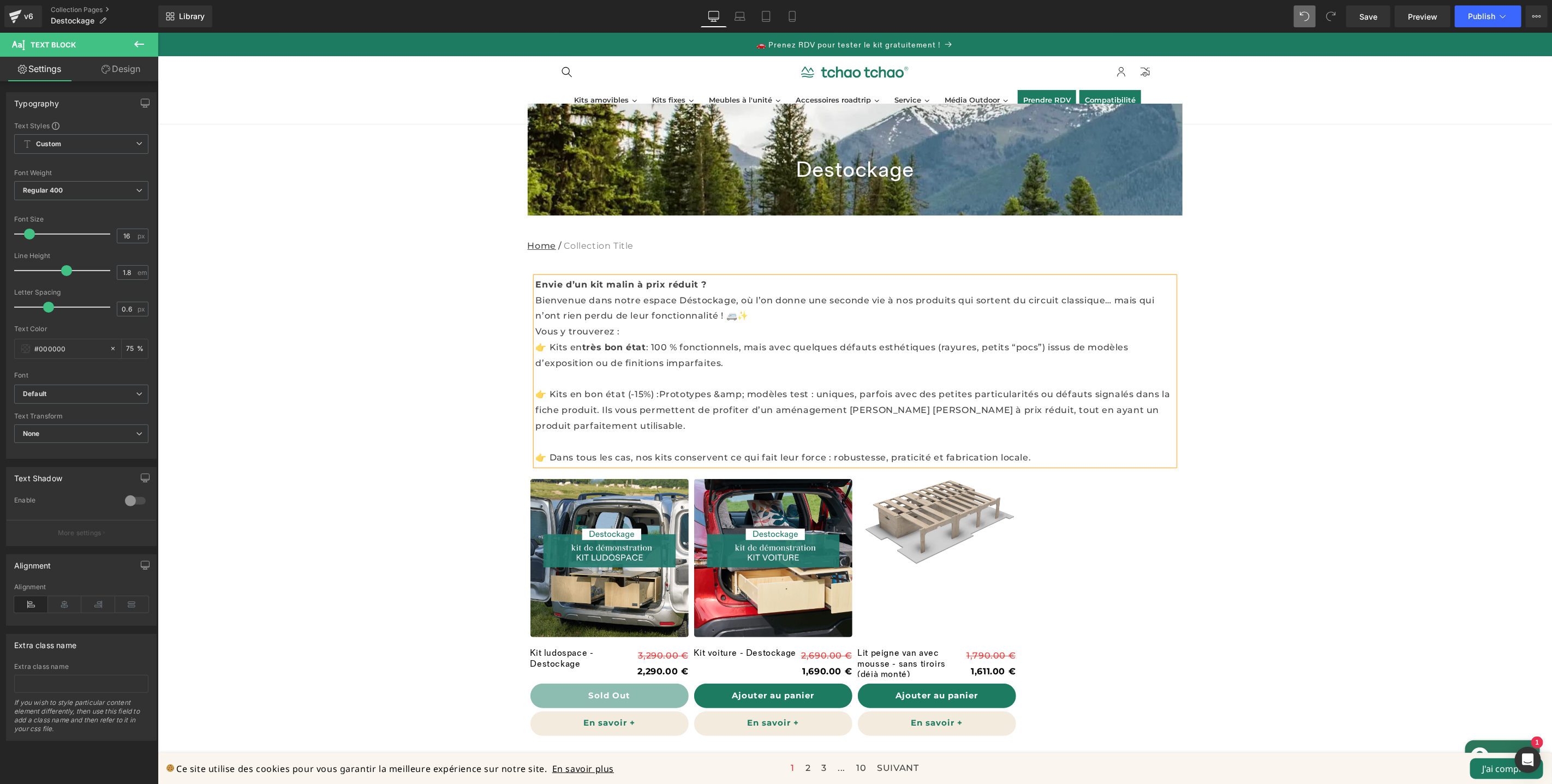
click at [633, 396] on p "👉 Kits en bon état (-15%) :Prototypes &amp; modèles test : uniques, parfois ave…" at bounding box center [855, 409] width 639 height 46
drag, startPoint x: 650, startPoint y: 393, endPoint x: 621, endPoint y: 393, distance: 29.0
click at [621, 393] on p "👉 Kits en bon état (-15%) :Prototypes &amp; modèles test : uniques, parfois ave…" at bounding box center [855, 409] width 639 height 46
drag, startPoint x: 619, startPoint y: 391, endPoint x: 580, endPoint y: 394, distance: 39.1
click at [580, 394] on p "👉 Kits en bon état :Prototypes &amp; modèles test : uniques, parfois avec des p…" at bounding box center [855, 409] width 639 height 46
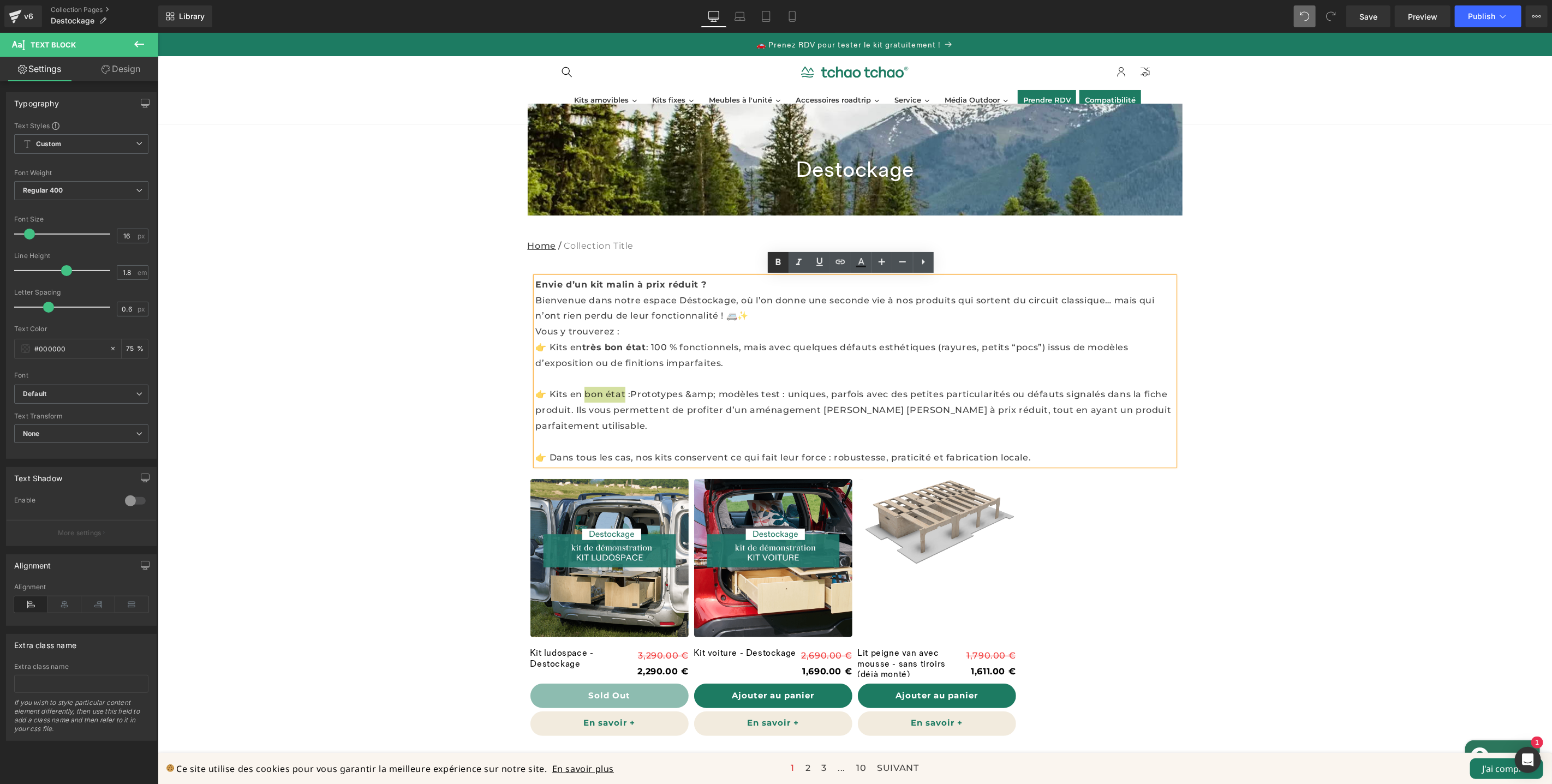
click at [776, 262] on icon at bounding box center [779, 261] width 5 height 6
click at [627, 393] on p "👉 Kits en bon état :Prototypes &amp; modèles test : uniques, parfois avec des p…" at bounding box center [855, 409] width 639 height 46
drag, startPoint x: 712, startPoint y: 395, endPoint x: 681, endPoint y: 394, distance: 31.0
click at [681, 394] on p "👉 Kits en bon état : Prototypes &amp; modèles test : uniques, parfois avec des …" at bounding box center [855, 409] width 639 height 46
click at [715, 376] on p at bounding box center [855, 379] width 639 height 16
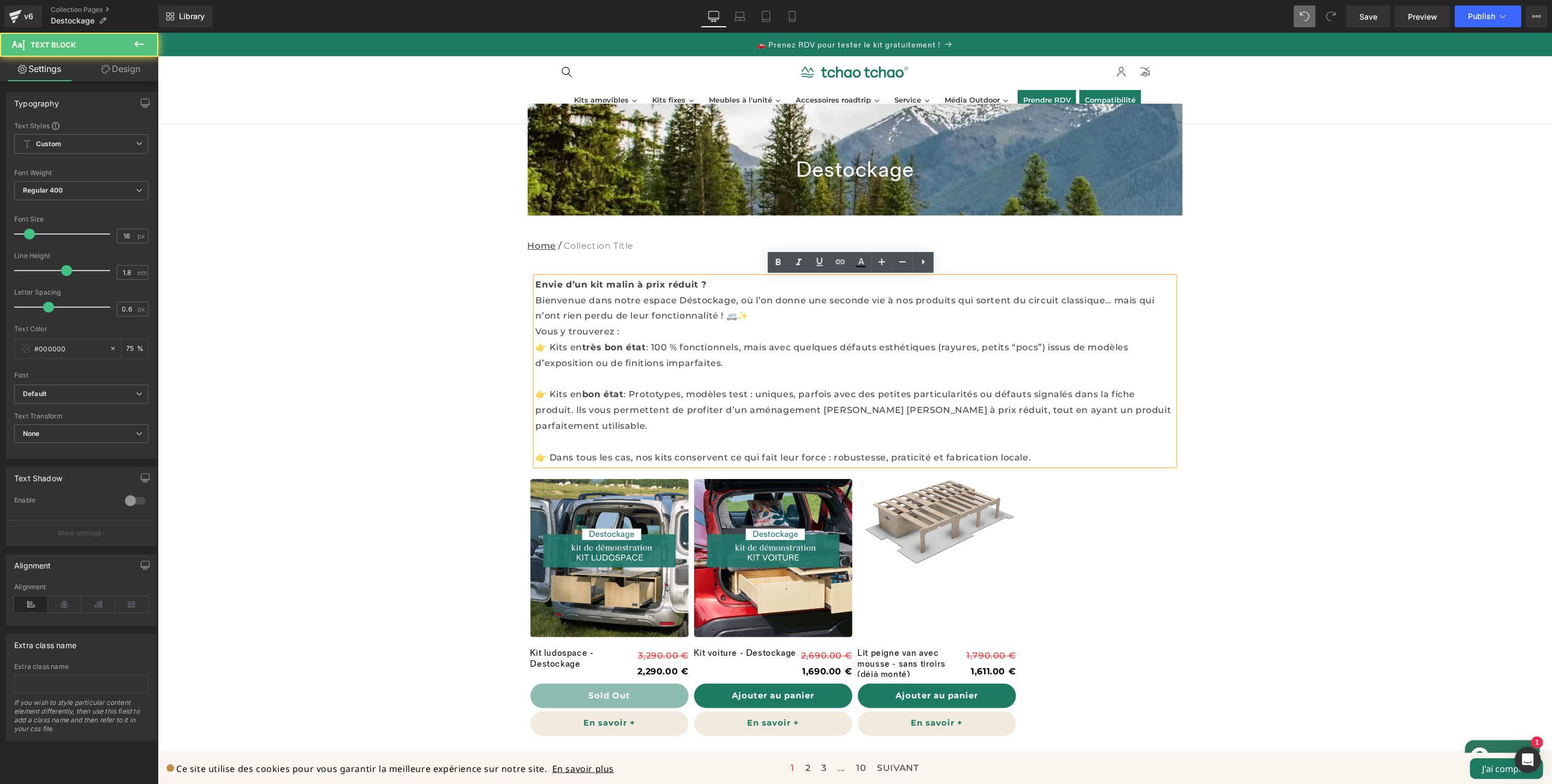
click at [647, 434] on p at bounding box center [855, 442] width 639 height 16
click at [650, 381] on p at bounding box center [855, 379] width 639 height 16
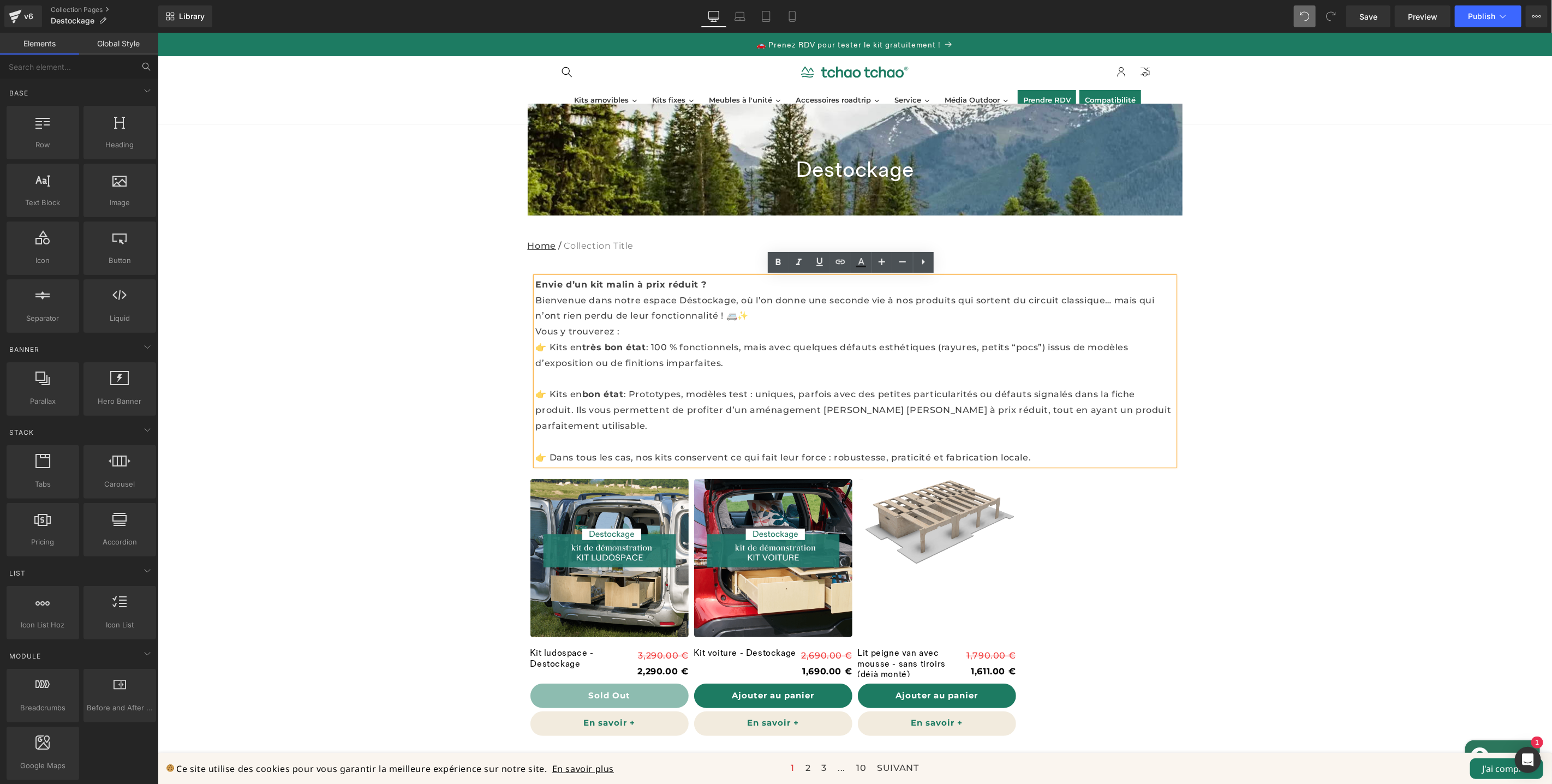
click at [1274, 434] on div "Destockage Collection Title Row 70px Home / Collection Title Breadcrumbs Envie …" at bounding box center [854, 516] width 1394 height 824
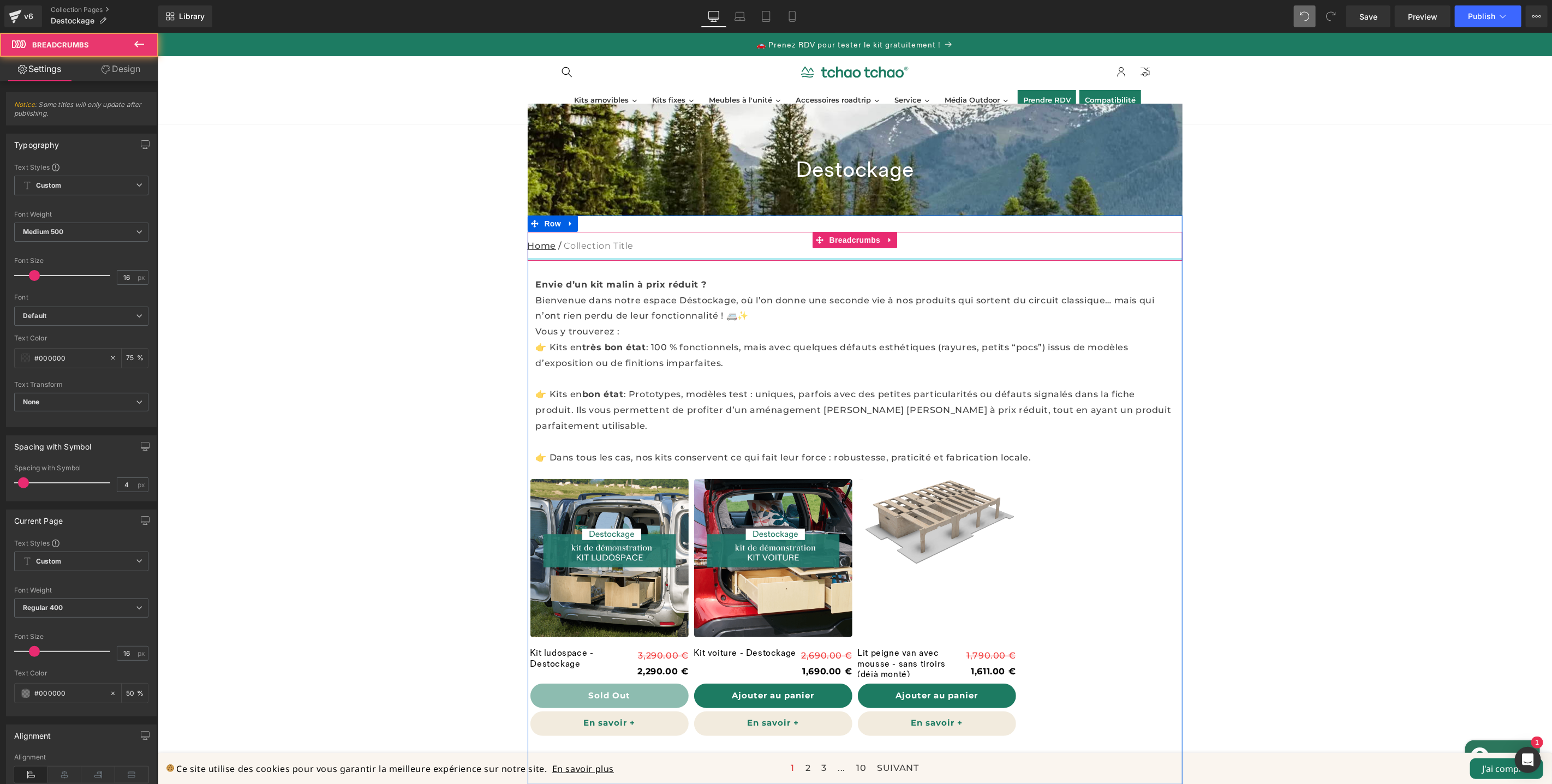
drag, startPoint x: 747, startPoint y: 258, endPoint x: 752, endPoint y: 245, distance: 13.9
click at [752, 245] on div "Home / Collection Title Breadcrumbs" at bounding box center [855, 246] width 654 height 29
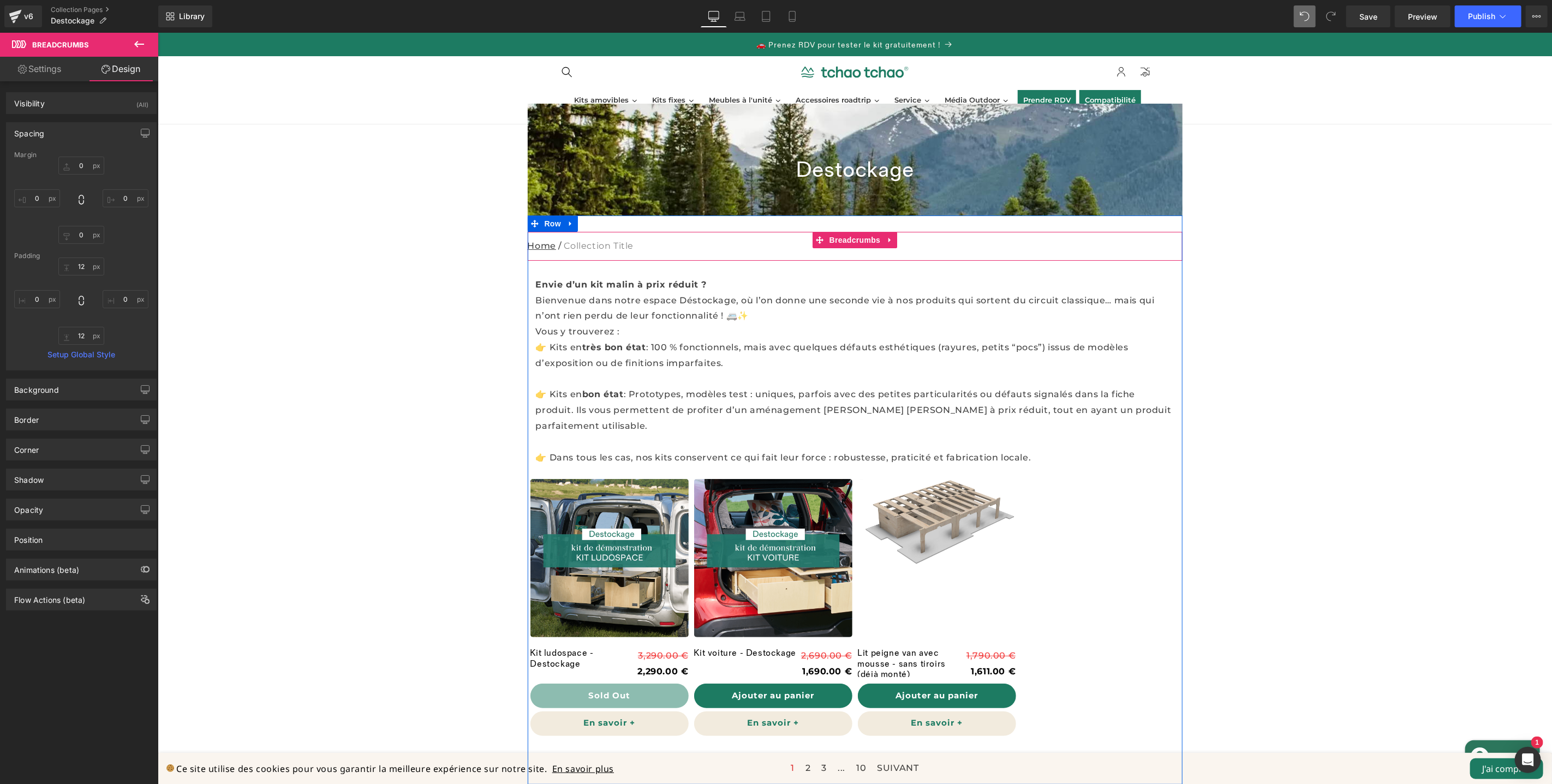
click at [761, 243] on nav "Home / Collection Title" at bounding box center [855, 246] width 654 height 29
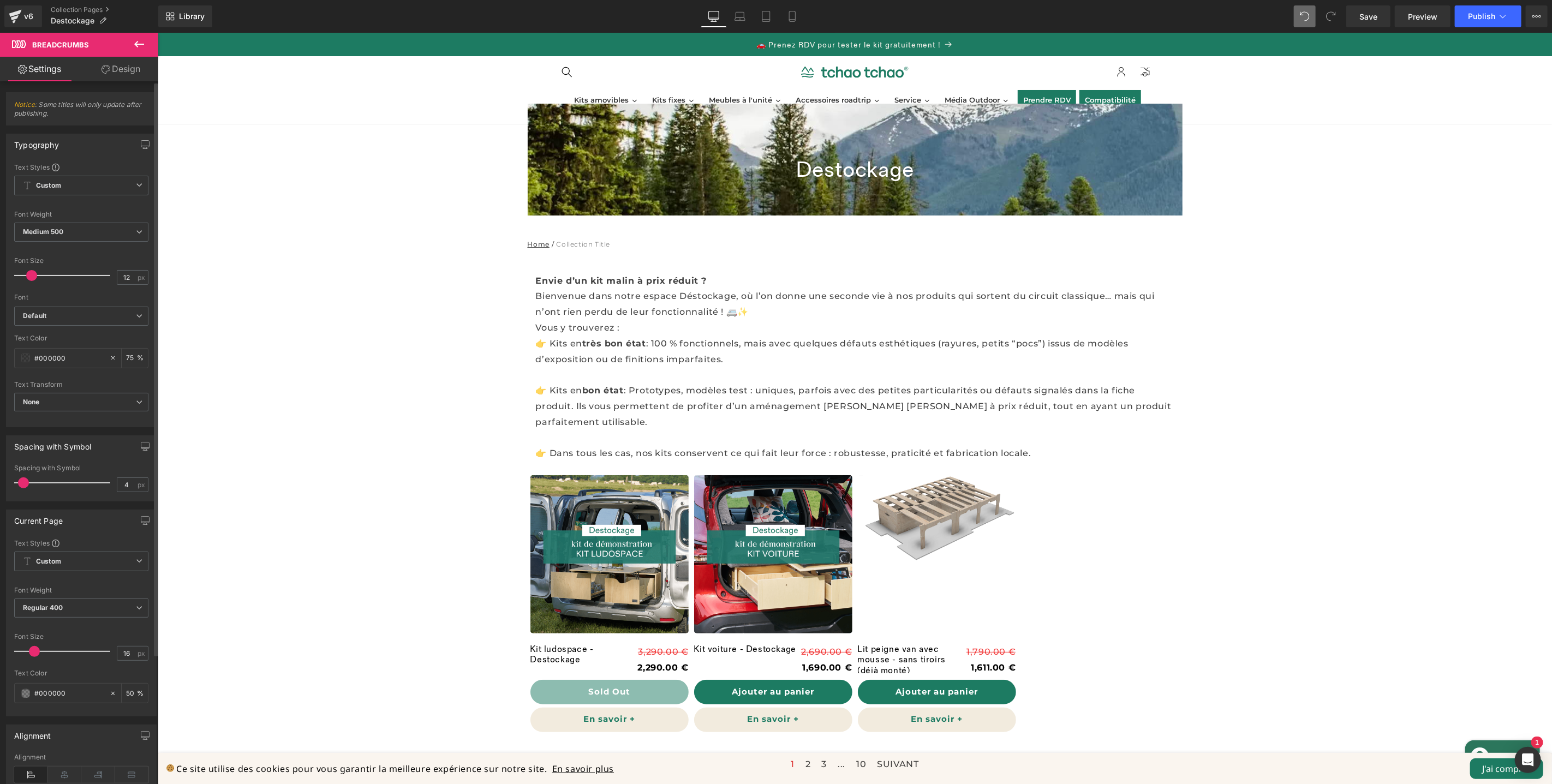
type input "11"
drag, startPoint x: 39, startPoint y: 279, endPoint x: 29, endPoint y: 281, distance: 10.2
click at [29, 281] on div at bounding box center [64, 275] width 90 height 22
click at [139, 73] on link "Design" at bounding box center [121, 69] width 79 height 25
click at [0, 0] on div "Background" at bounding box center [0, 0] width 0 height 0
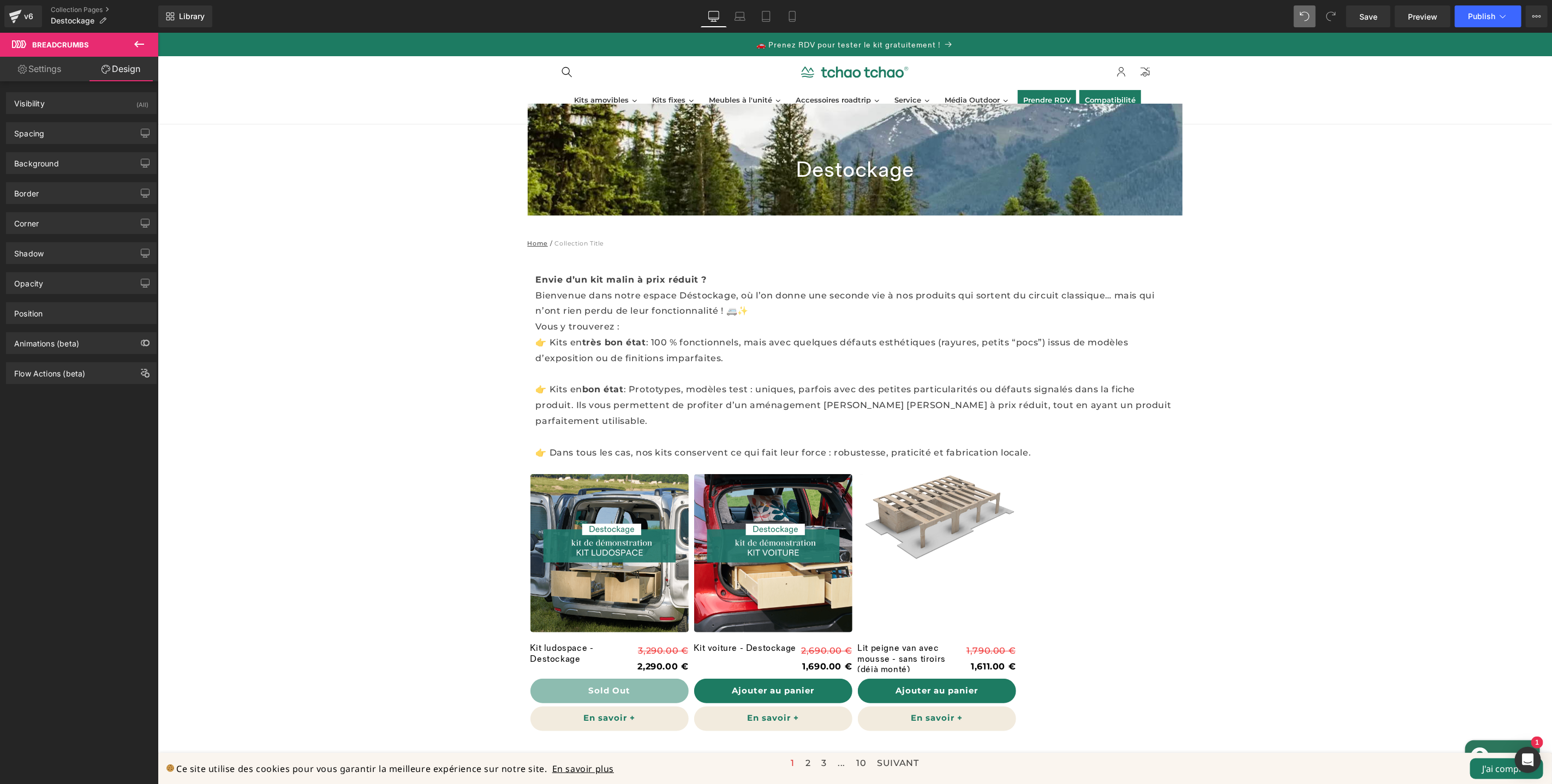
type input "0"
type input "12"
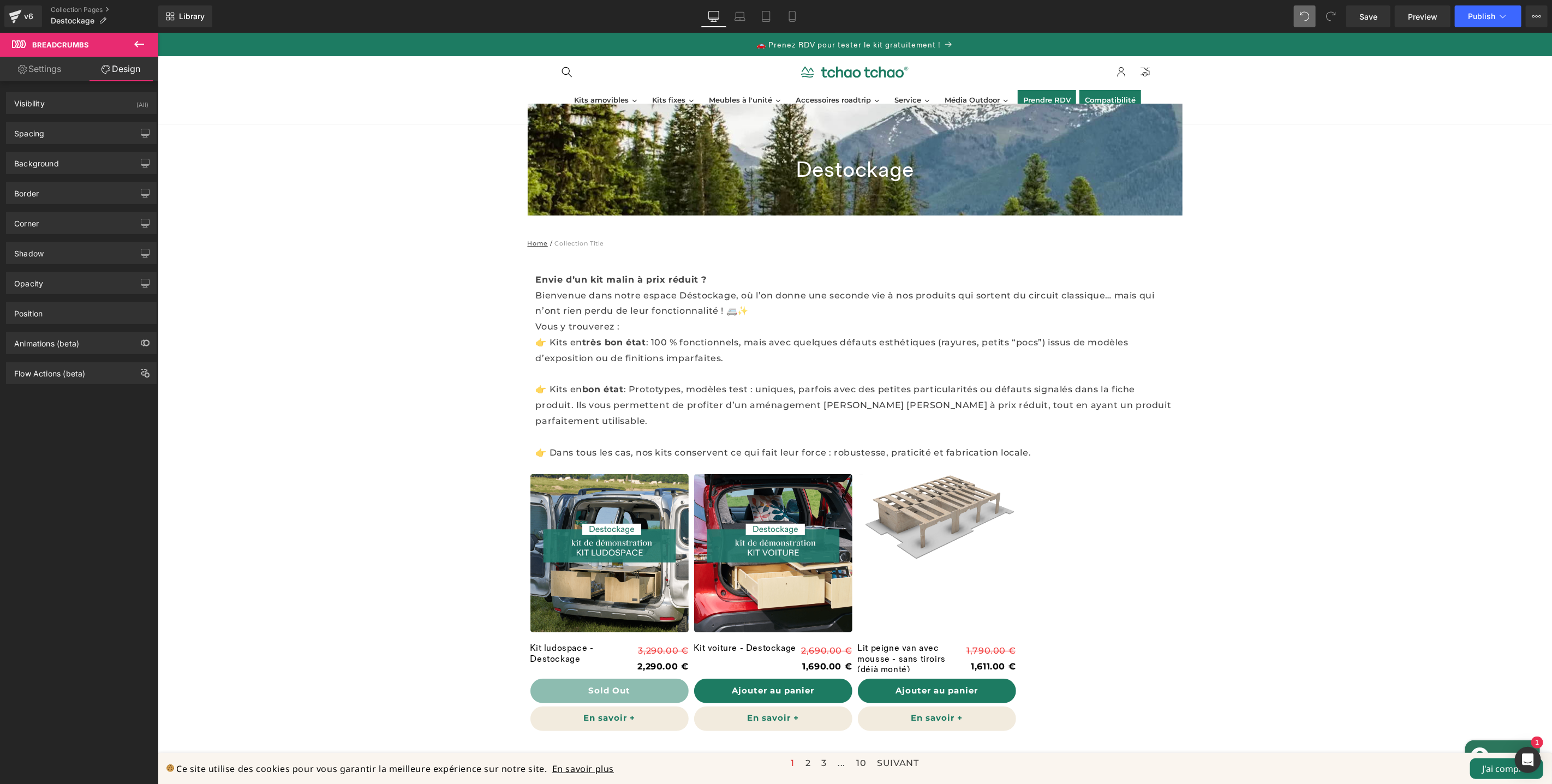
type input "0"
type input "12"
type input "0"
click at [84, 140] on div "Spacing" at bounding box center [81, 133] width 149 height 21
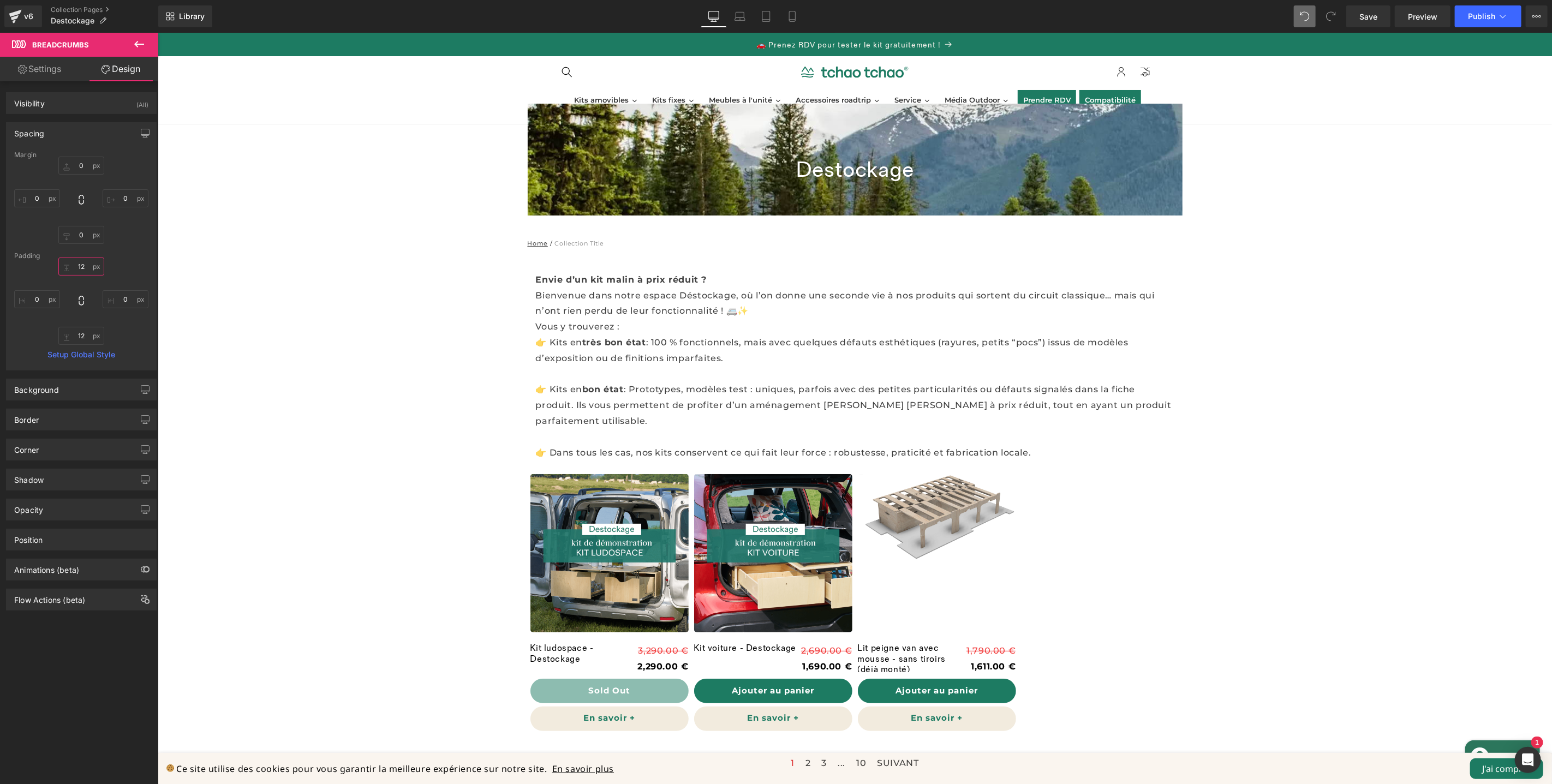
click at [80, 267] on input "12" at bounding box center [82, 267] width 46 height 18
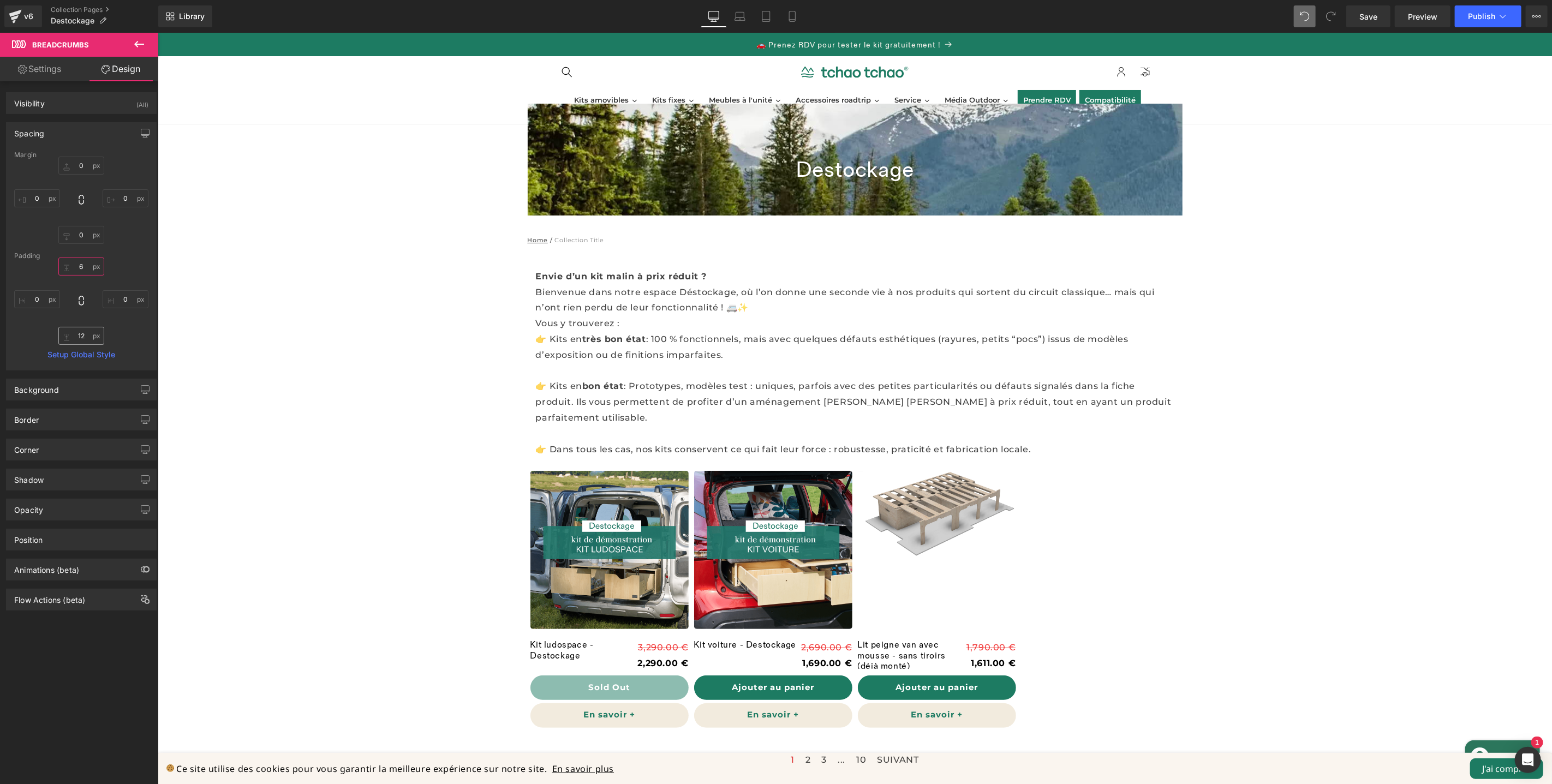
type input "6"
click at [83, 340] on input "12" at bounding box center [82, 336] width 46 height 18
type input "6"
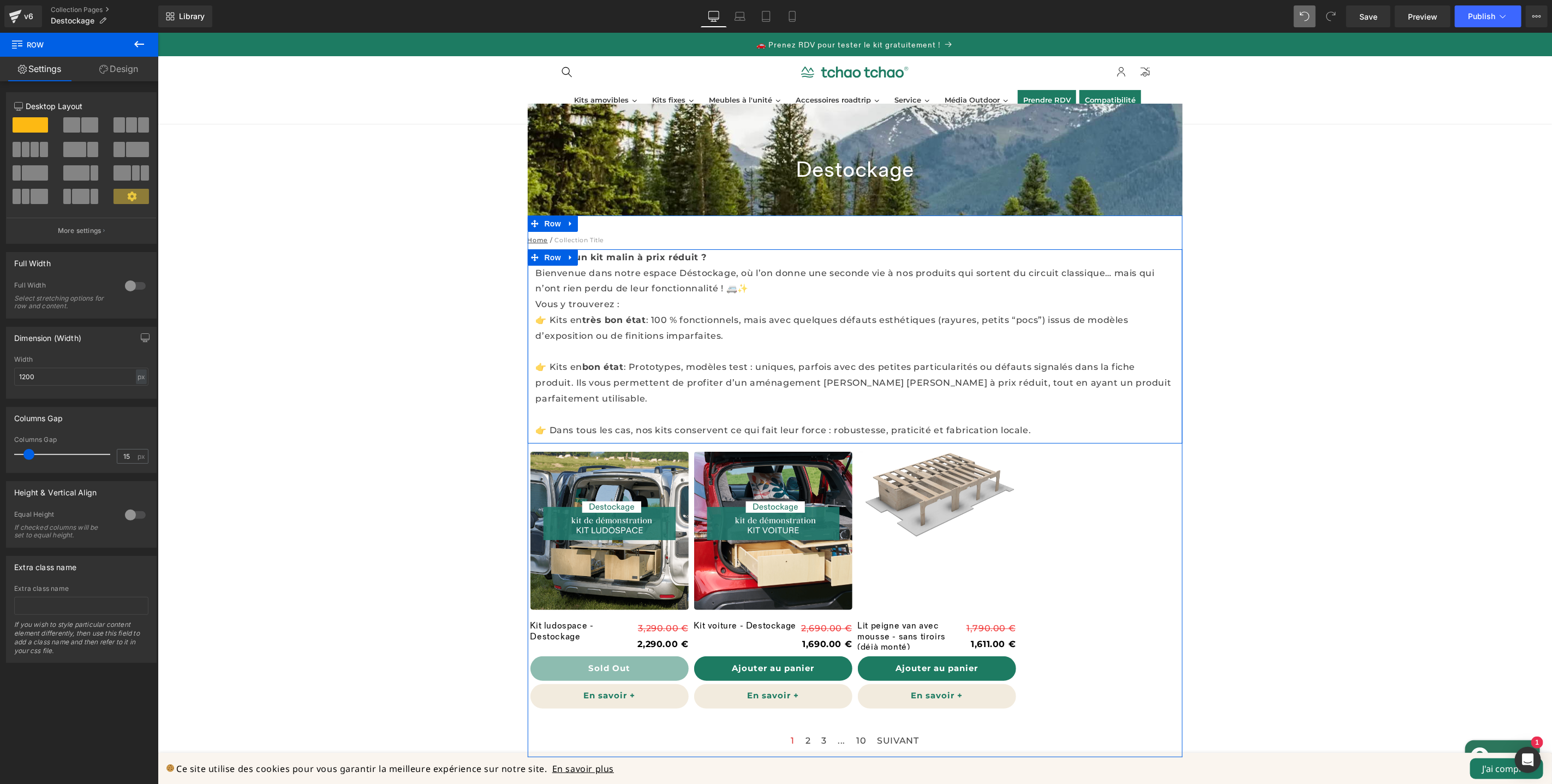
drag, startPoint x: 643, startPoint y: 264, endPoint x: 647, endPoint y: 248, distance: 16.5
click at [647, 249] on div at bounding box center [855, 249] width 654 height 1
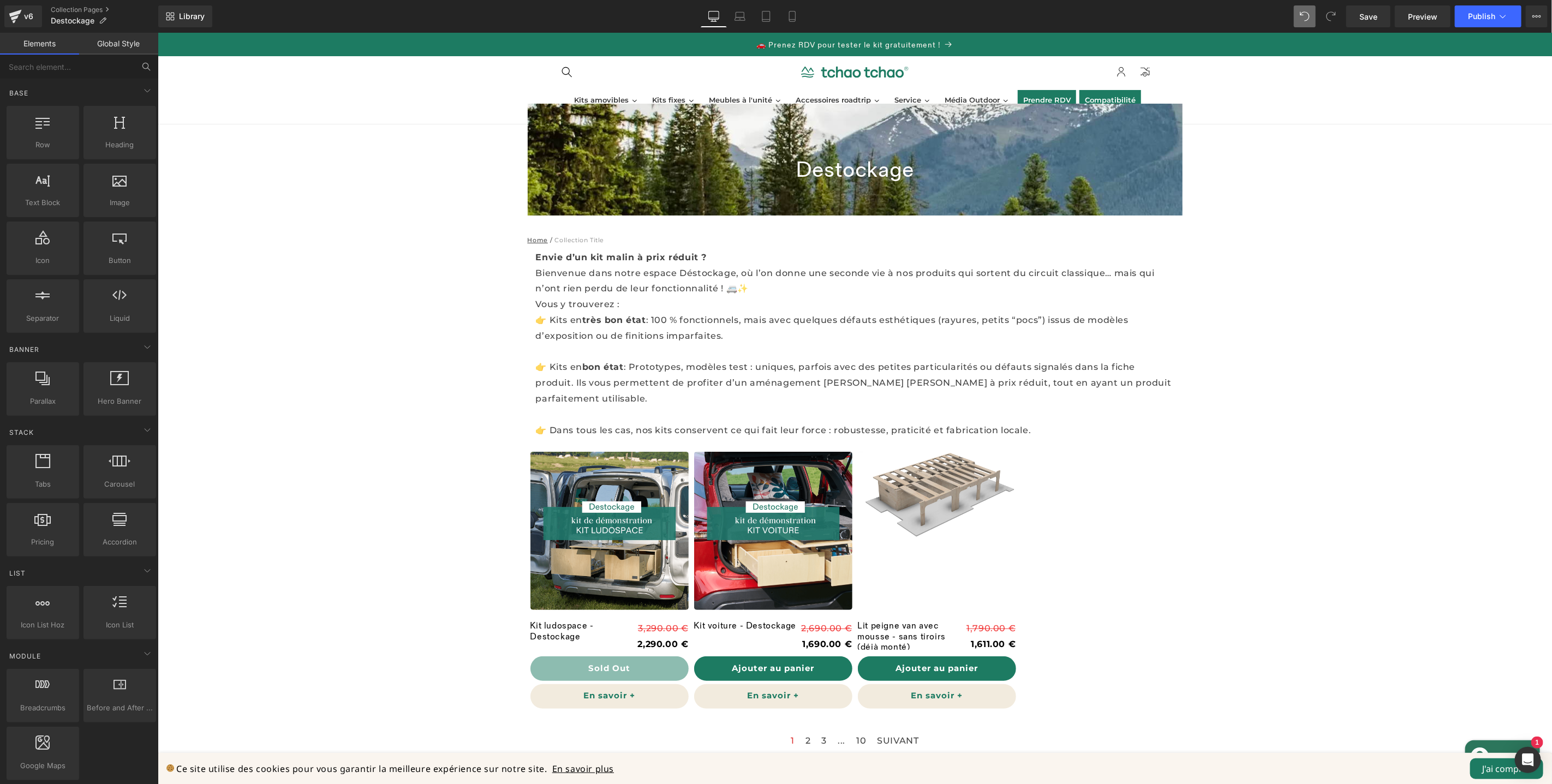
click at [1310, 323] on div "Destockage Collection Title Row 70px Home / Collection Title Breadcrumbs Envie …" at bounding box center [854, 502] width 1394 height 797
click at [939, 487] on img at bounding box center [936, 495] width 158 height 89
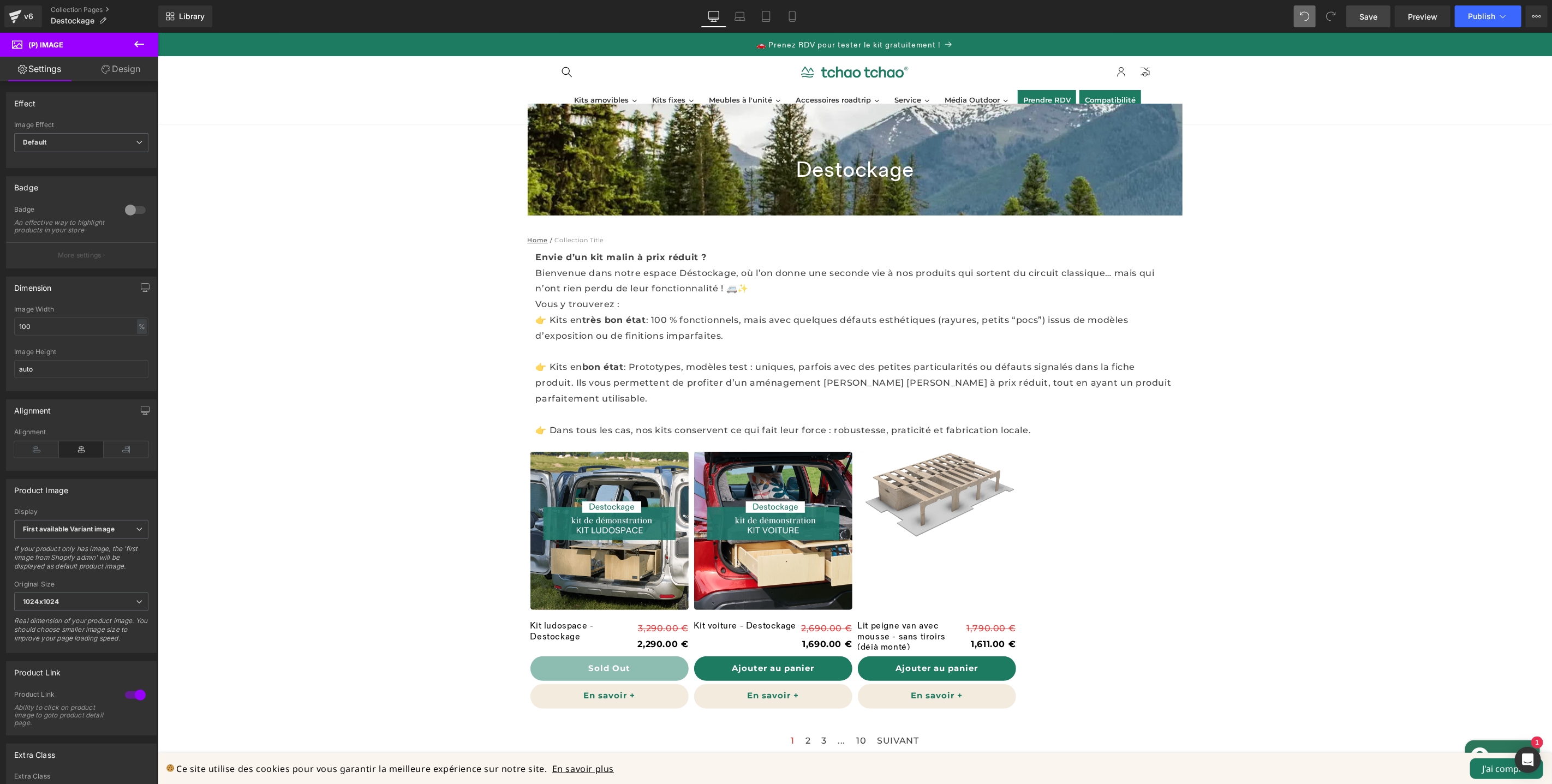
click at [1367, 17] on span "Save" at bounding box center [1368, 16] width 18 height 11
click at [1413, 17] on span "Preview" at bounding box center [1423, 16] width 30 height 11
click at [1363, 18] on span "Save" at bounding box center [1368, 16] width 18 height 11
click at [1433, 18] on span "Preview" at bounding box center [1423, 16] width 30 height 11
click at [1472, 20] on span "Publish" at bounding box center [1481, 17] width 27 height 9
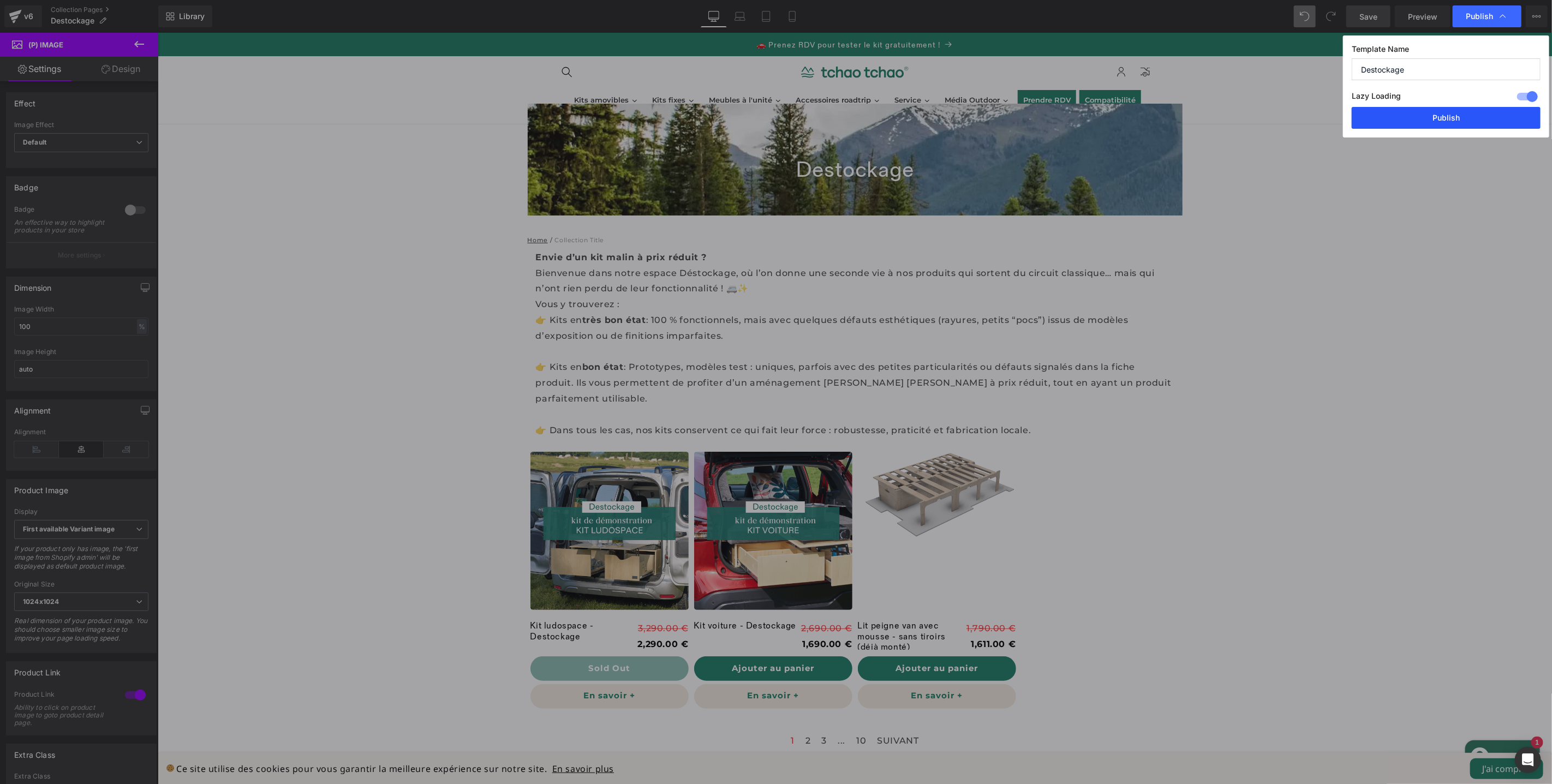
click at [1460, 120] on button "Publish" at bounding box center [1446, 118] width 189 height 22
